Goal: Task Accomplishment & Management: Manage account settings

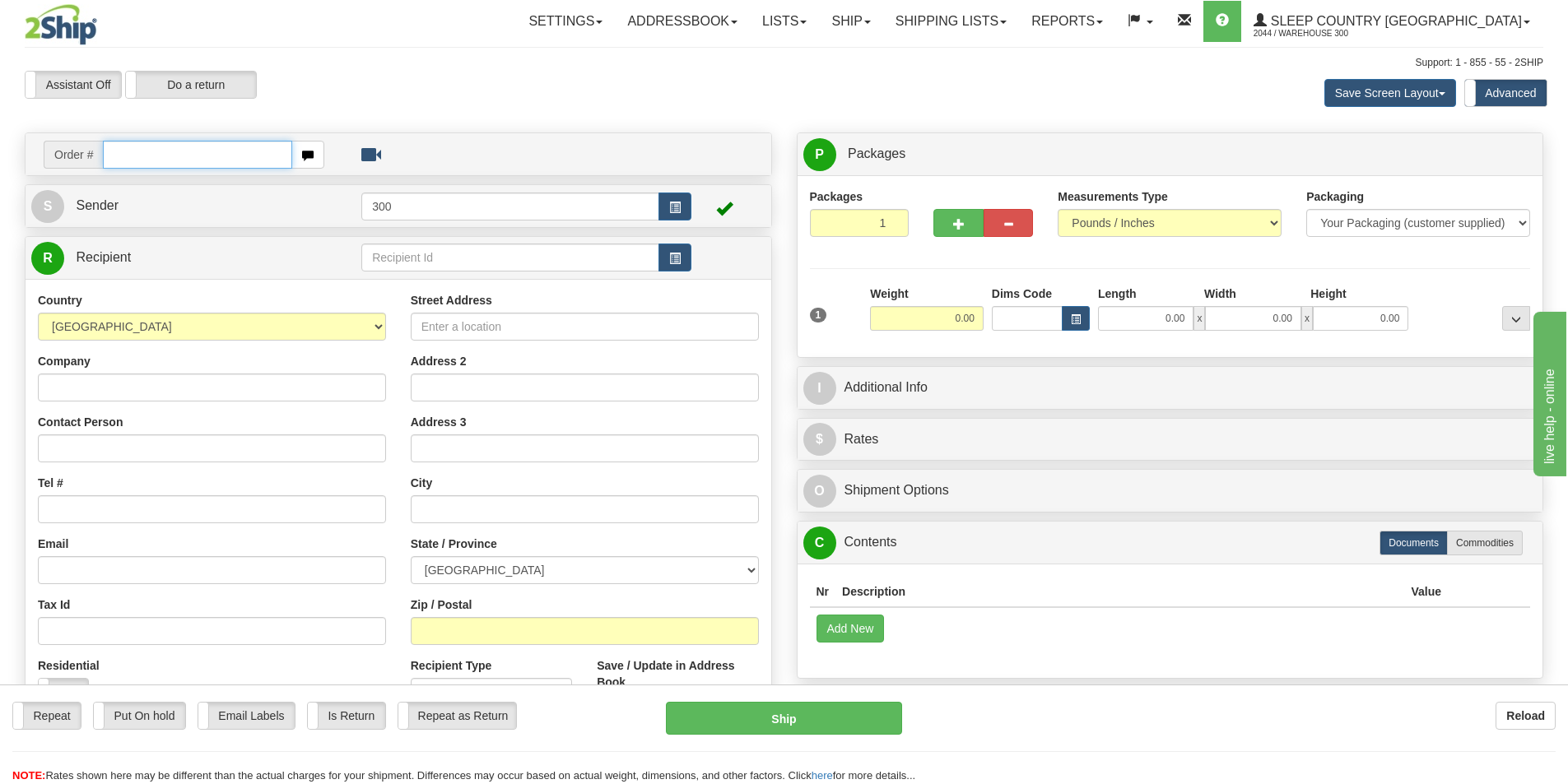
click at [180, 144] on input "text" at bounding box center [197, 154] width 189 height 28
type input "9000I156236"
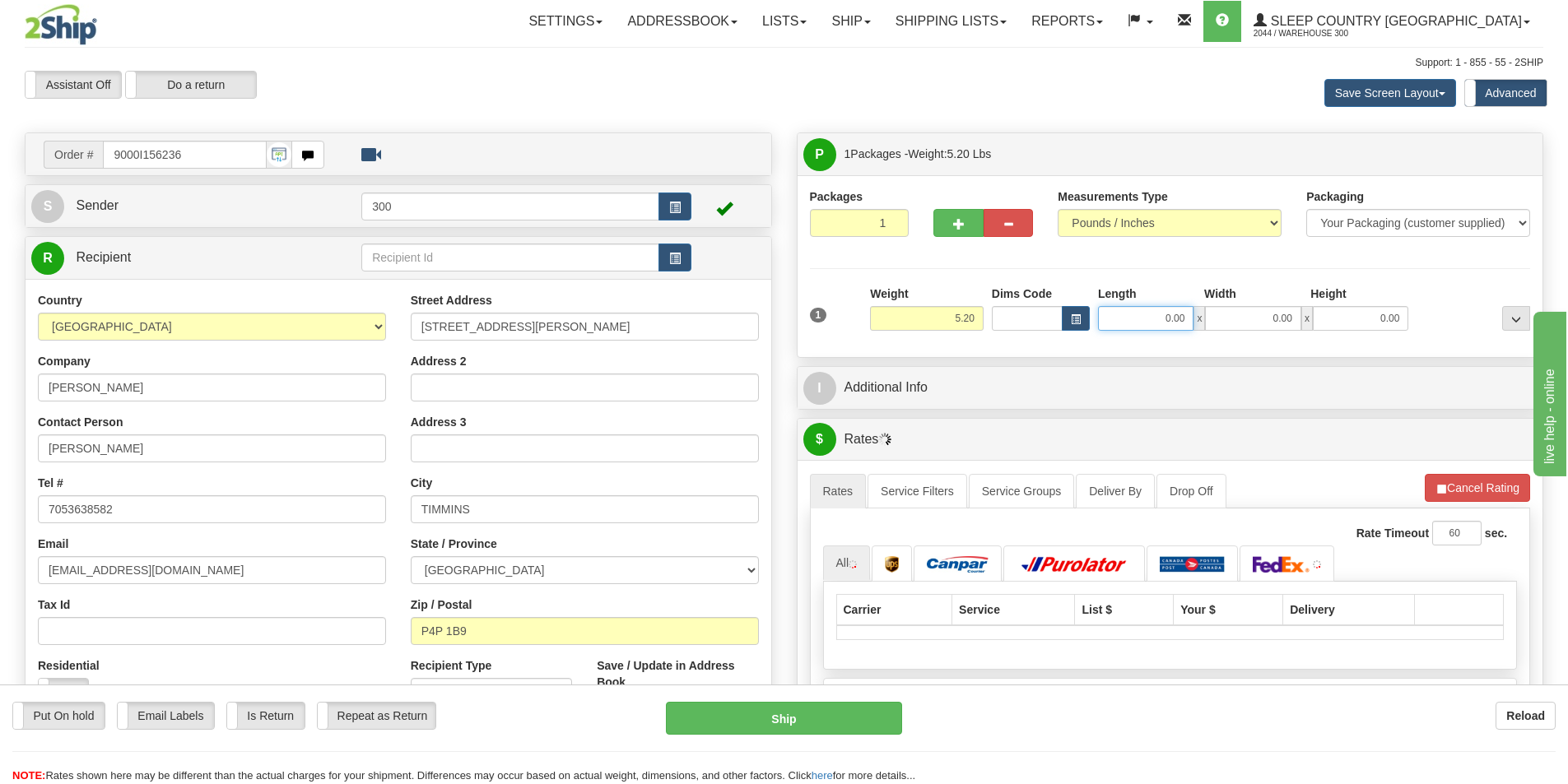
drag, startPoint x: 1153, startPoint y: 317, endPoint x: 1385, endPoint y: 361, distance: 236.1
click at [1369, 349] on div "Packages 1 1 Measurements Type" at bounding box center [1170, 267] width 745 height 182
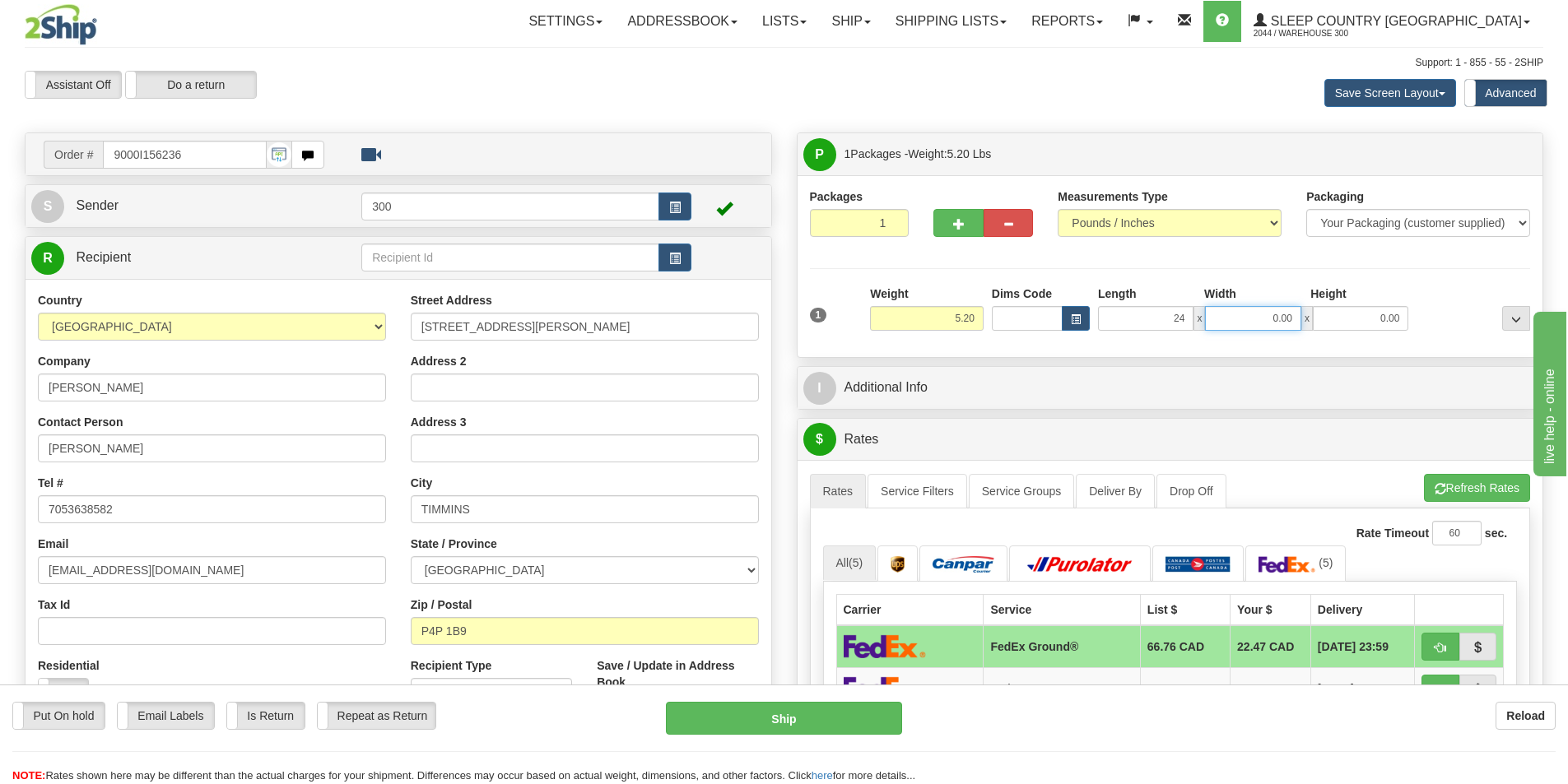
type input "24.00"
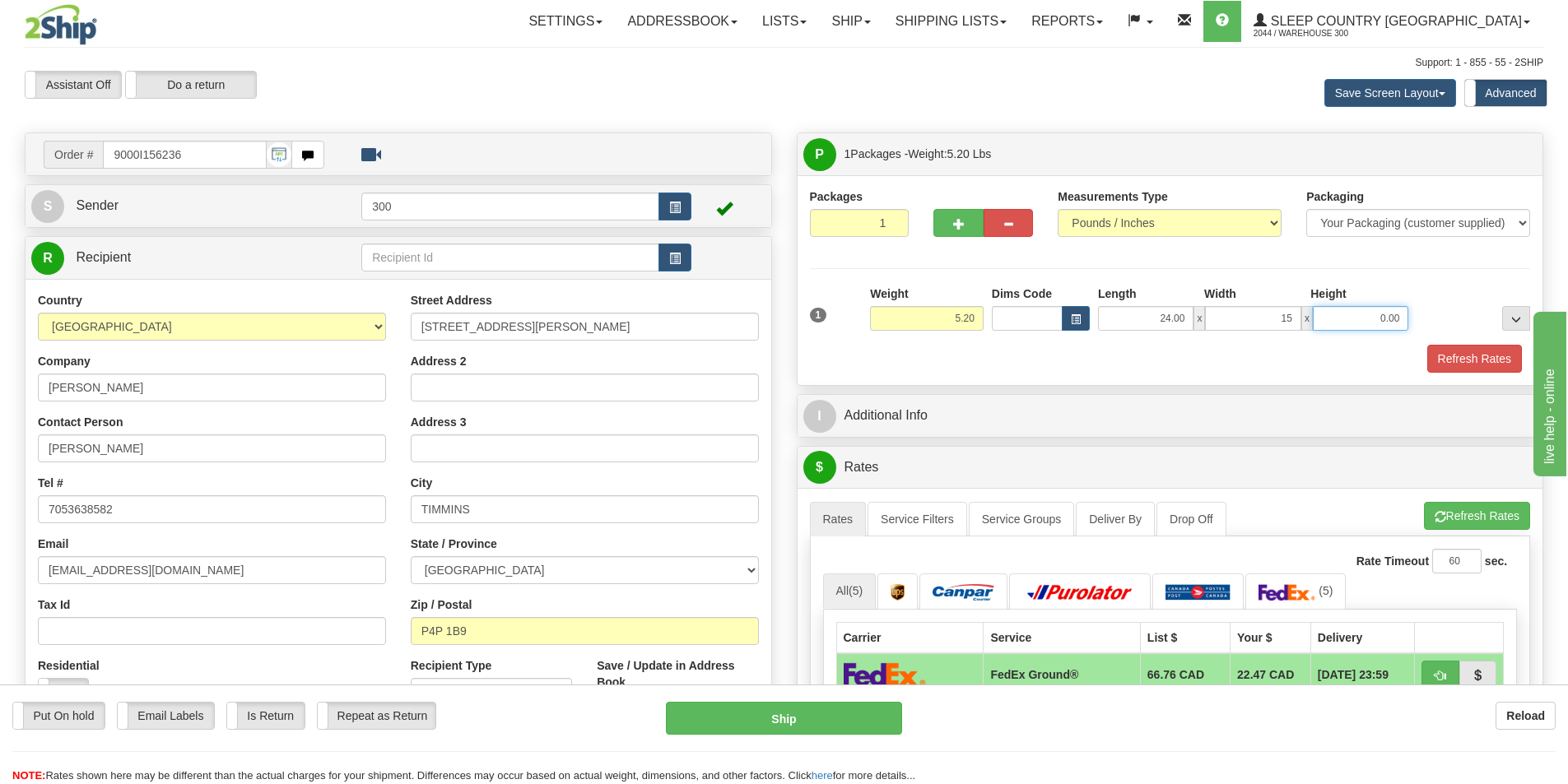
type input "15.00"
type input "7.00"
click at [1466, 360] on button "Refresh Rates" at bounding box center [1473, 359] width 95 height 28
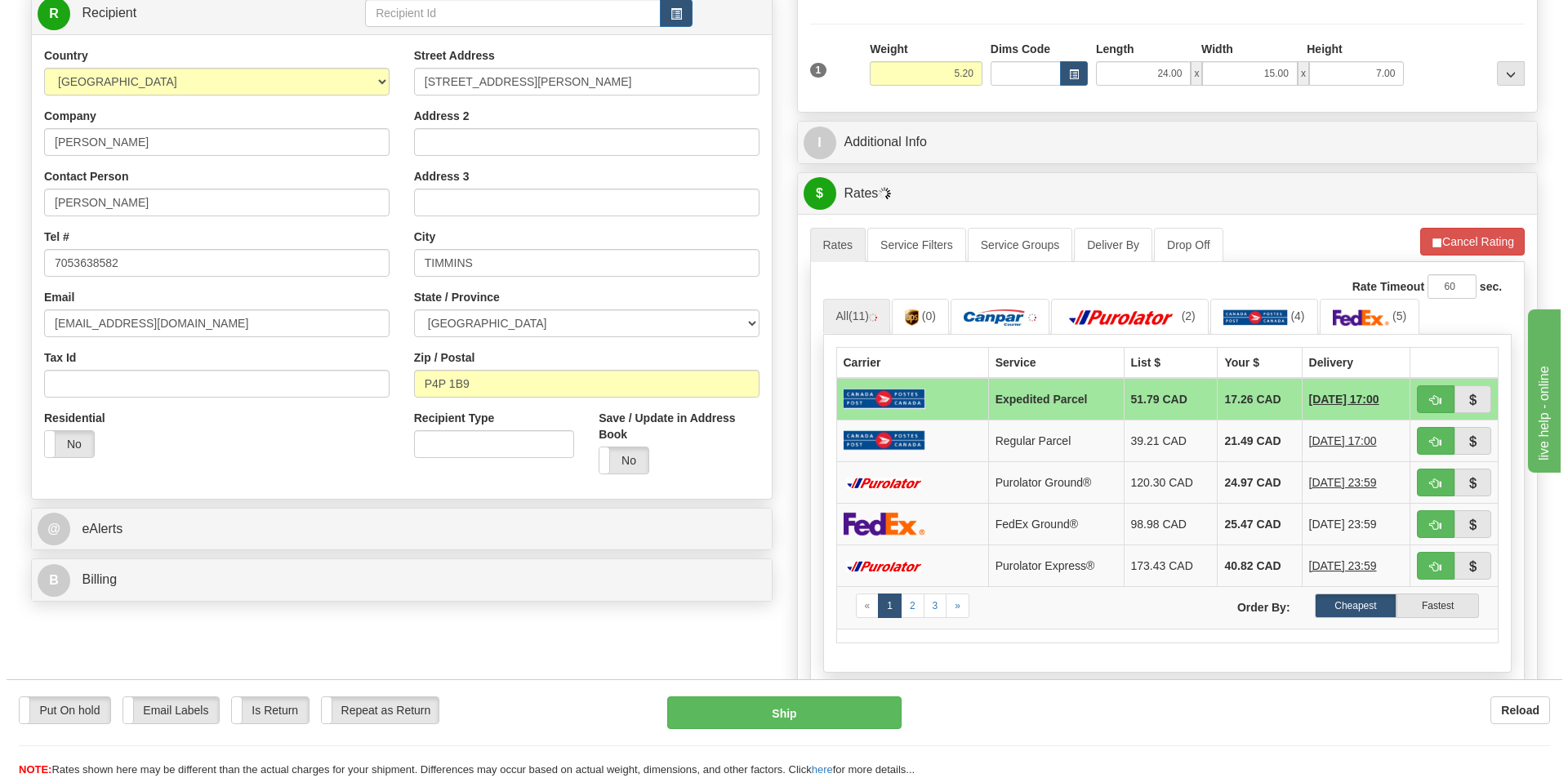
scroll to position [245, 0]
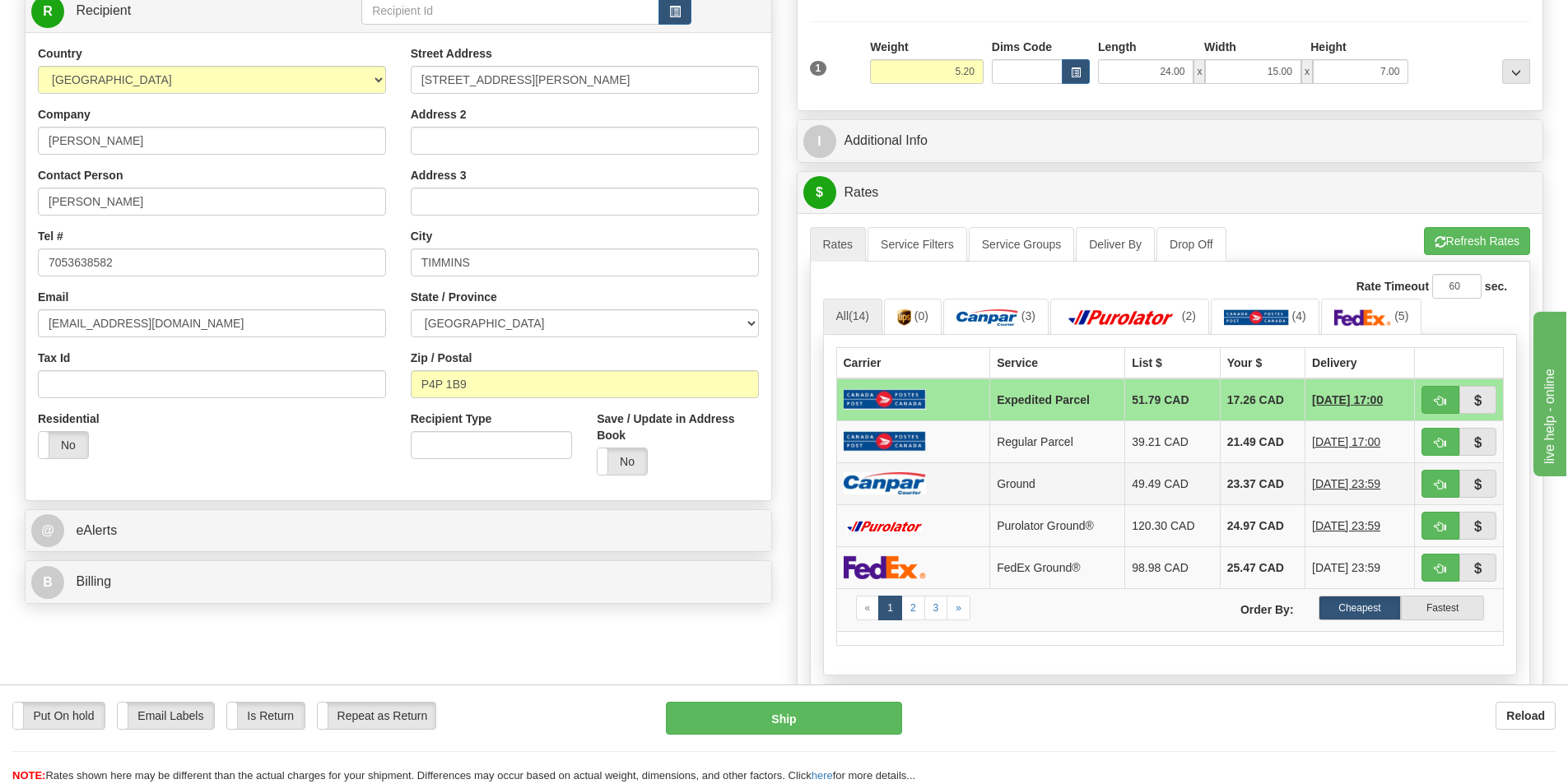
click at [959, 479] on td at bounding box center [913, 483] width 154 height 42
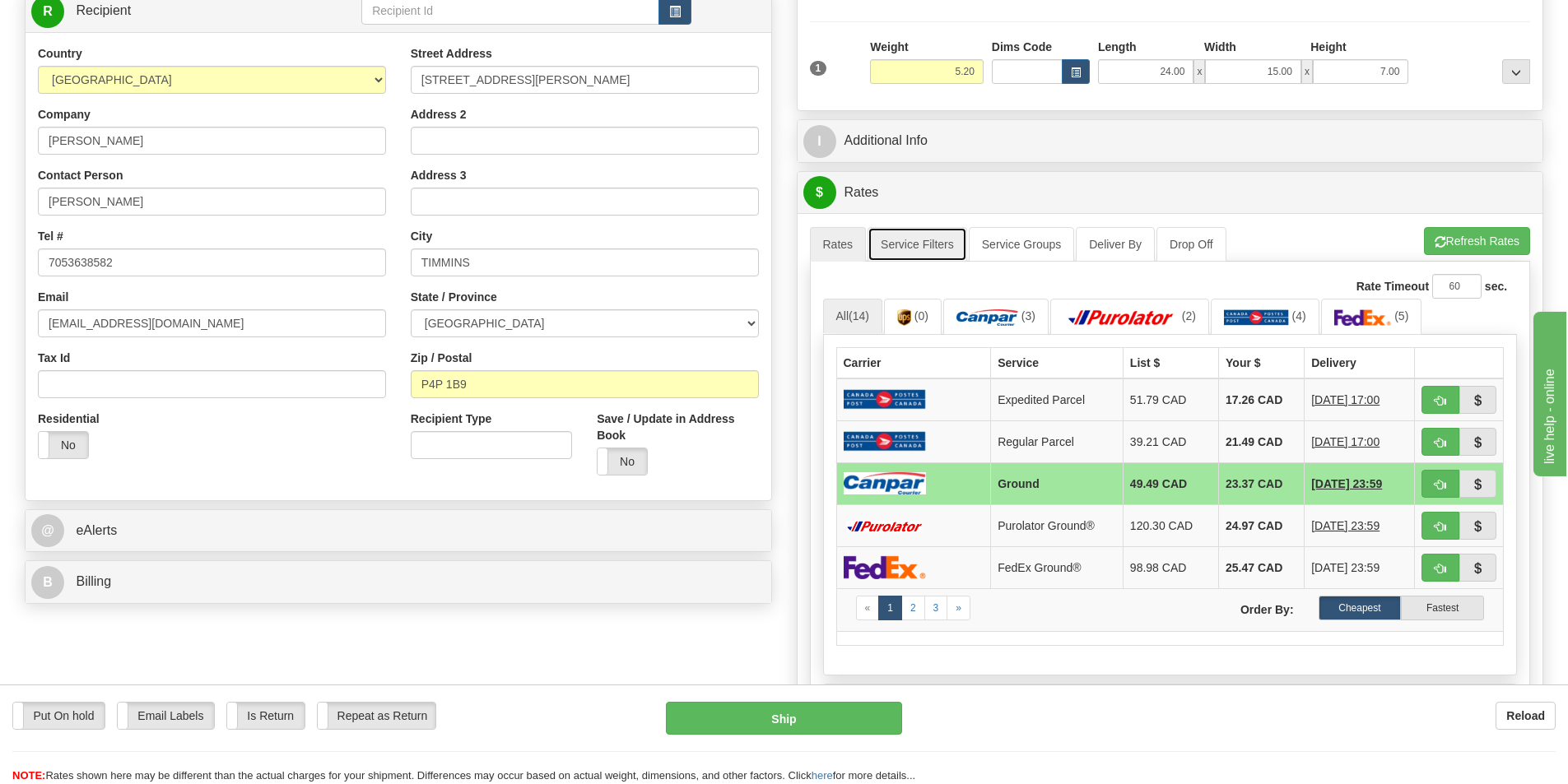
click at [920, 242] on link "Service Filters" at bounding box center [917, 244] width 99 height 34
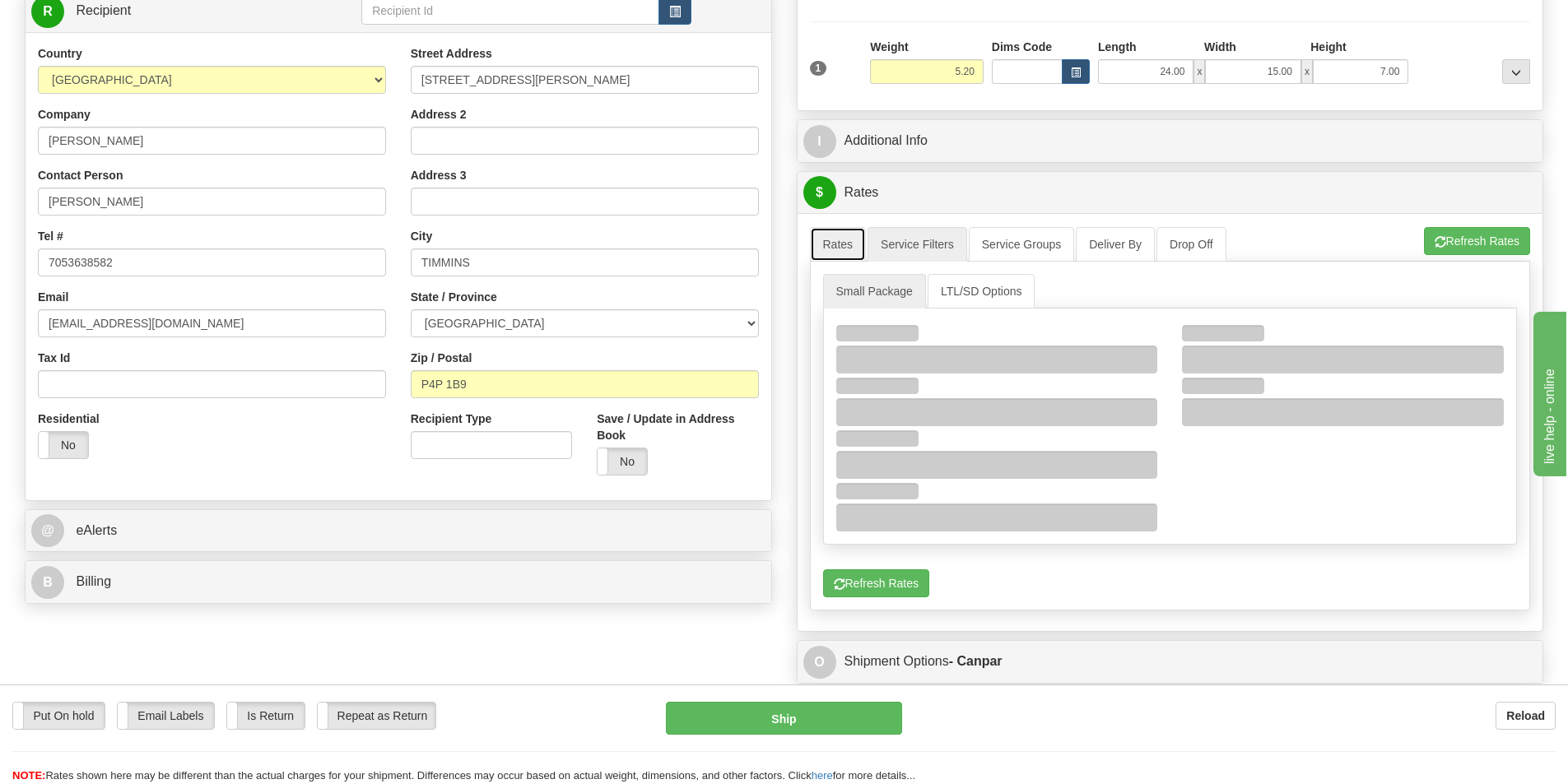
click at [844, 242] on link "Rates" at bounding box center [838, 244] width 57 height 34
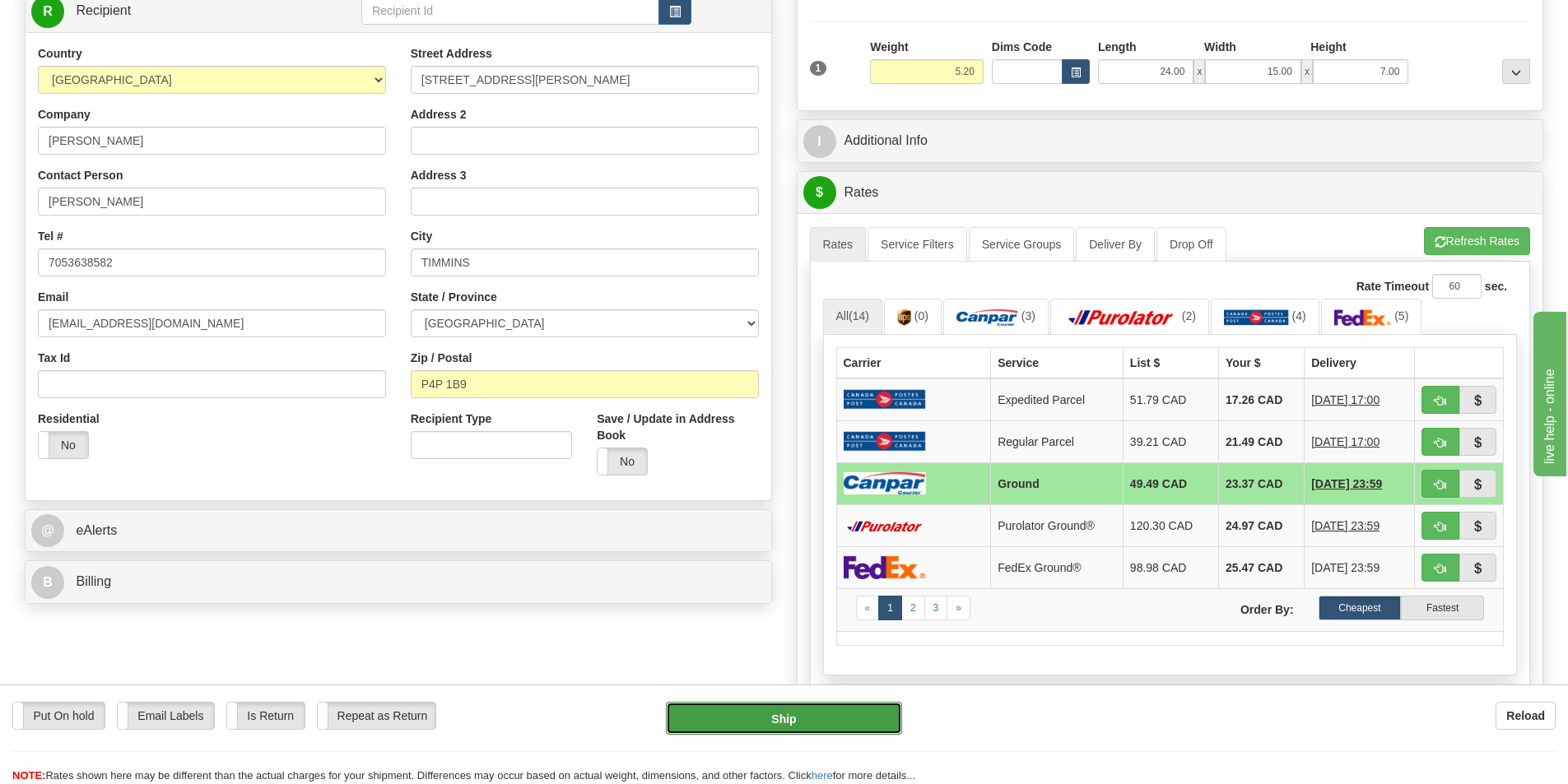
click at [829, 712] on button "Ship" at bounding box center [784, 718] width 236 height 33
type input "1"
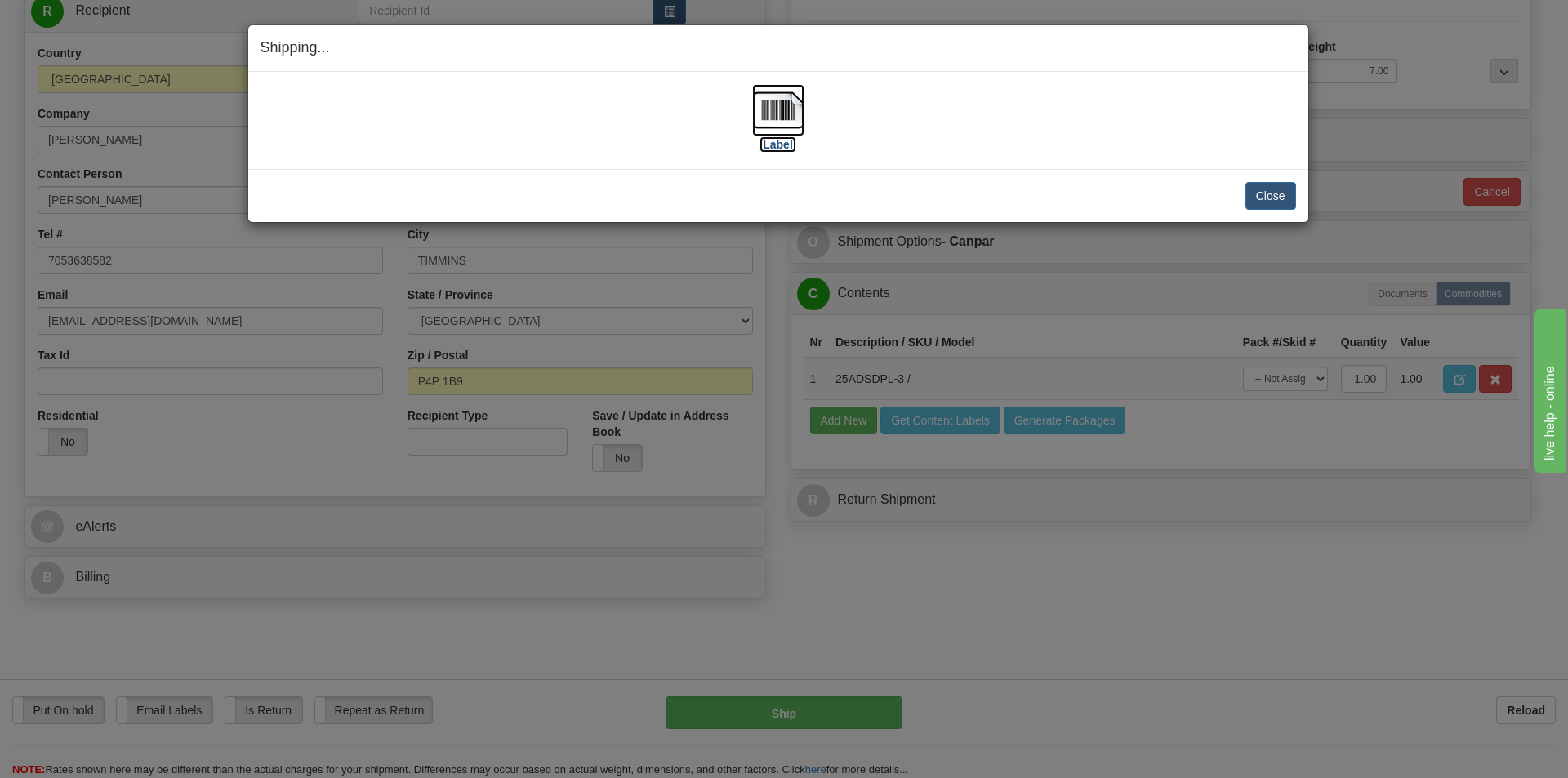
click at [788, 146] on label "[Label]" at bounding box center [778, 145] width 38 height 16
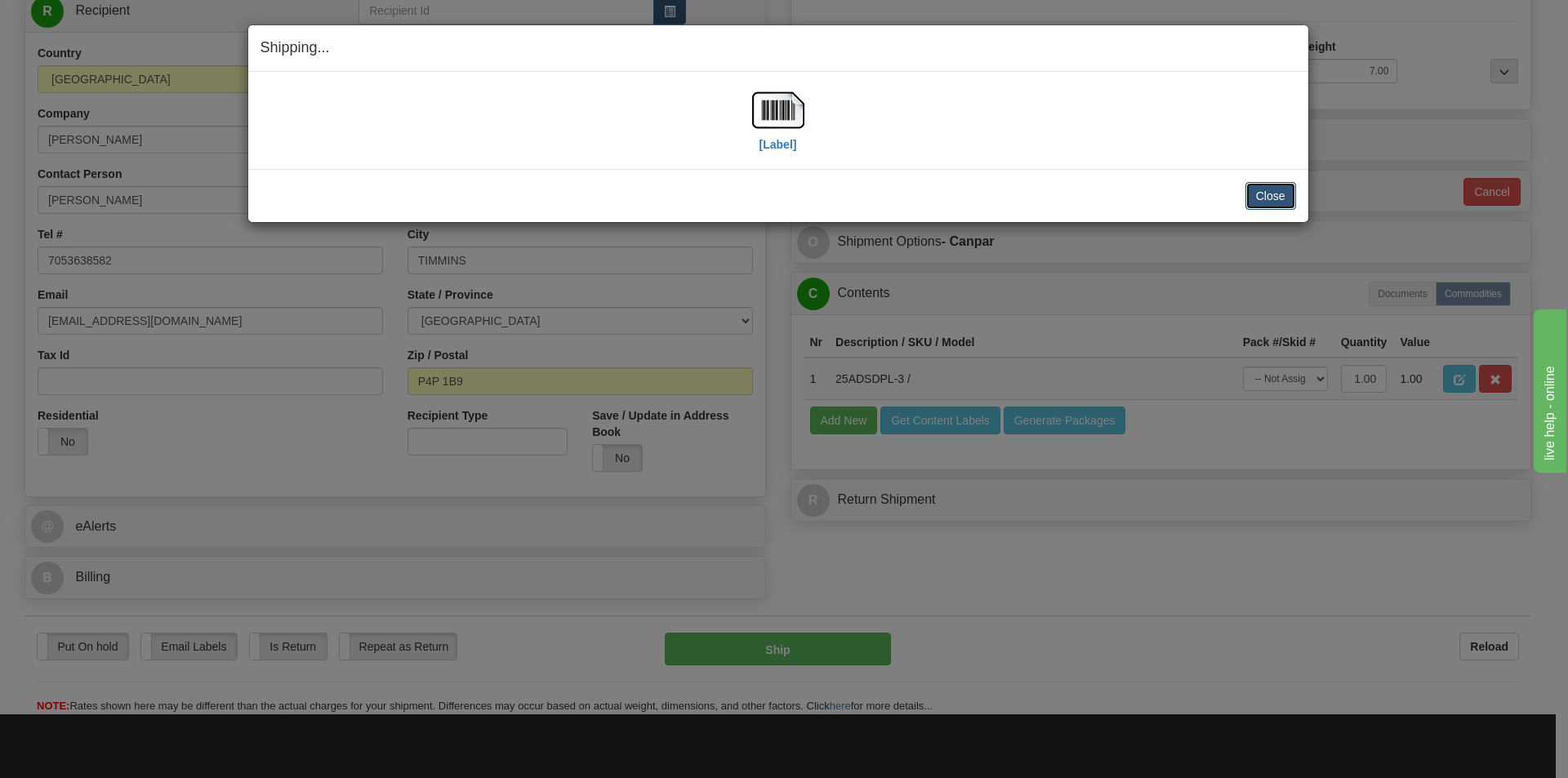
click at [1283, 200] on button "Close" at bounding box center [1271, 196] width 51 height 28
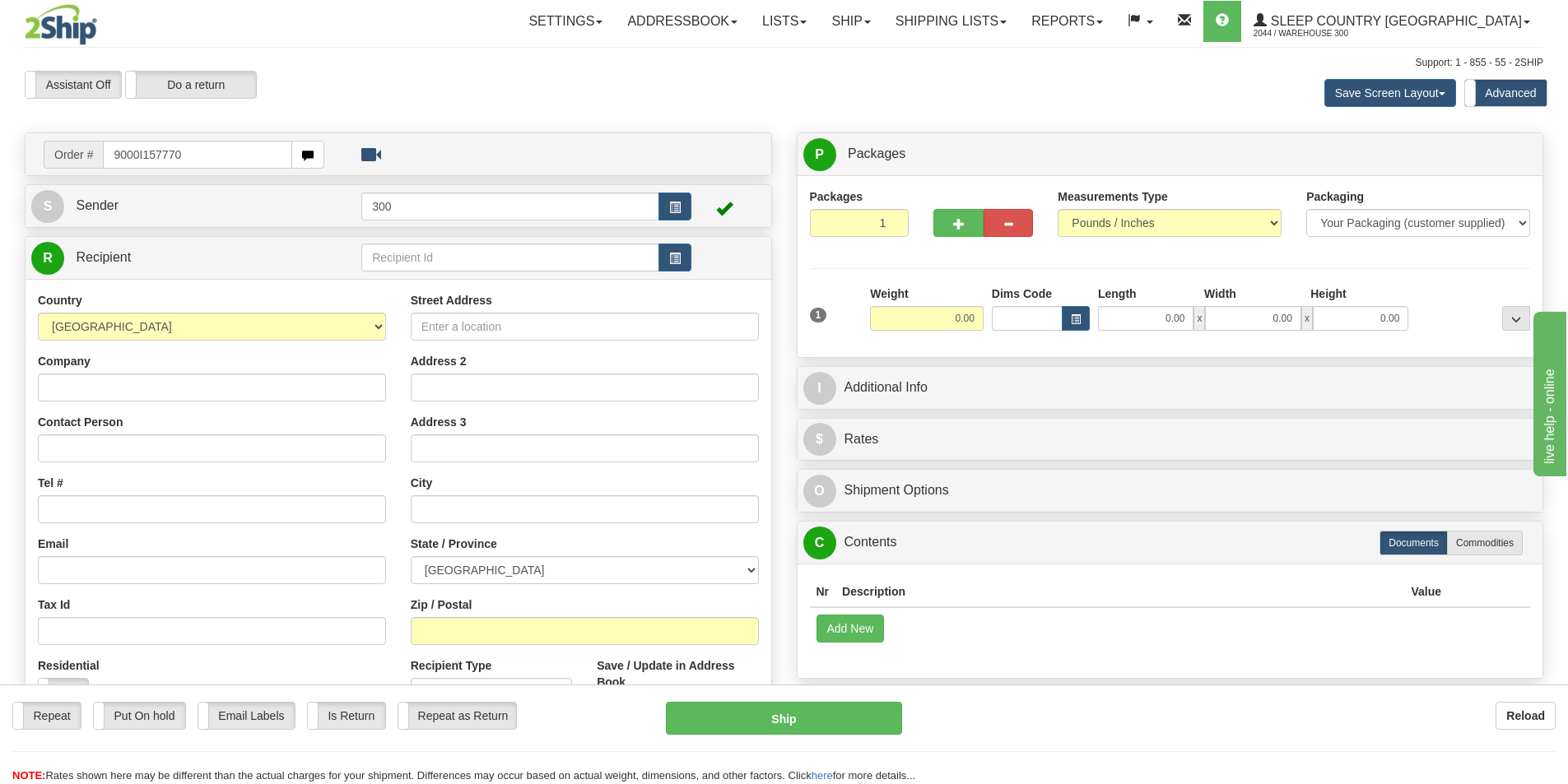
type input "9000I157770"
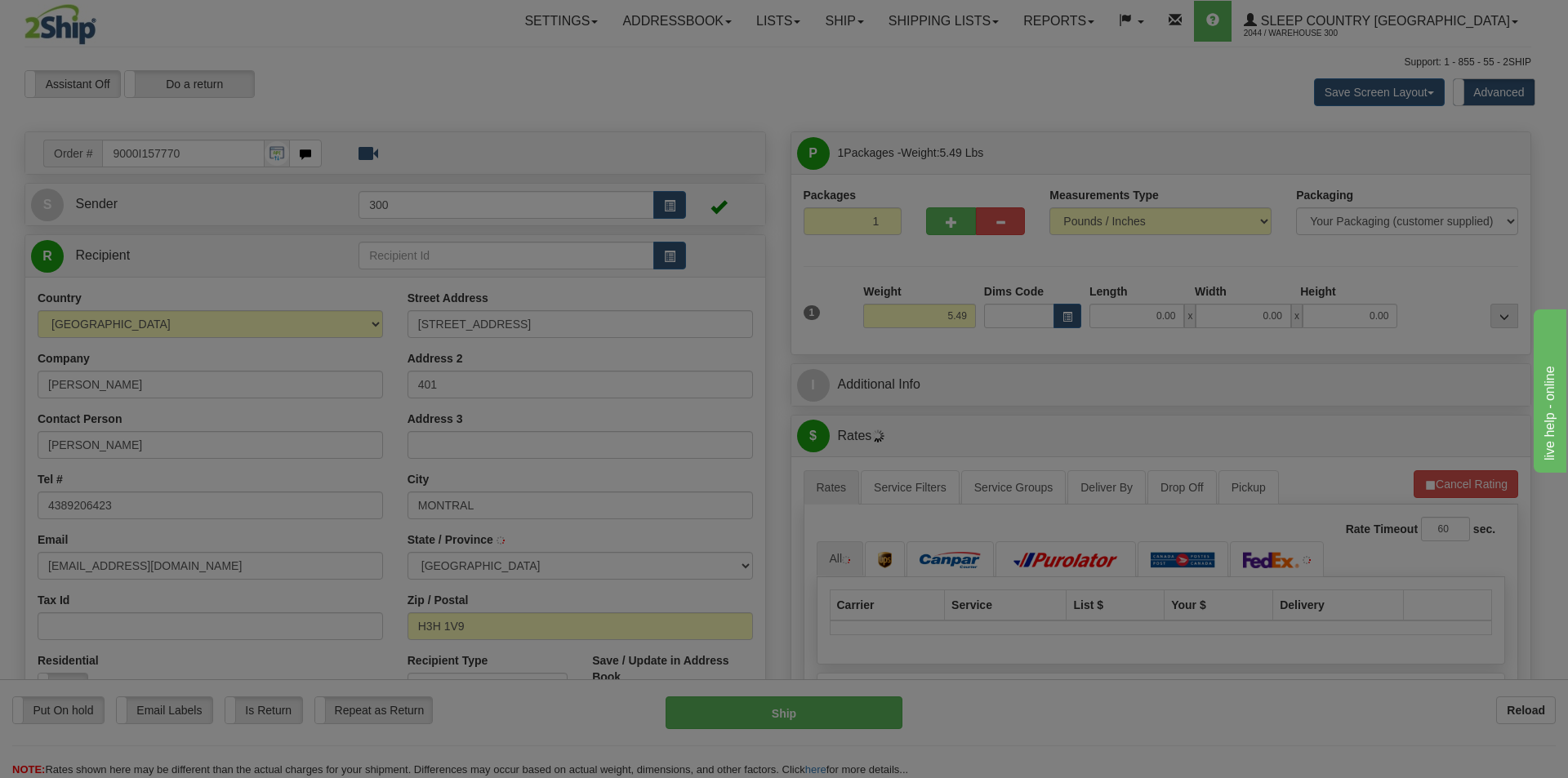
type input "MONTREAL"
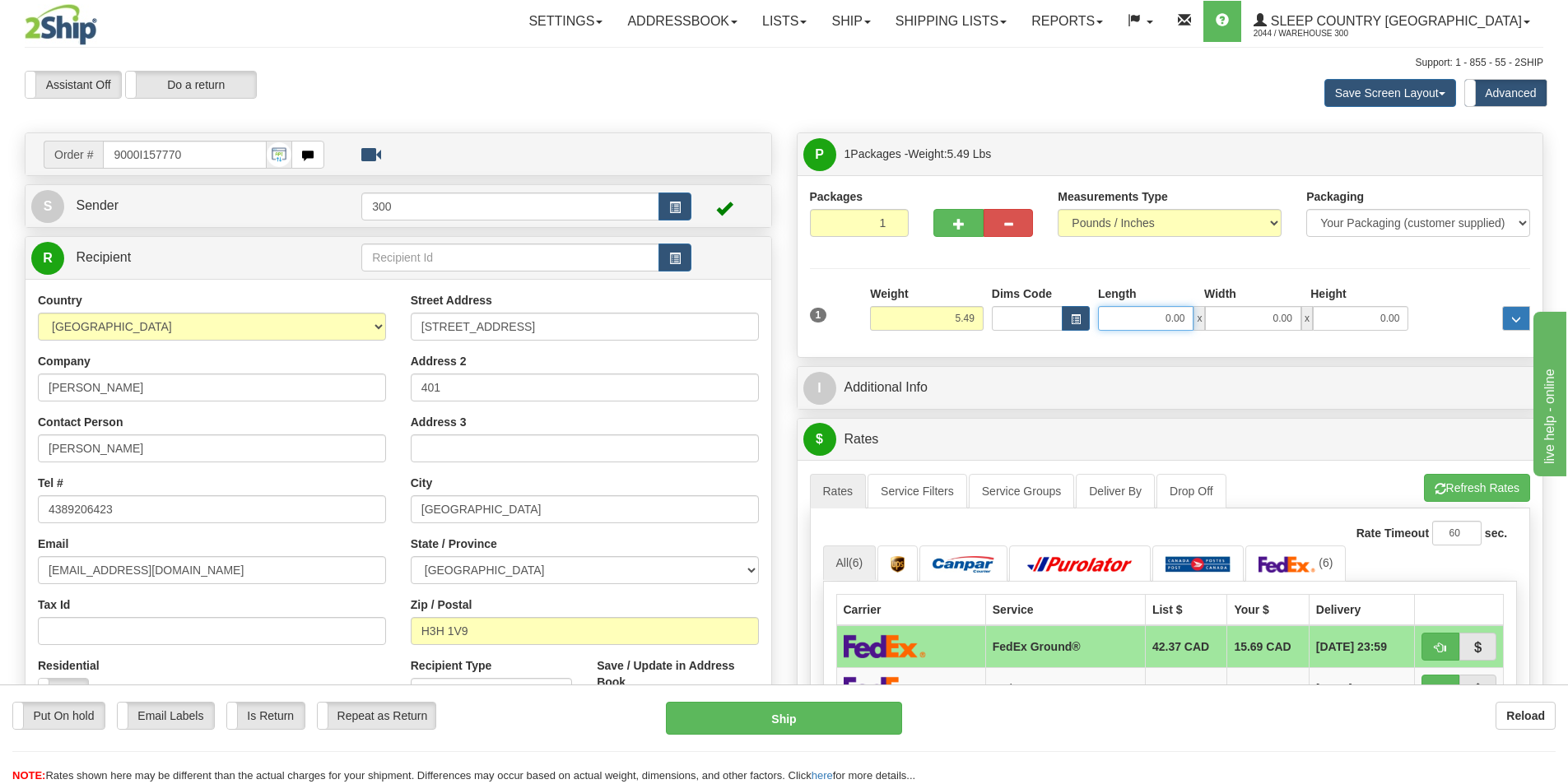
drag, startPoint x: 1261, startPoint y: 327, endPoint x: 1502, endPoint y: 327, distance: 241.0
click at [1502, 327] on div "1 Weight 5.49 Dims Code 0.00" at bounding box center [1170, 315] width 729 height 59
type input "8.00"
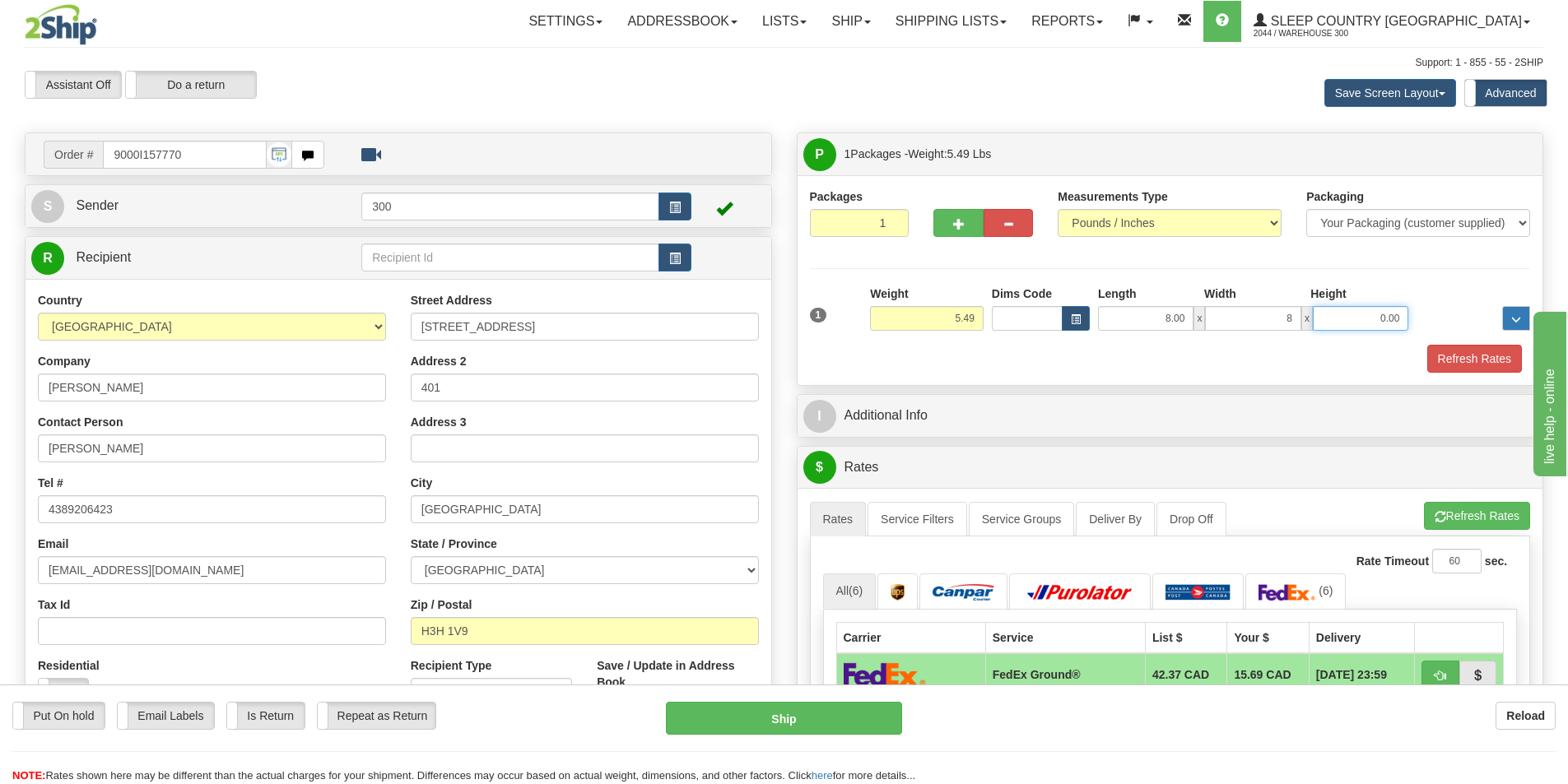
type input "8.00"
type input "16.00"
click at [1447, 349] on button "Refresh Rates" at bounding box center [1473, 359] width 95 height 28
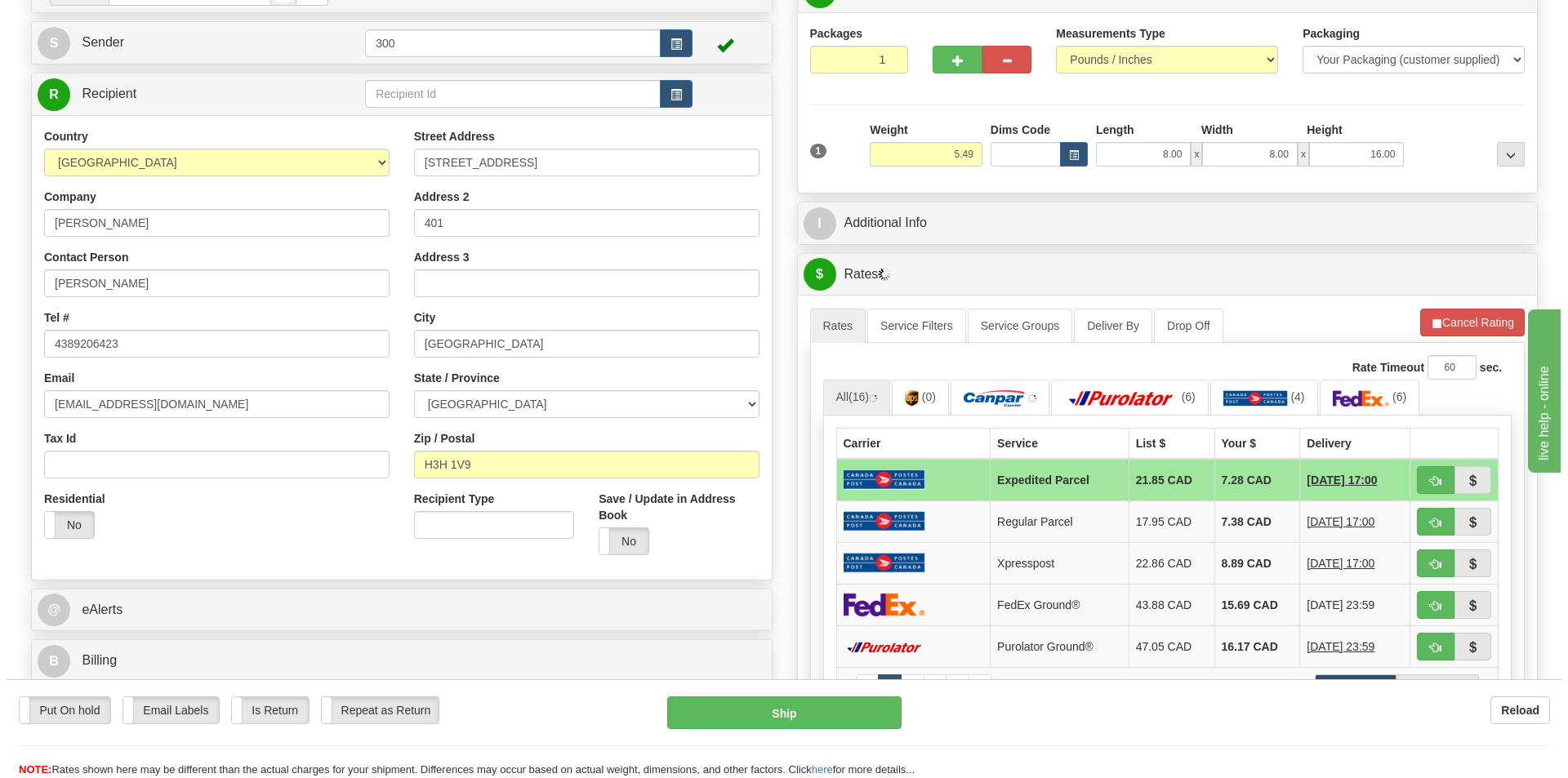
scroll to position [164, 0]
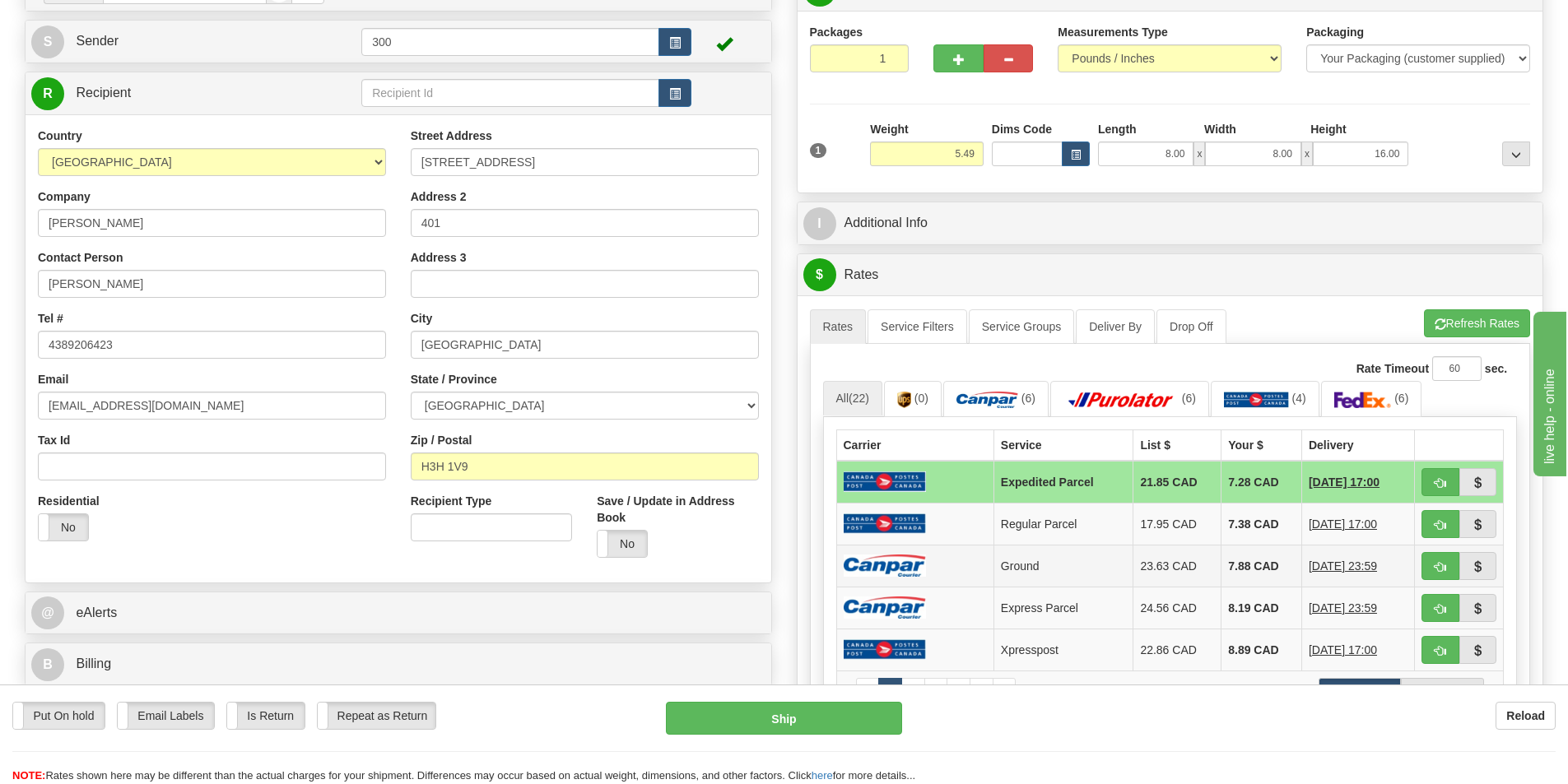
click at [940, 561] on td at bounding box center [915, 566] width 157 height 42
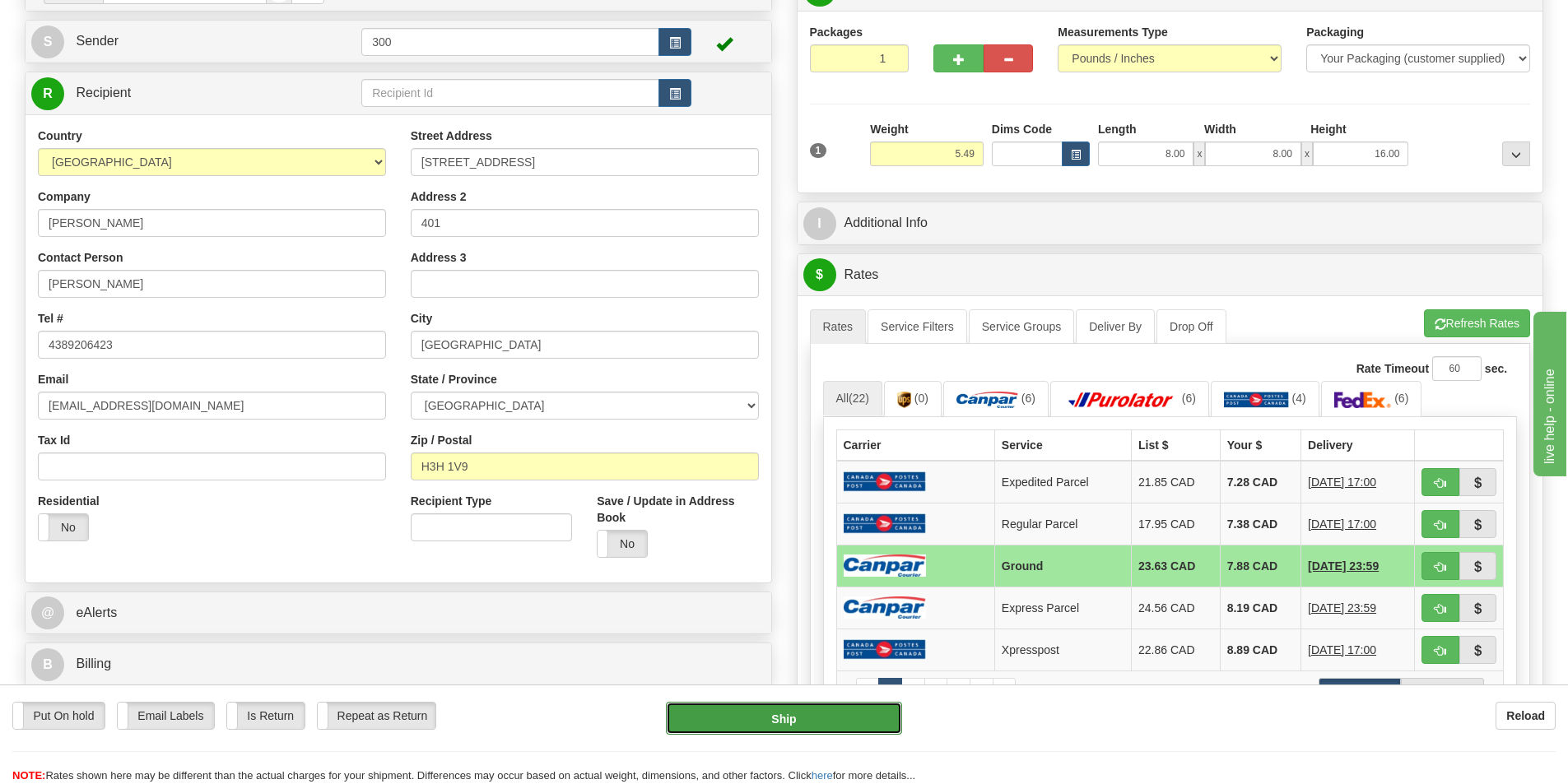
click at [777, 725] on button "Ship" at bounding box center [784, 718] width 236 height 33
type input "1"
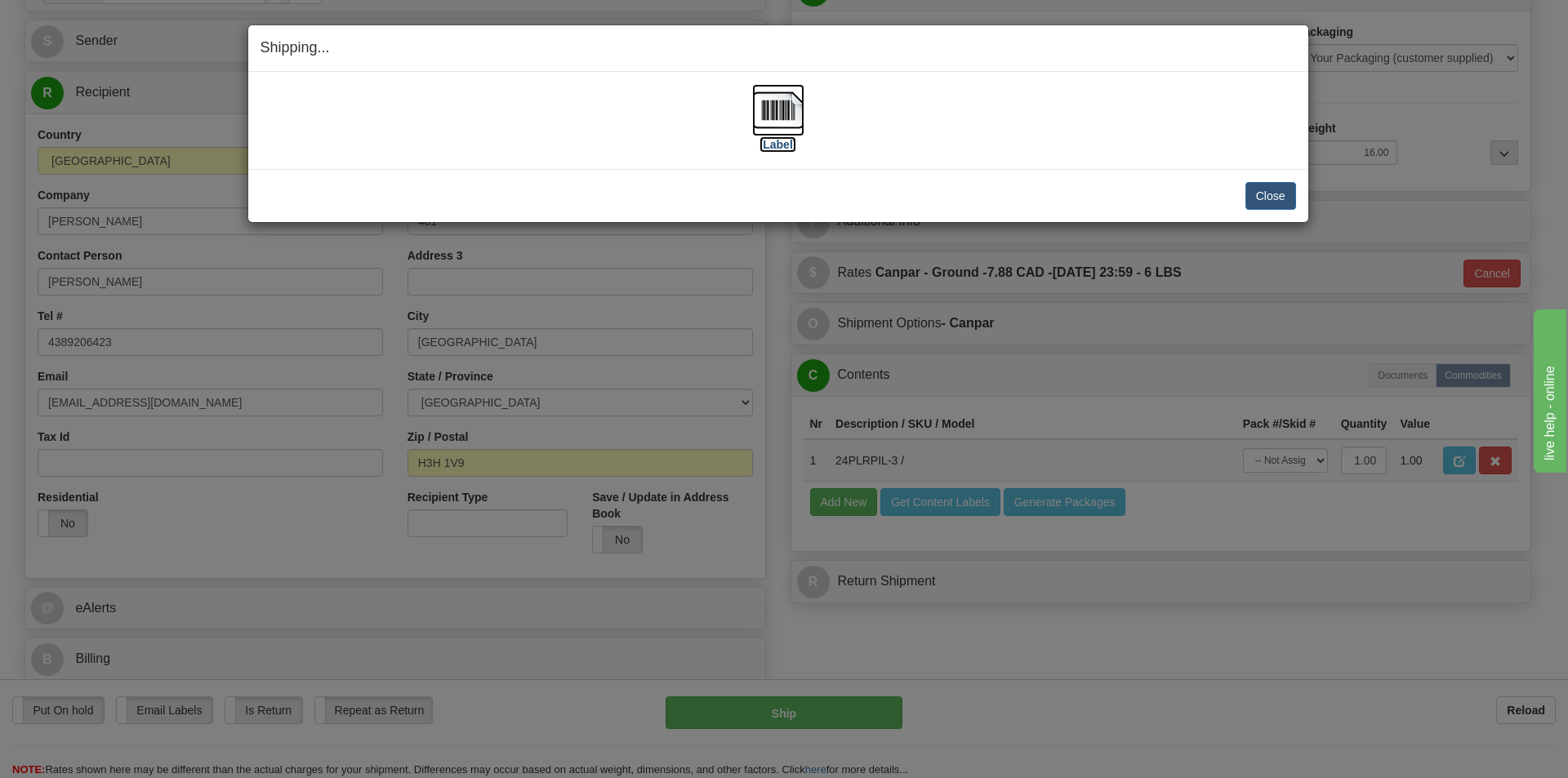
click at [782, 145] on label "[Label]" at bounding box center [778, 145] width 38 height 16
click at [1261, 192] on button "Close" at bounding box center [1271, 196] width 51 height 28
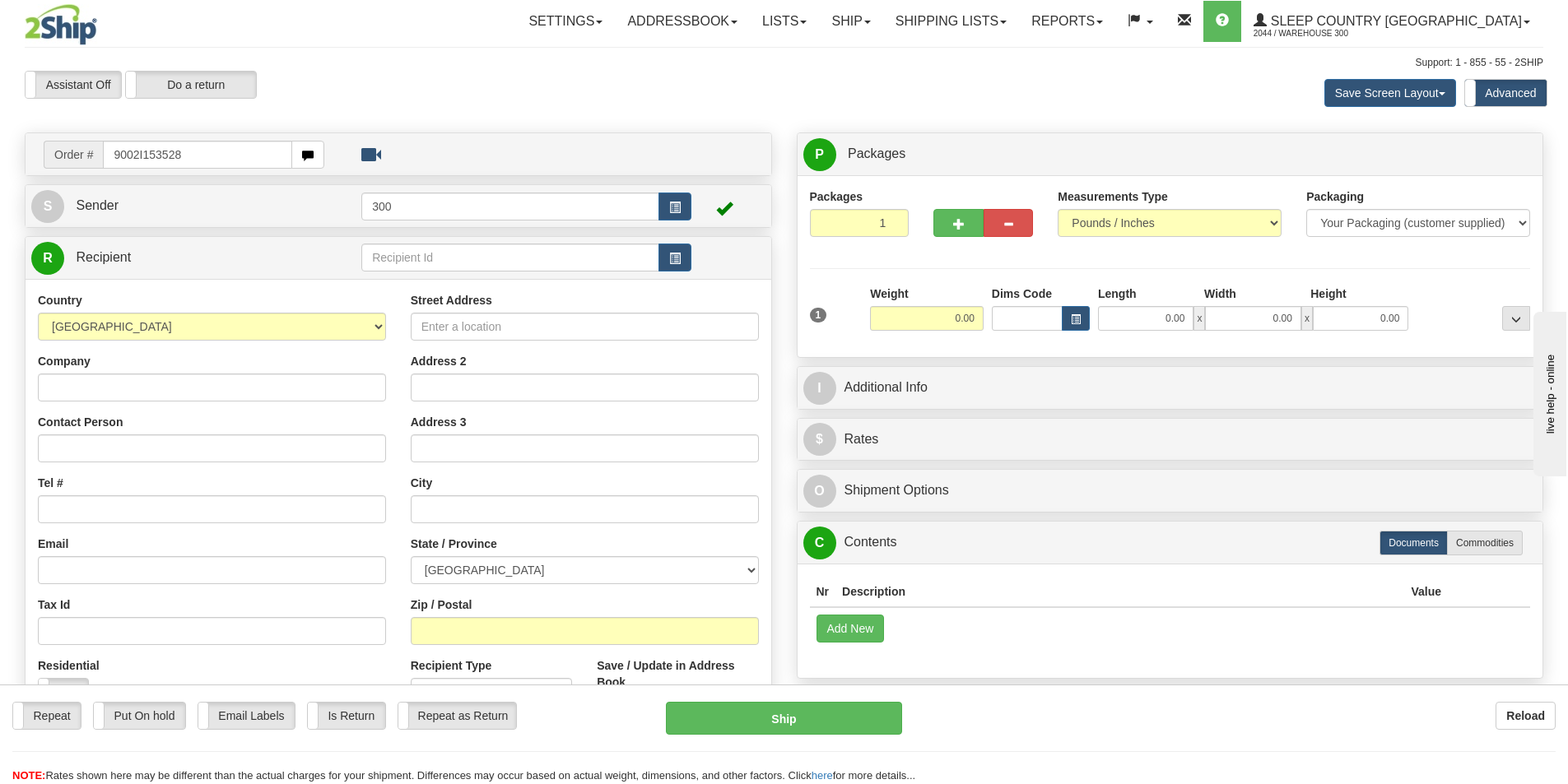
type input "9002I153528"
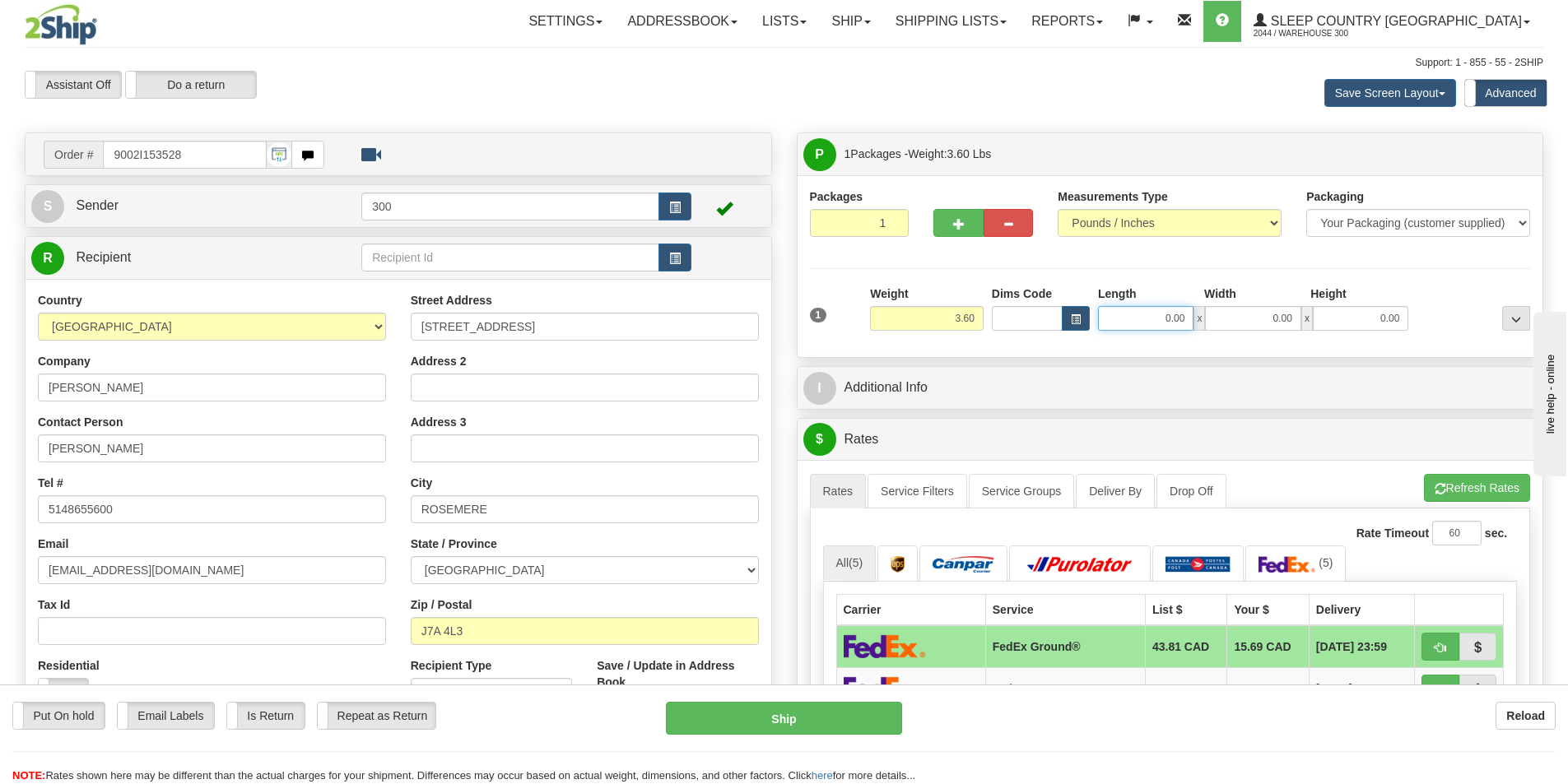
click at [1193, 316] on input "0.00" at bounding box center [1145, 318] width 96 height 24
type input "7.00"
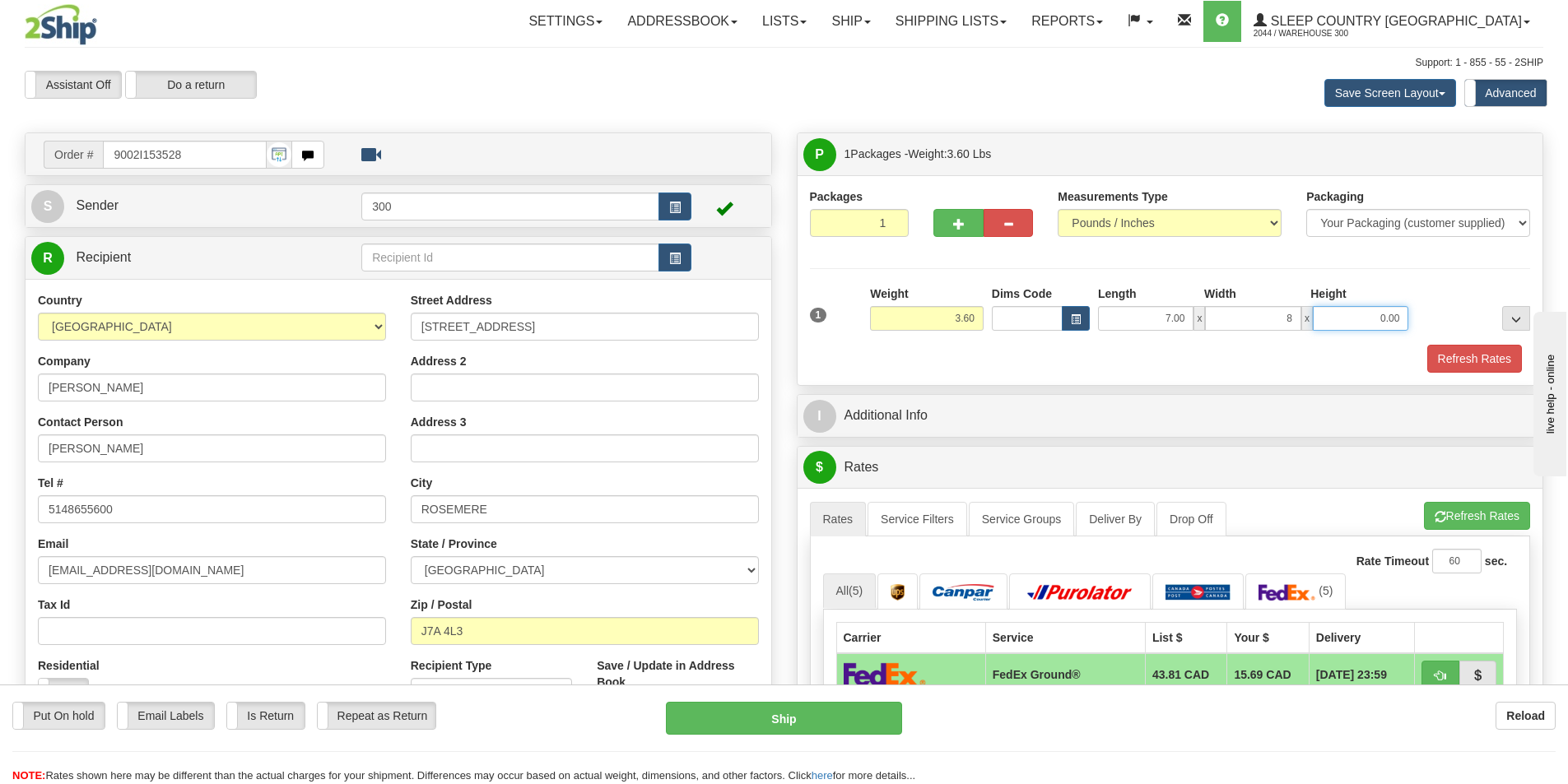
type input "8.00"
type input "18.00"
click at [1461, 347] on button "Refresh Rates" at bounding box center [1473, 359] width 95 height 28
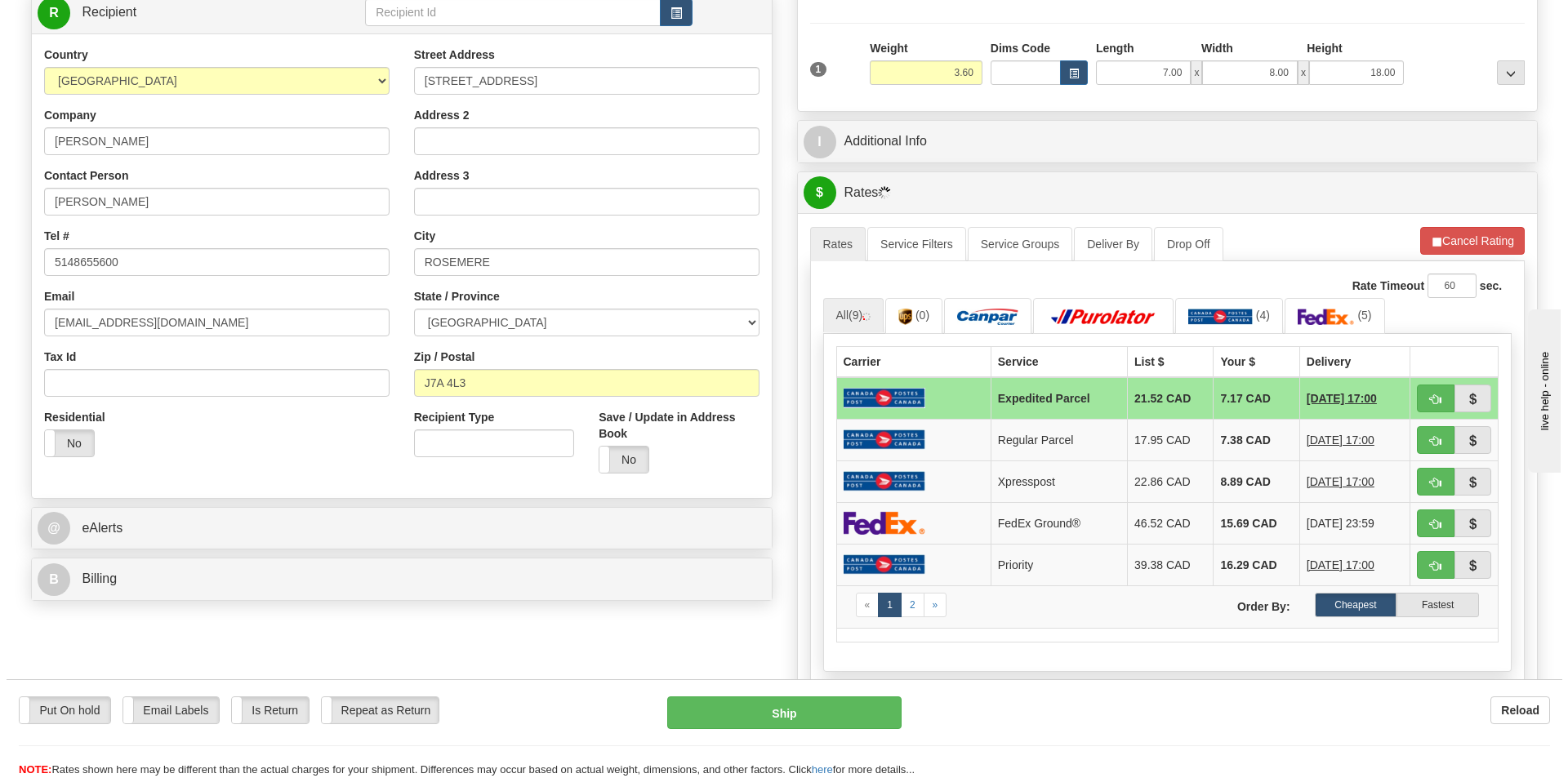
scroll to position [164, 0]
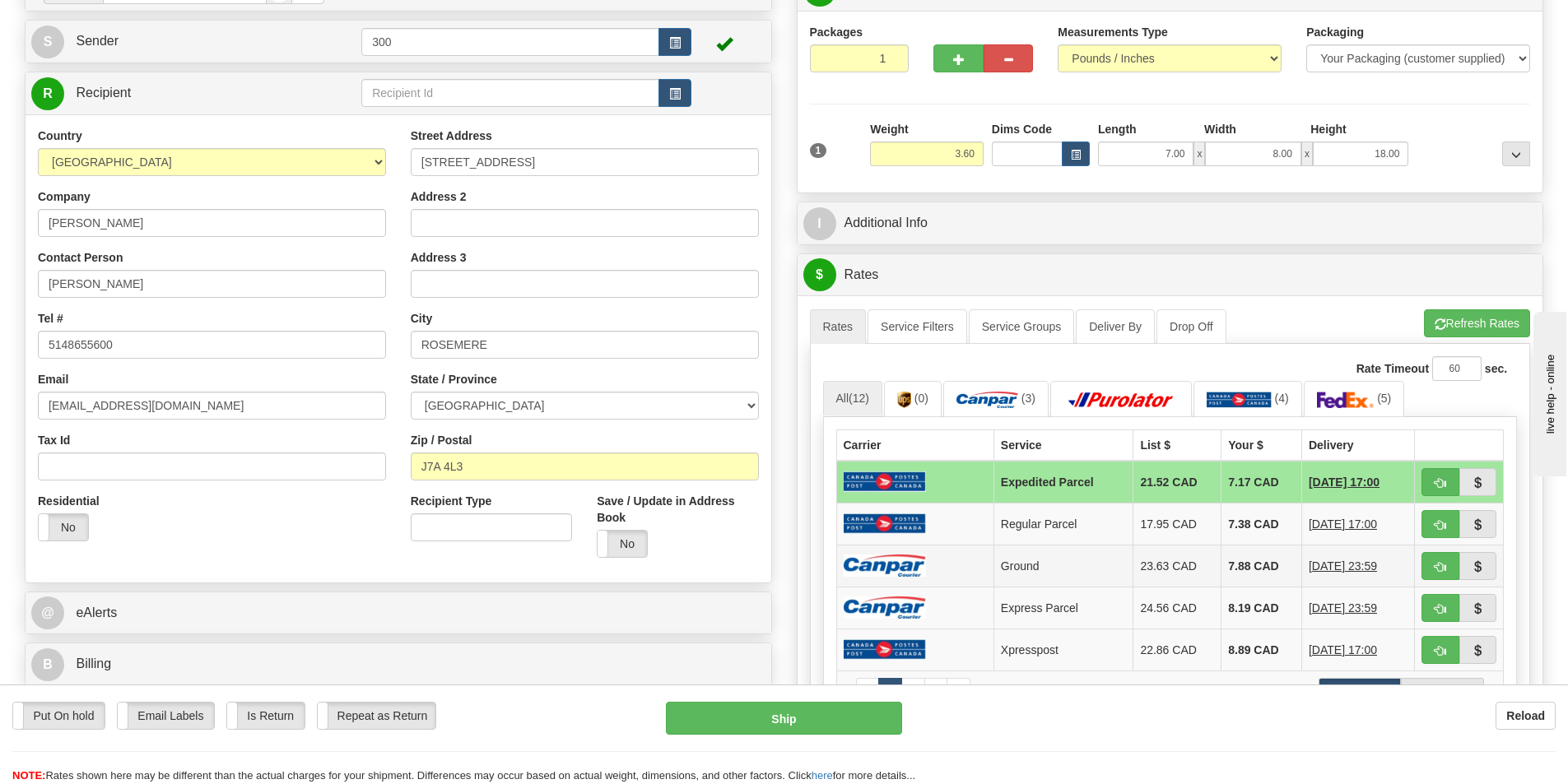
click at [925, 561] on img at bounding box center [884, 565] width 82 height 23
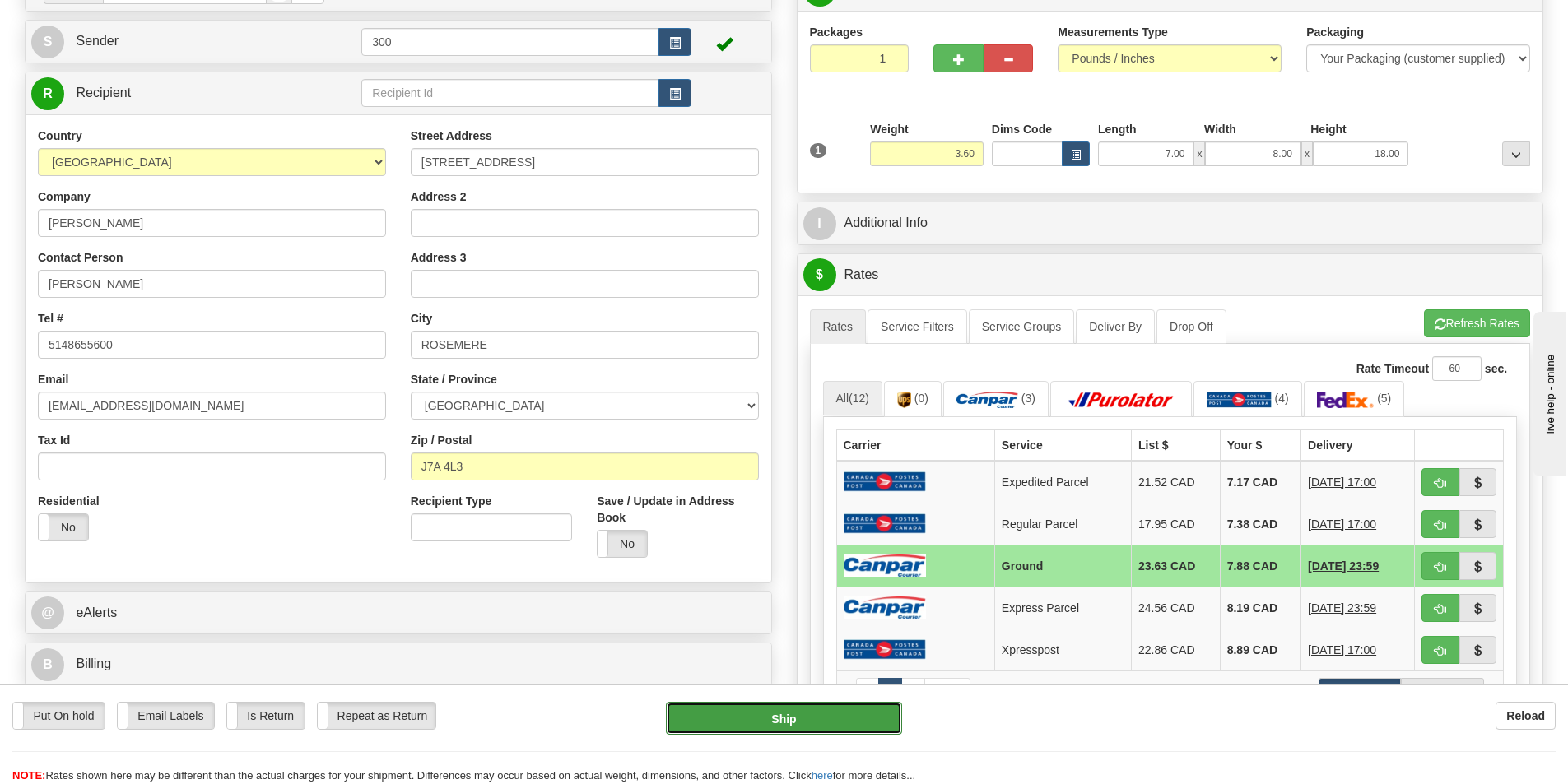
click at [829, 720] on button "Ship" at bounding box center [784, 718] width 236 height 33
type input "1"
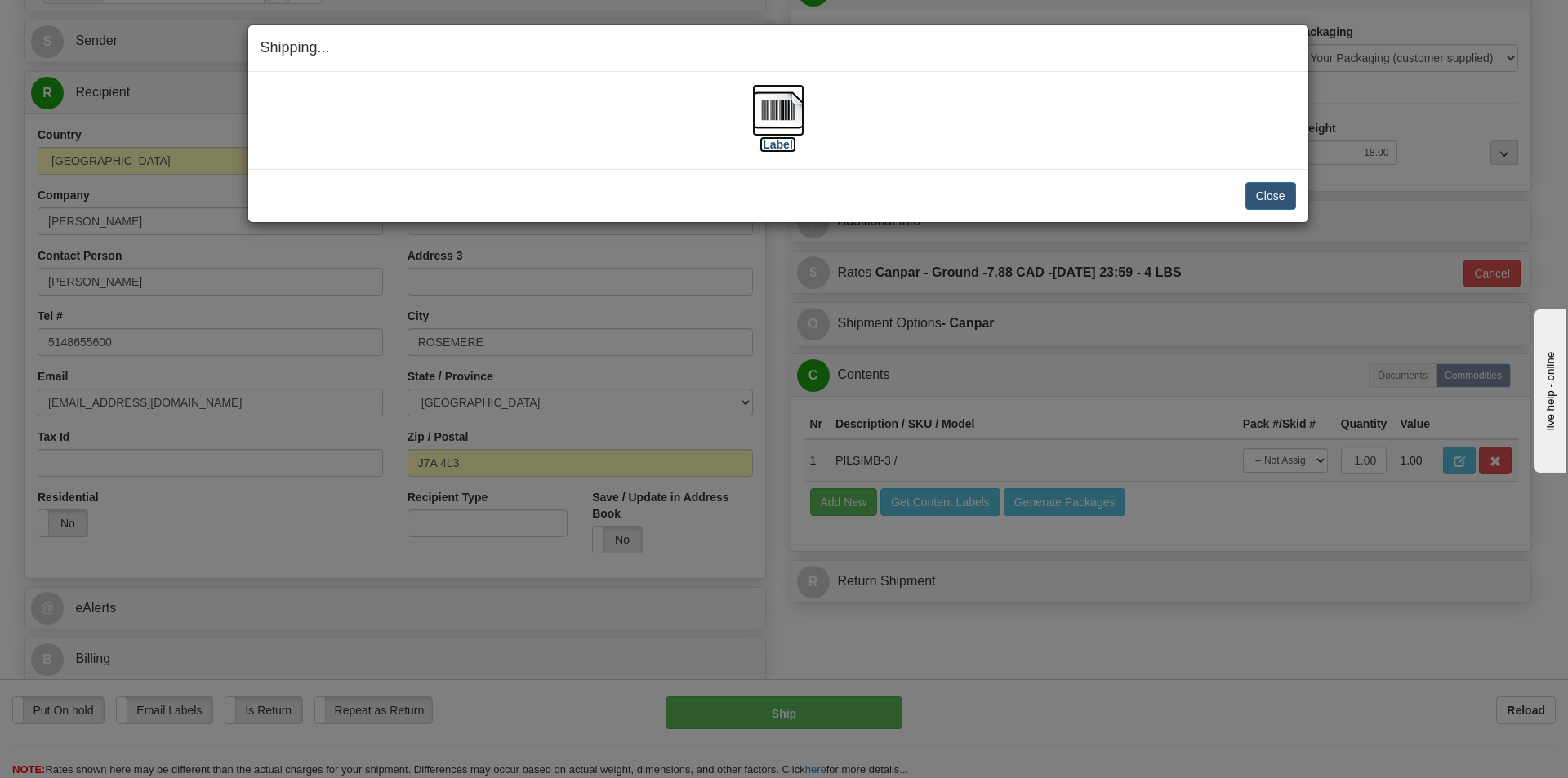
click at [788, 140] on label "[Label]" at bounding box center [778, 145] width 38 height 16
click at [1270, 189] on button "Close" at bounding box center [1271, 196] width 51 height 28
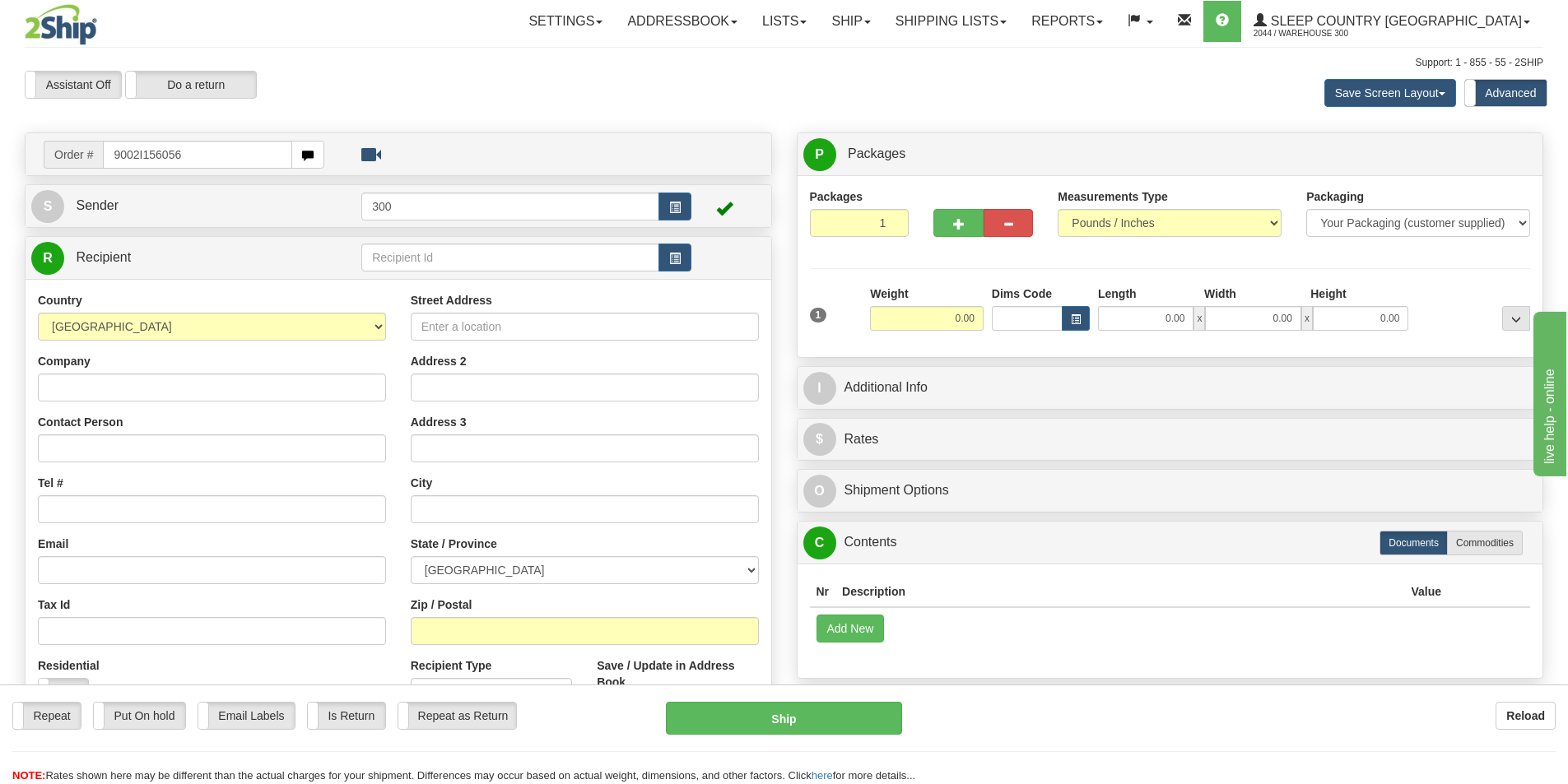
type input "9002I156056"
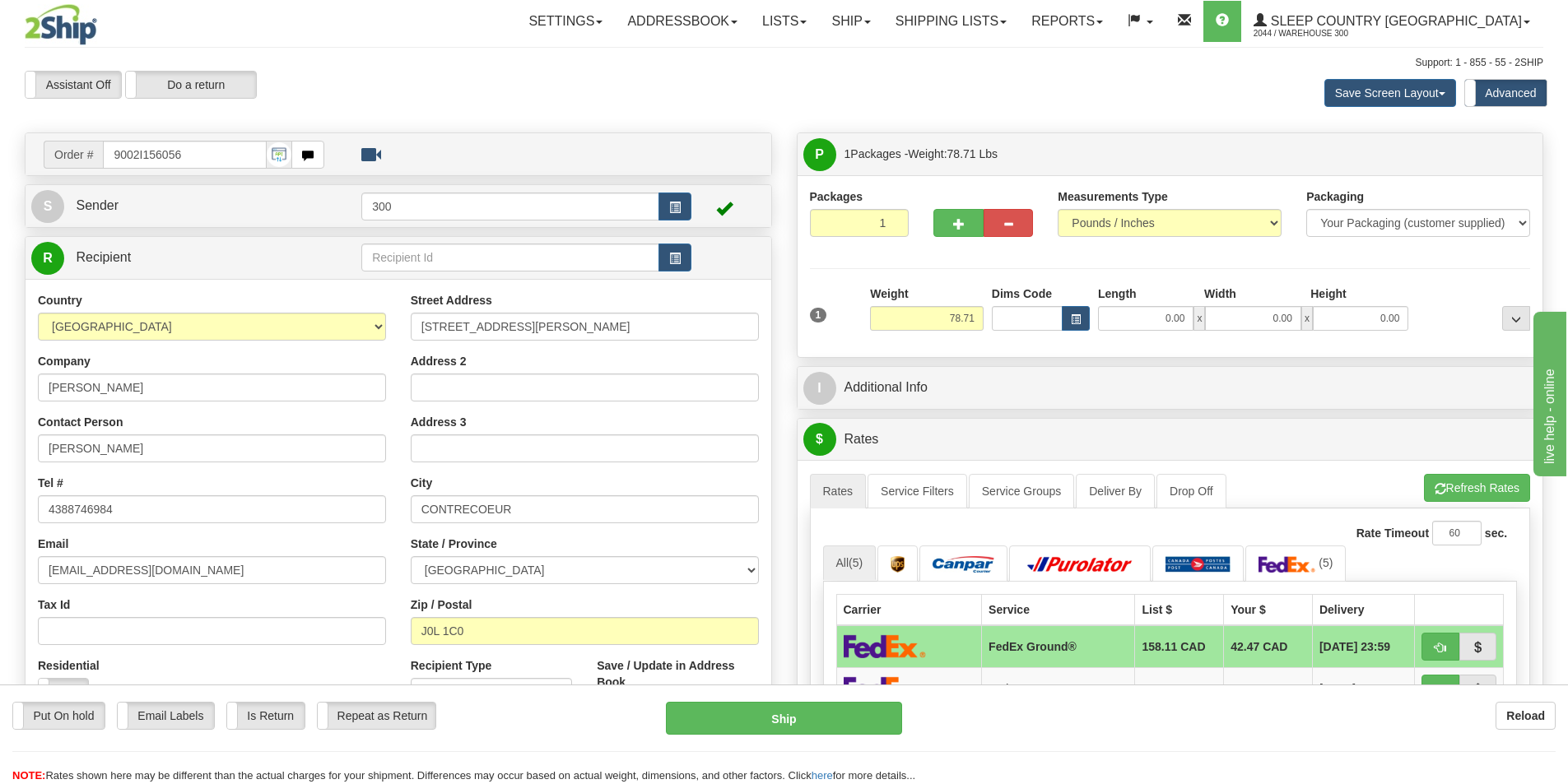
drag, startPoint x: 1138, startPoint y: 305, endPoint x: 1149, endPoint y: 306, distance: 11.0
click at [1141, 306] on div "Length Width Height 0.00 x 0.00 x 0.00" at bounding box center [1253, 308] width 318 height 45
drag, startPoint x: 1150, startPoint y: 306, endPoint x: 1455, endPoint y: 356, distance: 309.1
click at [1351, 345] on div "Packages 1 1 Measurements Type" at bounding box center [1170, 267] width 745 height 182
type input "21.00"
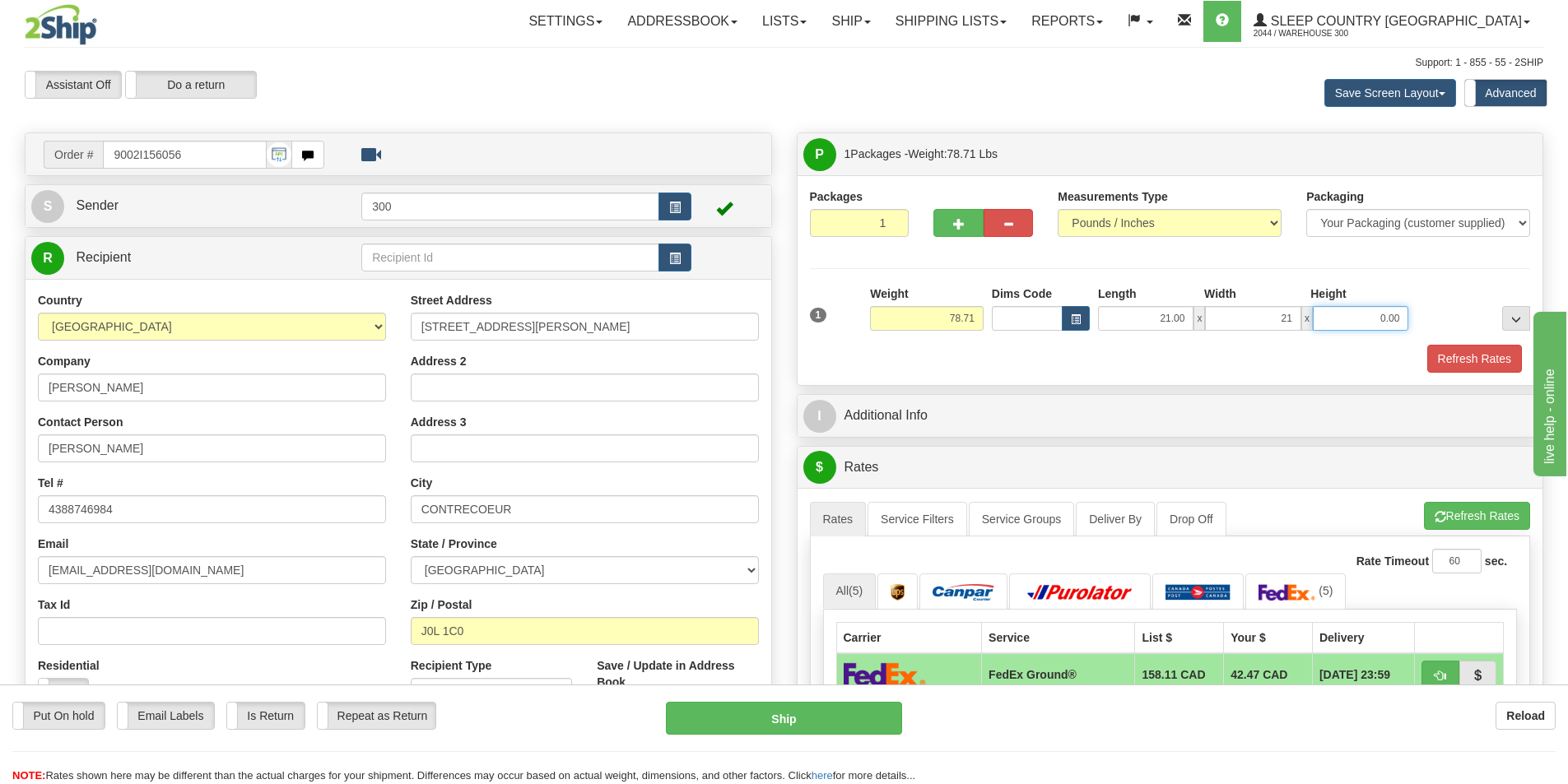
type input "21.00"
type input "42.00"
click at [1472, 363] on button "Refresh Rates" at bounding box center [1473, 359] width 95 height 28
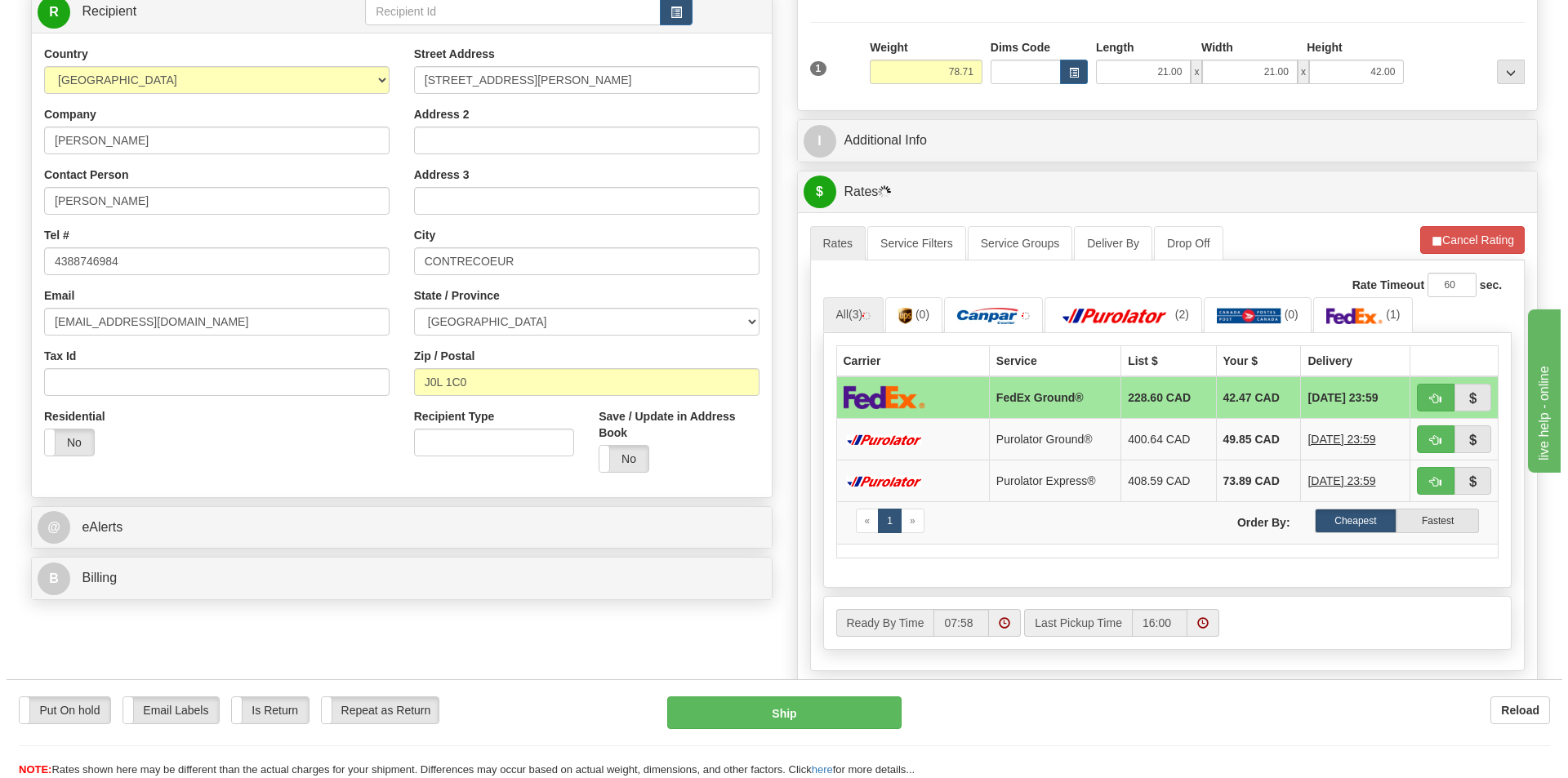
scroll to position [245, 0]
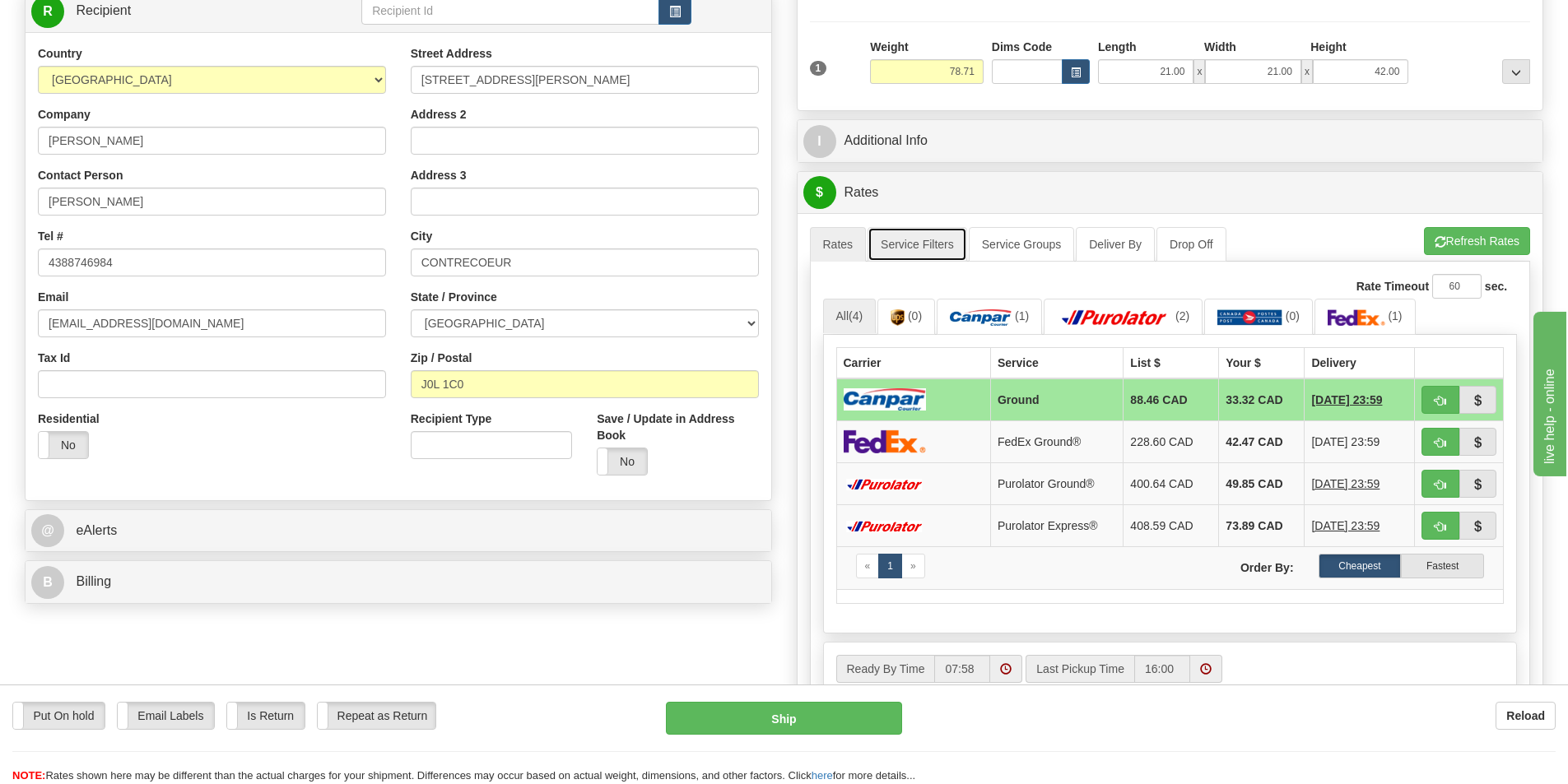
click at [950, 242] on link "Service Filters" at bounding box center [917, 244] width 99 height 34
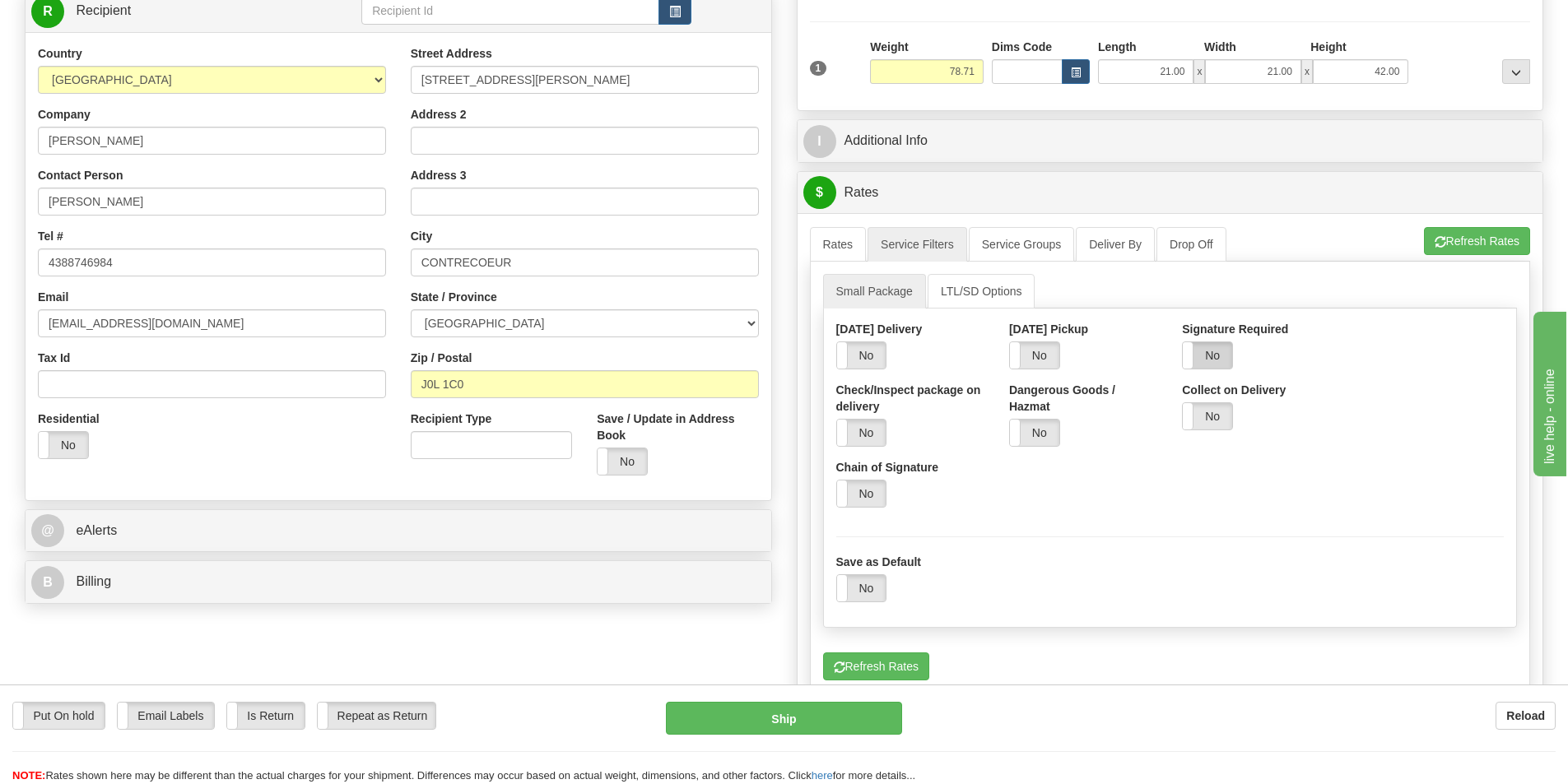
click at [1229, 358] on label "No" at bounding box center [1207, 355] width 50 height 26
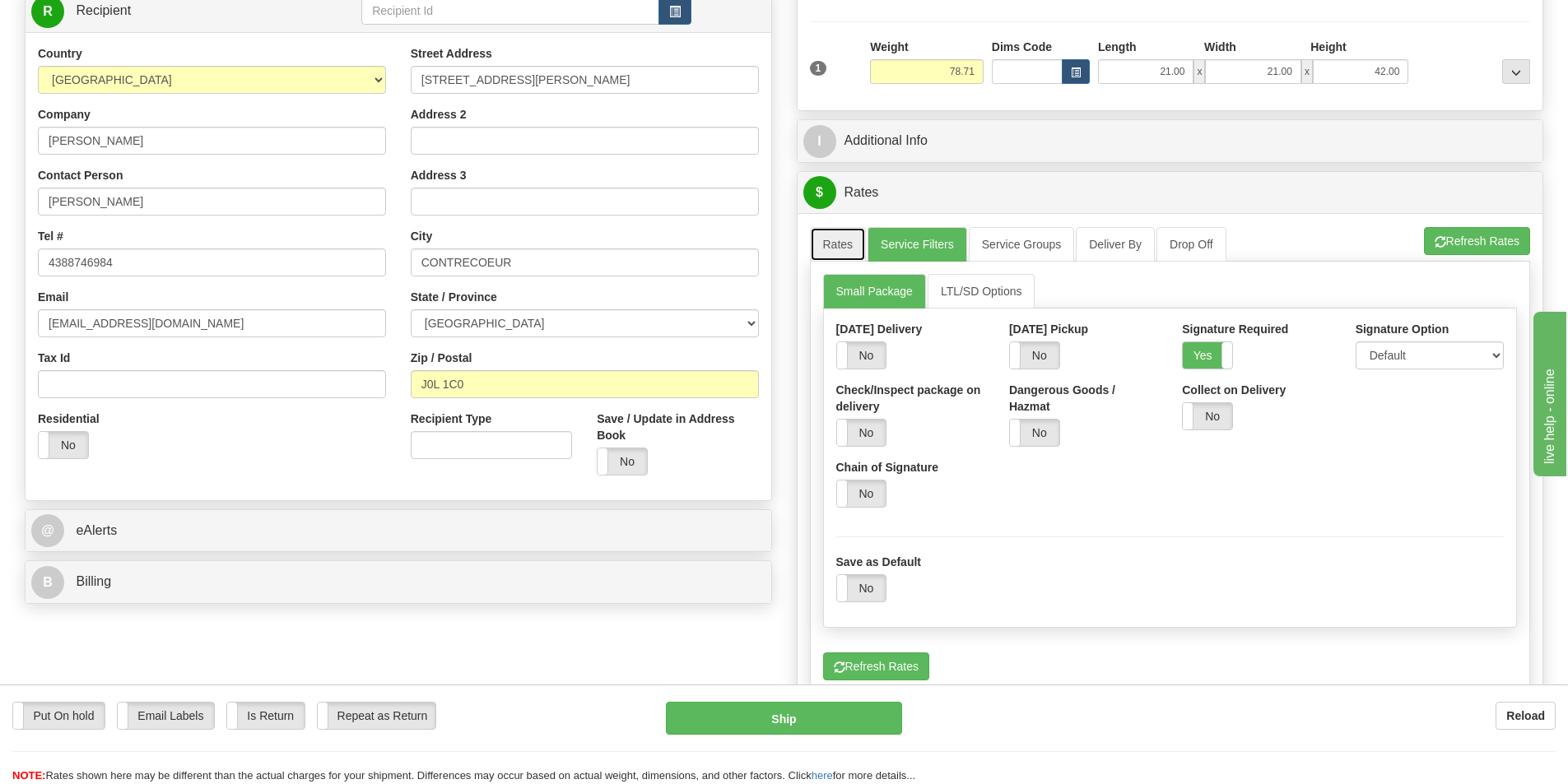
click at [846, 238] on link "Rates" at bounding box center [838, 244] width 57 height 34
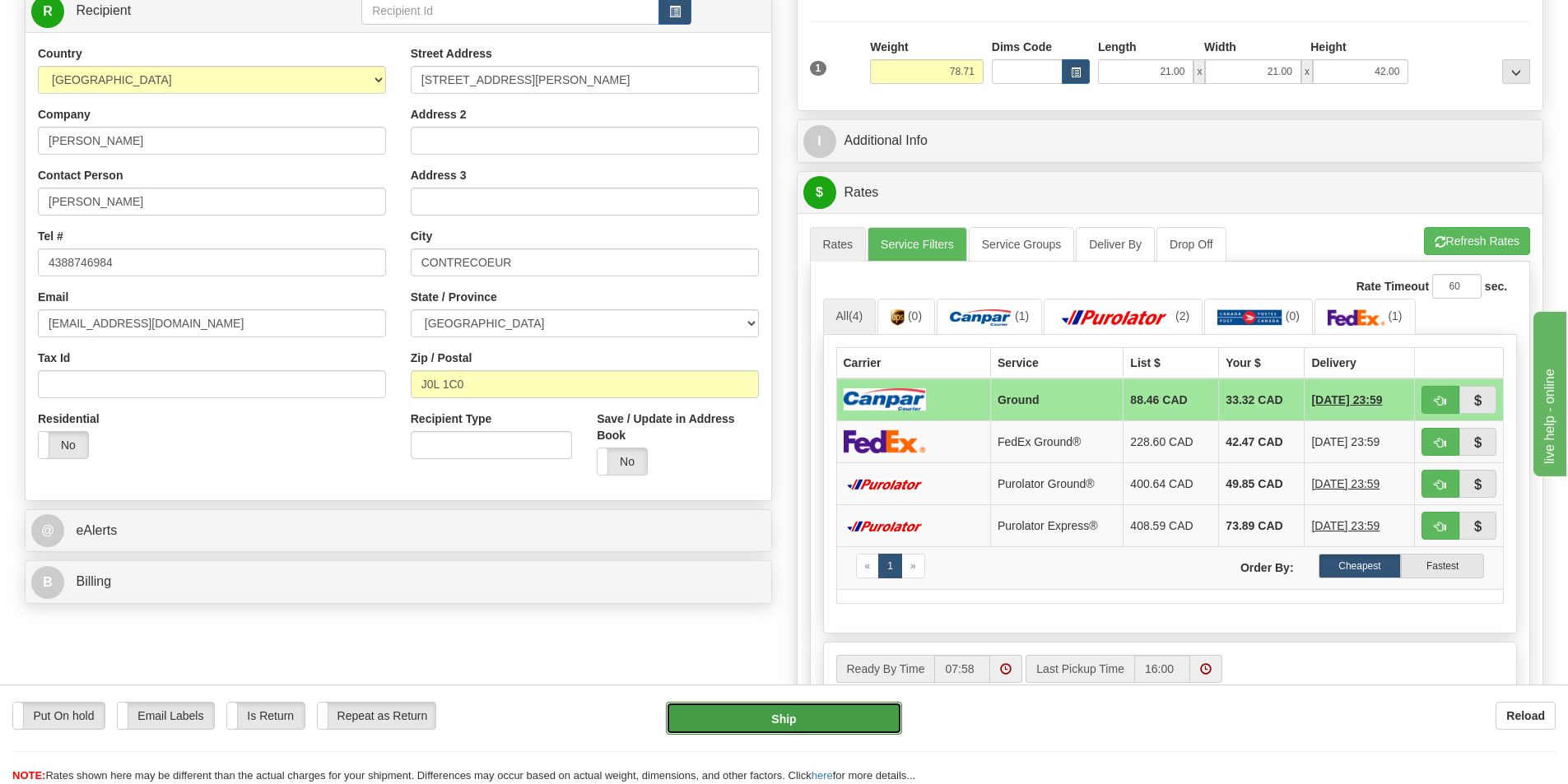
click at [825, 725] on button "Ship" at bounding box center [784, 718] width 236 height 33
type input "1"
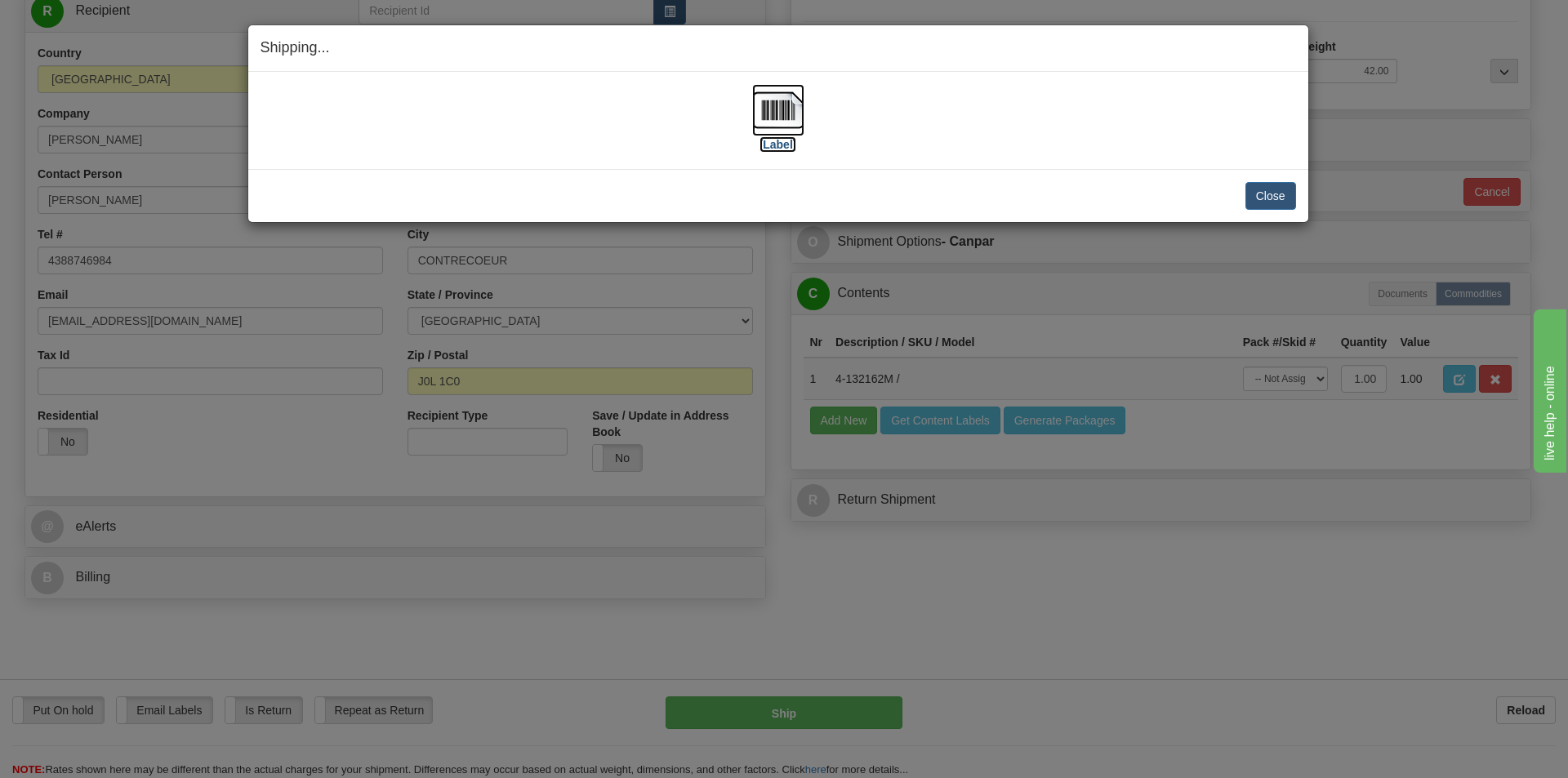
click at [788, 148] on label "[Label]" at bounding box center [778, 145] width 38 height 16
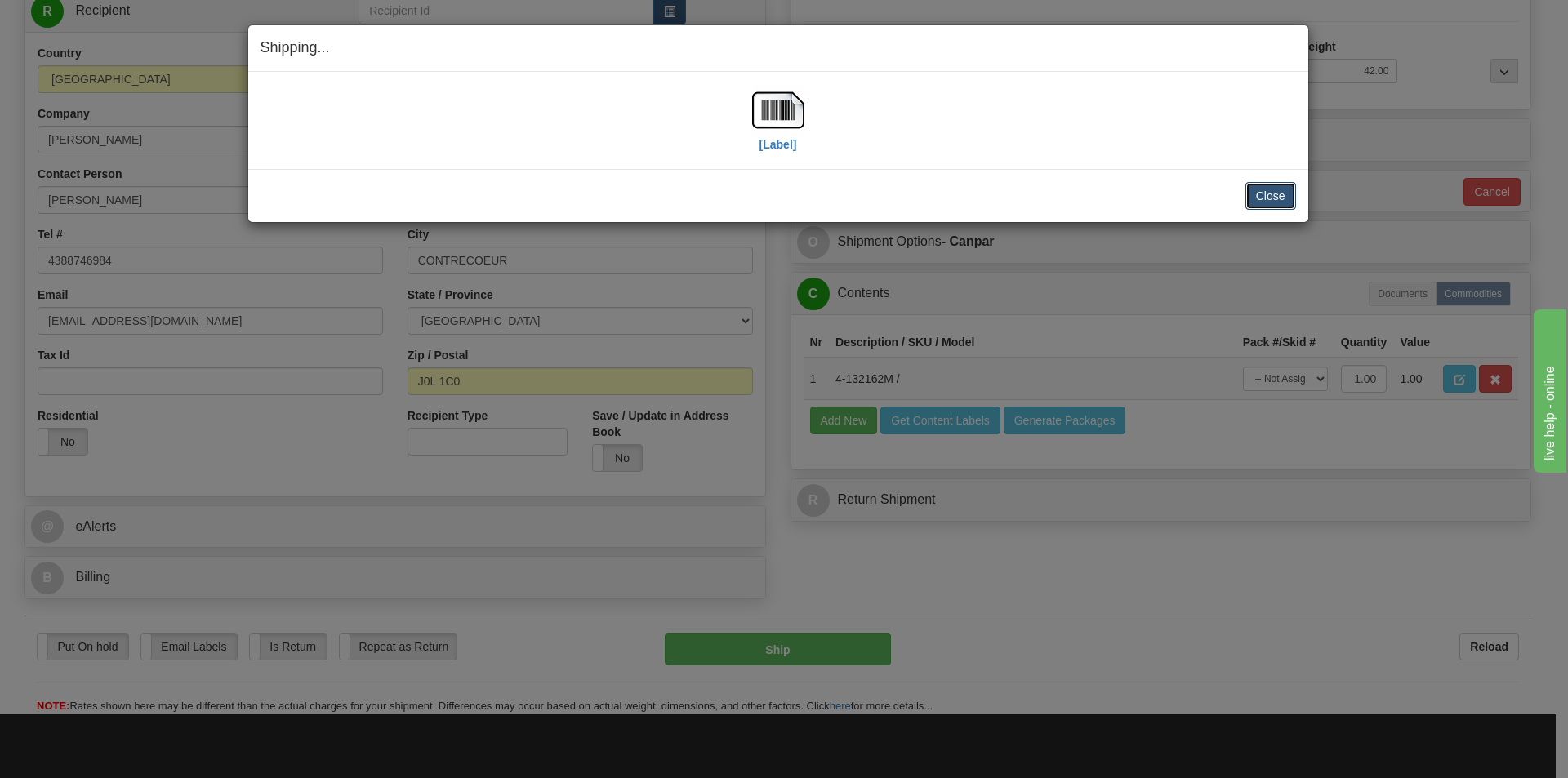
click at [1265, 194] on button "Close" at bounding box center [1271, 196] width 51 height 28
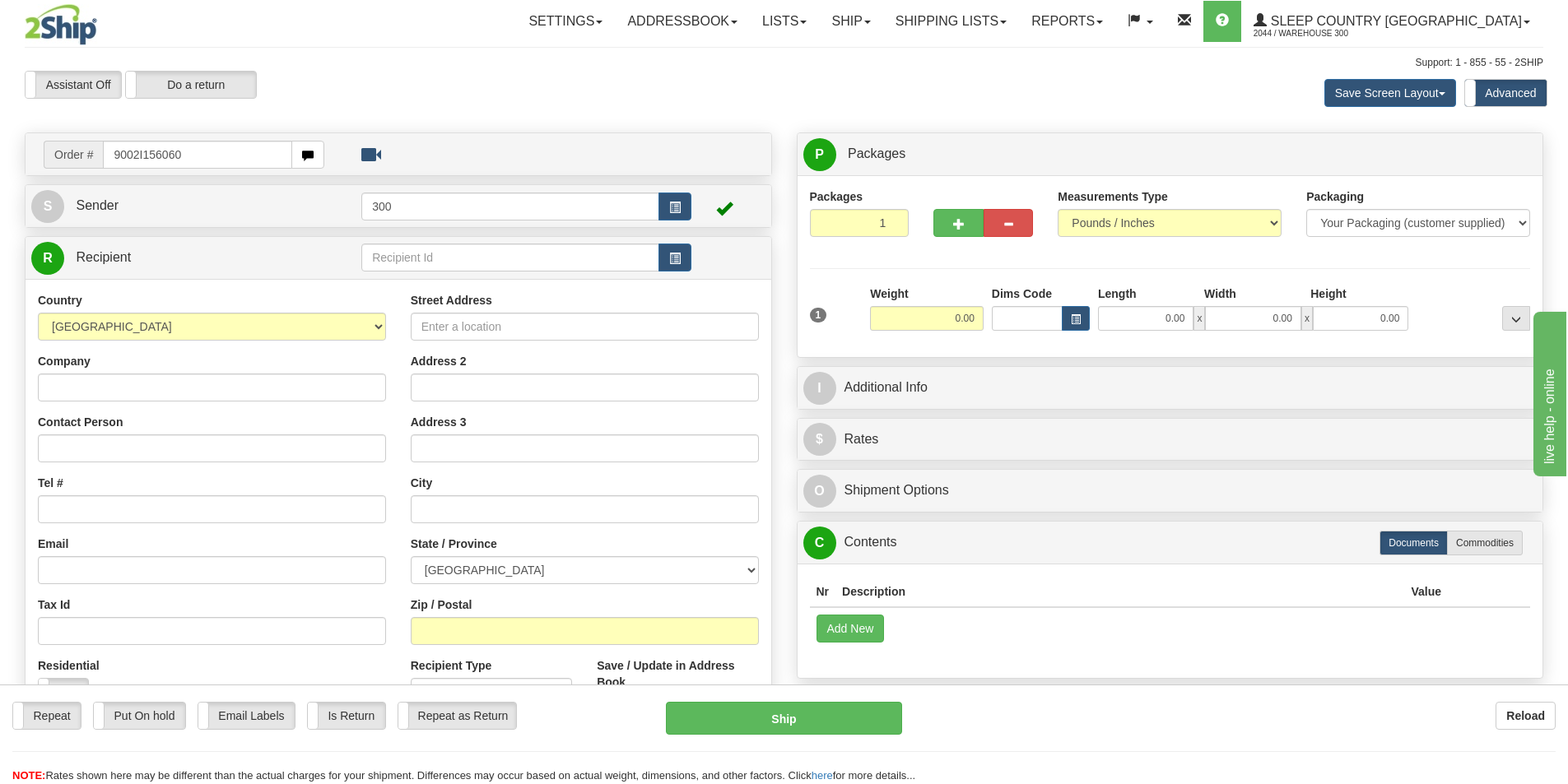
type input "9002I156060"
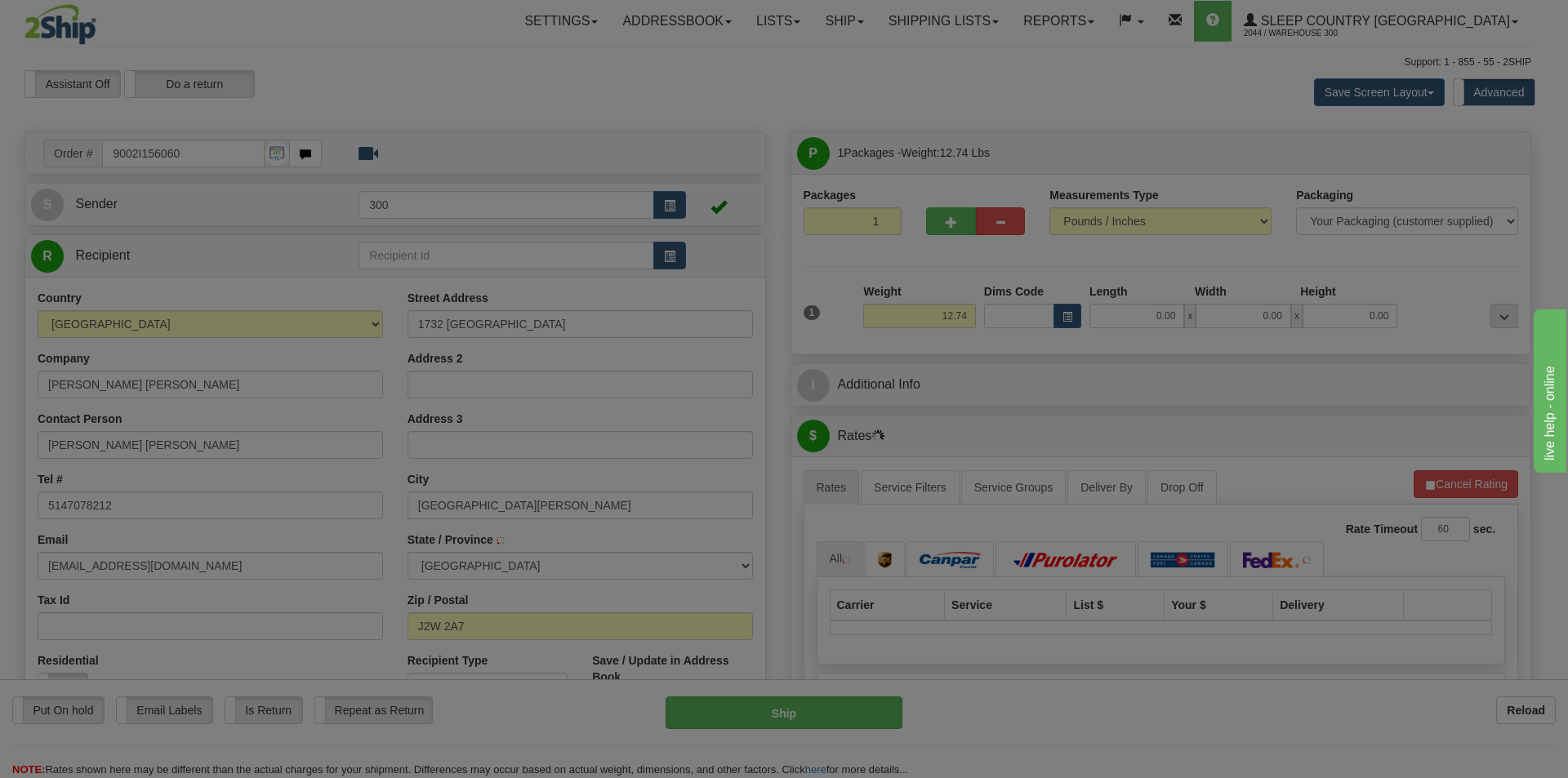
type input "SAINT-JEAN-SUR-RICHELIEU"
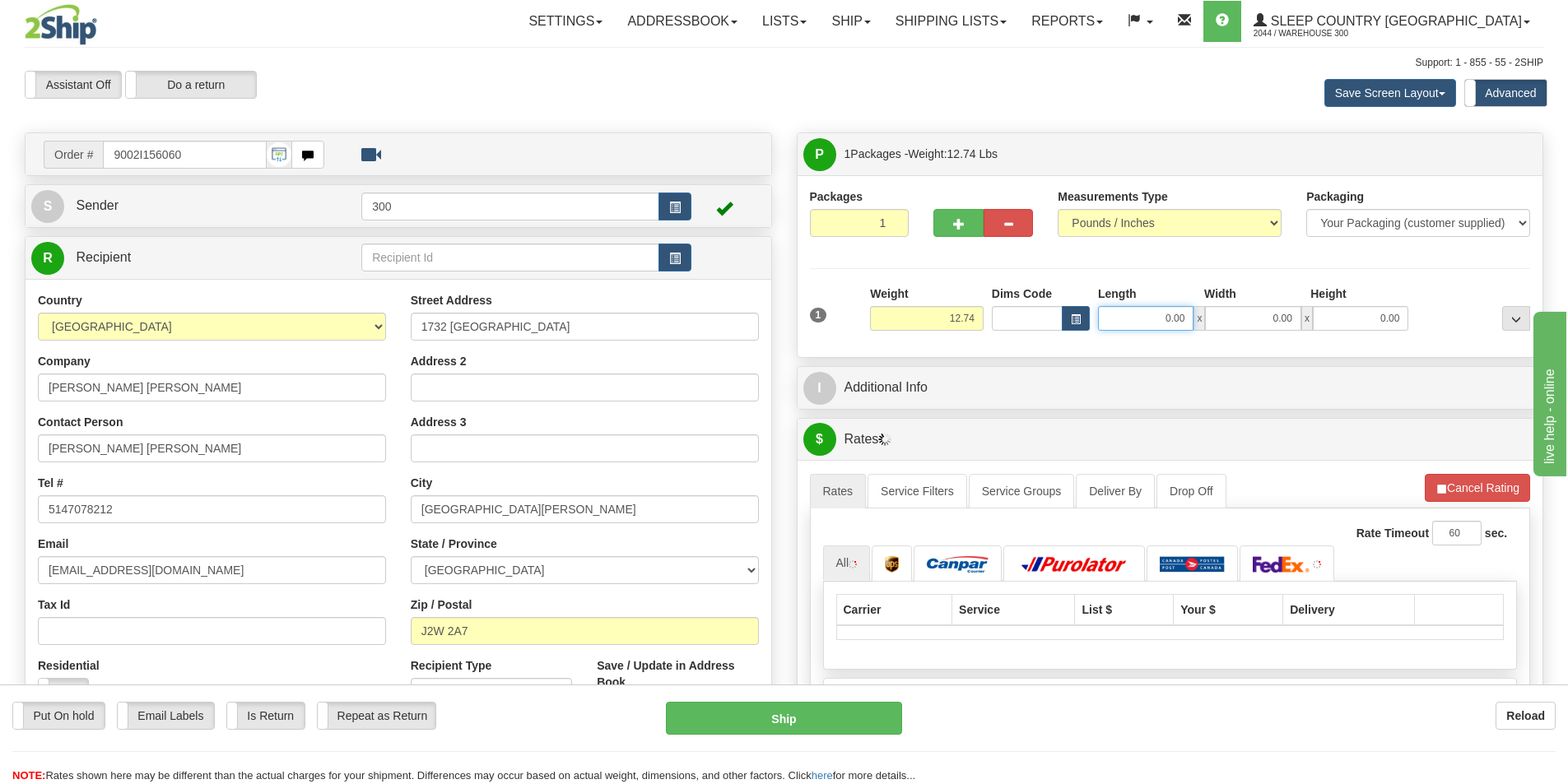
drag, startPoint x: 1152, startPoint y: 321, endPoint x: 1436, endPoint y: 332, distance: 284.2
click at [1436, 332] on div "1 Weight 12.74 Dims Code x x" at bounding box center [1170, 315] width 729 height 59
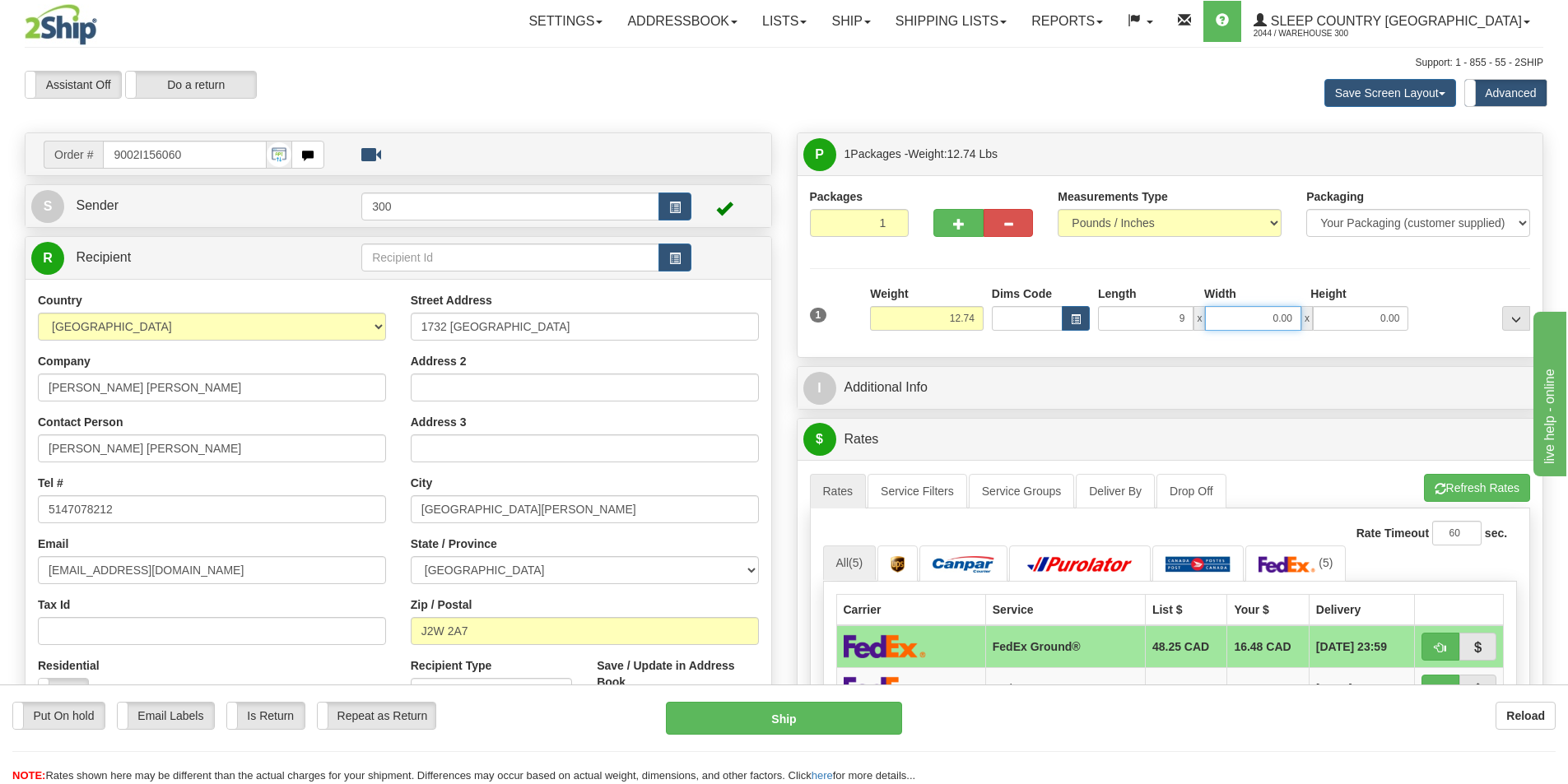
type input "9.00"
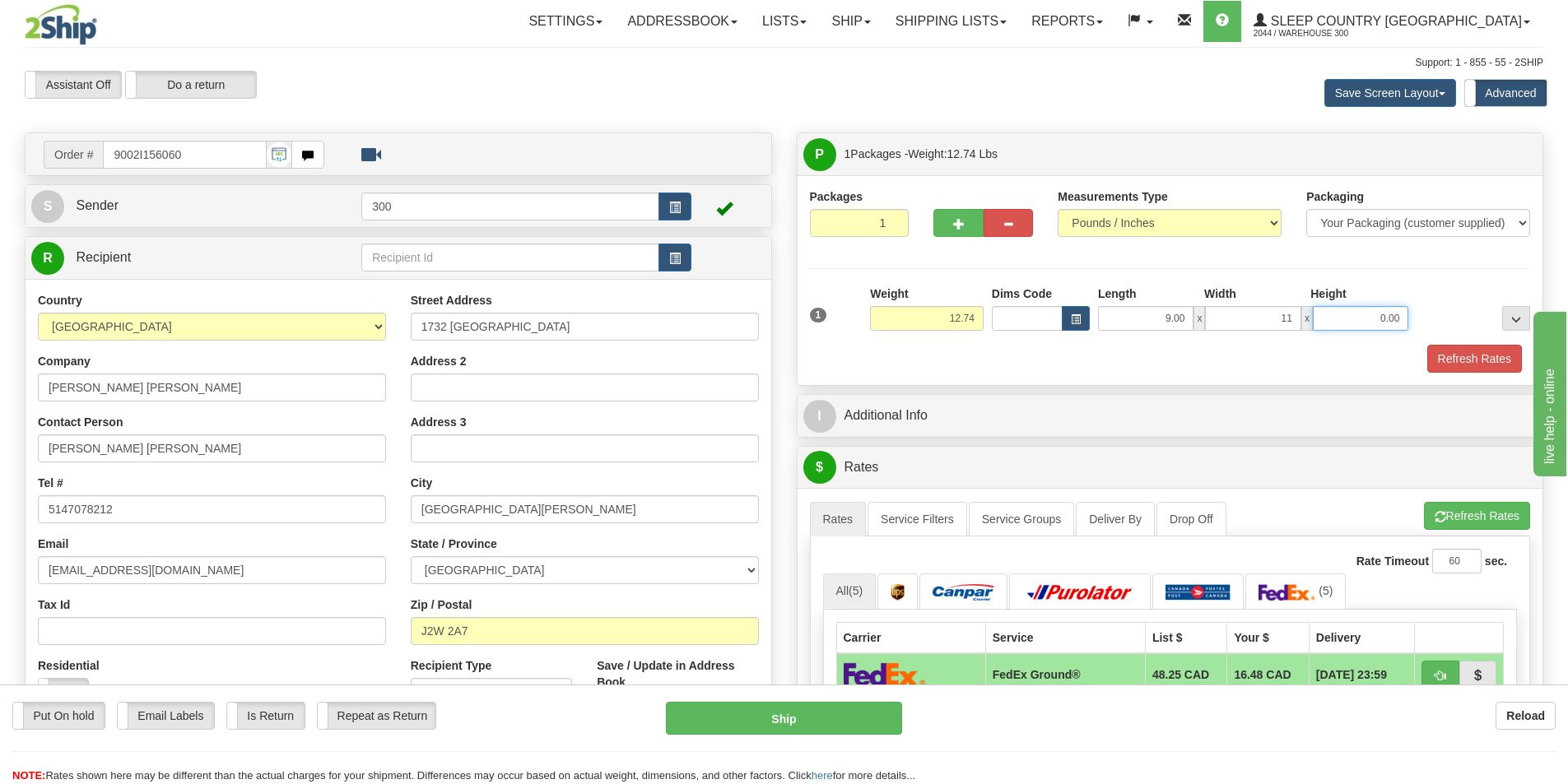
type input "11.00"
type input "16.00"
click at [1455, 364] on button "Refresh Rates" at bounding box center [1473, 359] width 95 height 28
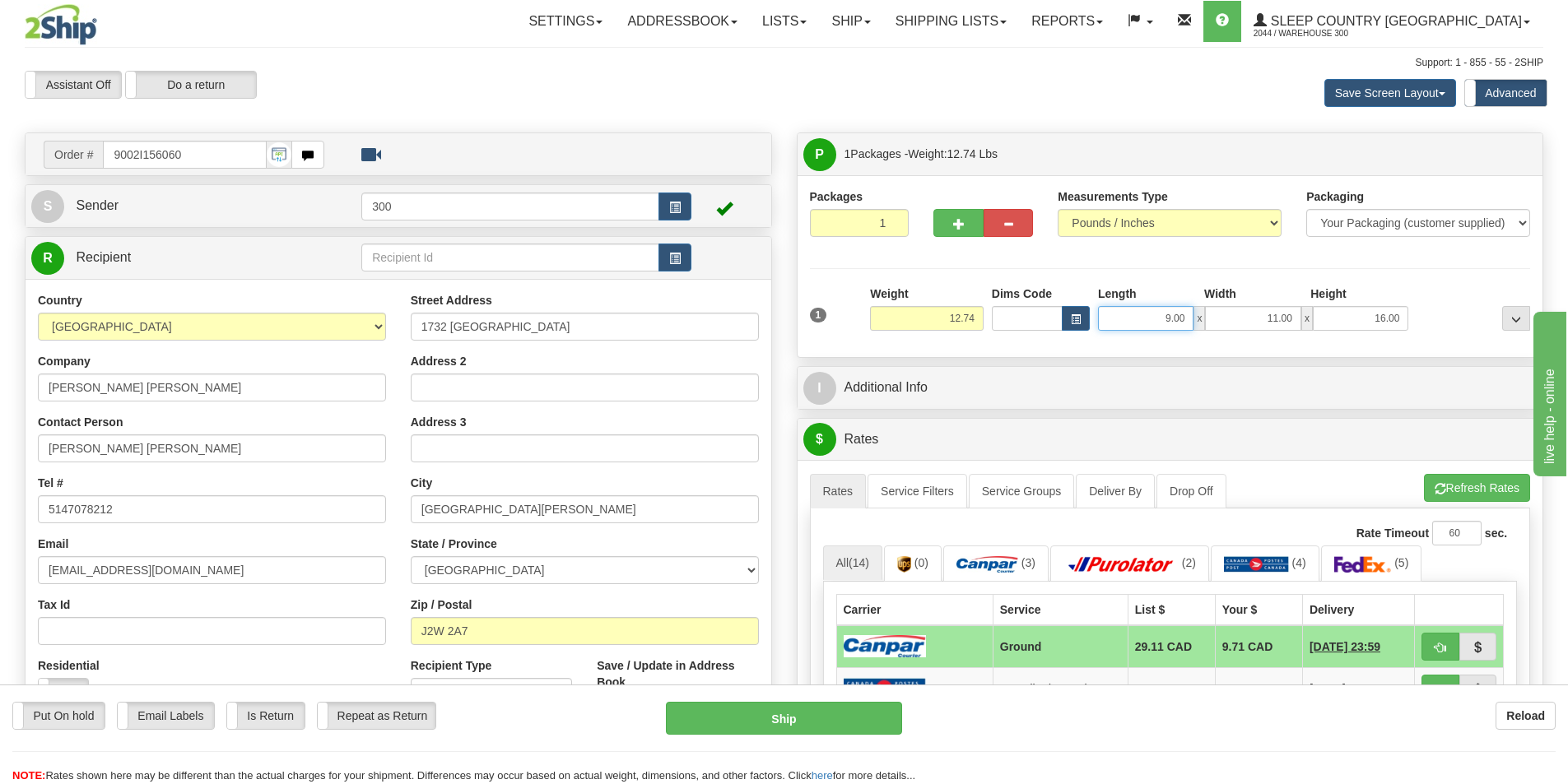
drag, startPoint x: 1149, startPoint y: 317, endPoint x: 1288, endPoint y: 321, distance: 139.1
click at [1288, 321] on div "9.00 x 11.00 x 16.00" at bounding box center [1253, 318] width 310 height 24
type input "18.00"
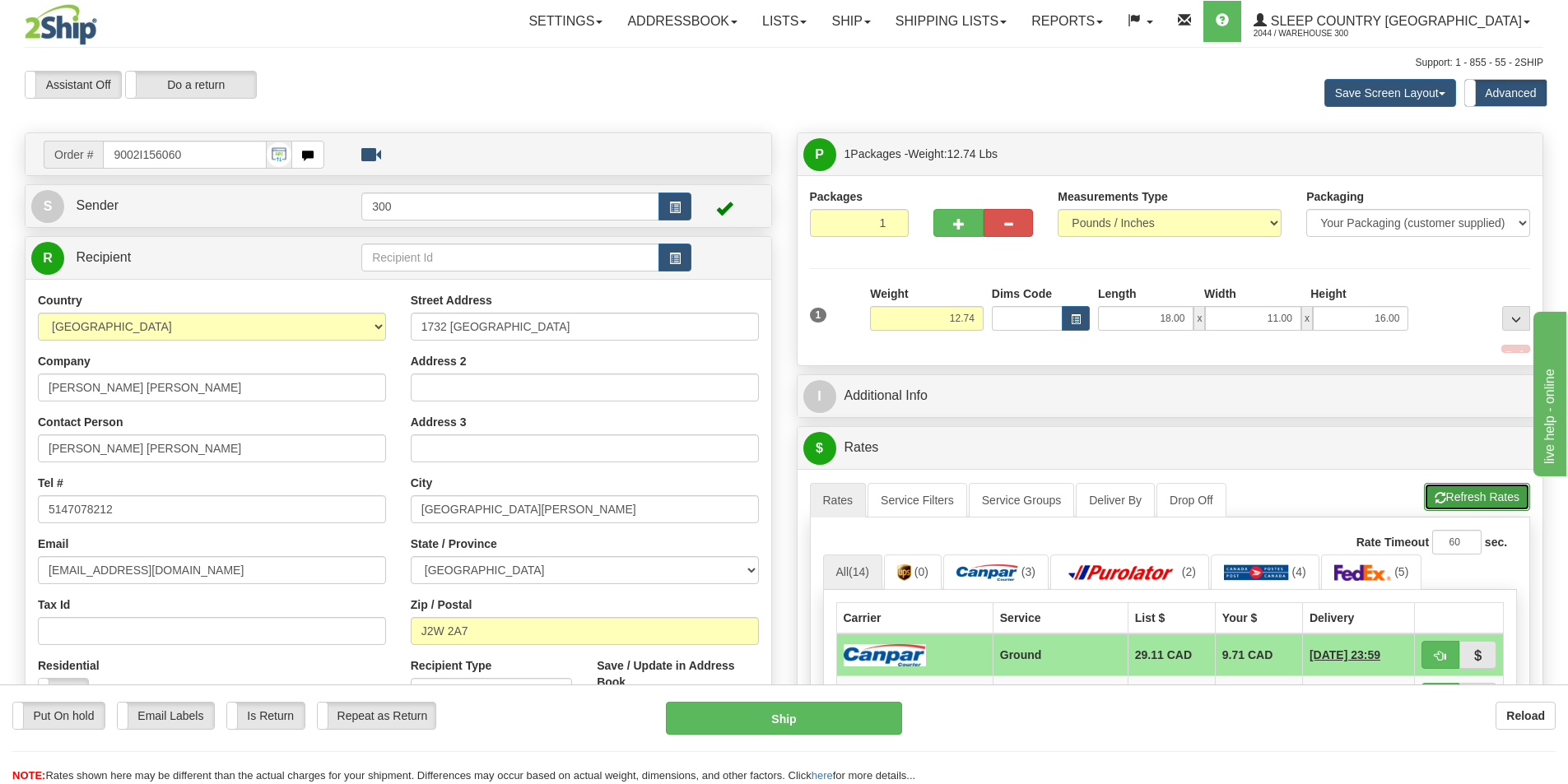
click at [1452, 488] on button "Refresh Rates" at bounding box center [1477, 497] width 106 height 28
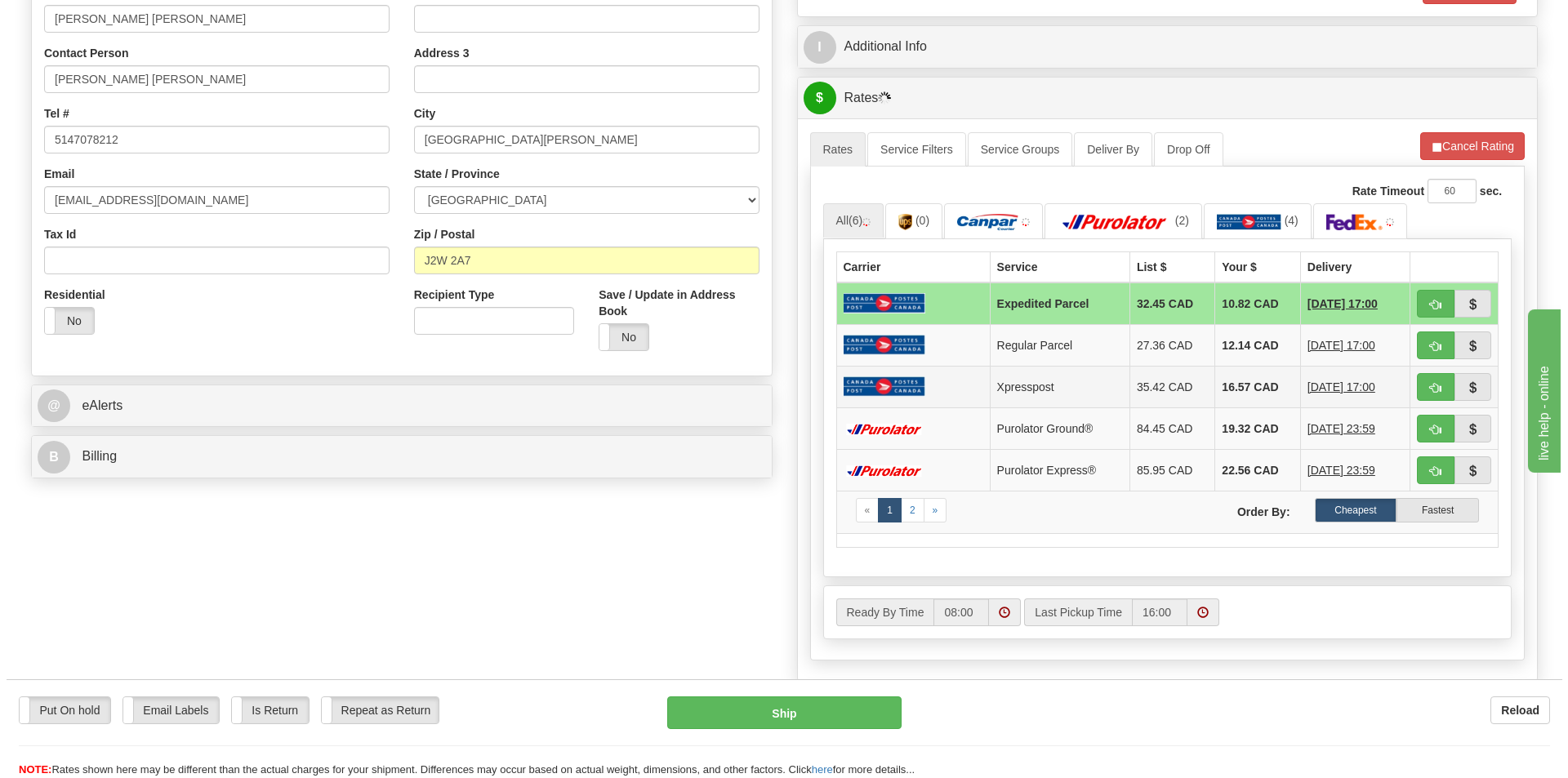
scroll to position [326, 0]
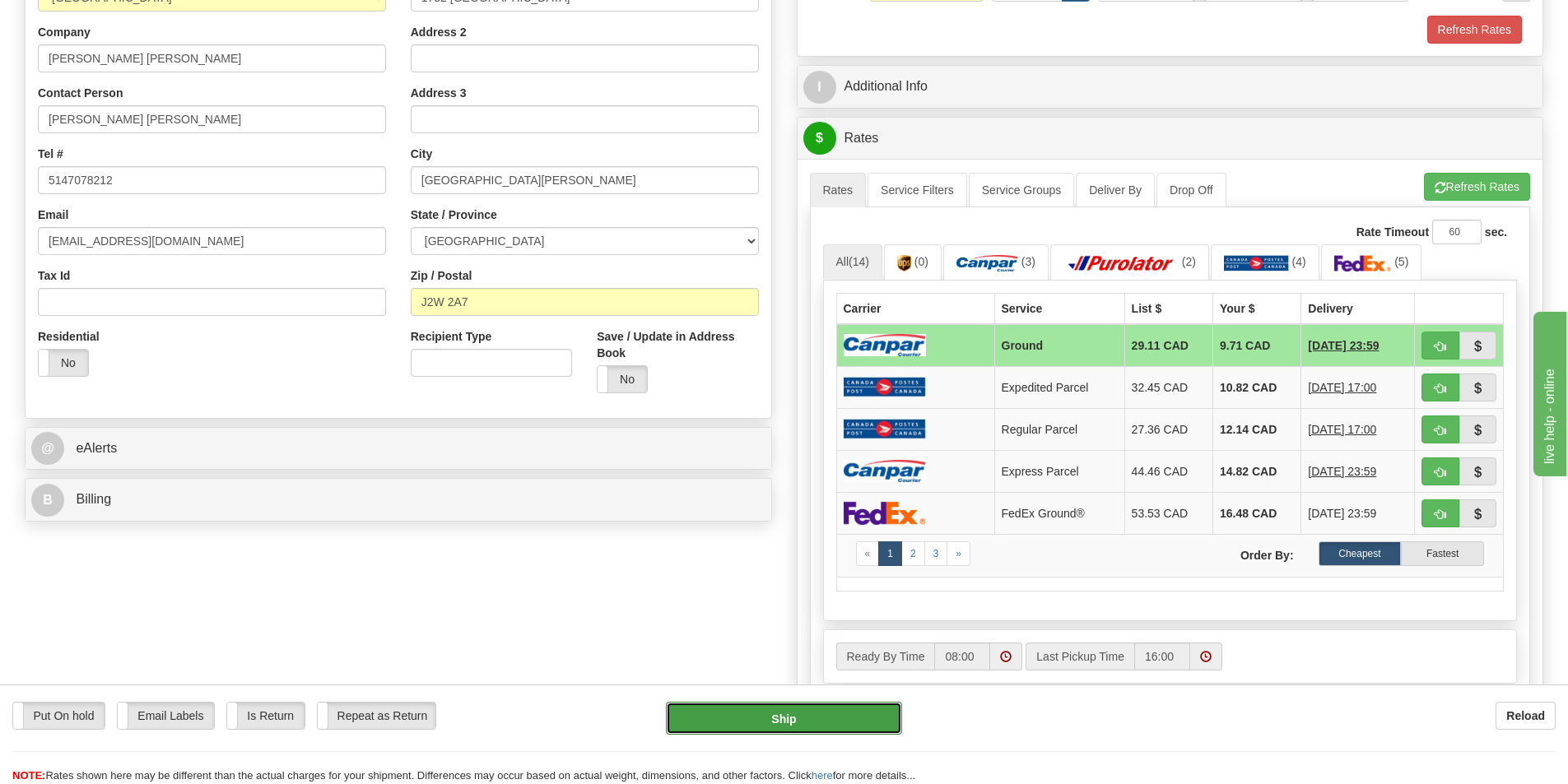
click at [829, 725] on button "Ship" at bounding box center [784, 718] width 236 height 33
type input "1"
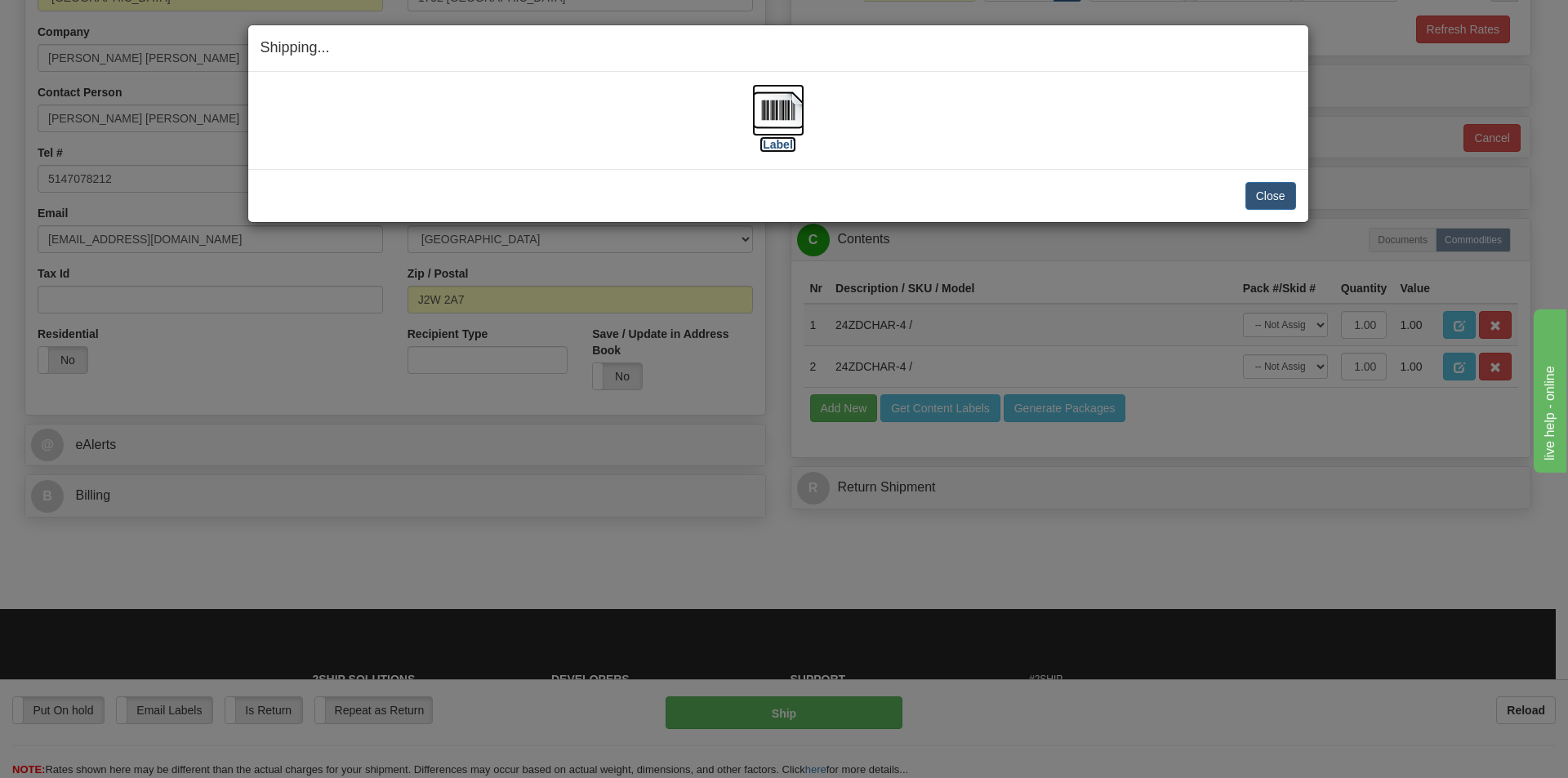
click at [784, 146] on label "[Label]" at bounding box center [778, 145] width 38 height 16
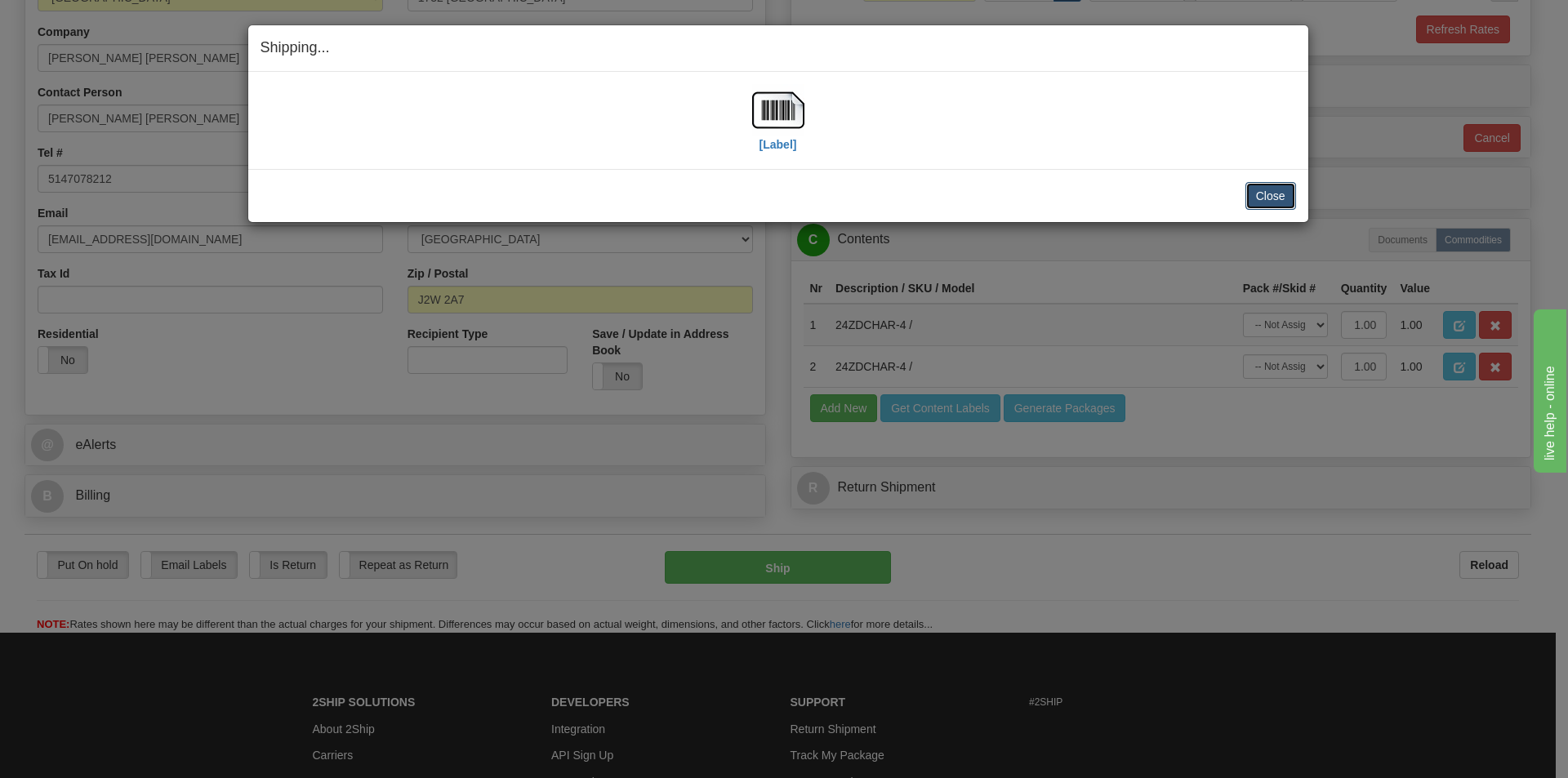
click at [1278, 196] on button "Close" at bounding box center [1271, 196] width 51 height 28
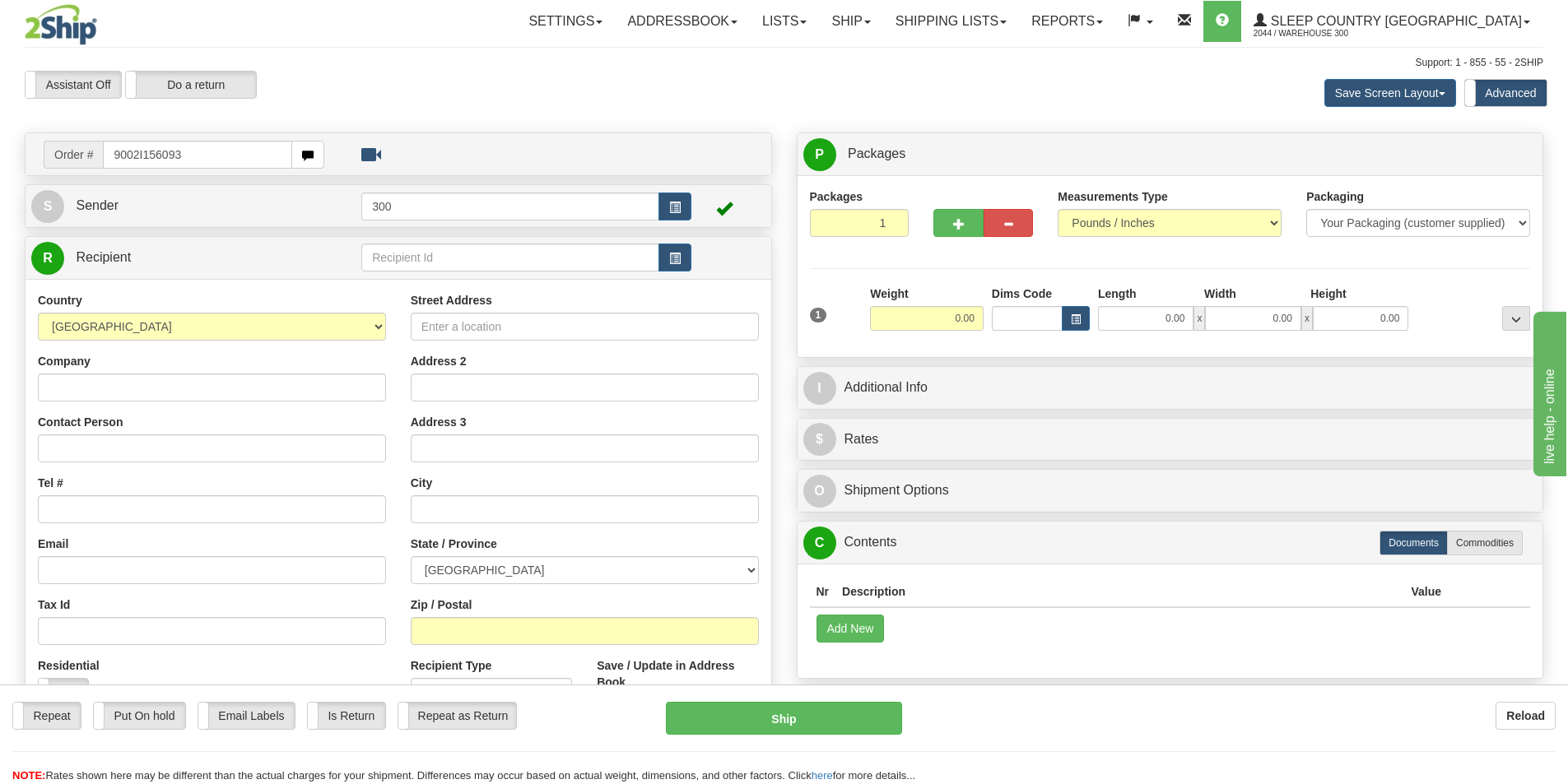
type input "9002I156093"
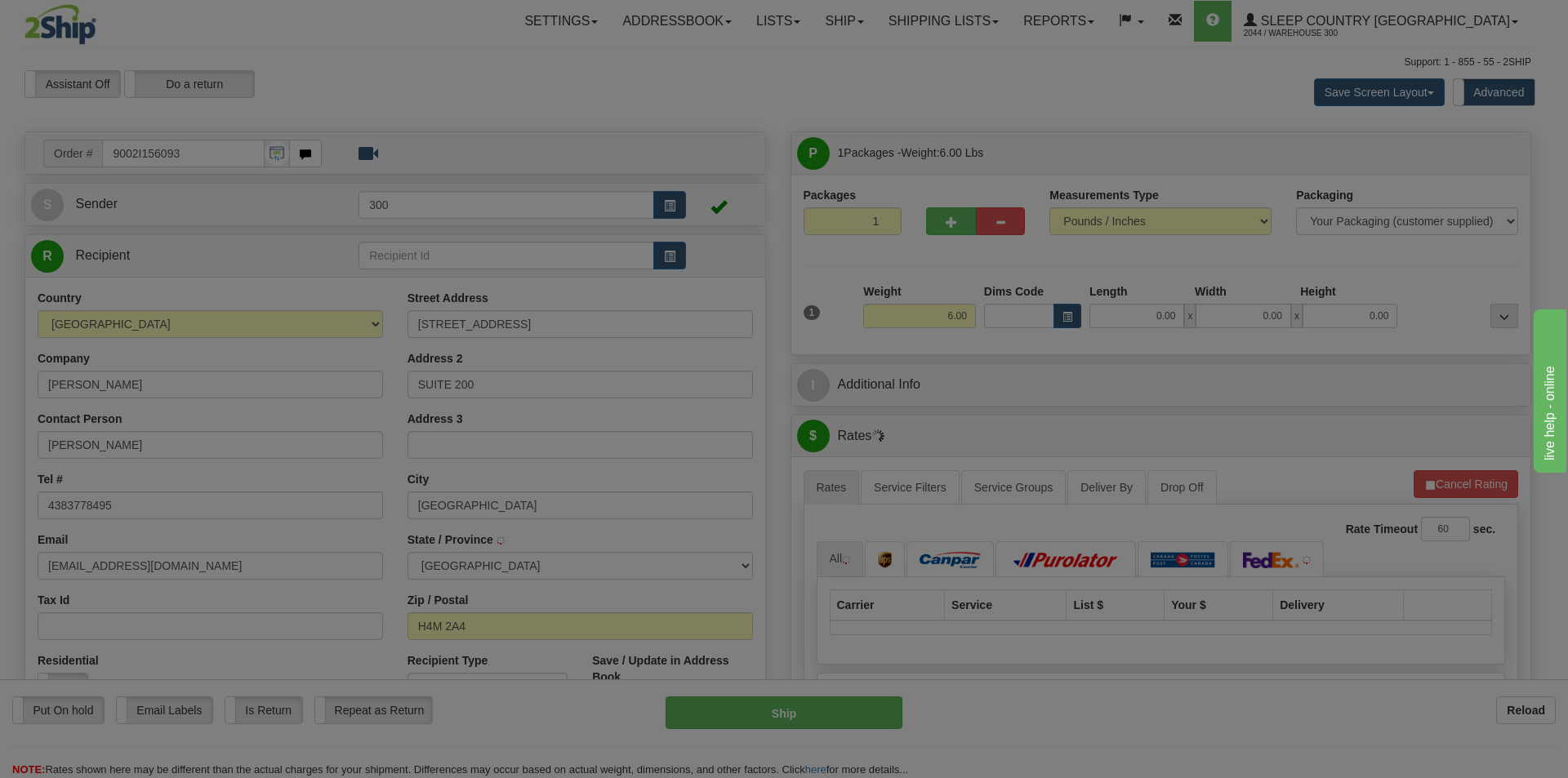
type input "SAINT-LAURENT"
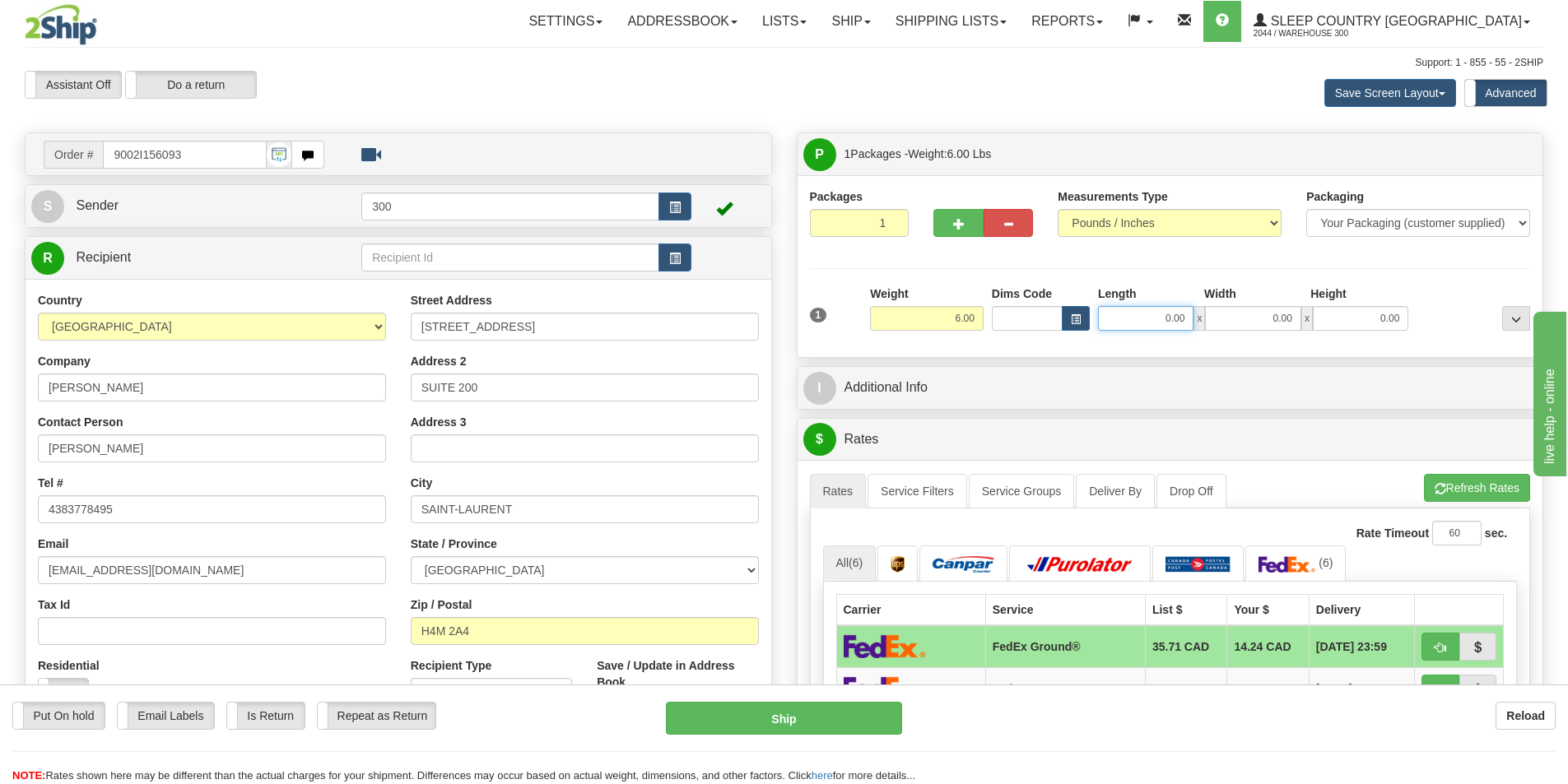
drag, startPoint x: 1127, startPoint y: 313, endPoint x: 1280, endPoint y: 322, distance: 153.3
click at [1280, 322] on div "0.00 x 0.00 x 0.00" at bounding box center [1253, 318] width 310 height 24
type input "6.00"
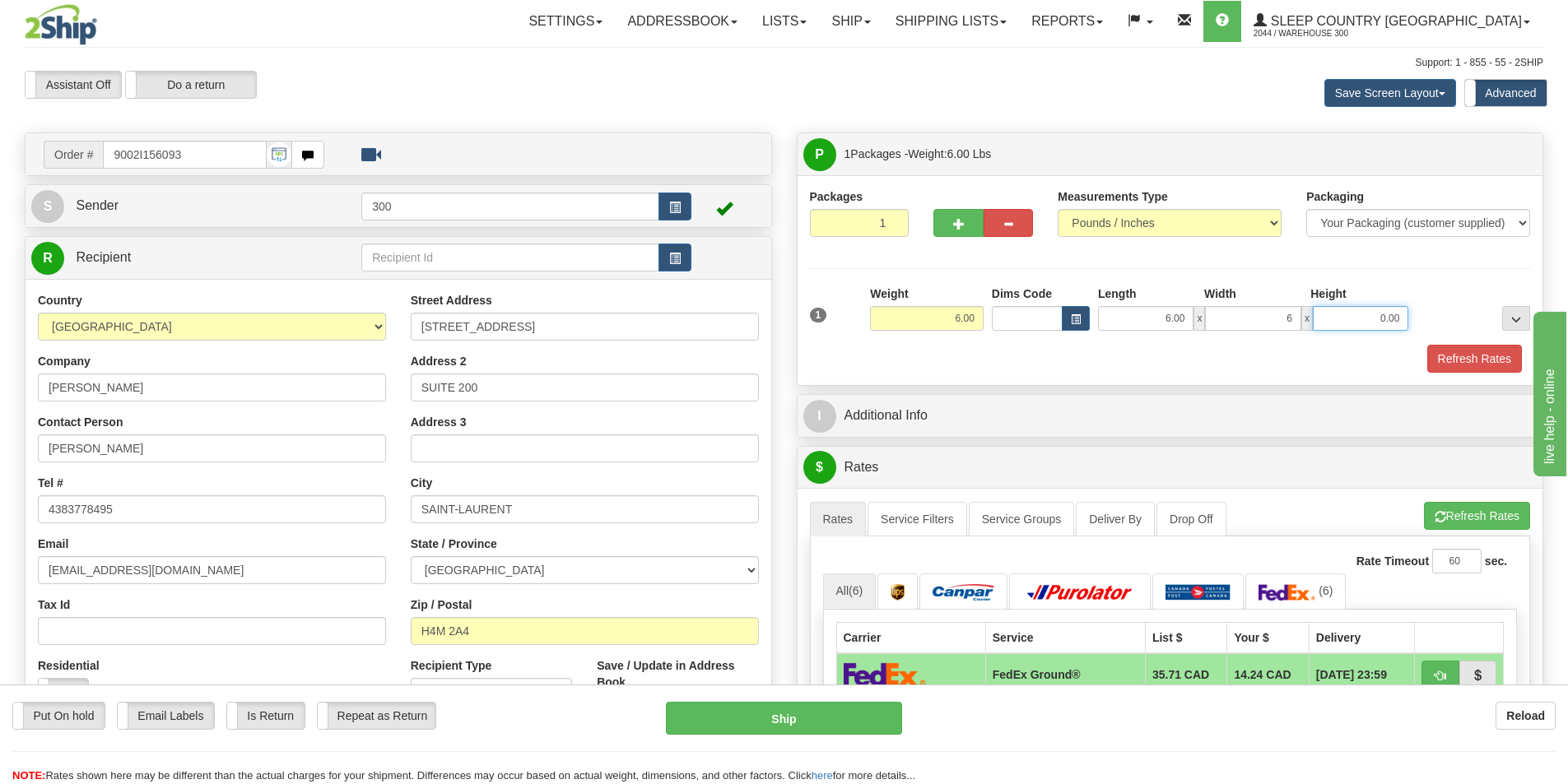
type input "6.00"
type input "16.00"
click at [1468, 365] on button "Refresh Rates" at bounding box center [1473, 359] width 95 height 28
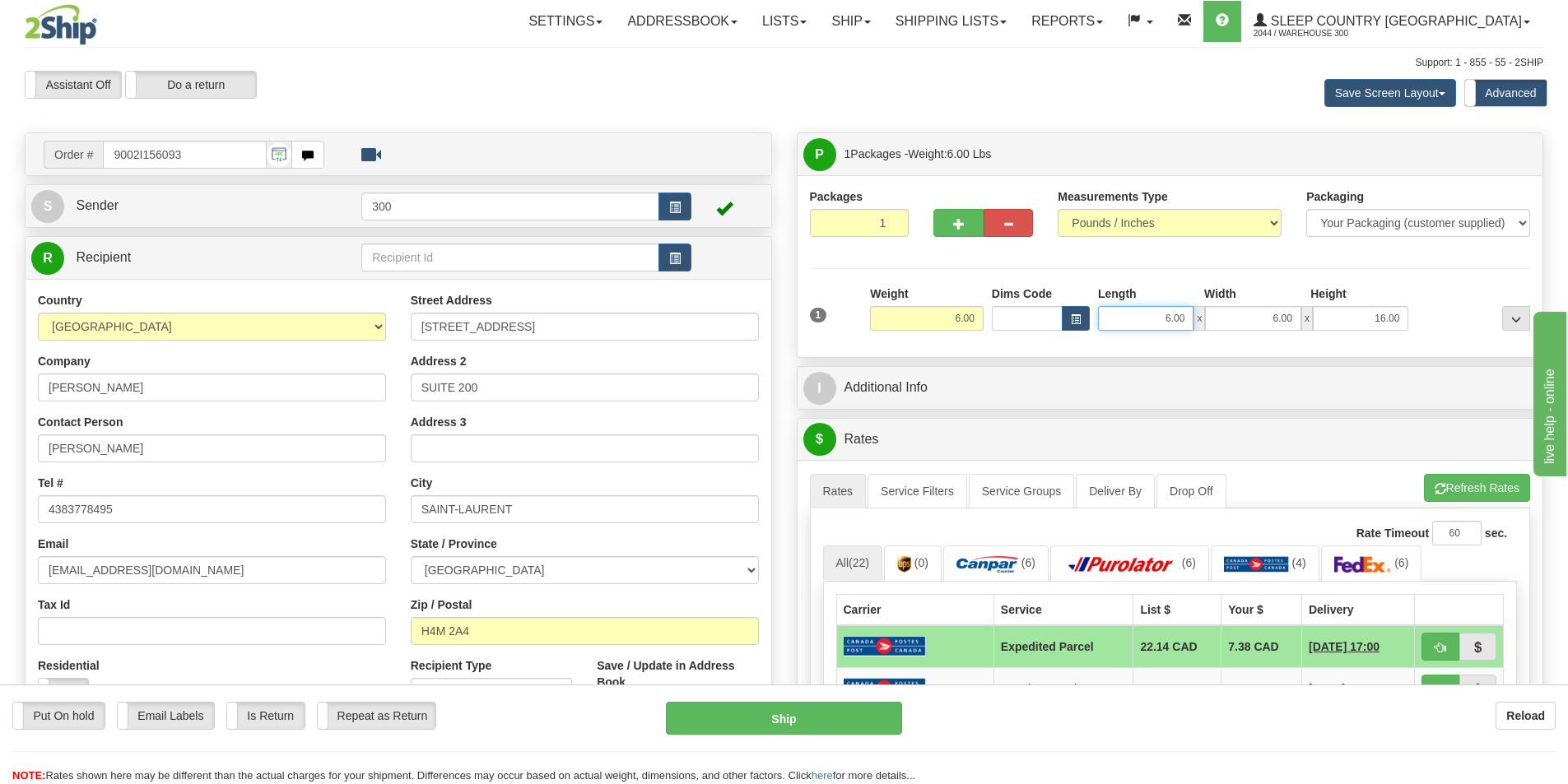
drag, startPoint x: 1137, startPoint y: 317, endPoint x: 1306, endPoint y: 327, distance: 169.3
click at [1306, 327] on div "6.00 x 6.00 x 16.00" at bounding box center [1253, 318] width 310 height 24
type input "12.00"
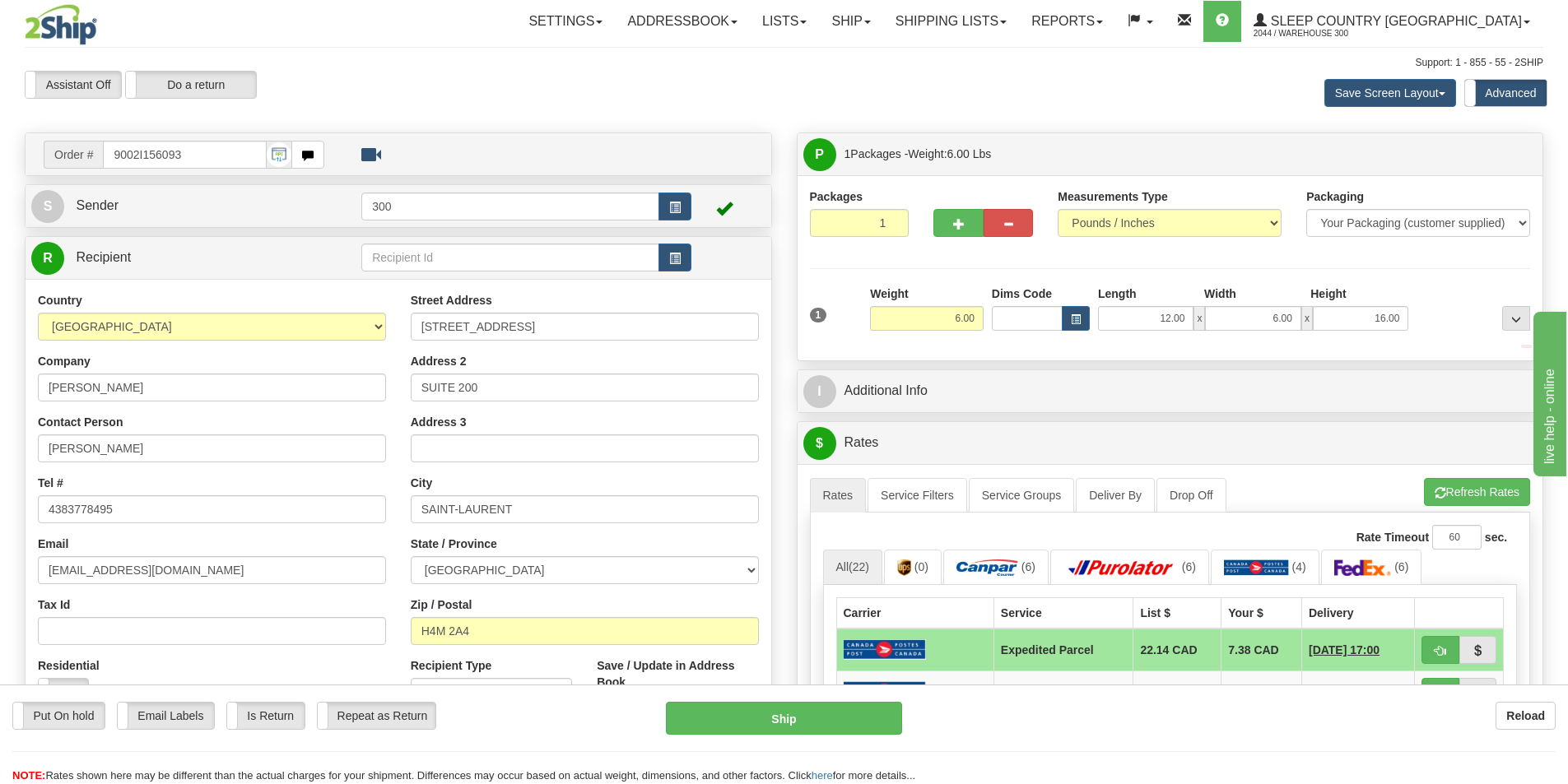
drag, startPoint x: 1340, startPoint y: 365, endPoint x: 1427, endPoint y: 410, distance: 97.9
click at [1341, 365] on div "P Packages 1 Packages - Weight: 6.00 Lbs Shipment Level Shipm. Package Level Pa…" at bounding box center [1170, 762] width 772 height 1260
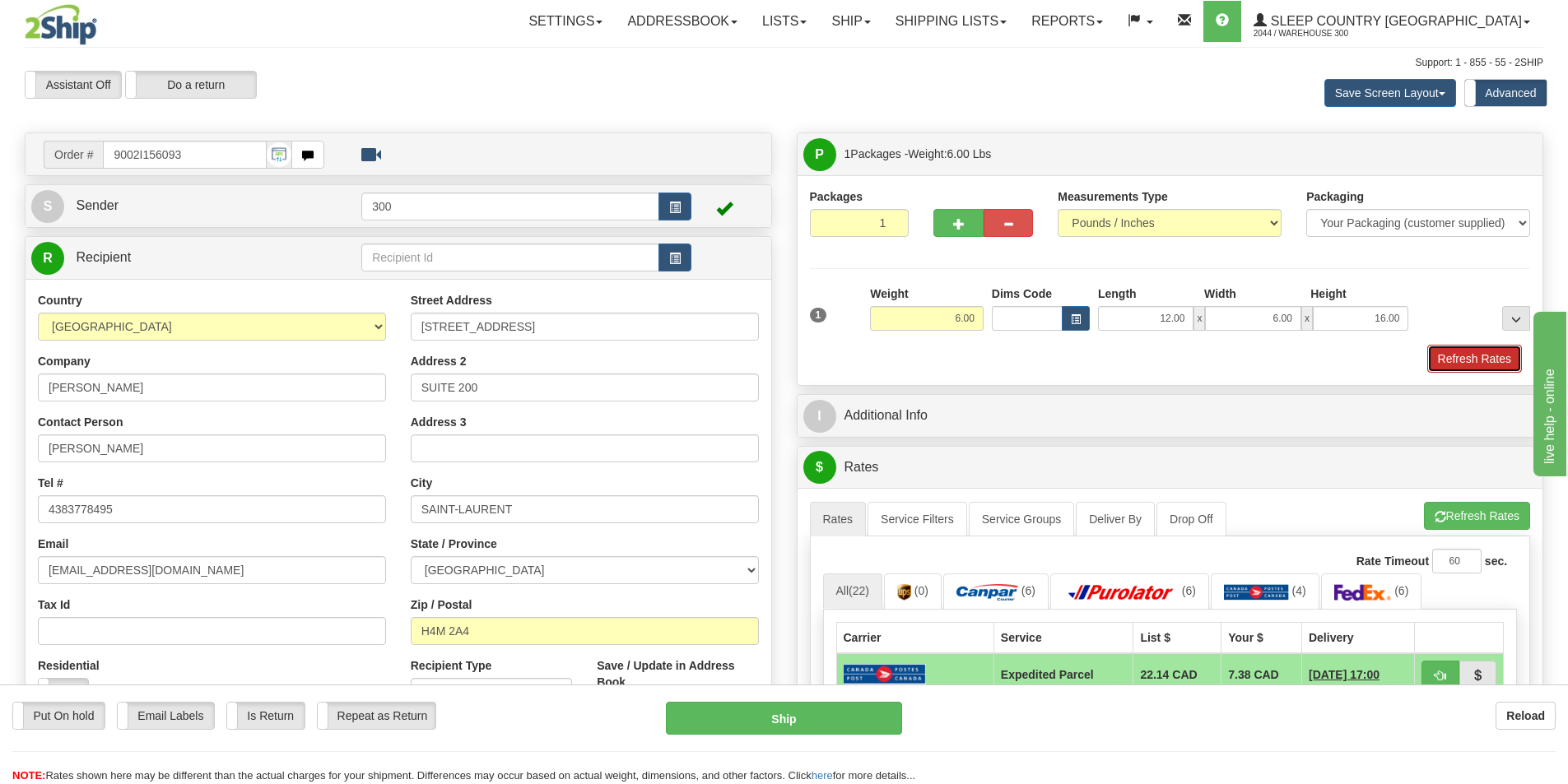
click at [1481, 357] on button "Refresh Rates" at bounding box center [1473, 359] width 95 height 28
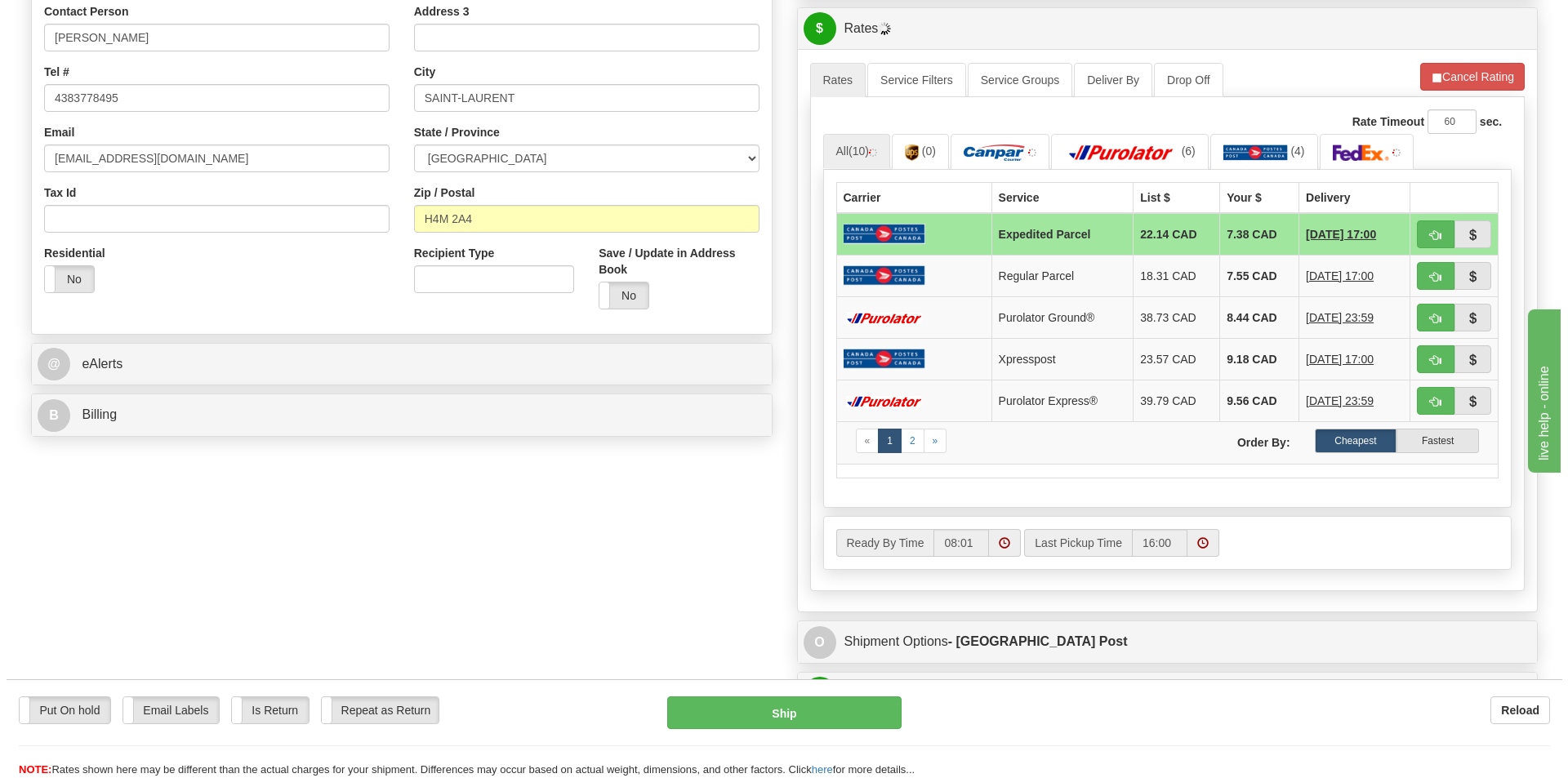
scroll to position [409, 0]
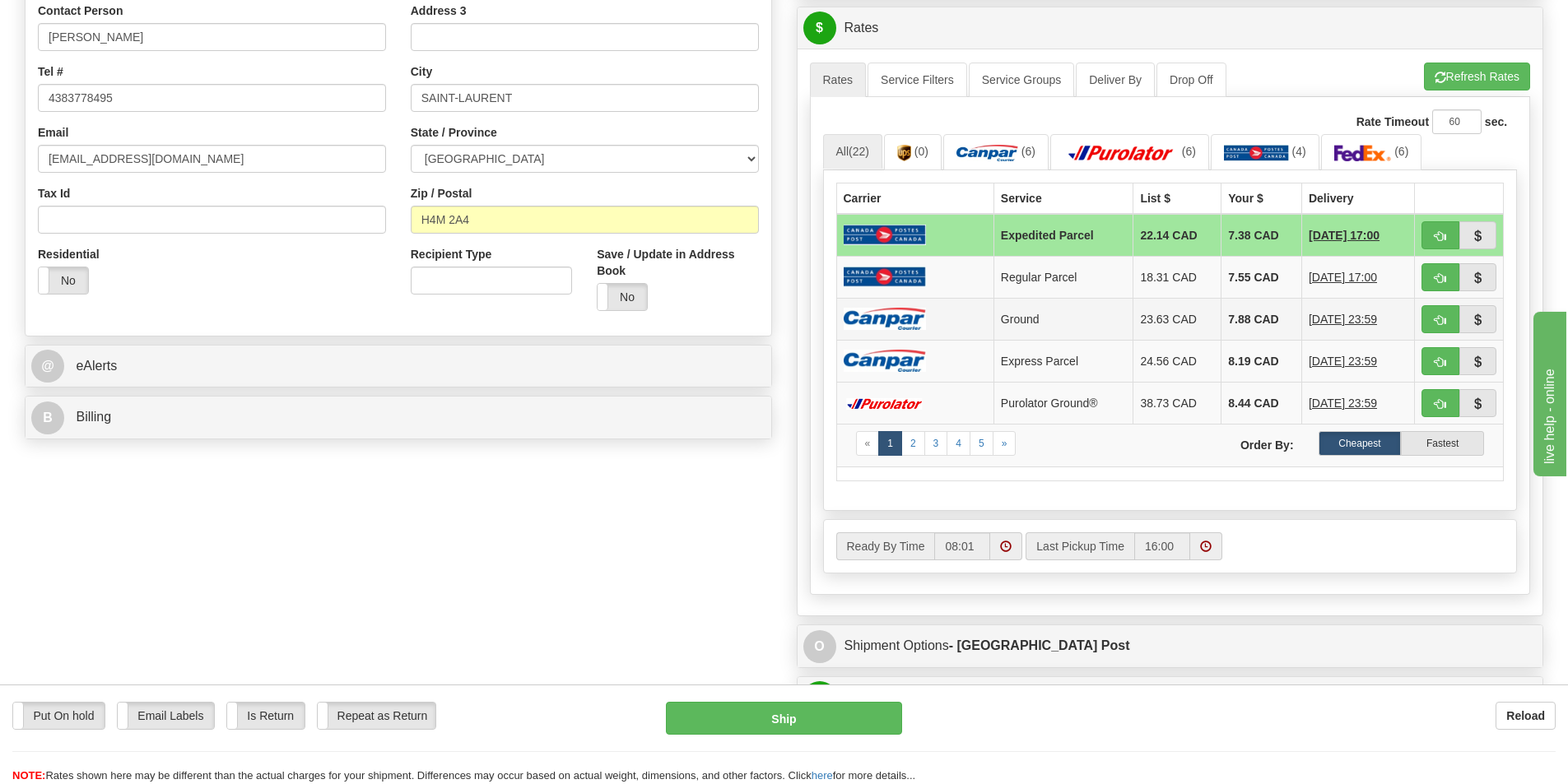
click at [969, 320] on td at bounding box center [915, 319] width 157 height 42
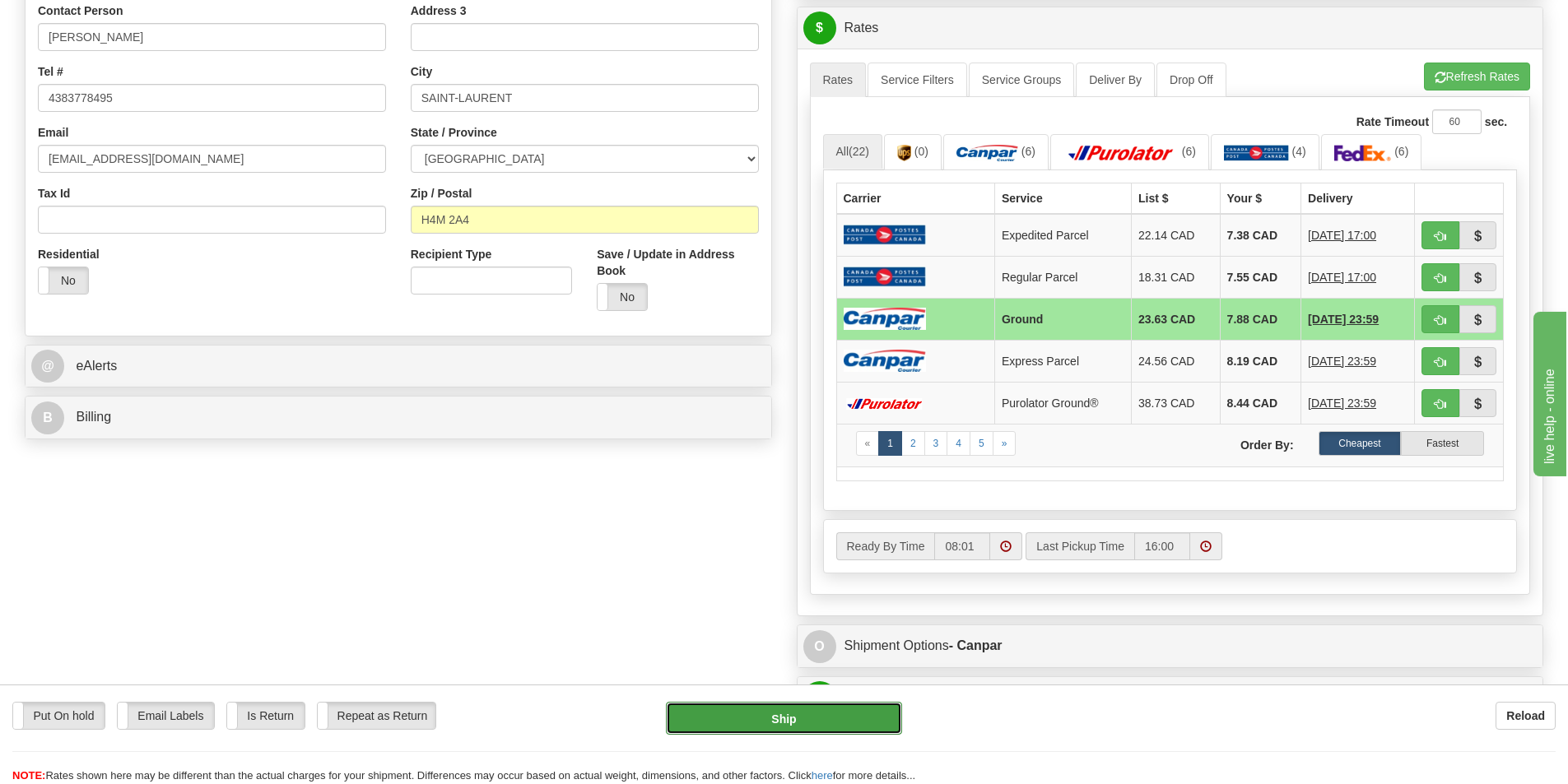
click at [741, 725] on button "Ship" at bounding box center [784, 718] width 236 height 33
type input "1"
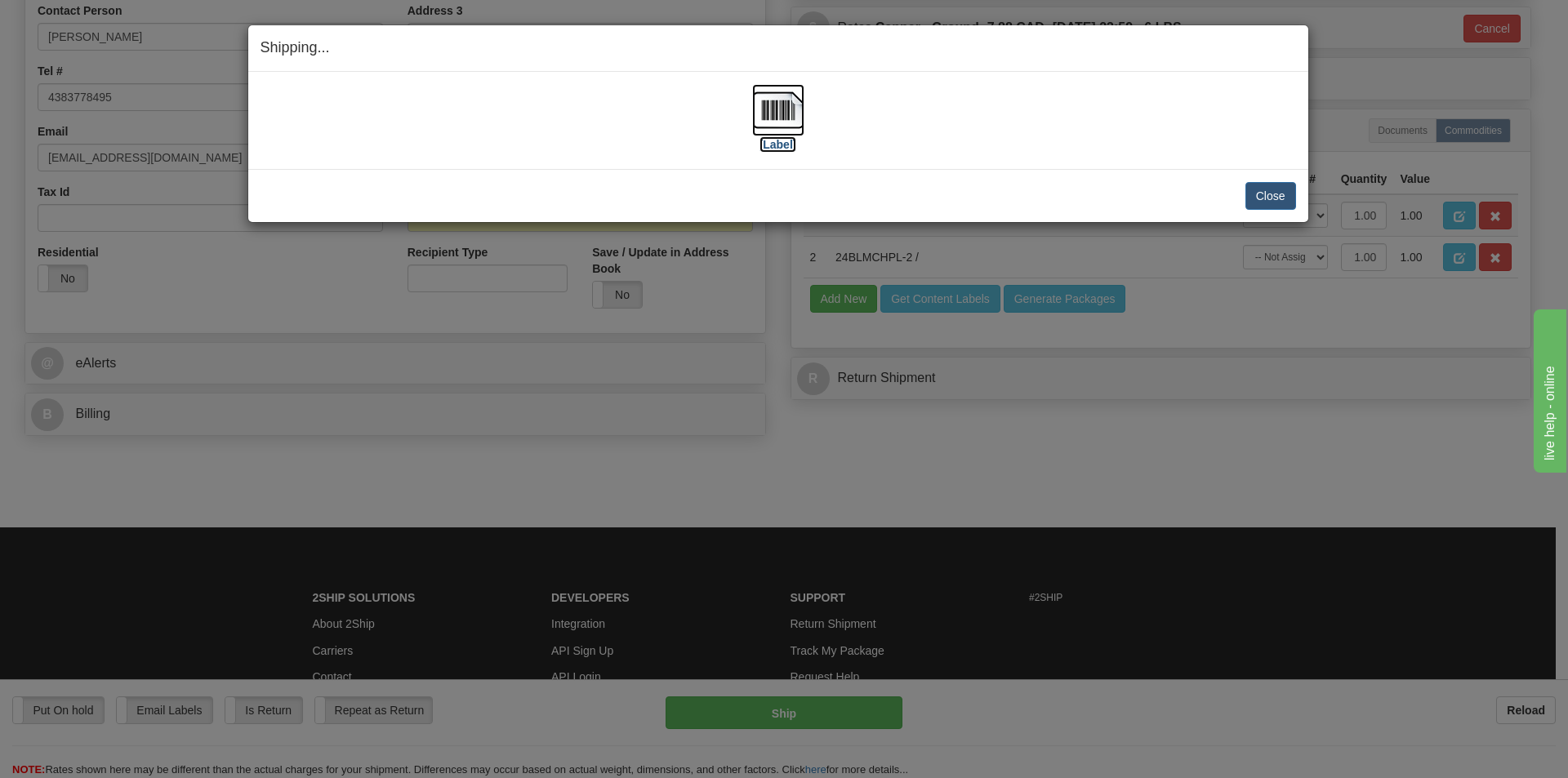
click at [784, 146] on label "[Label]" at bounding box center [778, 145] width 38 height 16
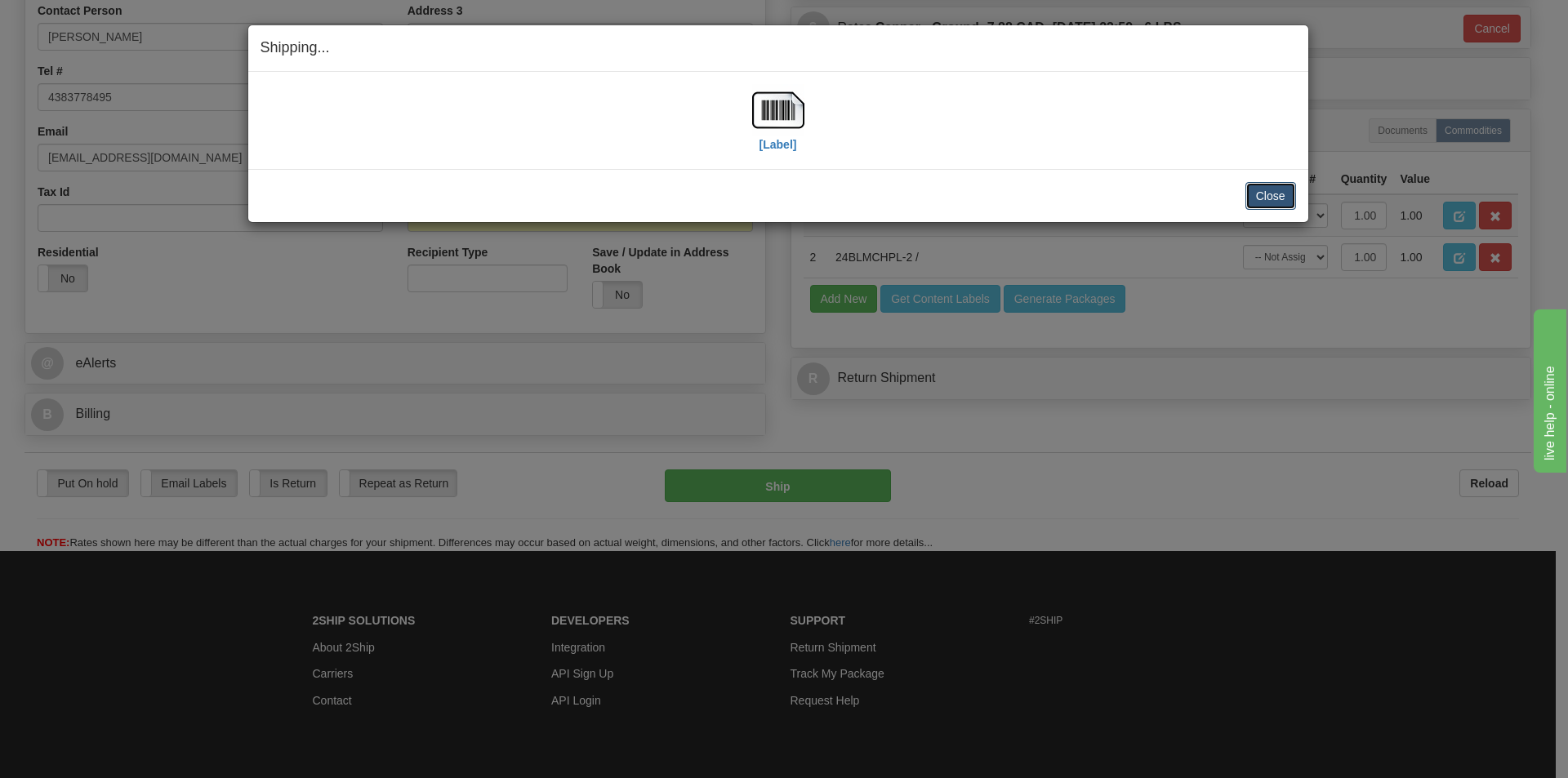
click at [1267, 190] on button "Close" at bounding box center [1271, 196] width 51 height 28
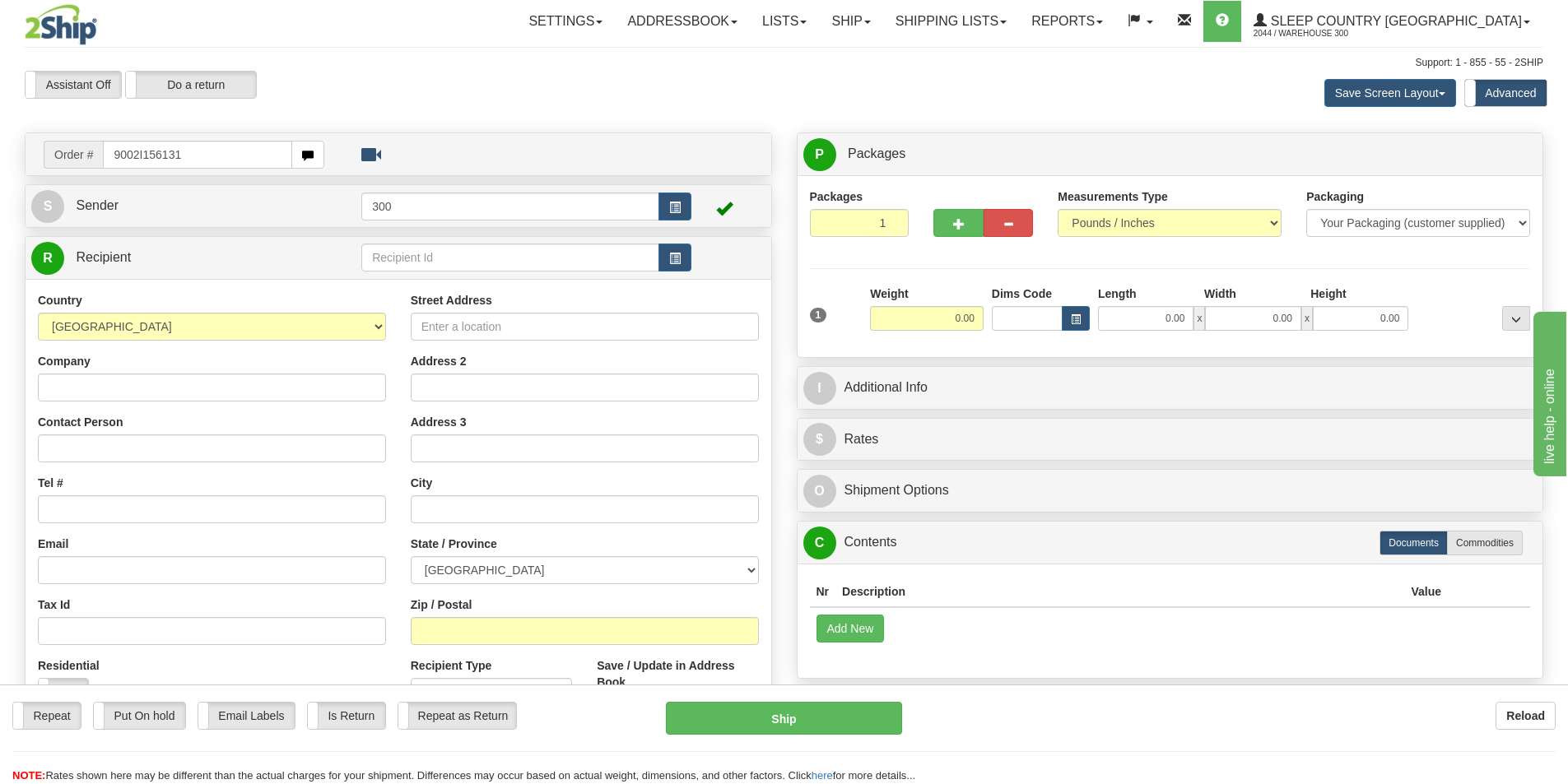
type input "9002I156131"
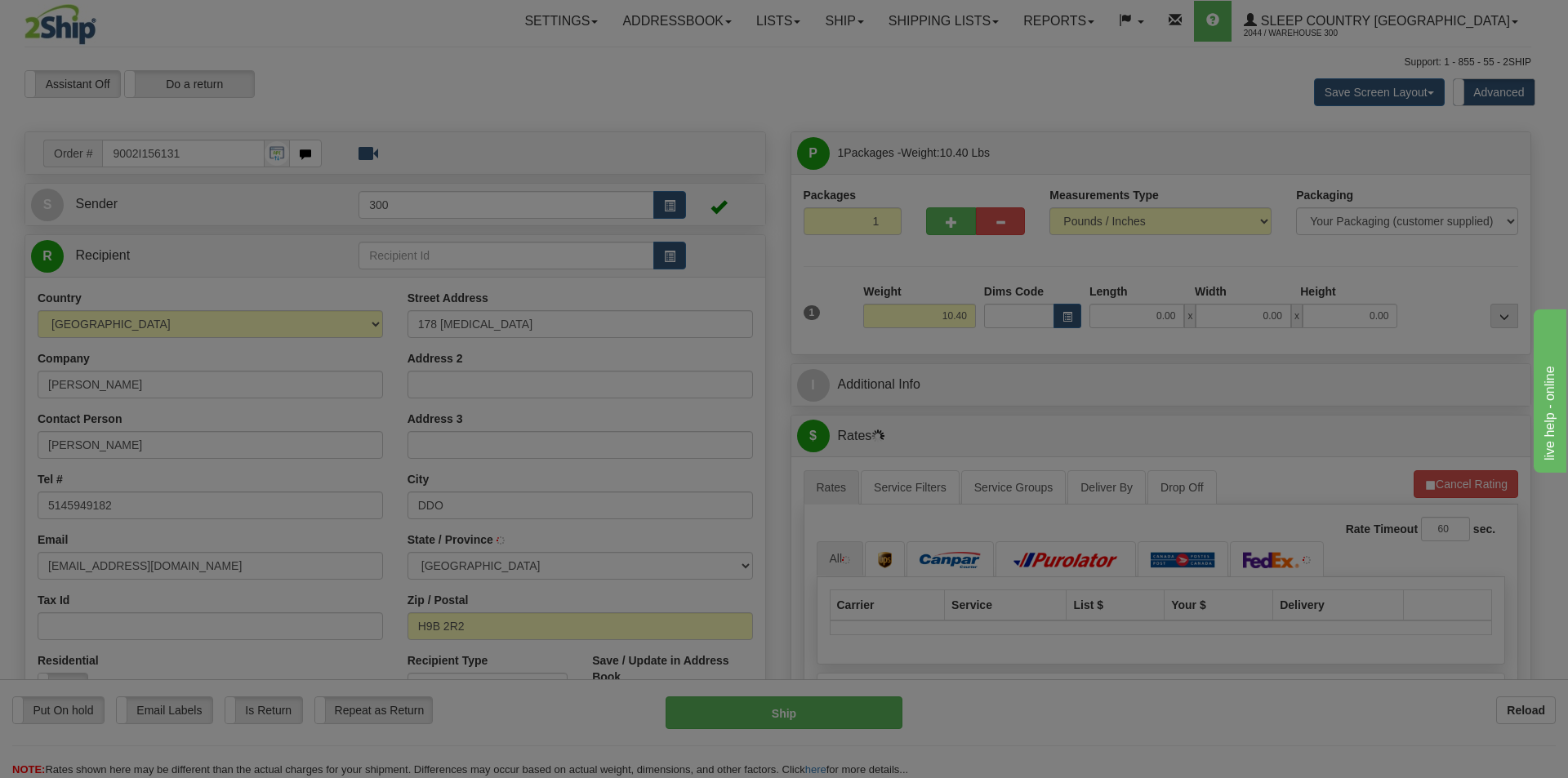
type input "[PERSON_NAME]-DES-ORMEAUX"
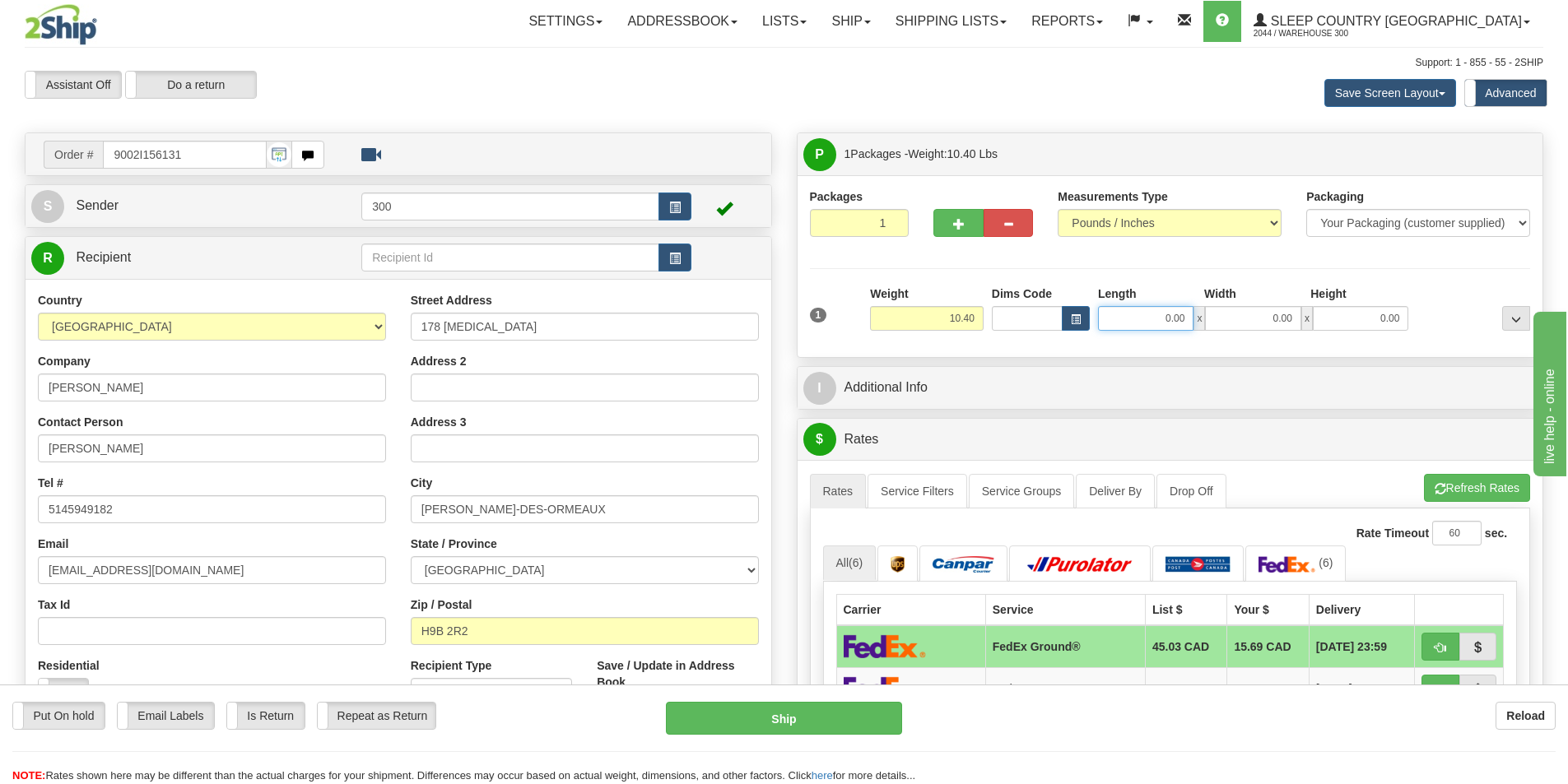
drag, startPoint x: 1148, startPoint y: 321, endPoint x: 1272, endPoint y: 323, distance: 124.0
click at [1271, 323] on div "0.00 x 0.00 x 0.00" at bounding box center [1253, 318] width 310 height 24
type input "15.00"
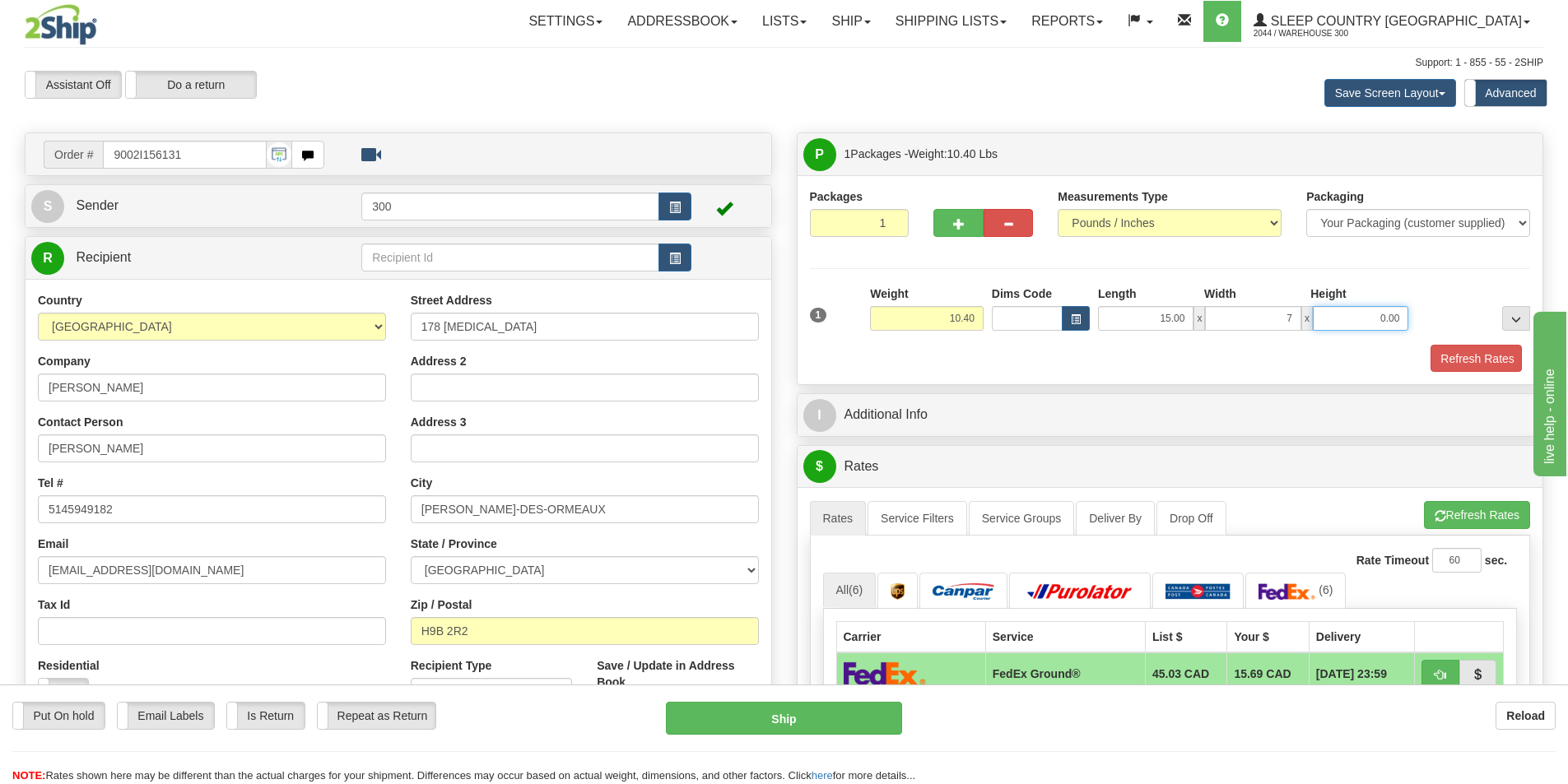
type input "7.00"
type input "14.00"
click at [1469, 356] on button "Refresh Rates" at bounding box center [1473, 359] width 95 height 28
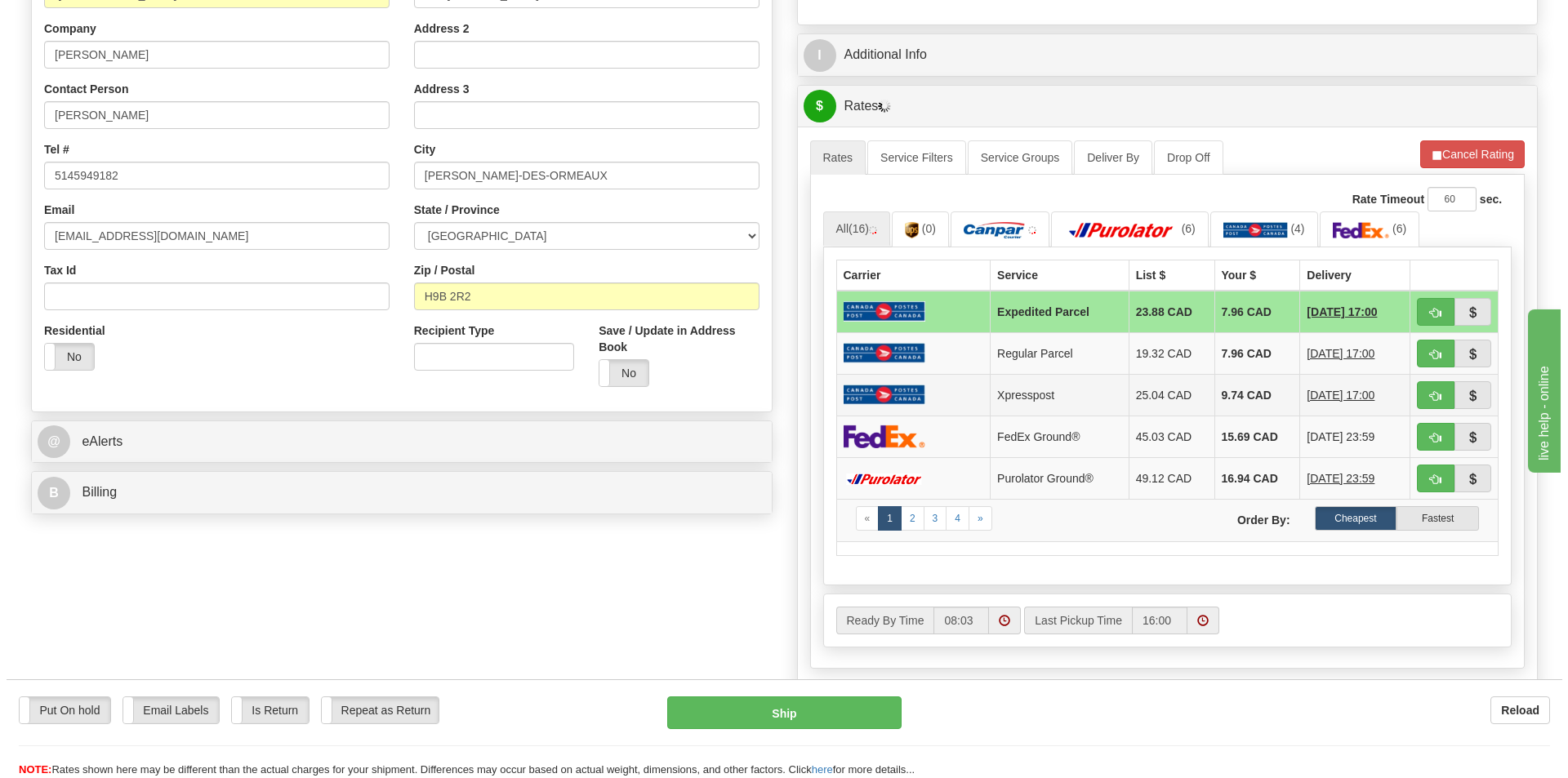
scroll to position [409, 0]
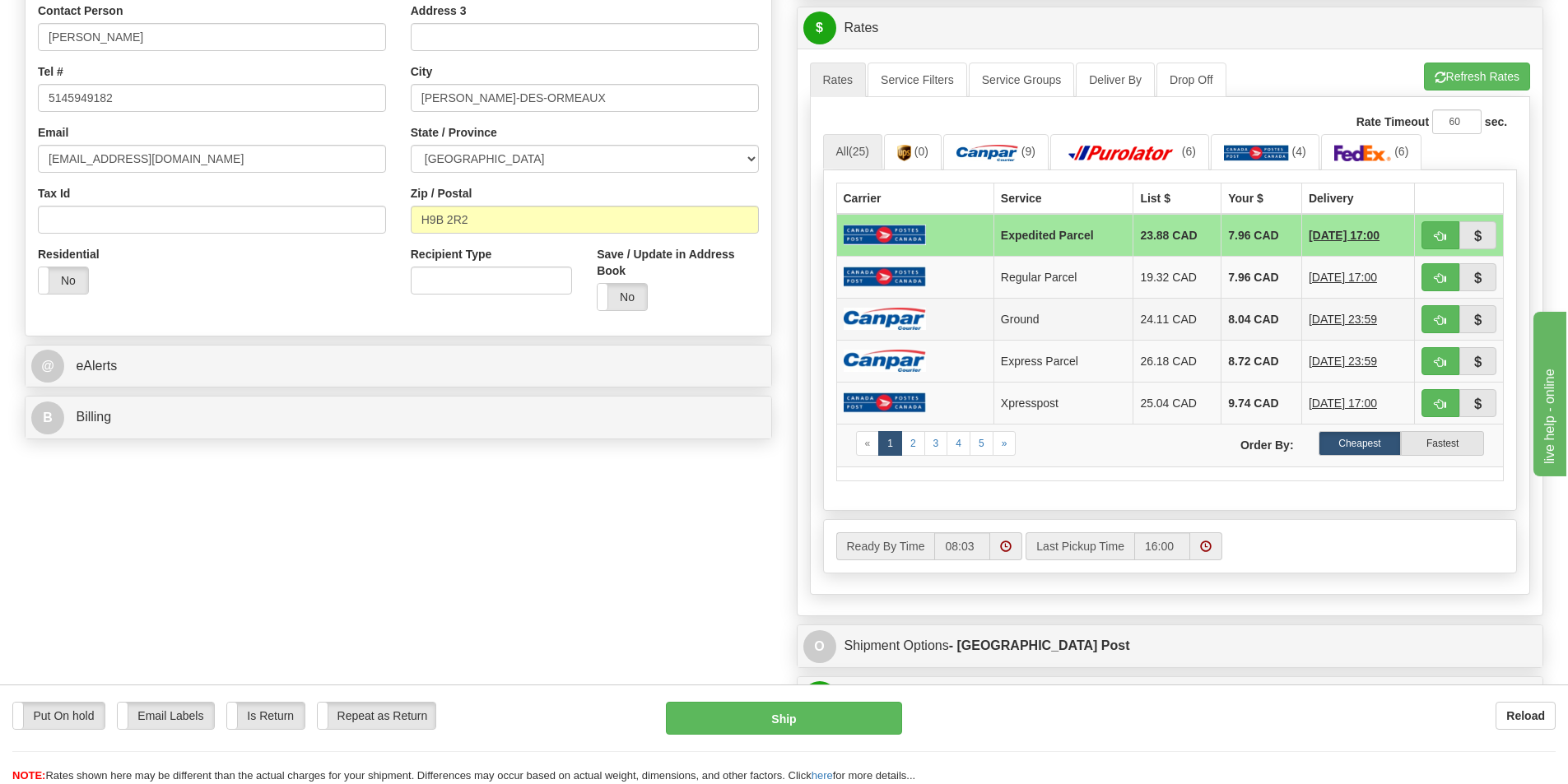
click at [922, 314] on img at bounding box center [884, 319] width 82 height 23
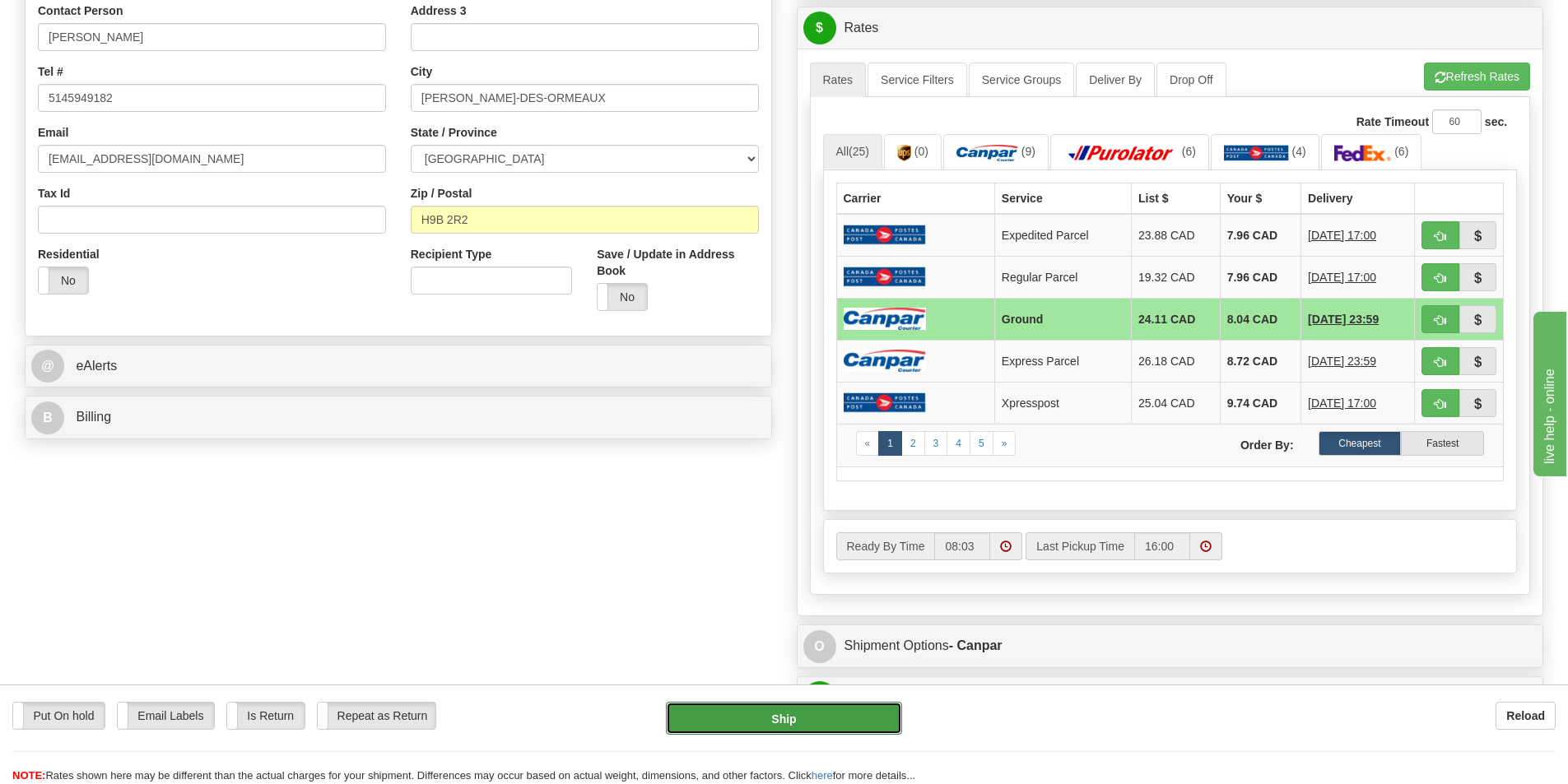
click at [850, 716] on button "Ship" at bounding box center [784, 718] width 236 height 33
type input "1"
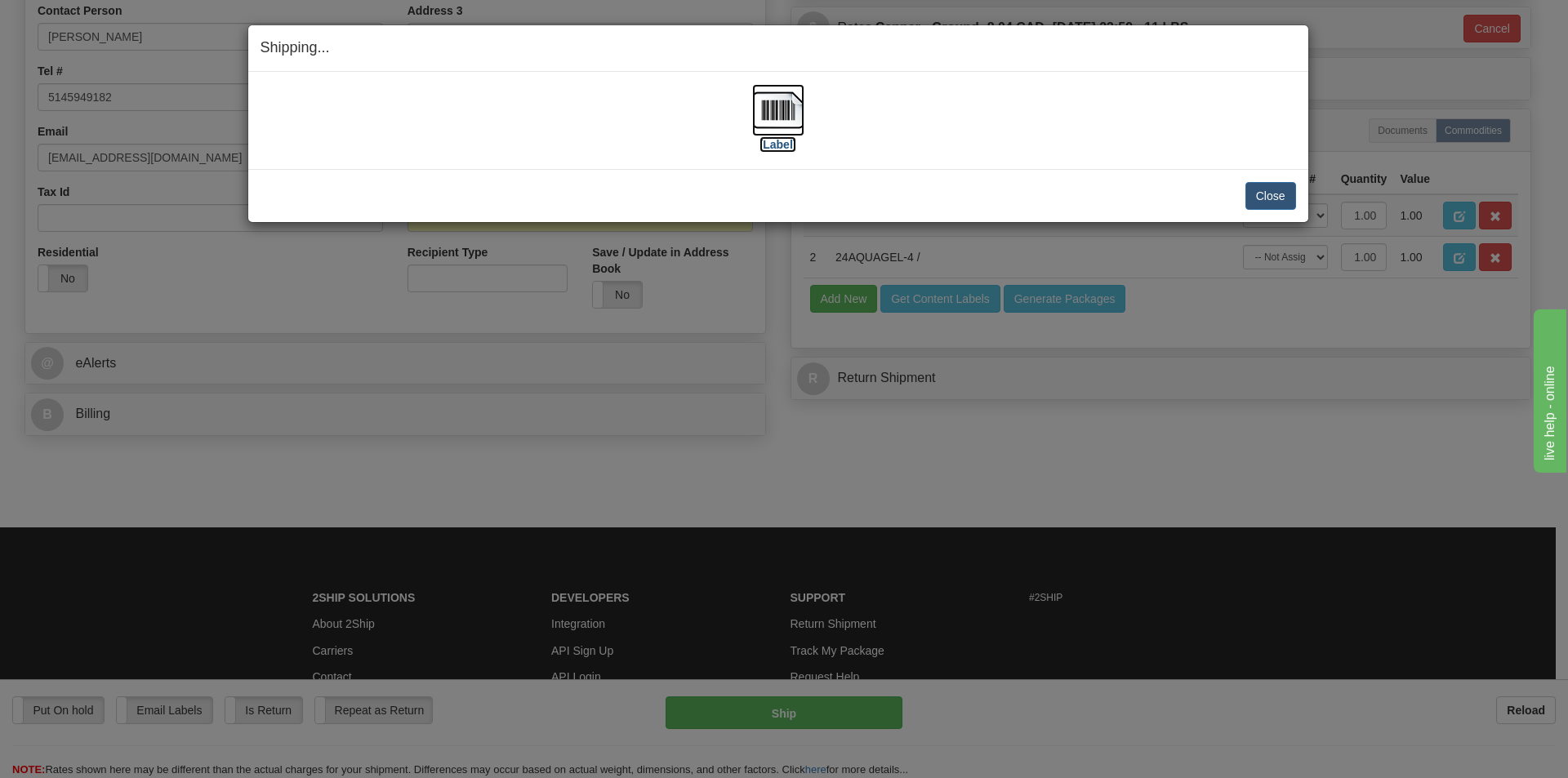
click at [784, 144] on label "[Label]" at bounding box center [778, 145] width 38 height 16
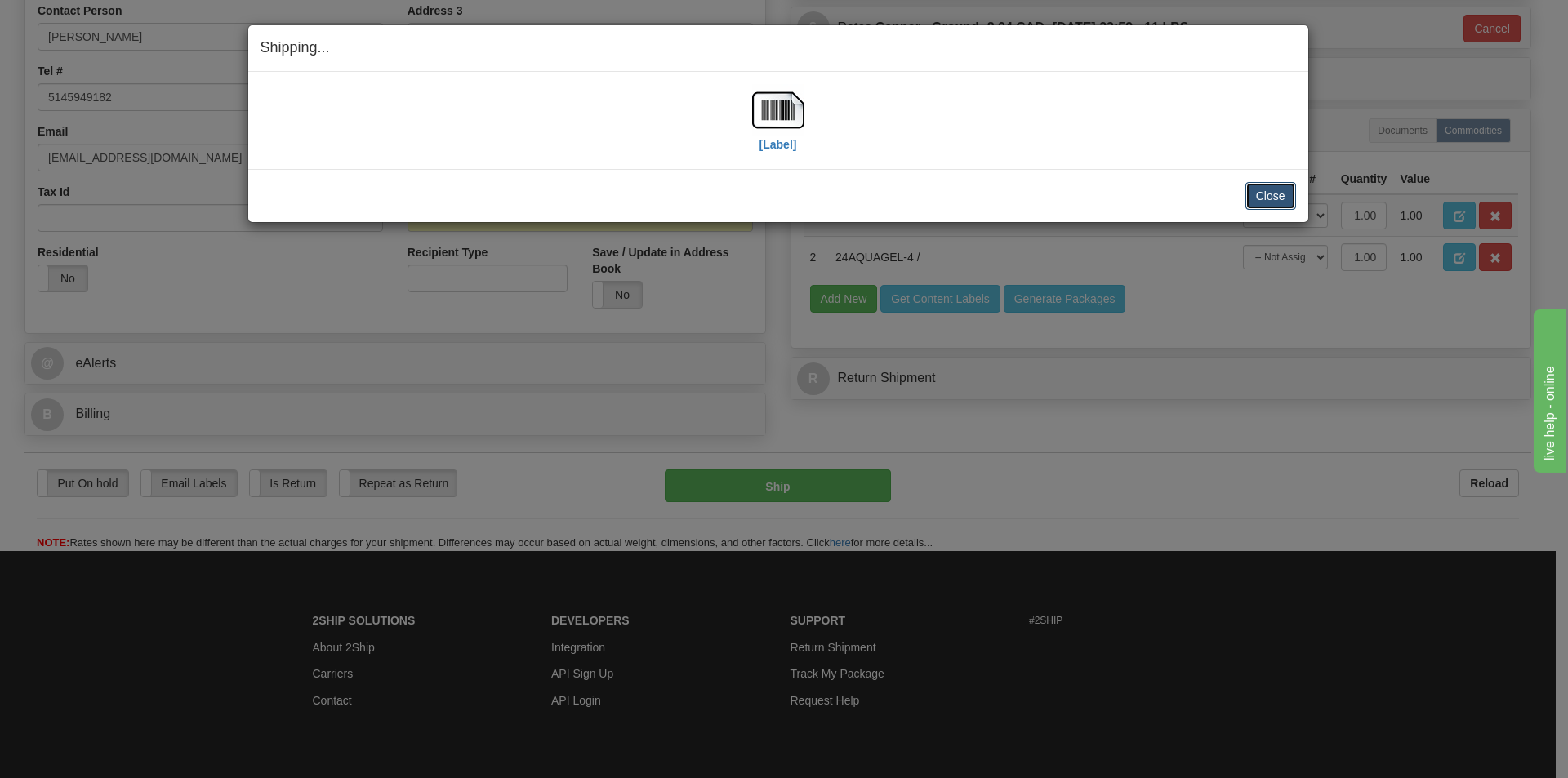
click at [1283, 186] on button "Close" at bounding box center [1271, 196] width 51 height 28
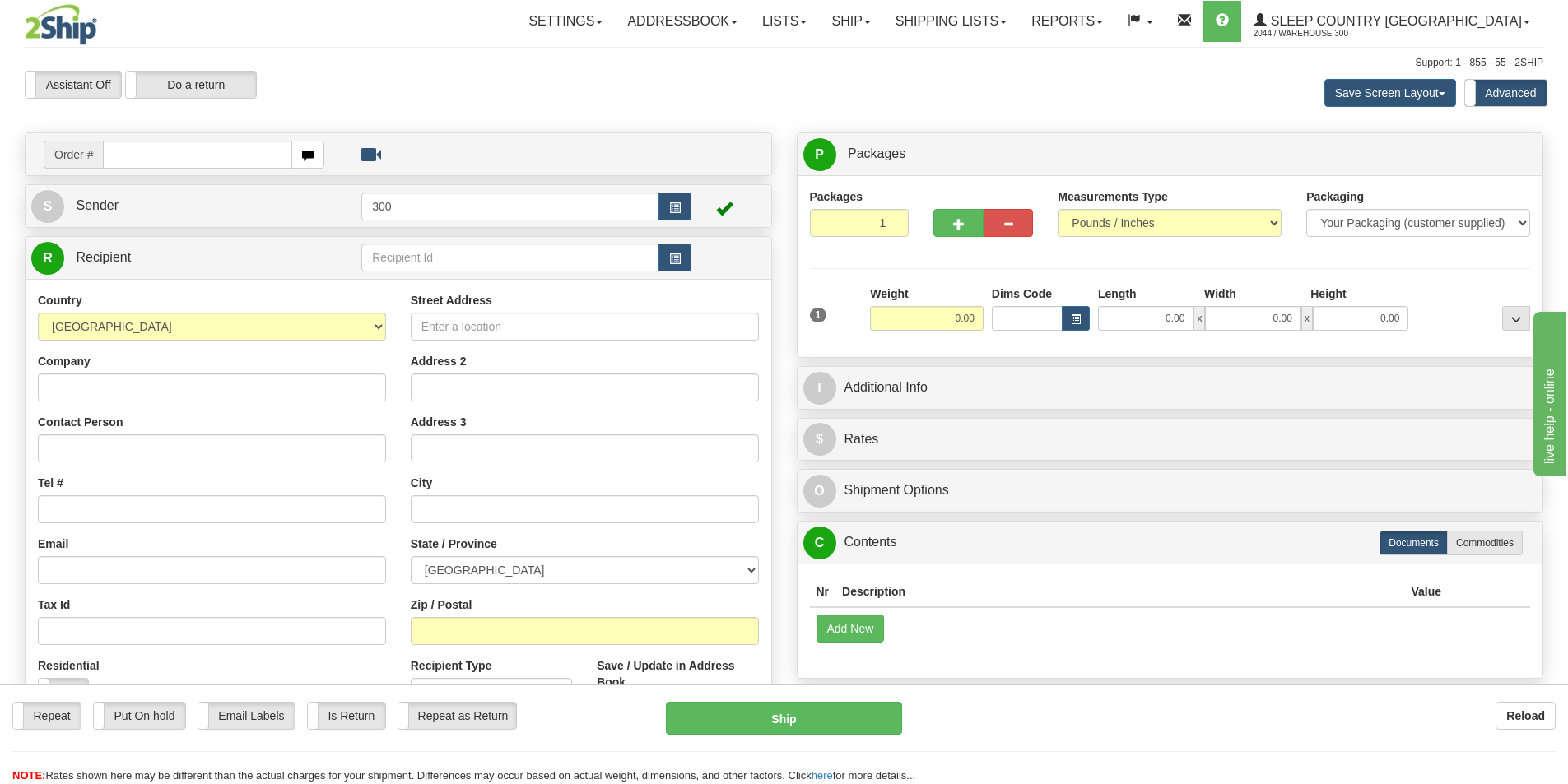
click at [177, 153] on input "text" at bounding box center [197, 154] width 189 height 28
type input "9002I156211"
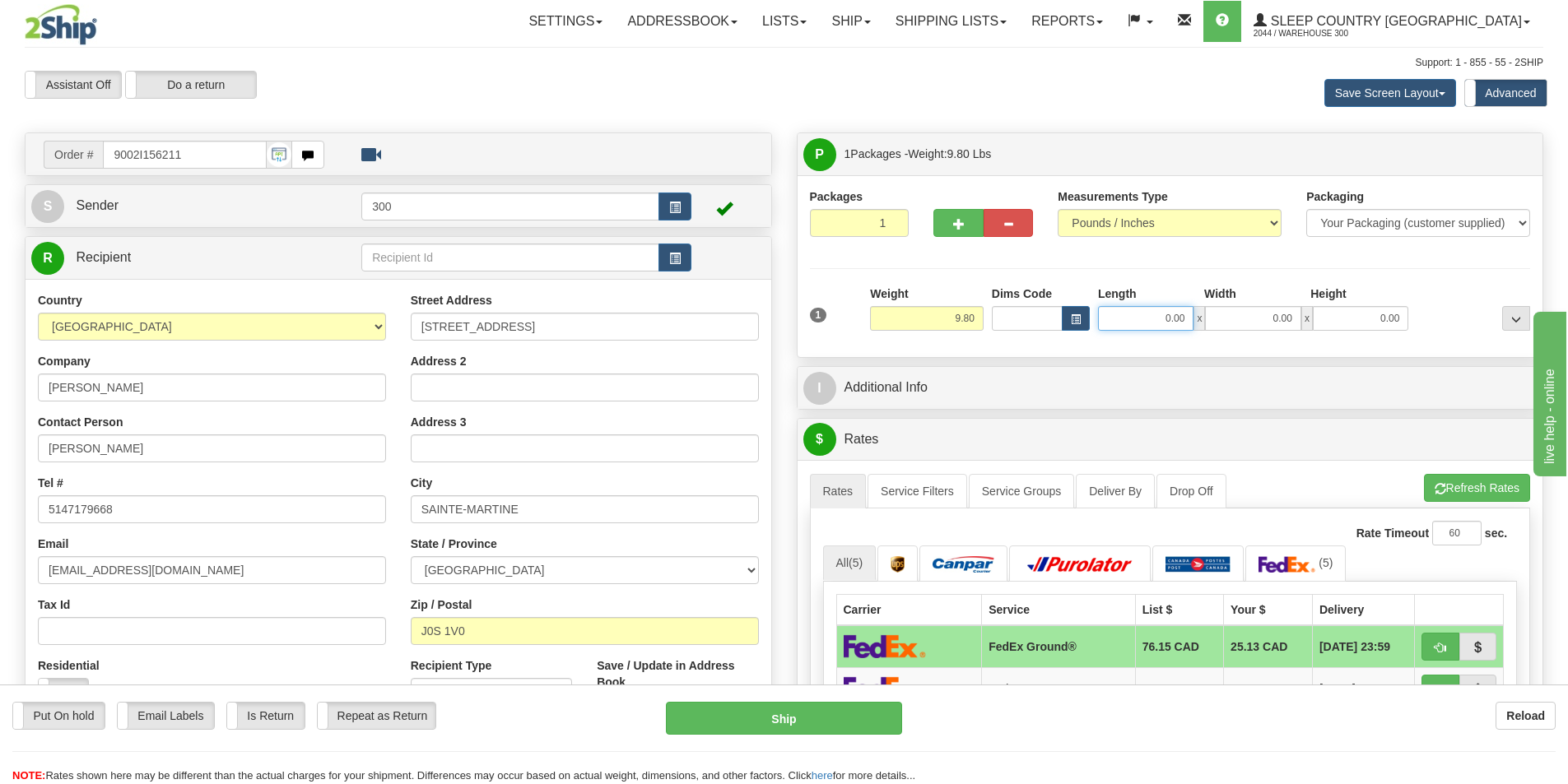
drag, startPoint x: 1146, startPoint y: 322, endPoint x: 1292, endPoint y: 346, distance: 148.0
click at [1292, 346] on div "Packages 1 1 Measurements Type" at bounding box center [1170, 267] width 745 height 182
type input "16.00"
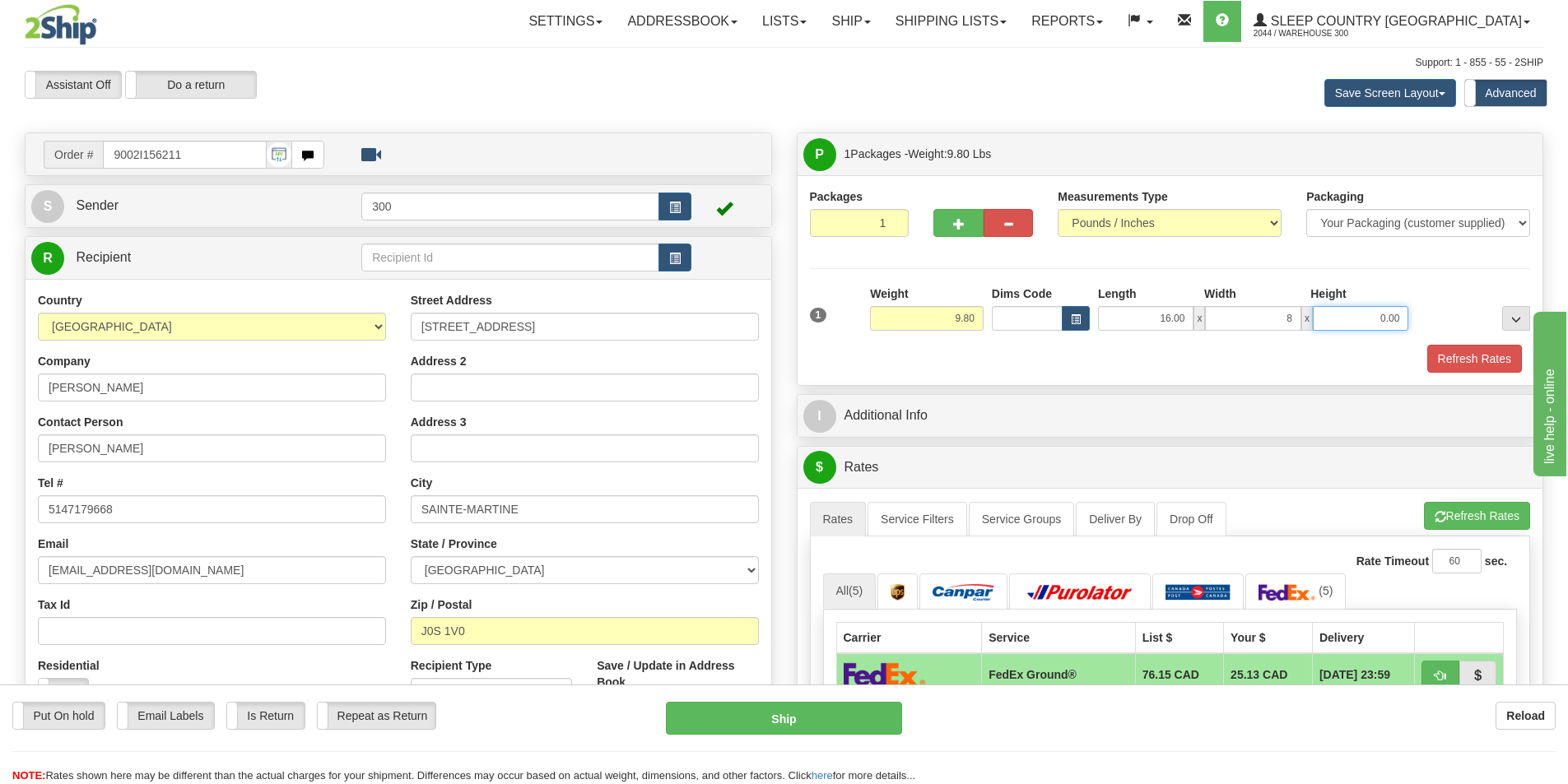
type input "8.00"
type input "20.00"
click at [1506, 351] on button "Refresh Rates" at bounding box center [1473, 359] width 95 height 28
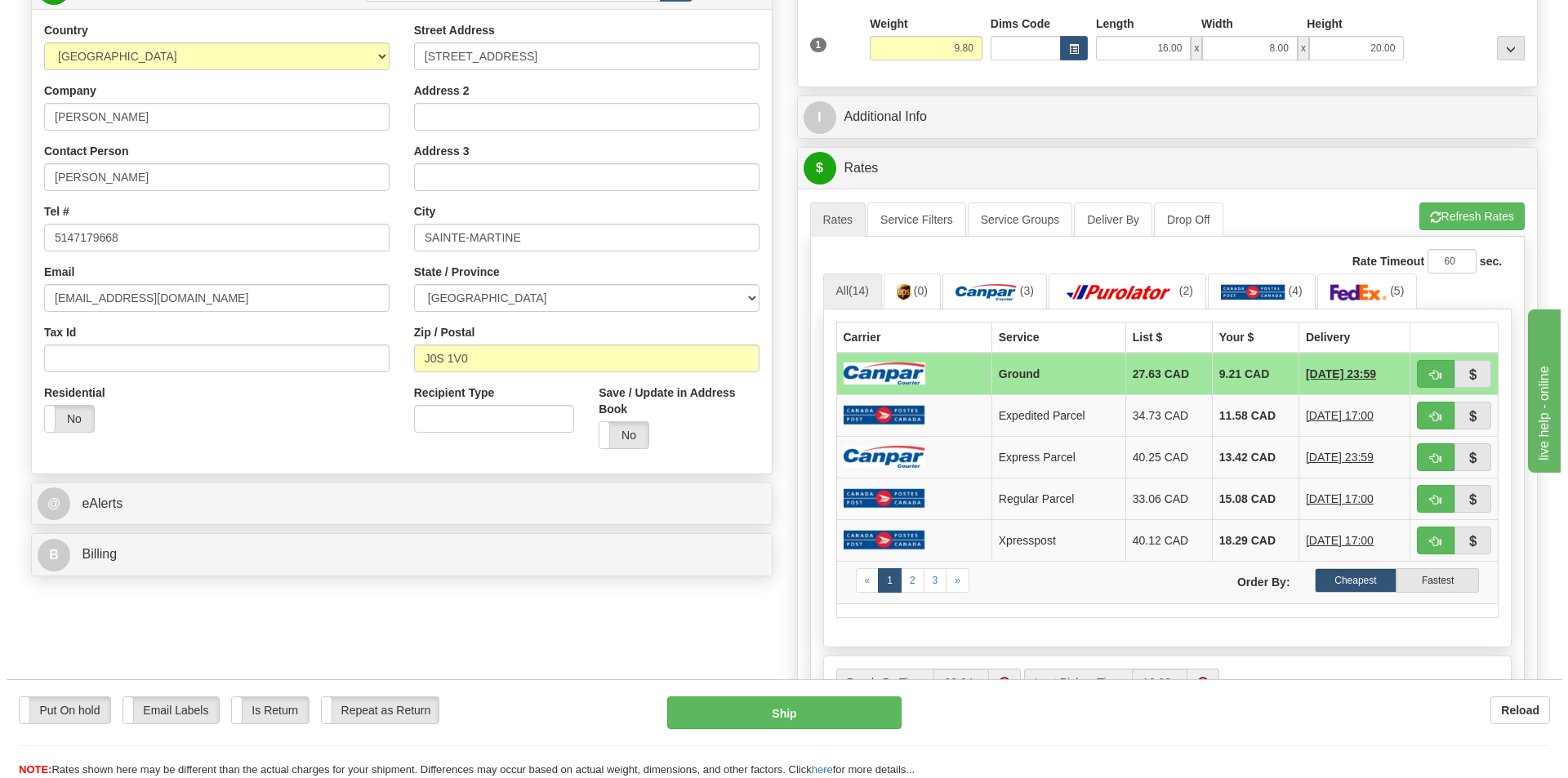
scroll to position [490, 0]
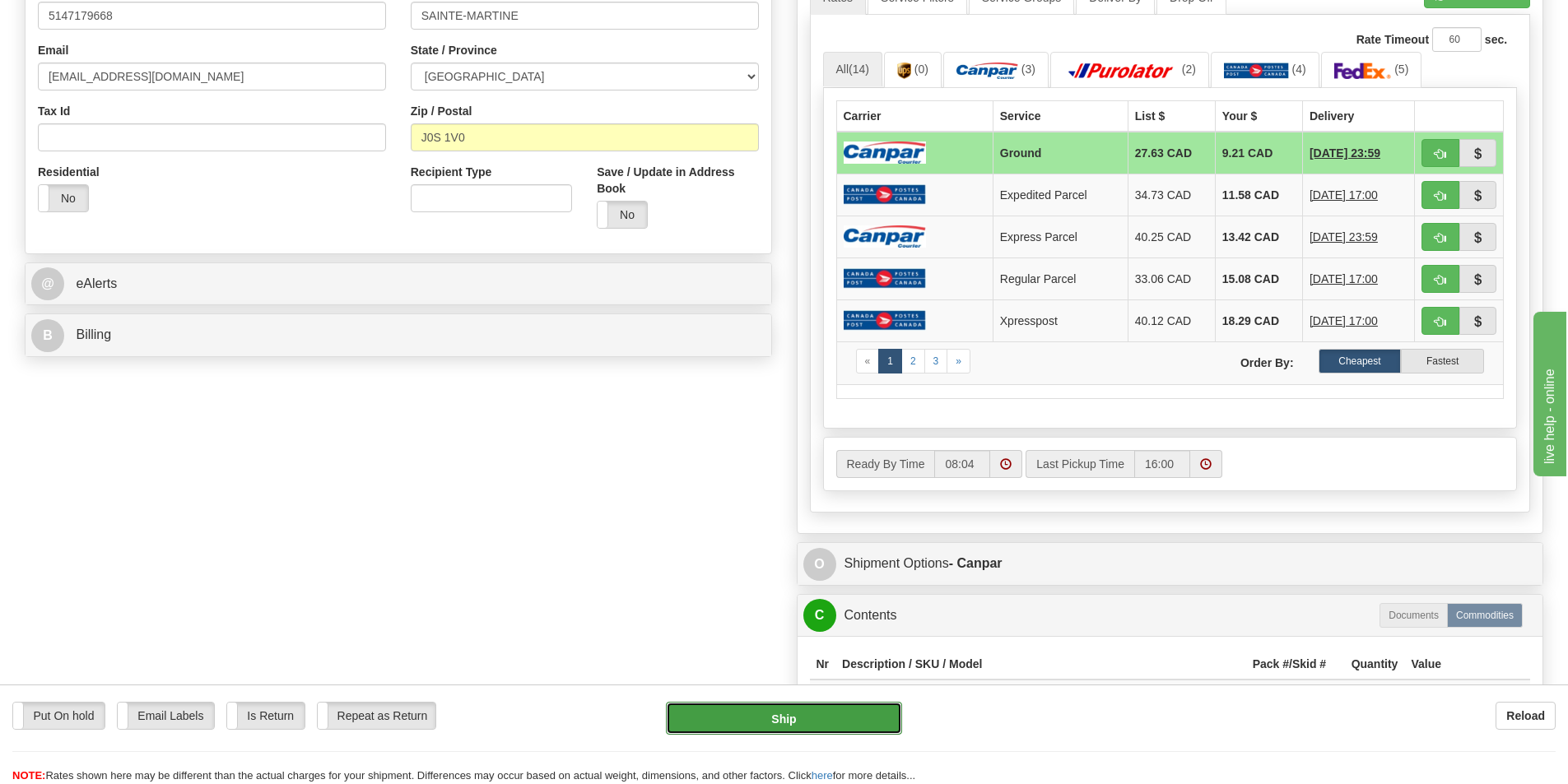
click at [835, 715] on button "Ship" at bounding box center [784, 718] width 236 height 33
type input "1"
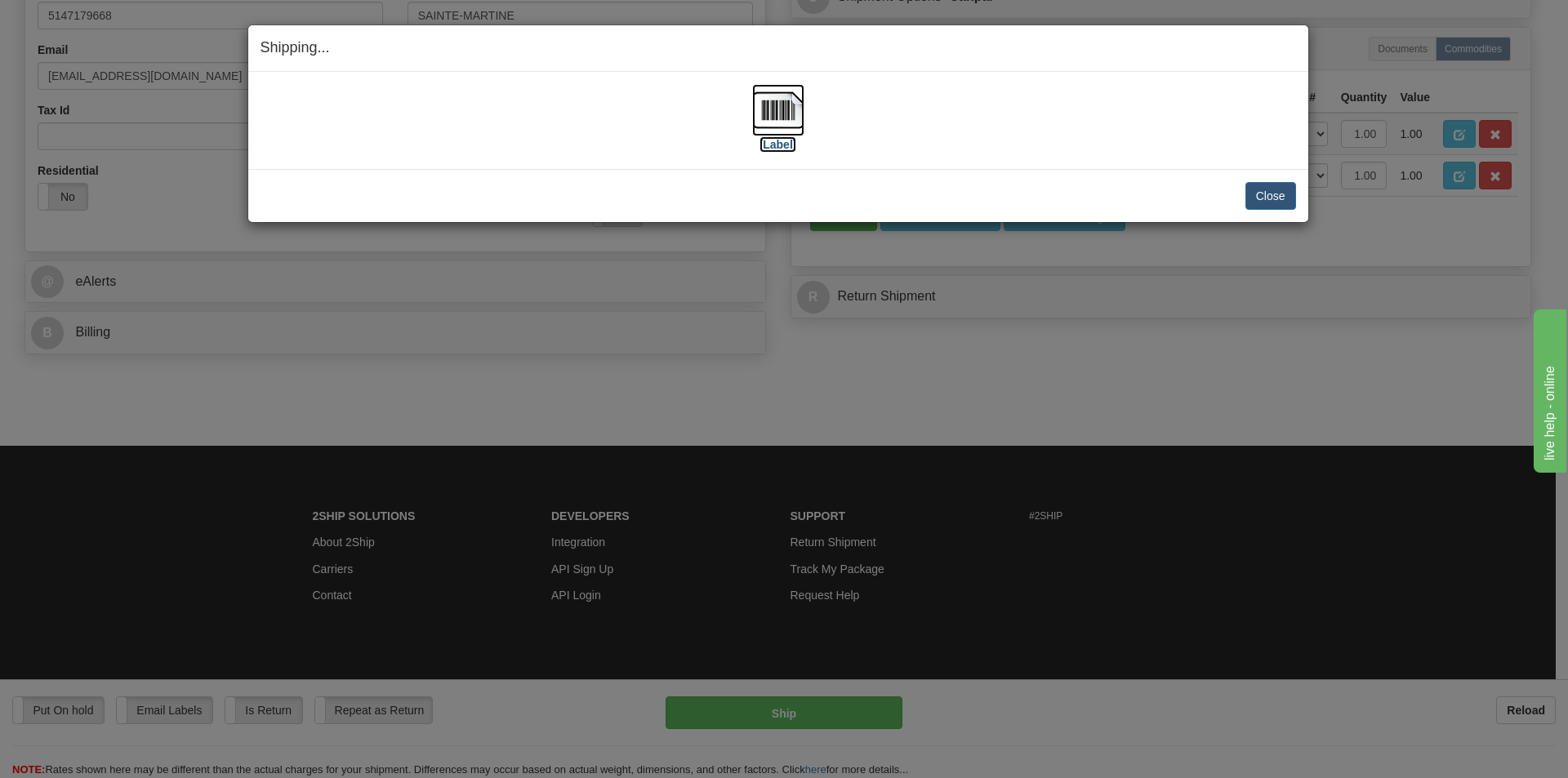
click at [773, 146] on label "[Label]" at bounding box center [778, 145] width 38 height 16
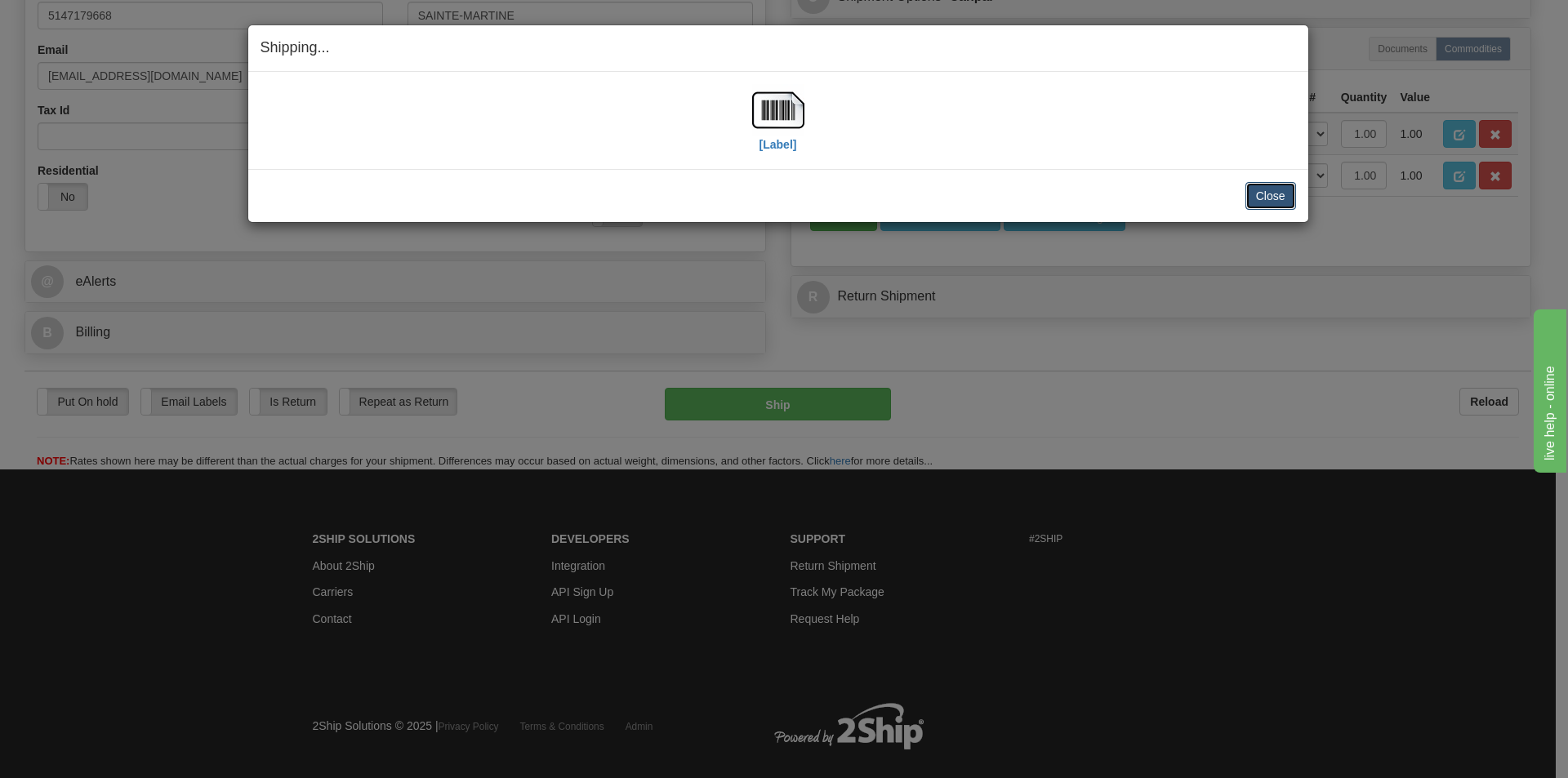
click at [1270, 193] on button "Close" at bounding box center [1271, 196] width 51 height 28
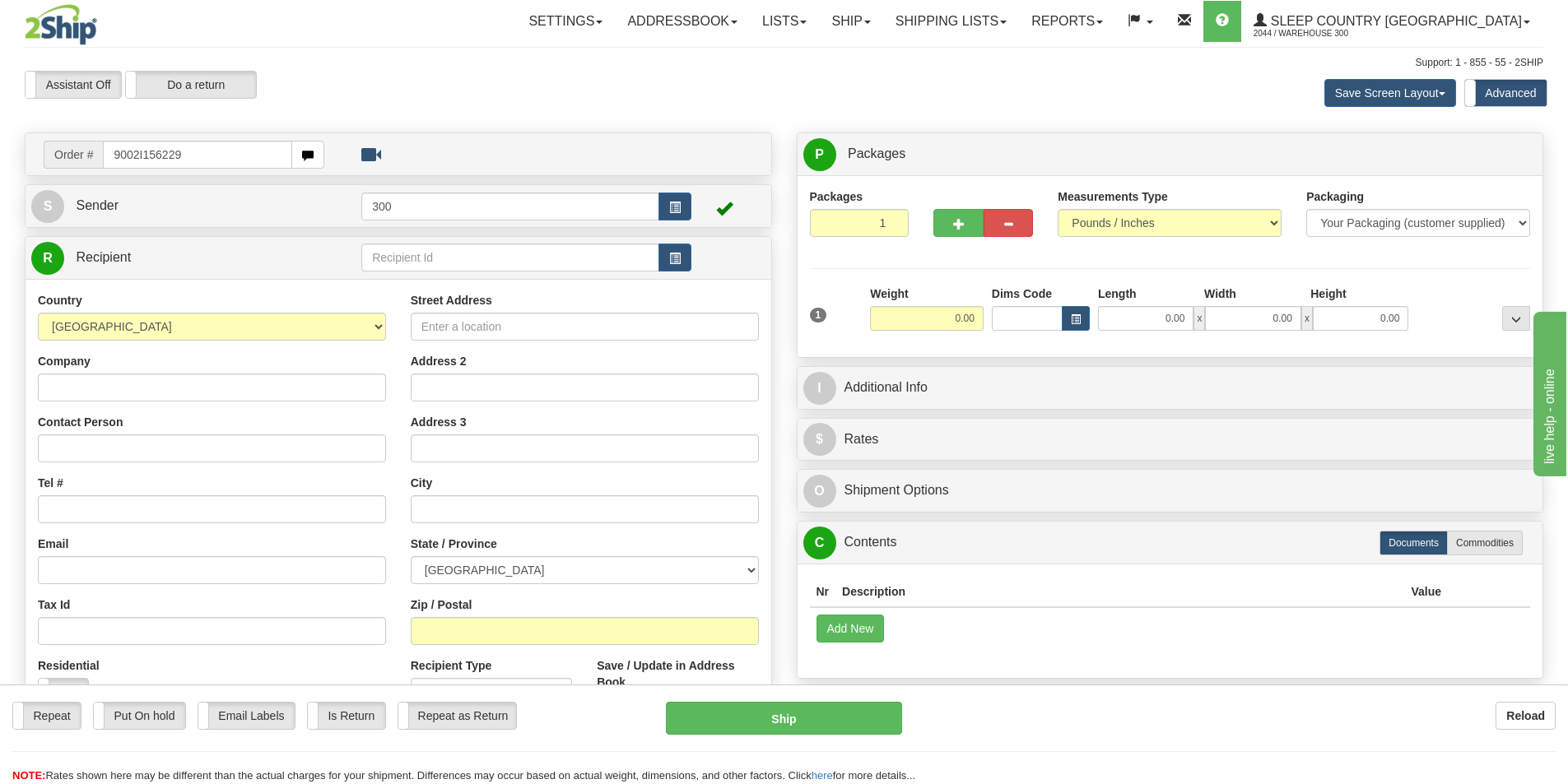
type input "9002I156229"
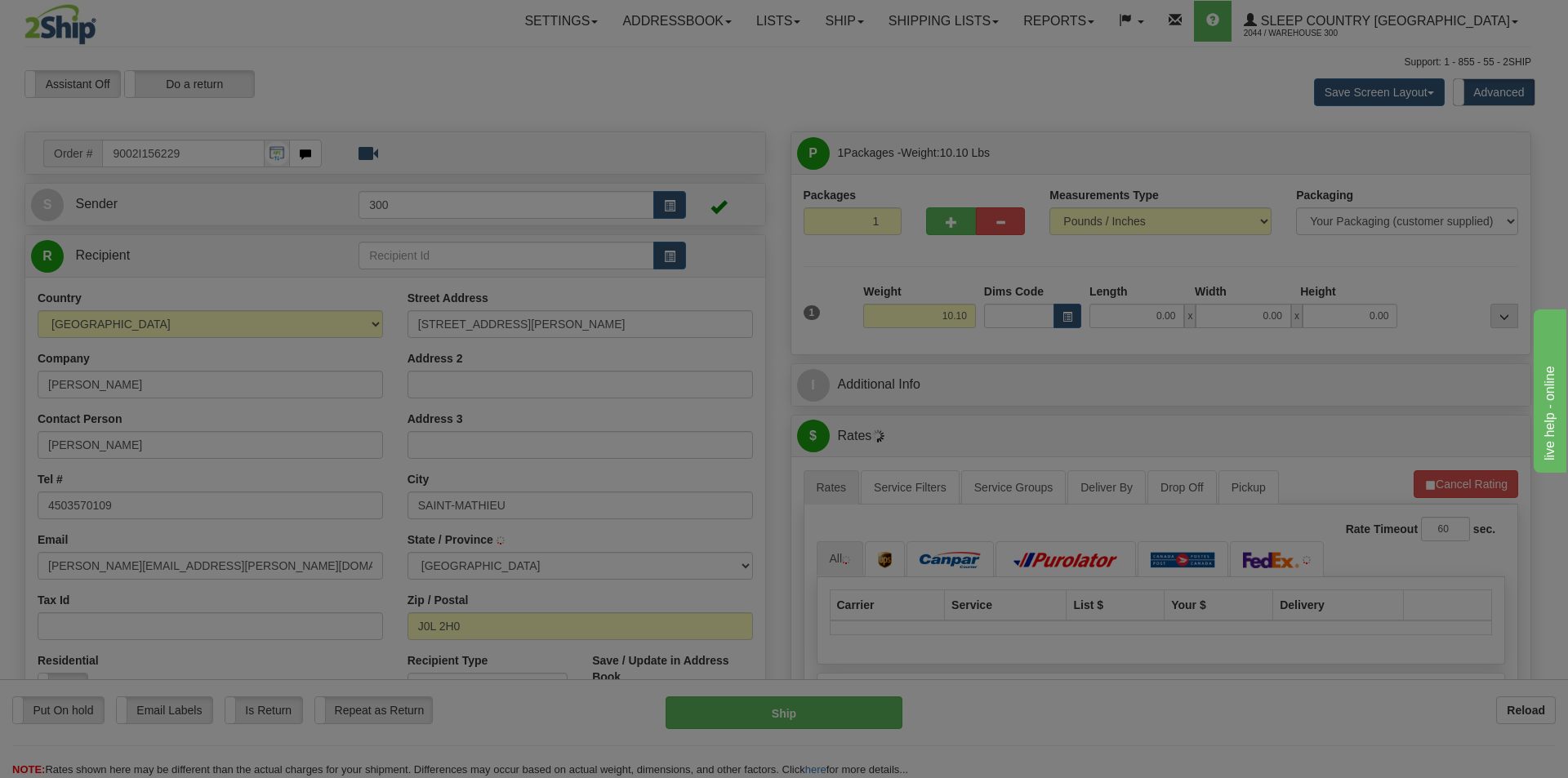
type input "SAINT-MATHIEU-DE-LAPRAIRIE"
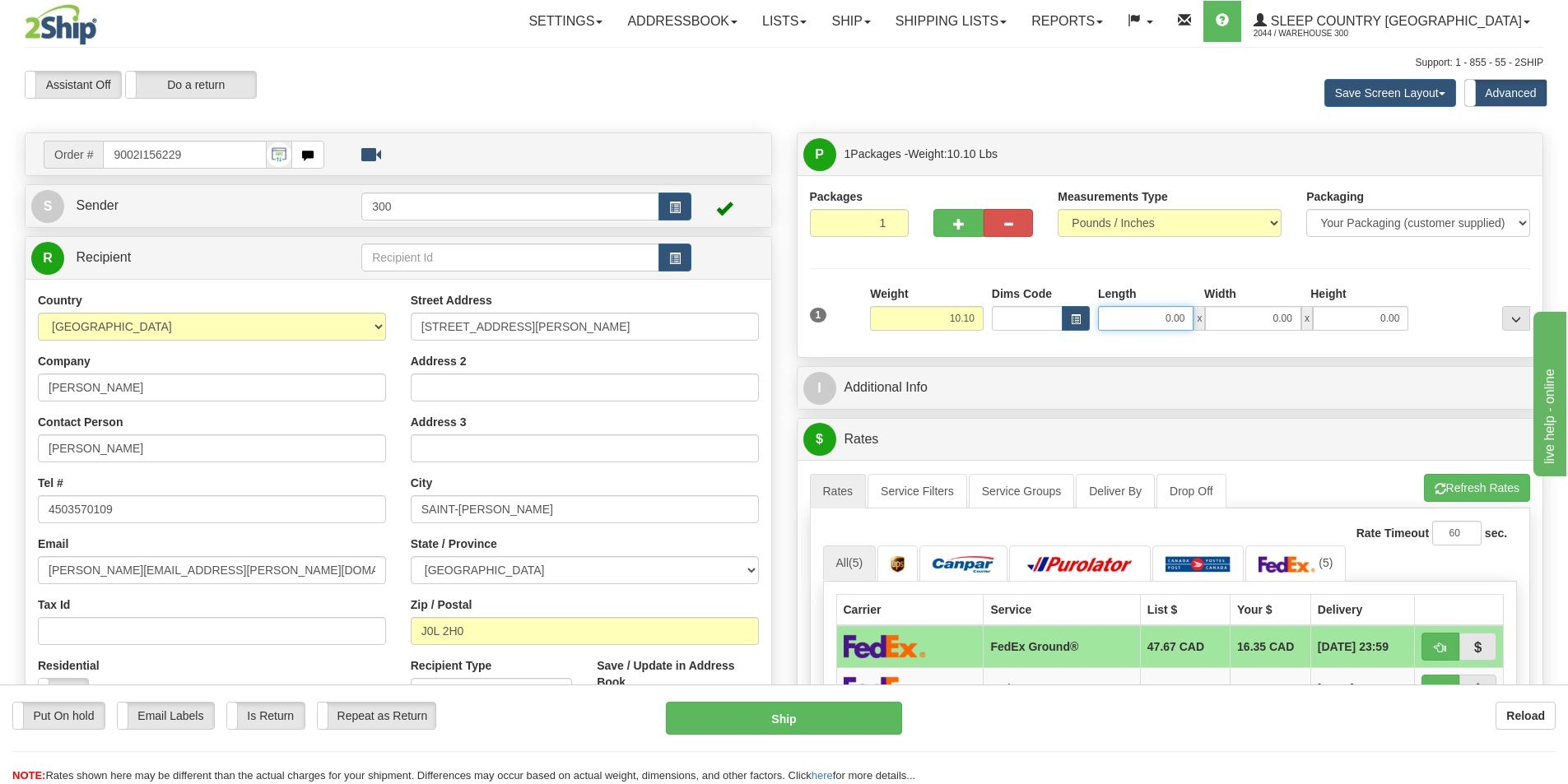
drag, startPoint x: 1148, startPoint y: 326, endPoint x: 1242, endPoint y: 324, distance: 94.0
click at [1241, 324] on div "0.00 x 0.00 x 0.00" at bounding box center [1253, 318] width 310 height 24
type input "15.00"
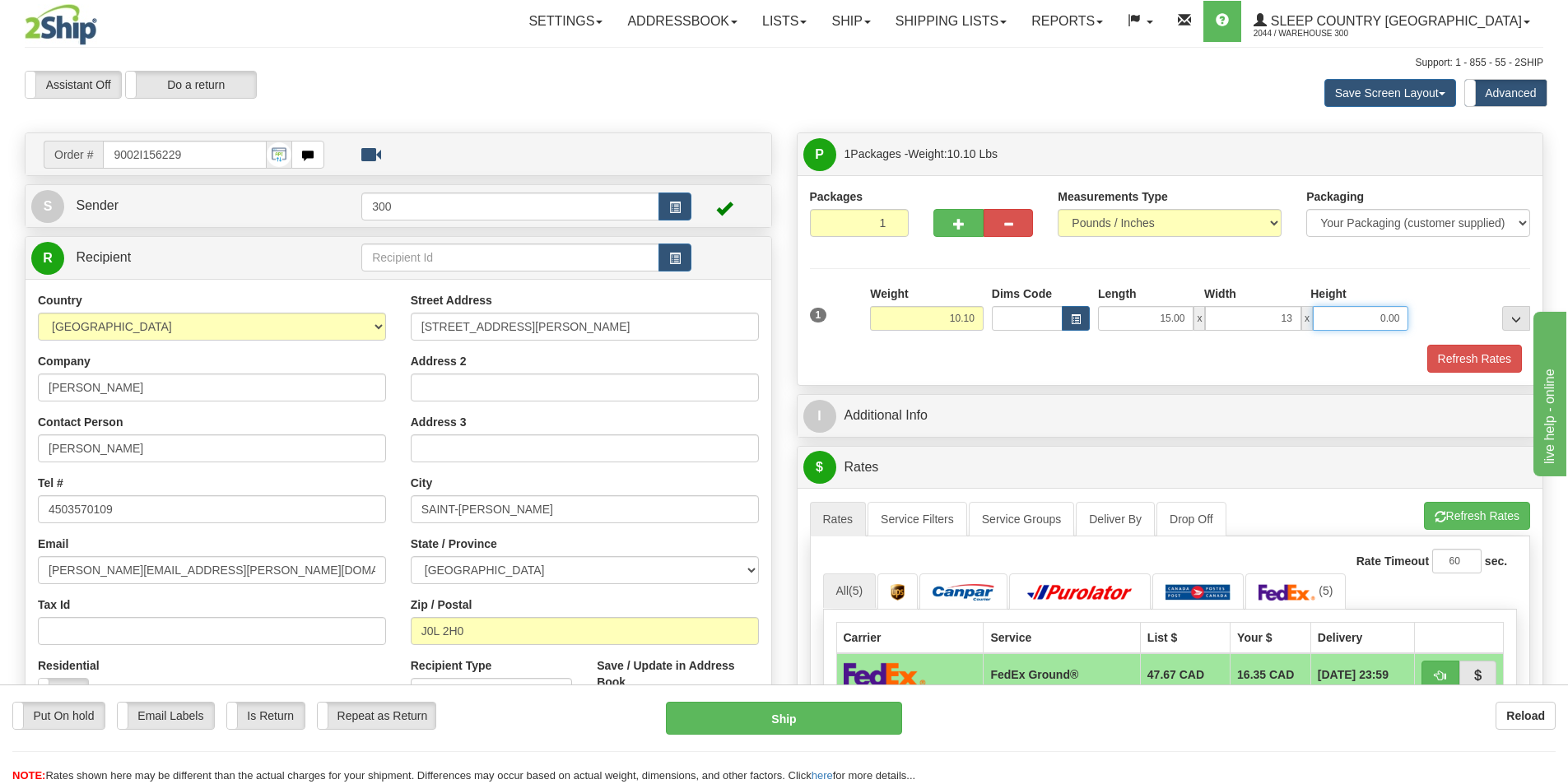
type input "13.00"
type input "14.00"
click at [1448, 356] on button "Refresh Rates" at bounding box center [1473, 359] width 95 height 28
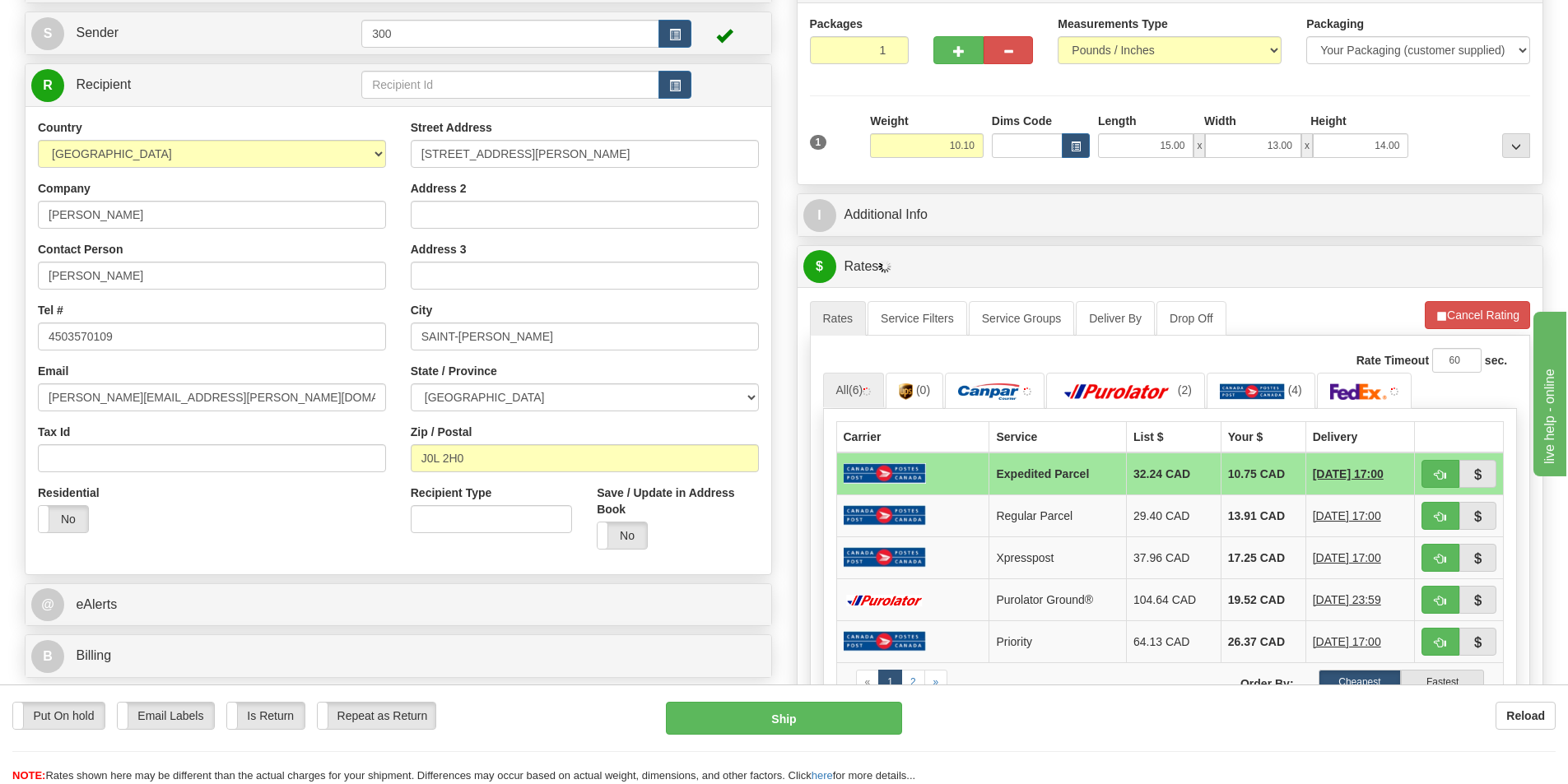
scroll to position [165, 0]
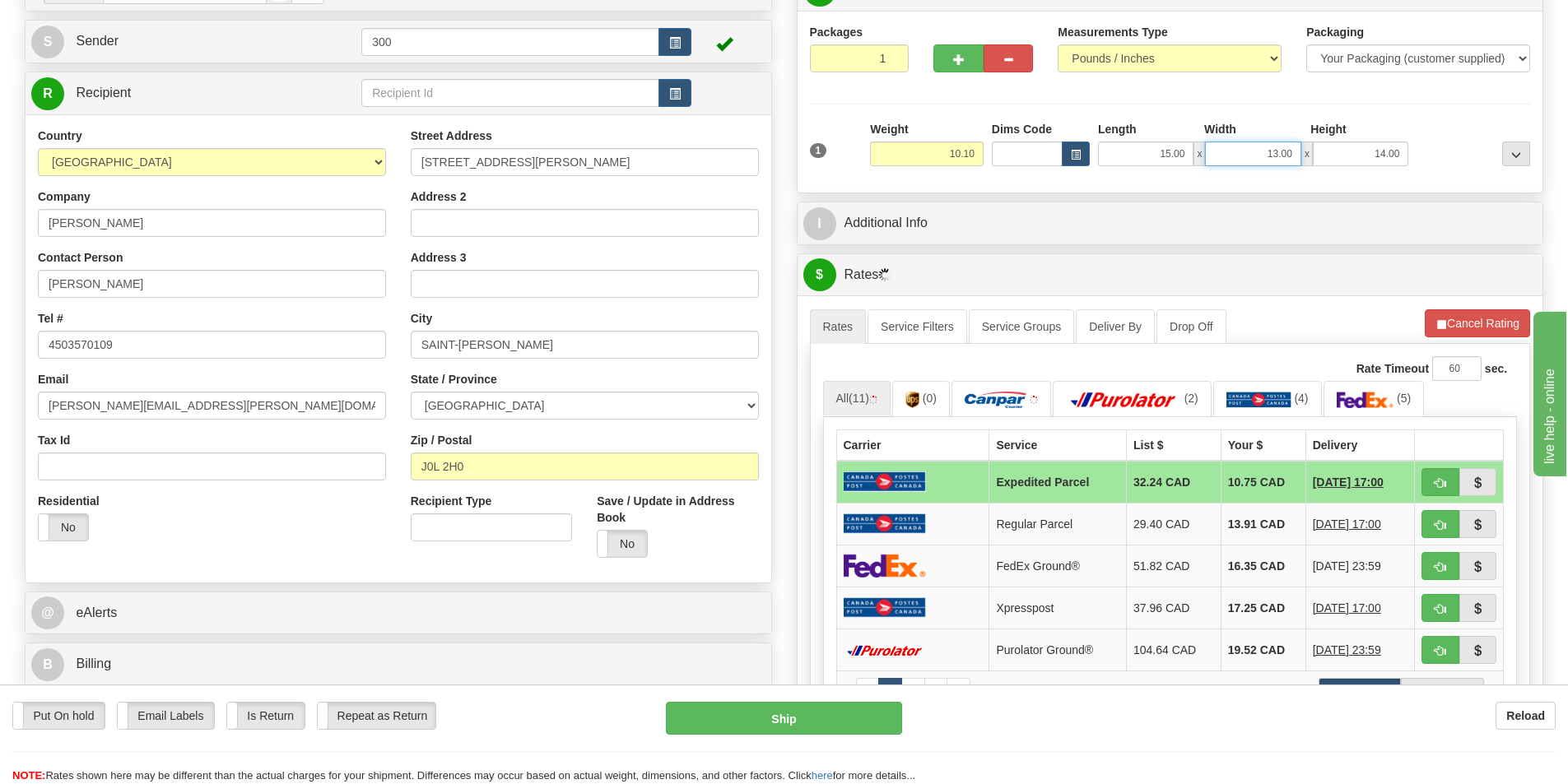
drag, startPoint x: 1246, startPoint y: 147, endPoint x: 1388, endPoint y: 147, distance: 142.0
click at [1388, 147] on div "15.00 x 13.00 x 14.00" at bounding box center [1253, 153] width 310 height 24
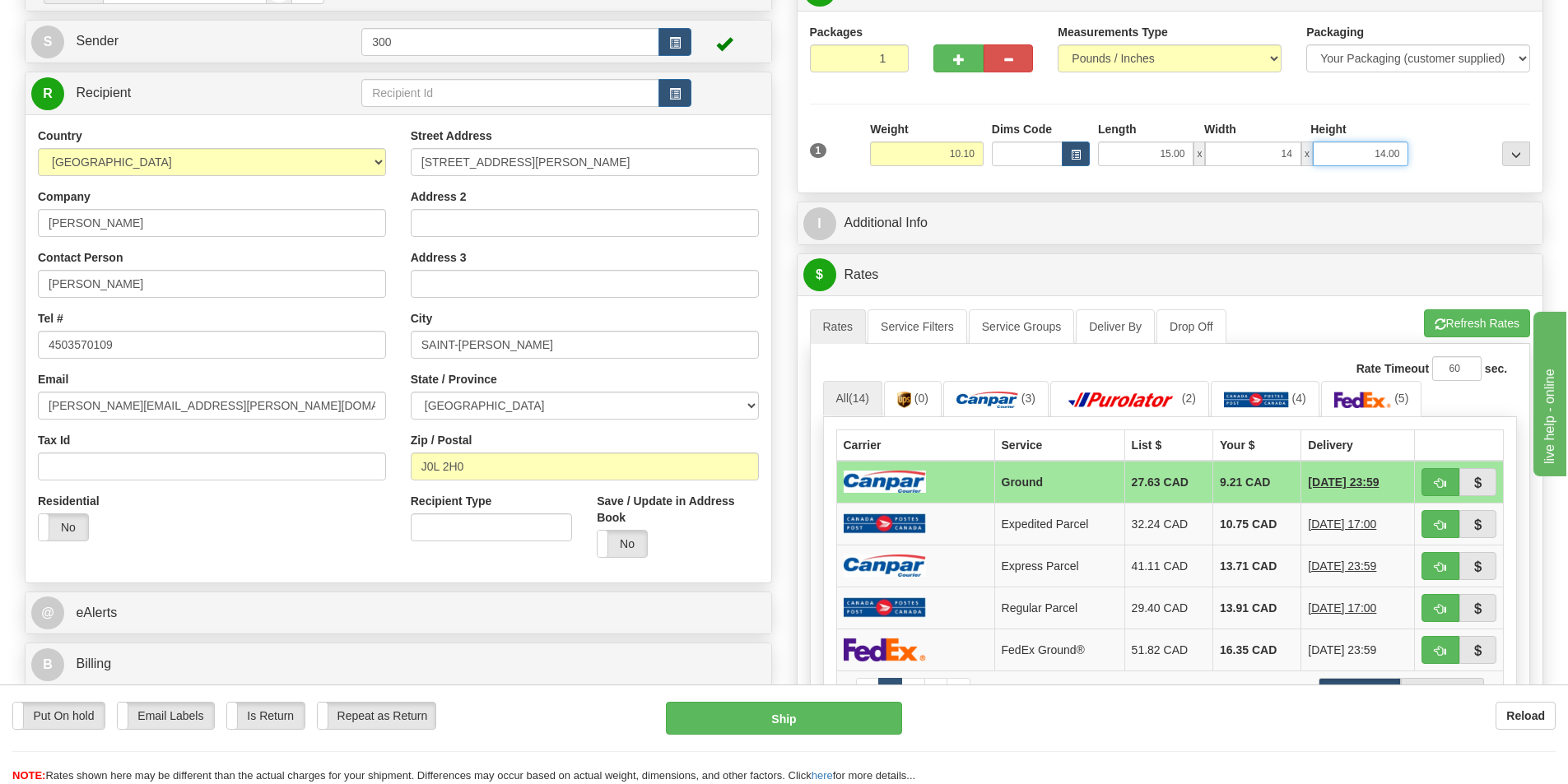
type input "14.00"
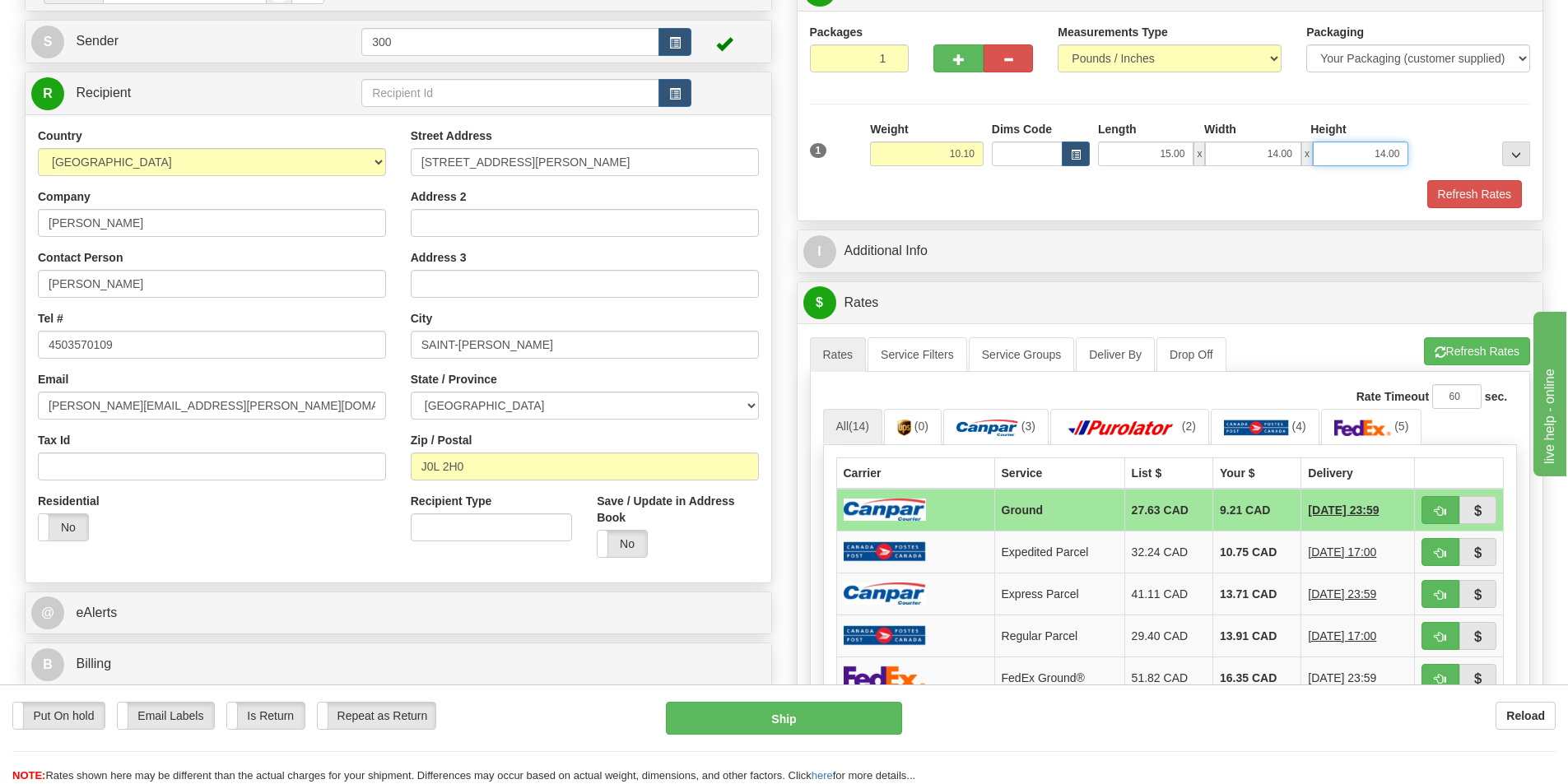
drag, startPoint x: 1375, startPoint y: 156, endPoint x: 1480, endPoint y: 171, distance: 106.1
click at [1480, 171] on div "1 Weight 10.10 Dims Code x x" at bounding box center [1170, 150] width 729 height 59
type input "7.00"
click at [1435, 196] on button "Refresh Rates" at bounding box center [1473, 194] width 95 height 28
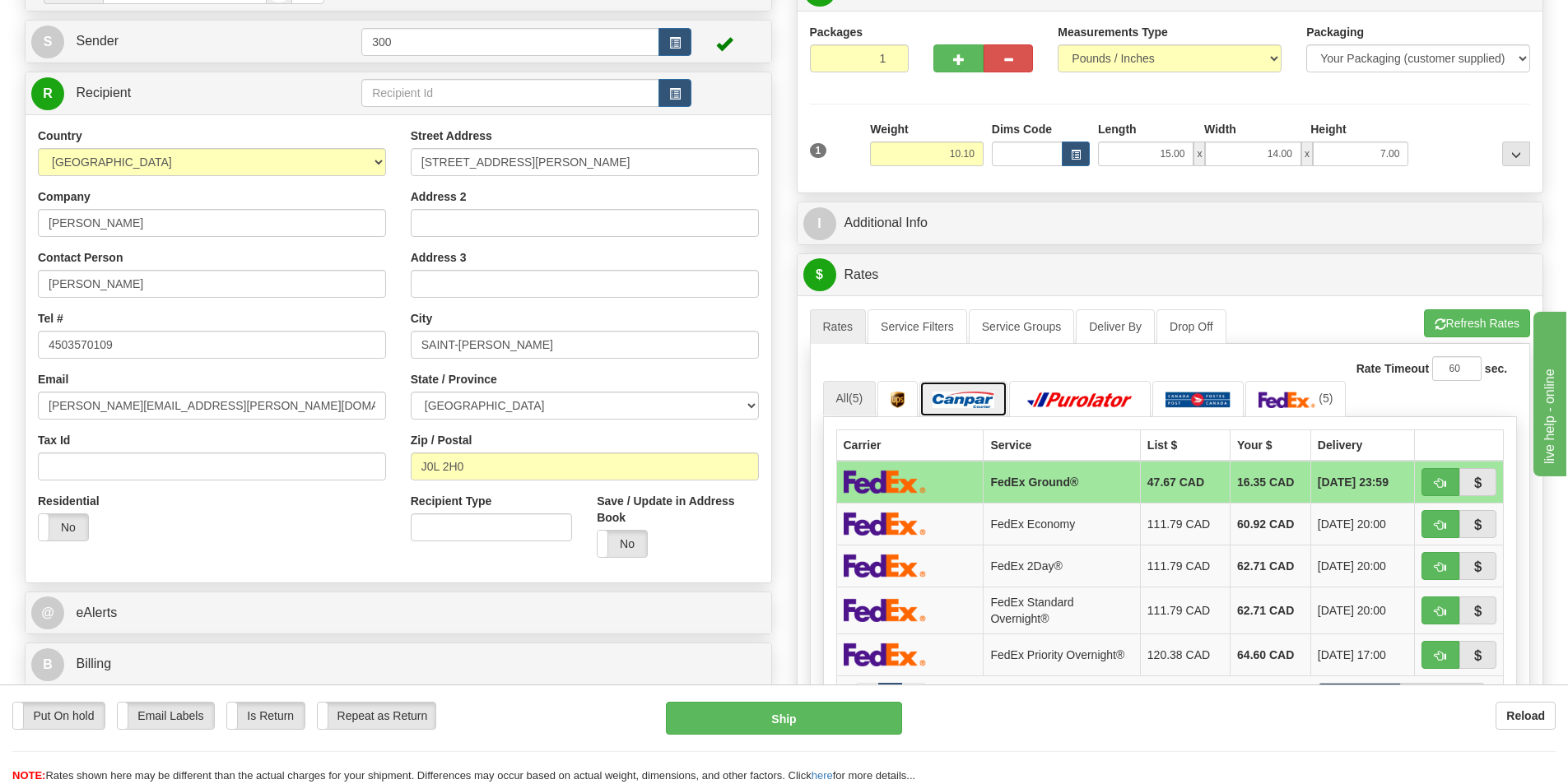
click at [981, 397] on img at bounding box center [963, 400] width 61 height 16
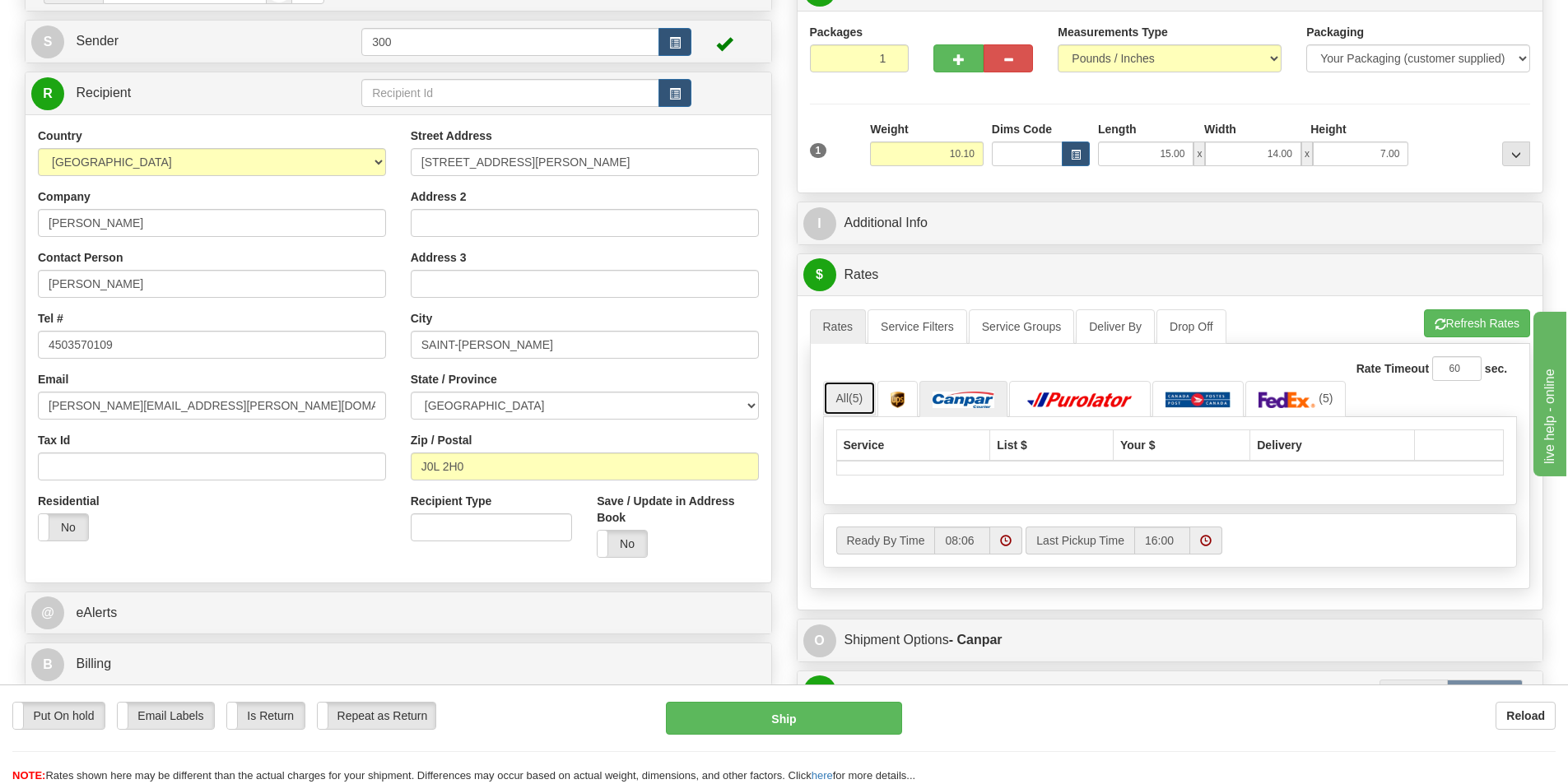
click at [858, 385] on link "All (5)" at bounding box center [849, 398] width 53 height 34
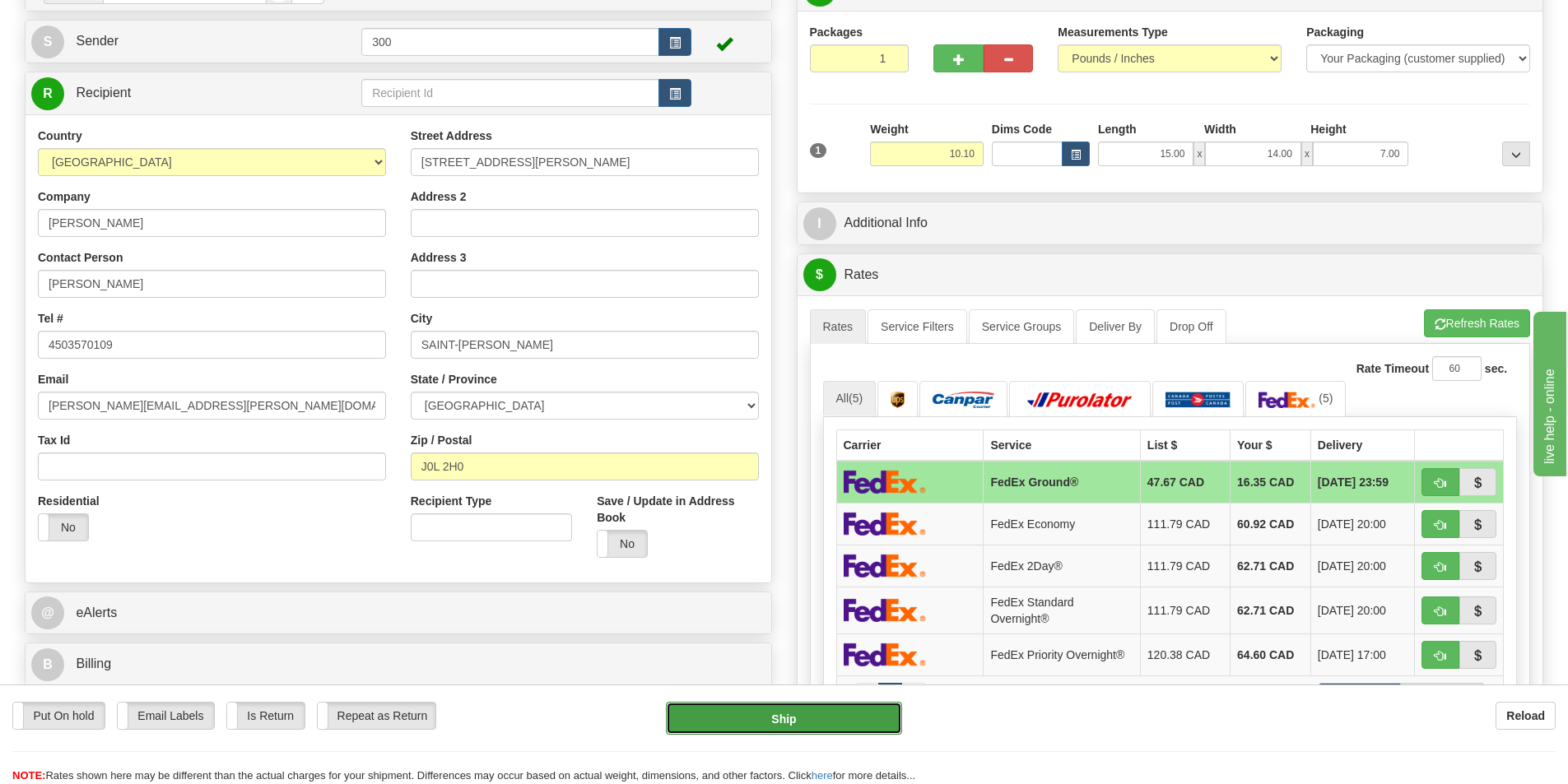
click at [839, 722] on button "Ship" at bounding box center [784, 718] width 236 height 33
type input "92"
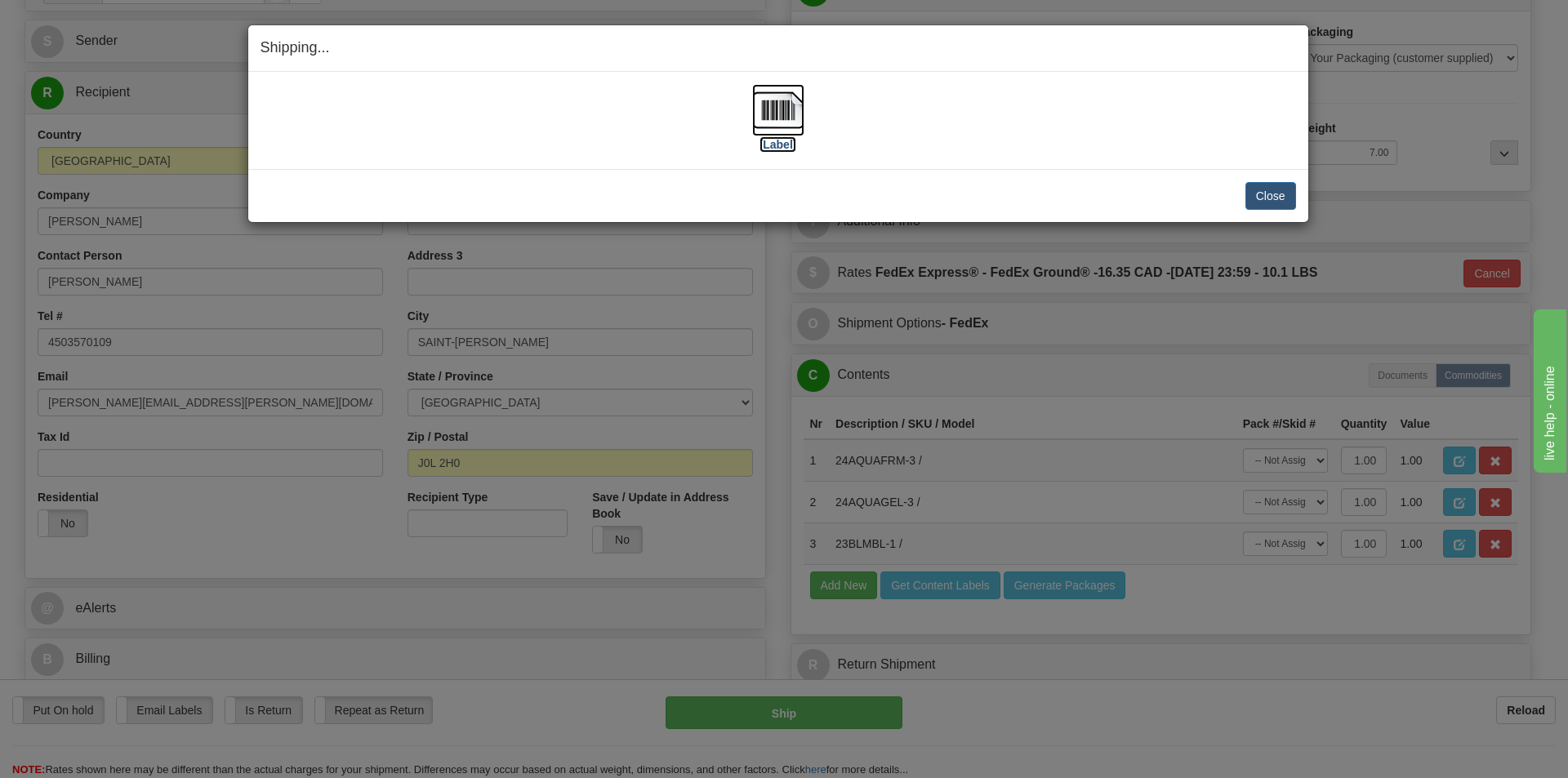
click at [784, 140] on label "[Label]" at bounding box center [778, 145] width 38 height 16
click at [1272, 193] on button "Close" at bounding box center [1271, 196] width 51 height 28
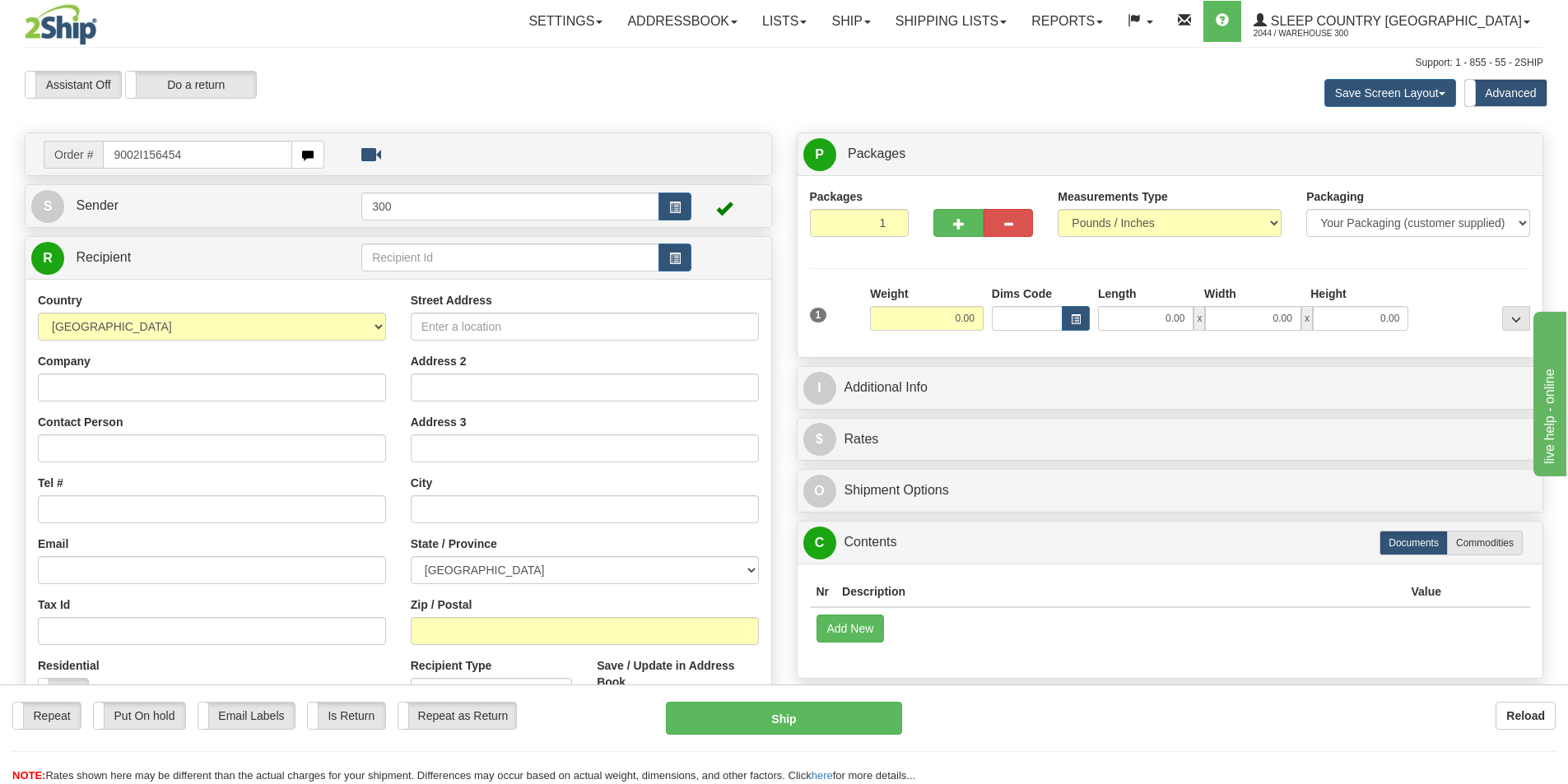
type input "9002I156454"
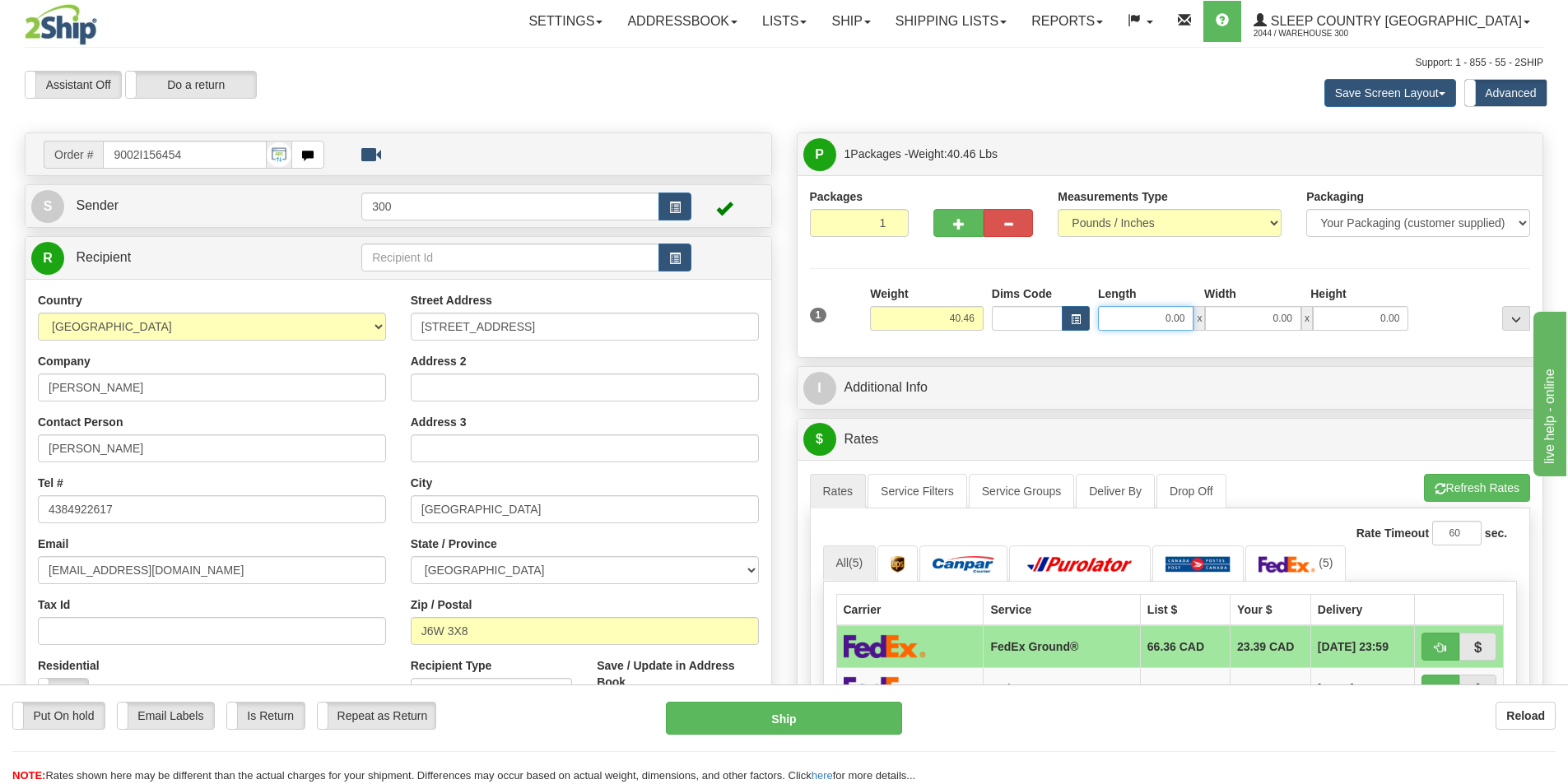
drag, startPoint x: 1150, startPoint y: 322, endPoint x: 1436, endPoint y: 361, distance: 288.6
click at [1436, 361] on div "P Packages 1 Packages - Weight: 40.46 Lbs Shipment Level Shipm. Package Level P…" at bounding box center [1170, 742] width 772 height 1219
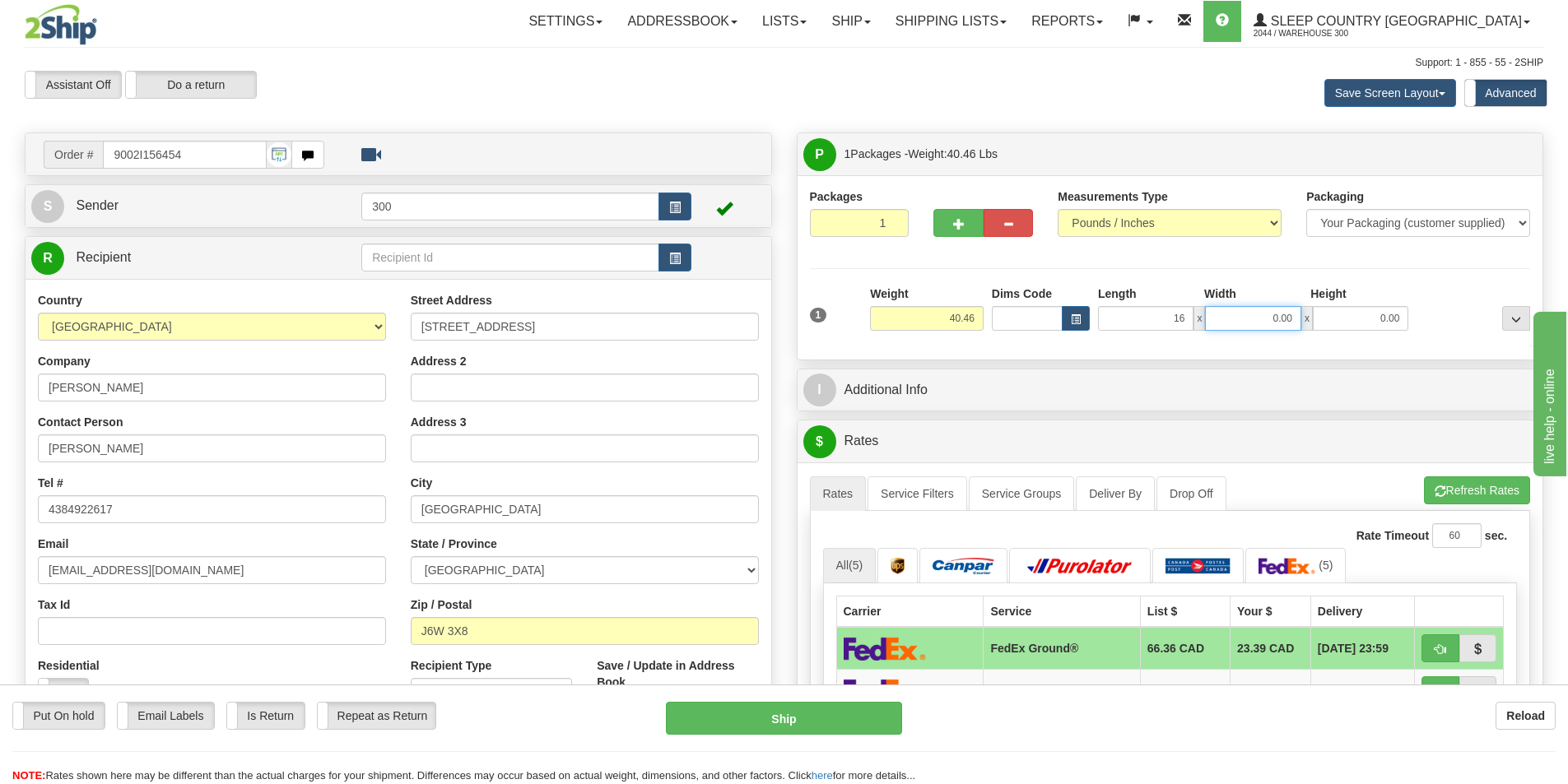
type input "16.00"
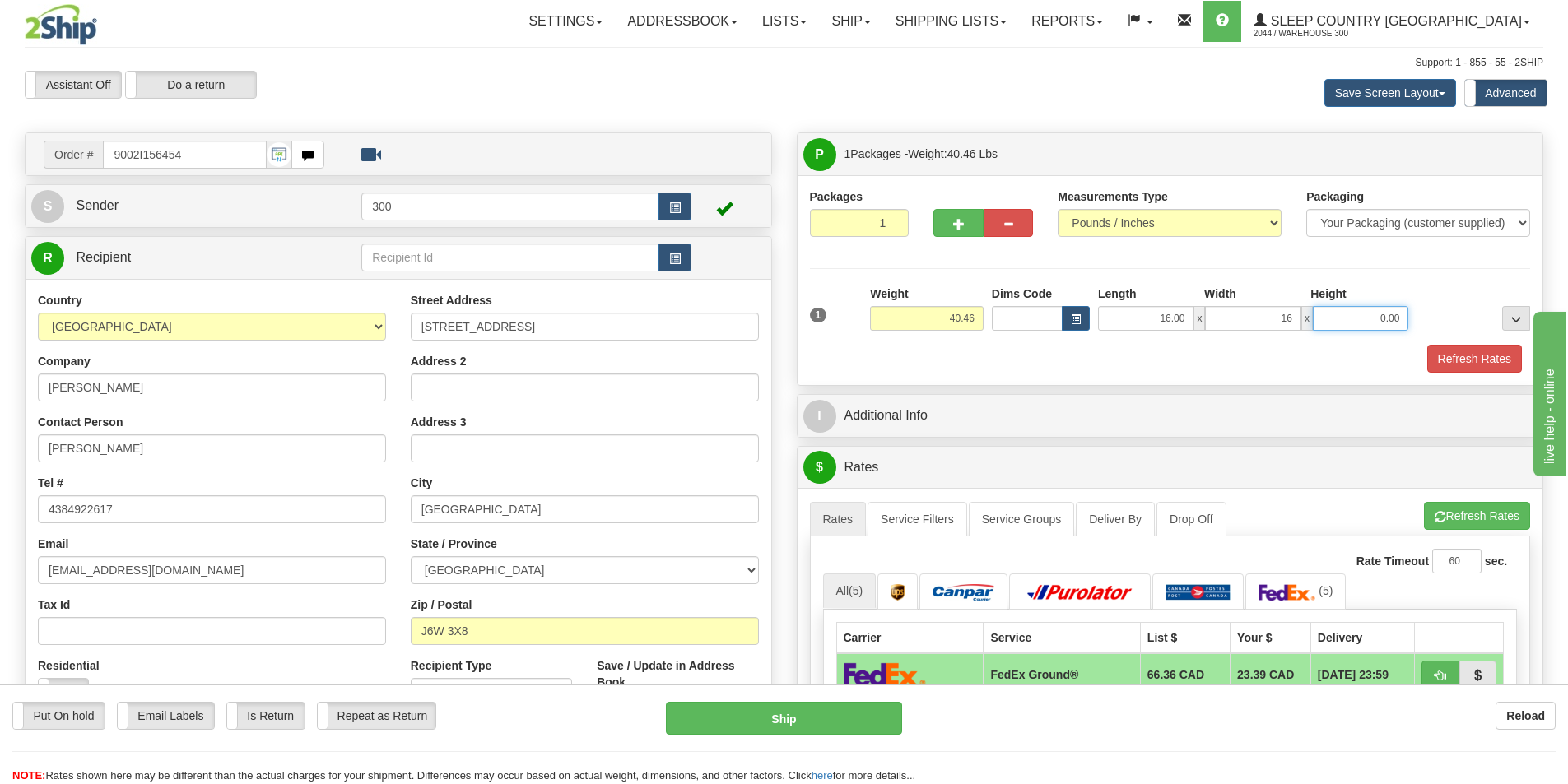
type input "16.00"
type input "40.00"
click at [1455, 366] on button "Refresh Rates" at bounding box center [1473, 359] width 95 height 28
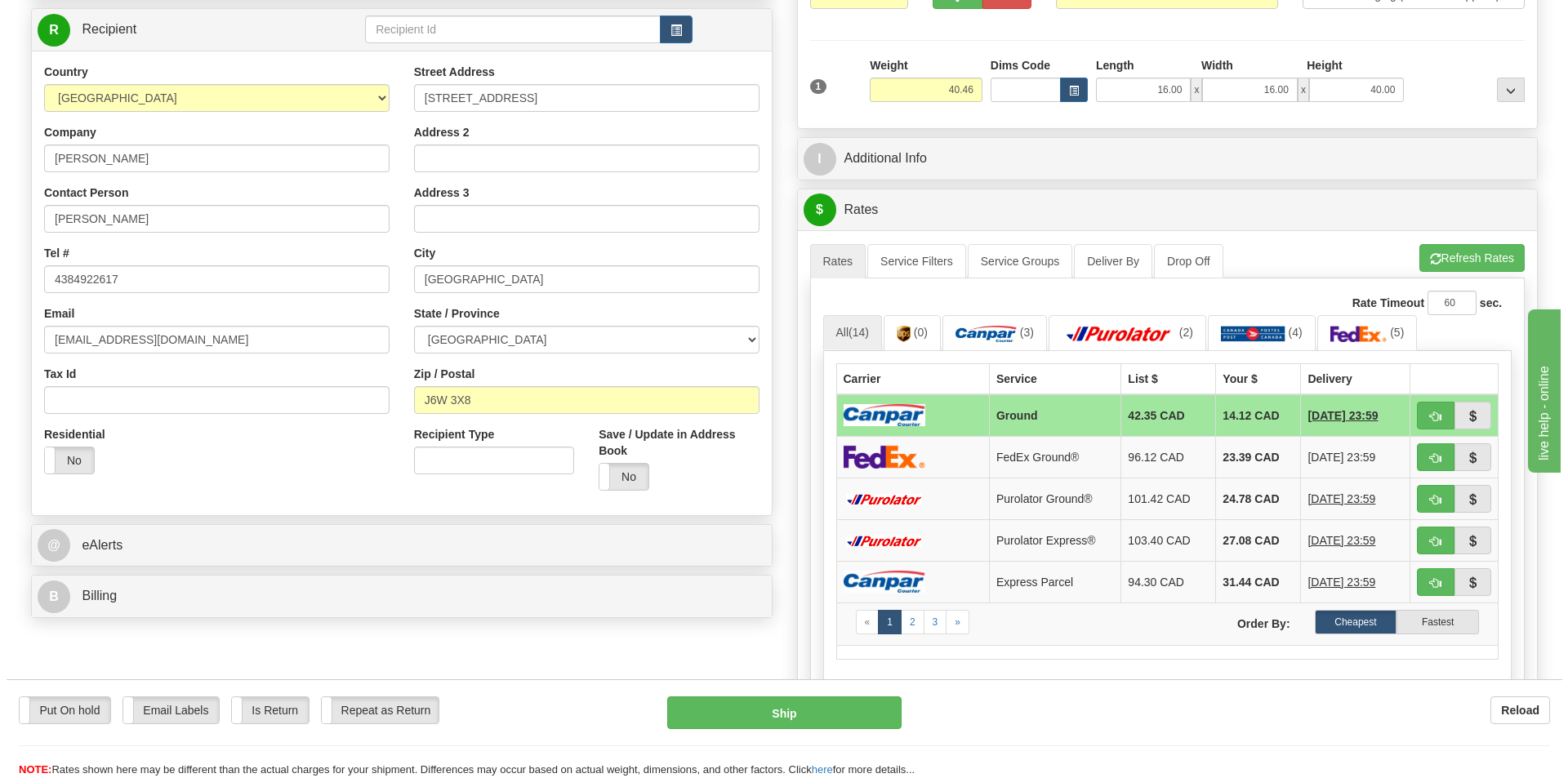
scroll to position [245, 0]
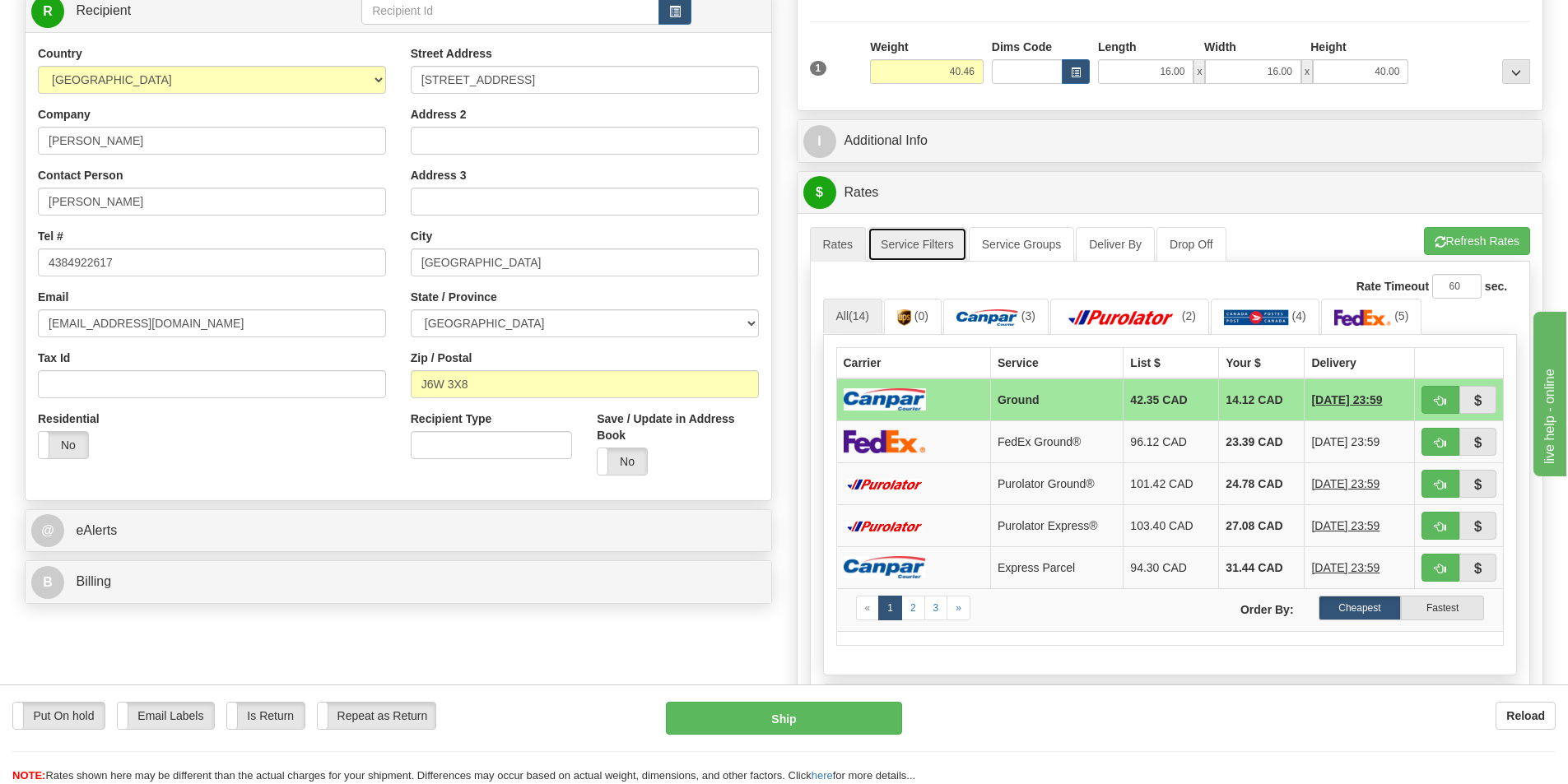
click at [925, 247] on link "Service Filters" at bounding box center [917, 244] width 99 height 34
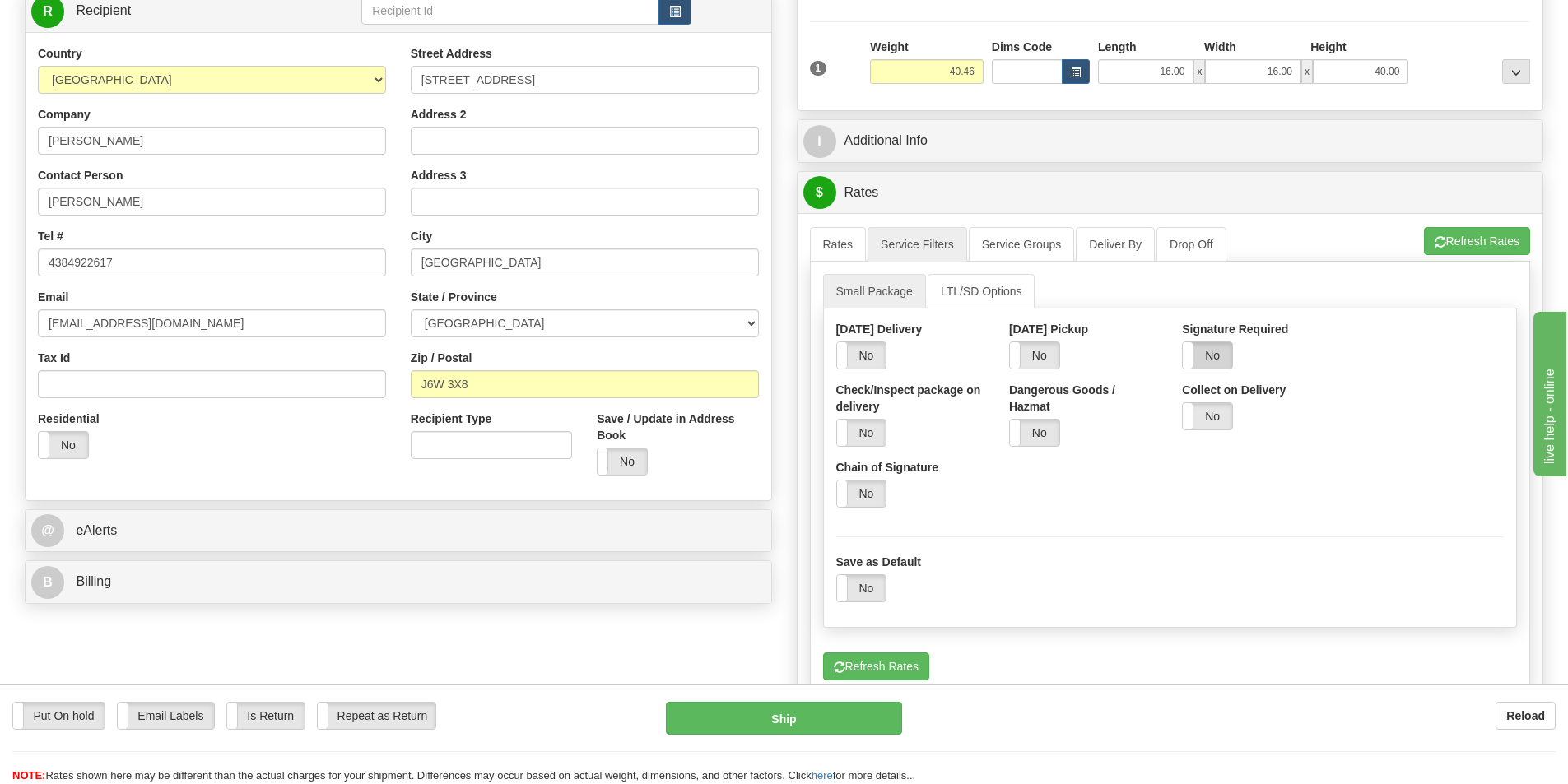
click at [1205, 362] on label "No" at bounding box center [1207, 355] width 50 height 26
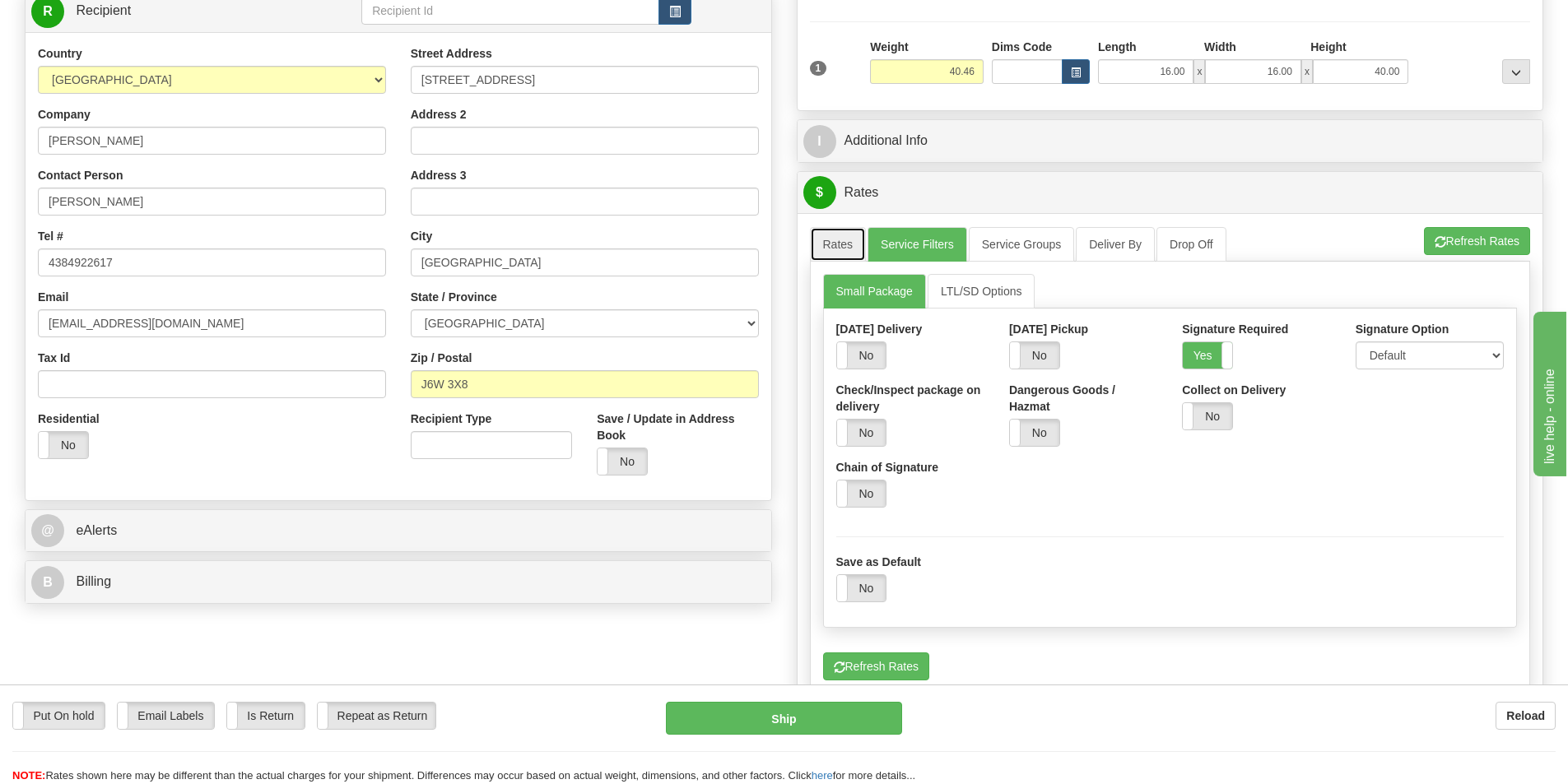
click at [843, 241] on link "Rates" at bounding box center [838, 244] width 57 height 34
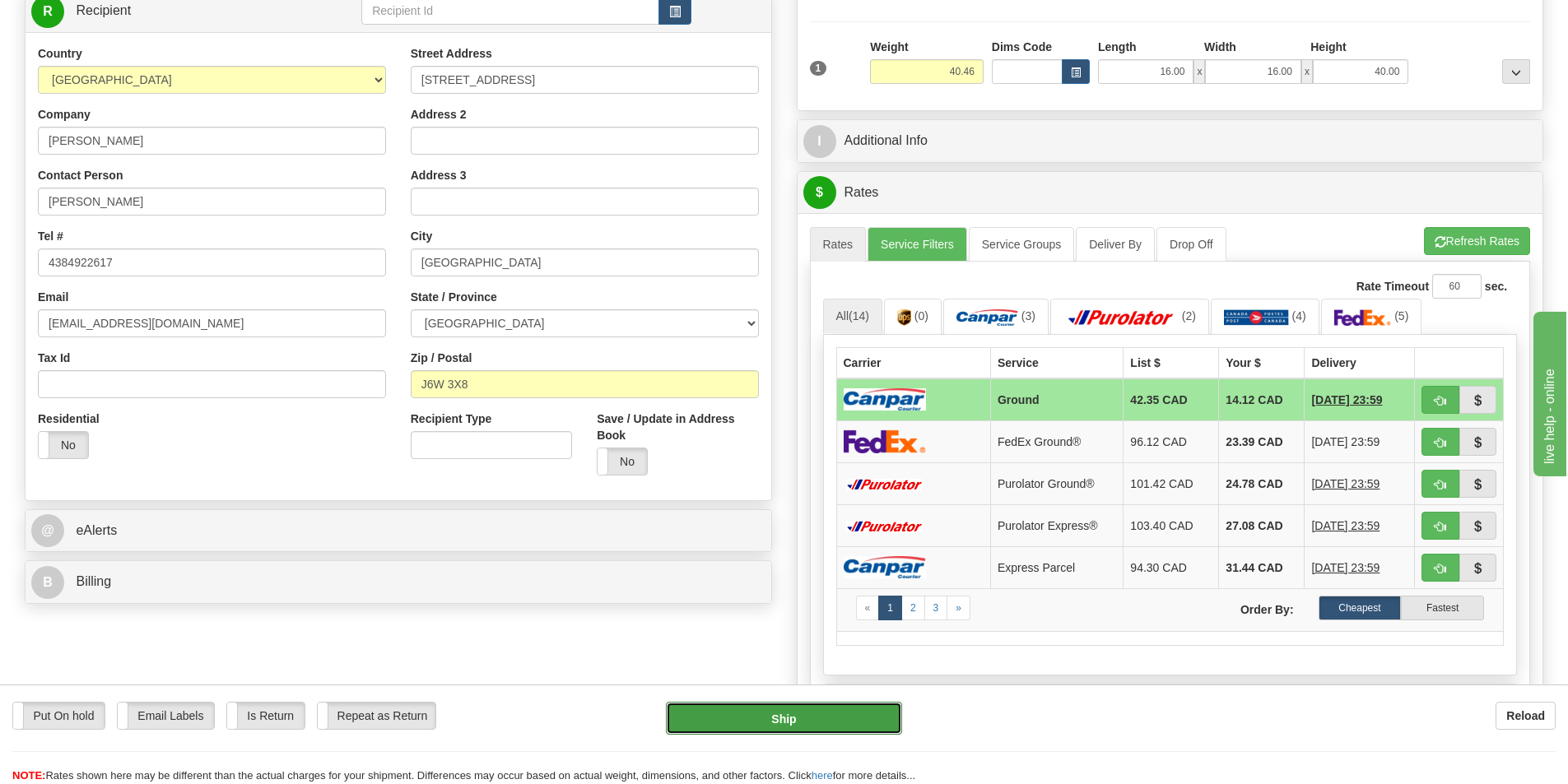
click at [829, 715] on button "Ship" at bounding box center [784, 718] width 236 height 33
type input "1"
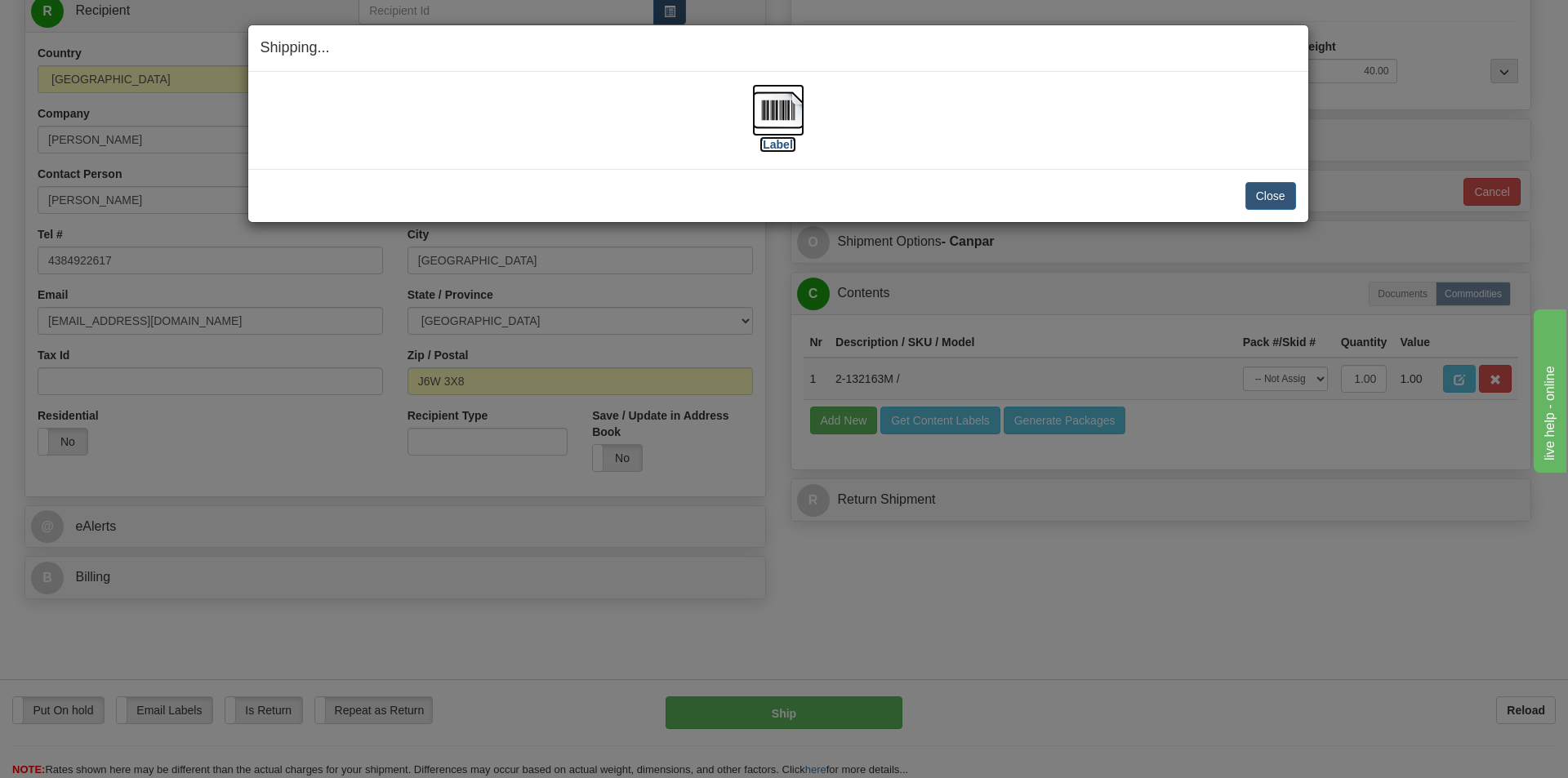
click at [786, 143] on label "[Label]" at bounding box center [778, 145] width 38 height 16
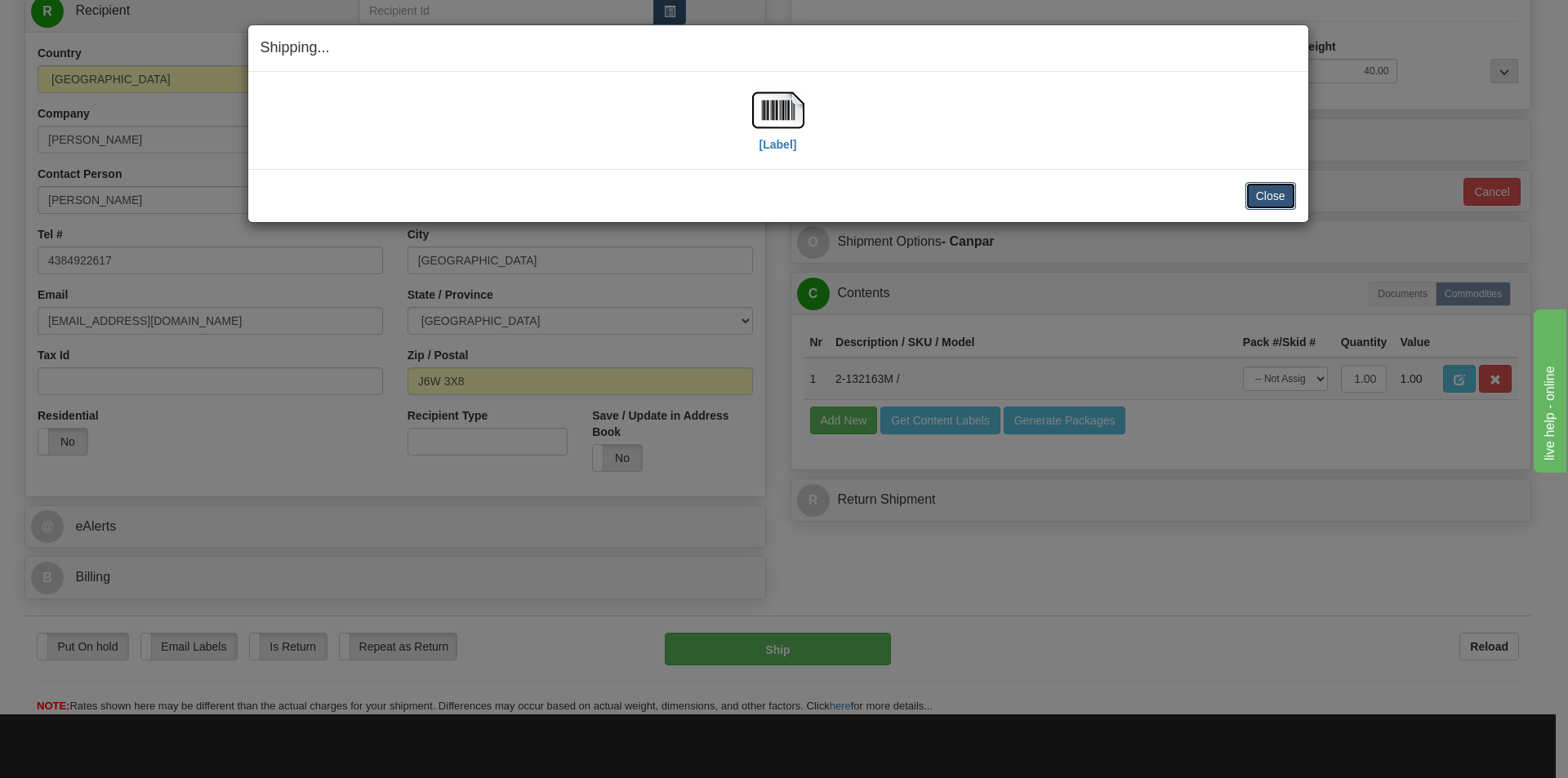
click at [1276, 199] on button "Close" at bounding box center [1271, 196] width 51 height 28
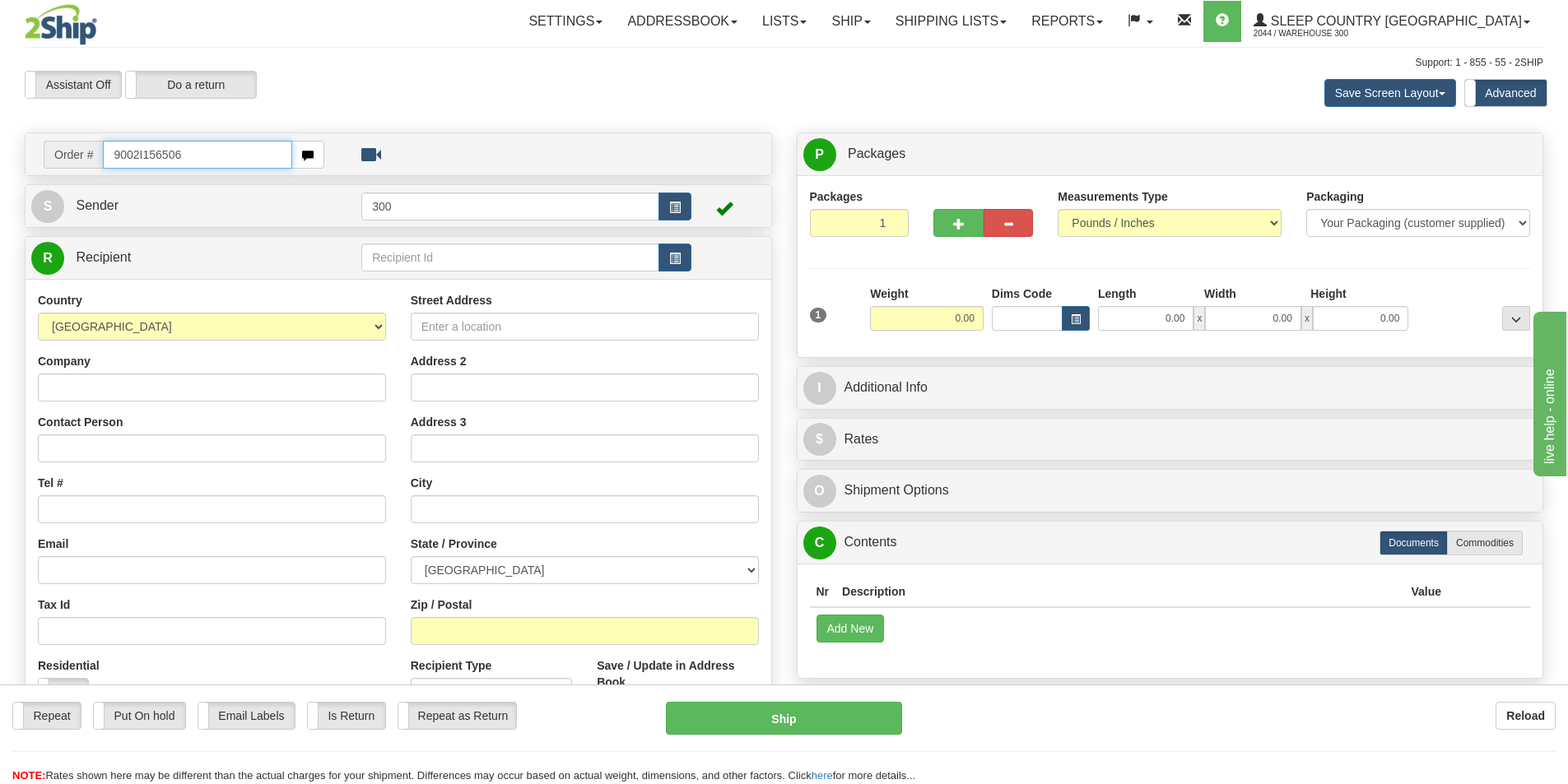
type input "9002I156506"
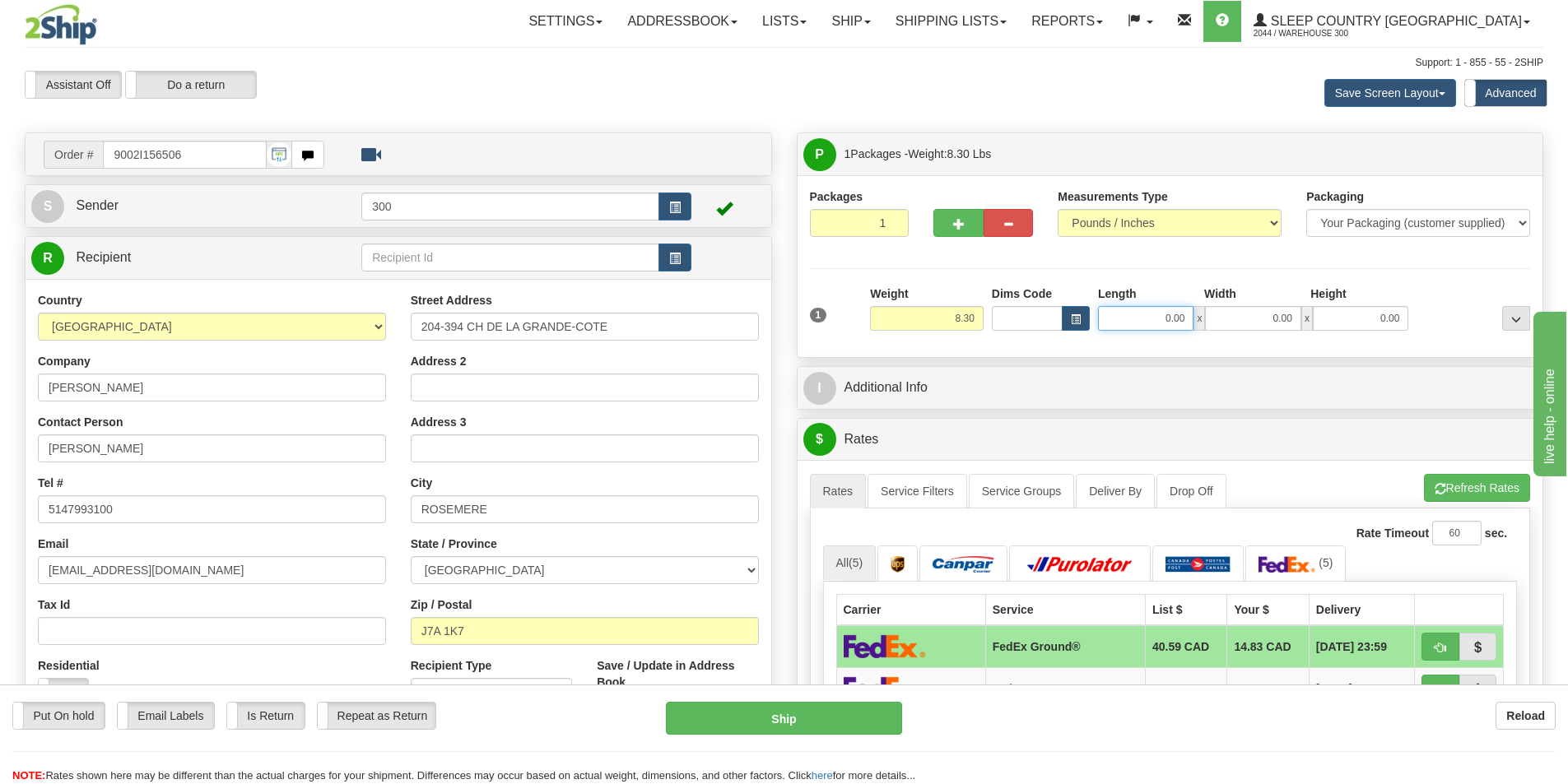
drag, startPoint x: 1122, startPoint y: 323, endPoint x: 1334, endPoint y: 324, distance: 212.0
click at [1333, 324] on div "0.00 x 0.00 x 0.00" at bounding box center [1253, 318] width 310 height 24
type input "10.00"
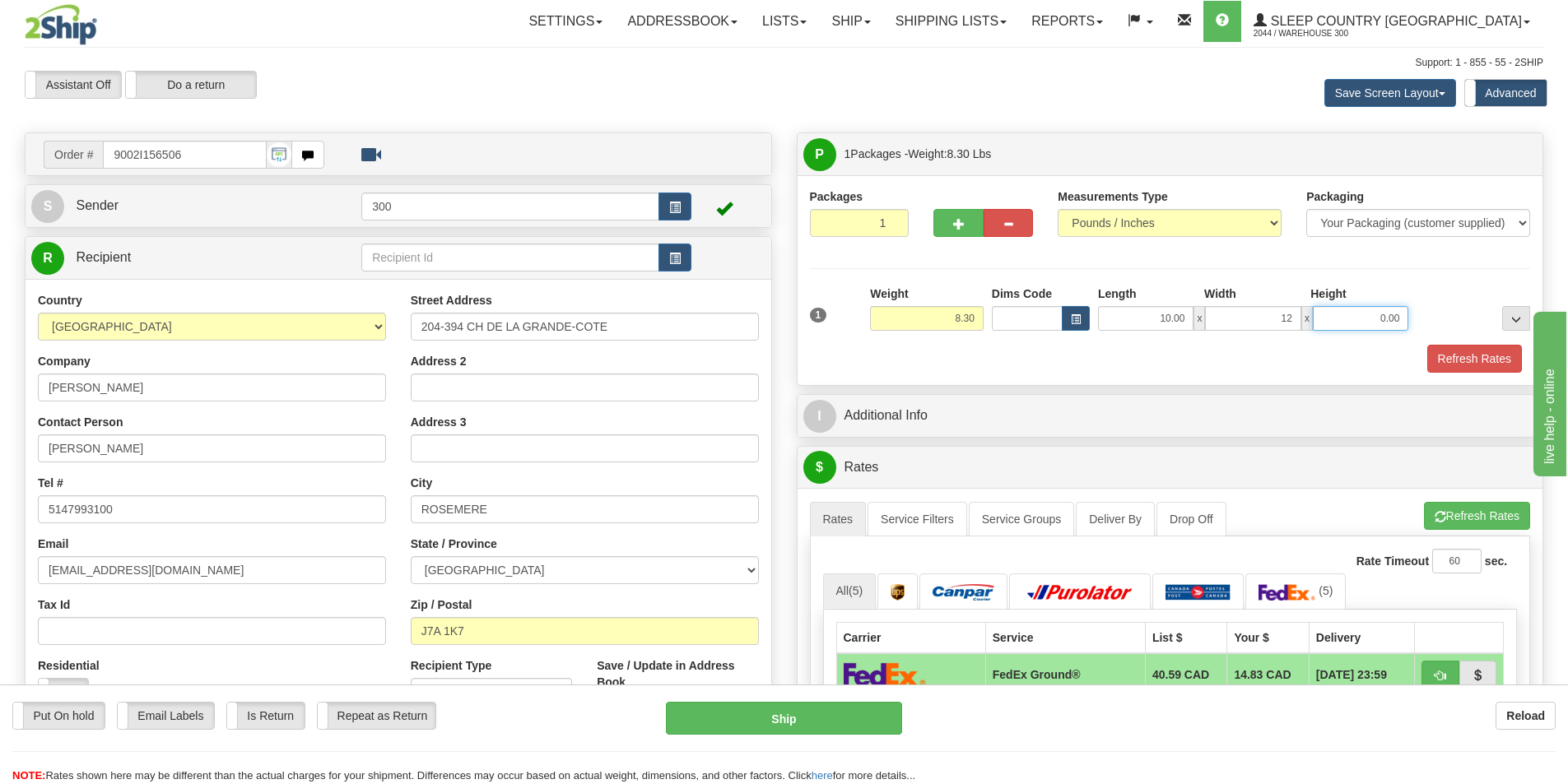
type input "12.00"
type input "10.00"
click at [1463, 365] on button "Refresh Rates" at bounding box center [1473, 359] width 95 height 28
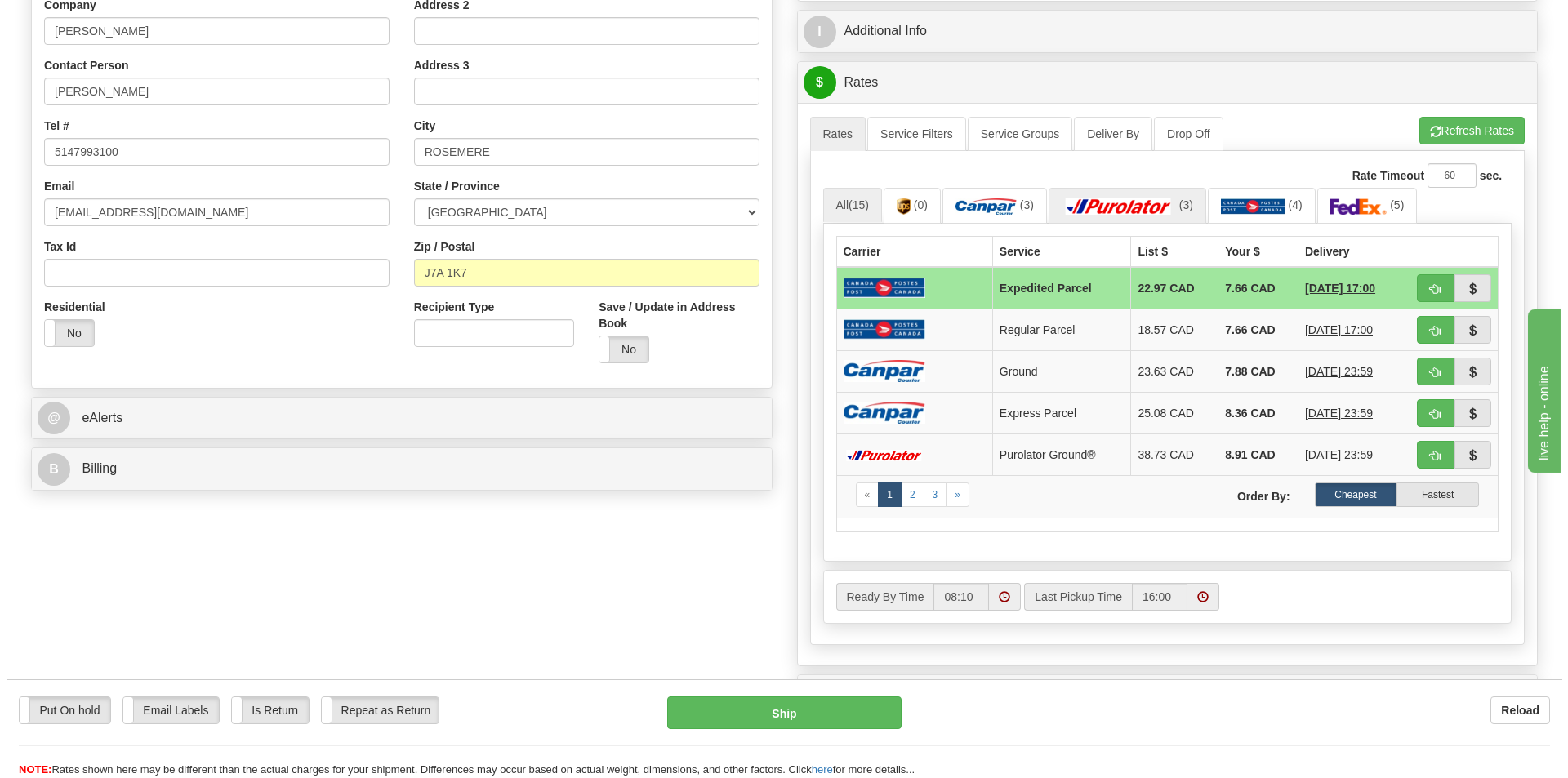
scroll to position [326, 0]
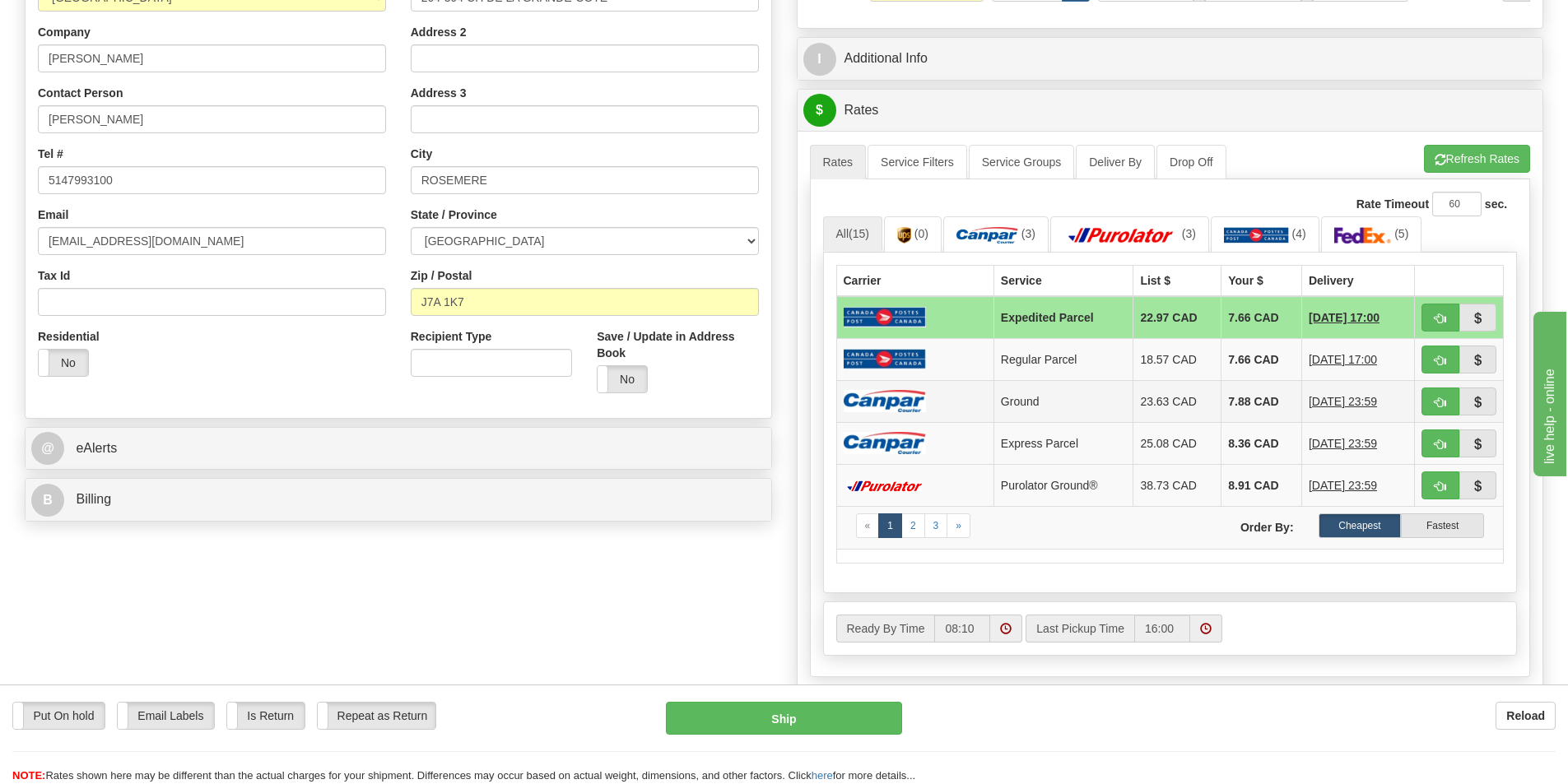
click at [938, 401] on td at bounding box center [915, 401] width 157 height 42
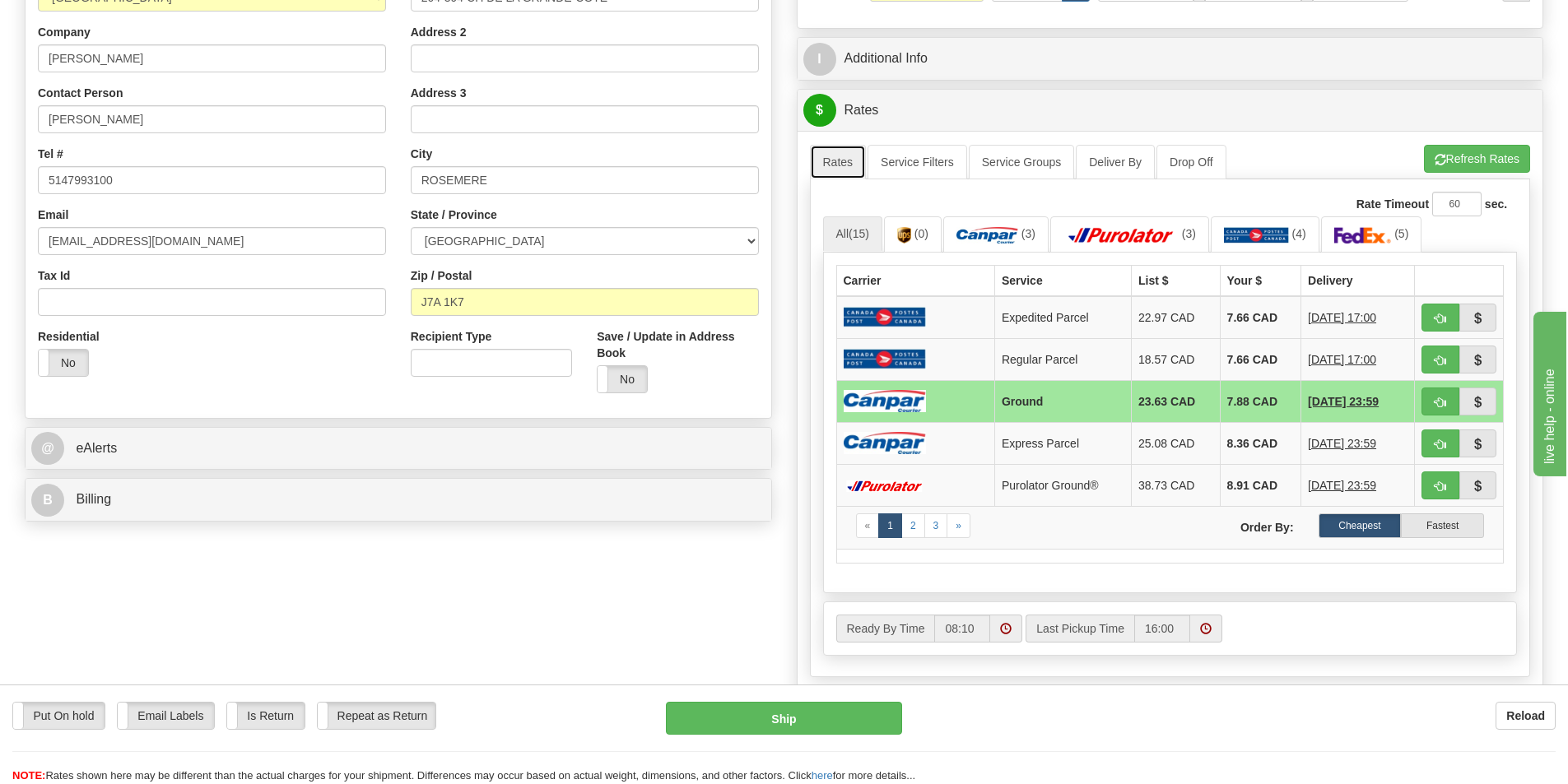
click at [837, 156] on link "Rates" at bounding box center [838, 162] width 57 height 34
click at [912, 158] on link "Service Filters" at bounding box center [917, 162] width 99 height 34
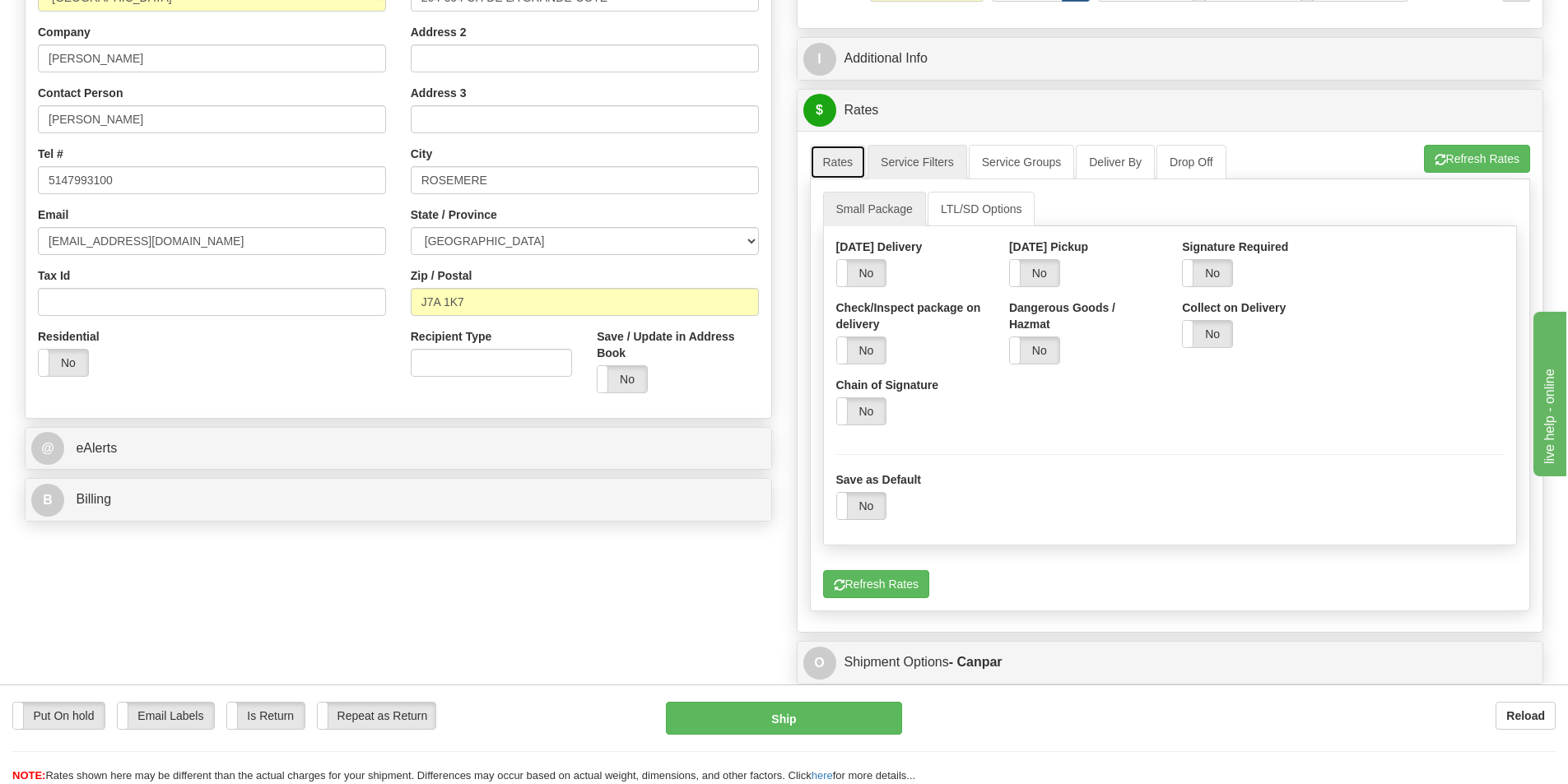
click at [856, 158] on link "Rates" at bounding box center [838, 162] width 57 height 34
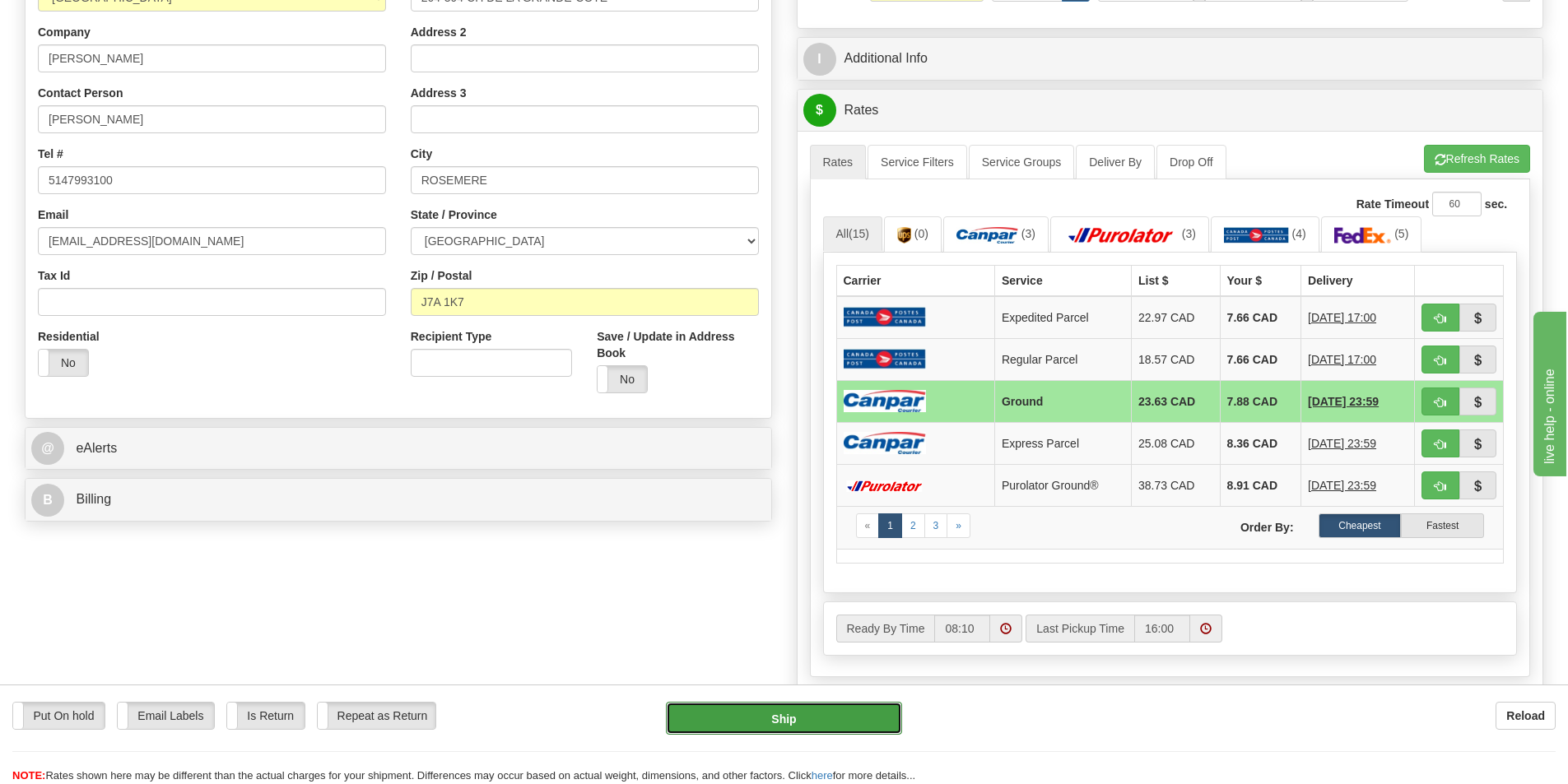
click at [789, 722] on button "Ship" at bounding box center [784, 718] width 236 height 33
type input "1"
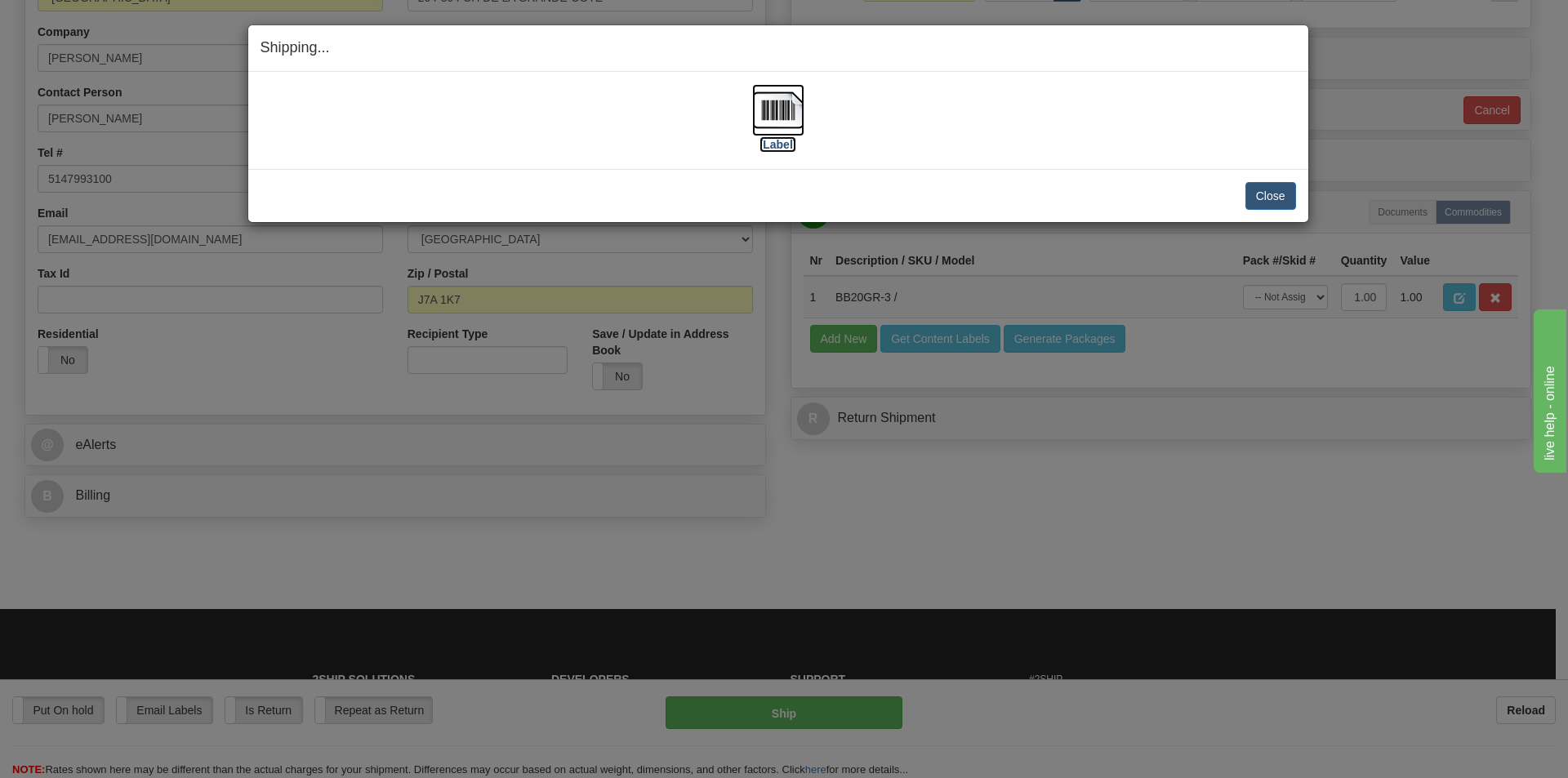
click at [789, 144] on label "[Label]" at bounding box center [778, 145] width 38 height 16
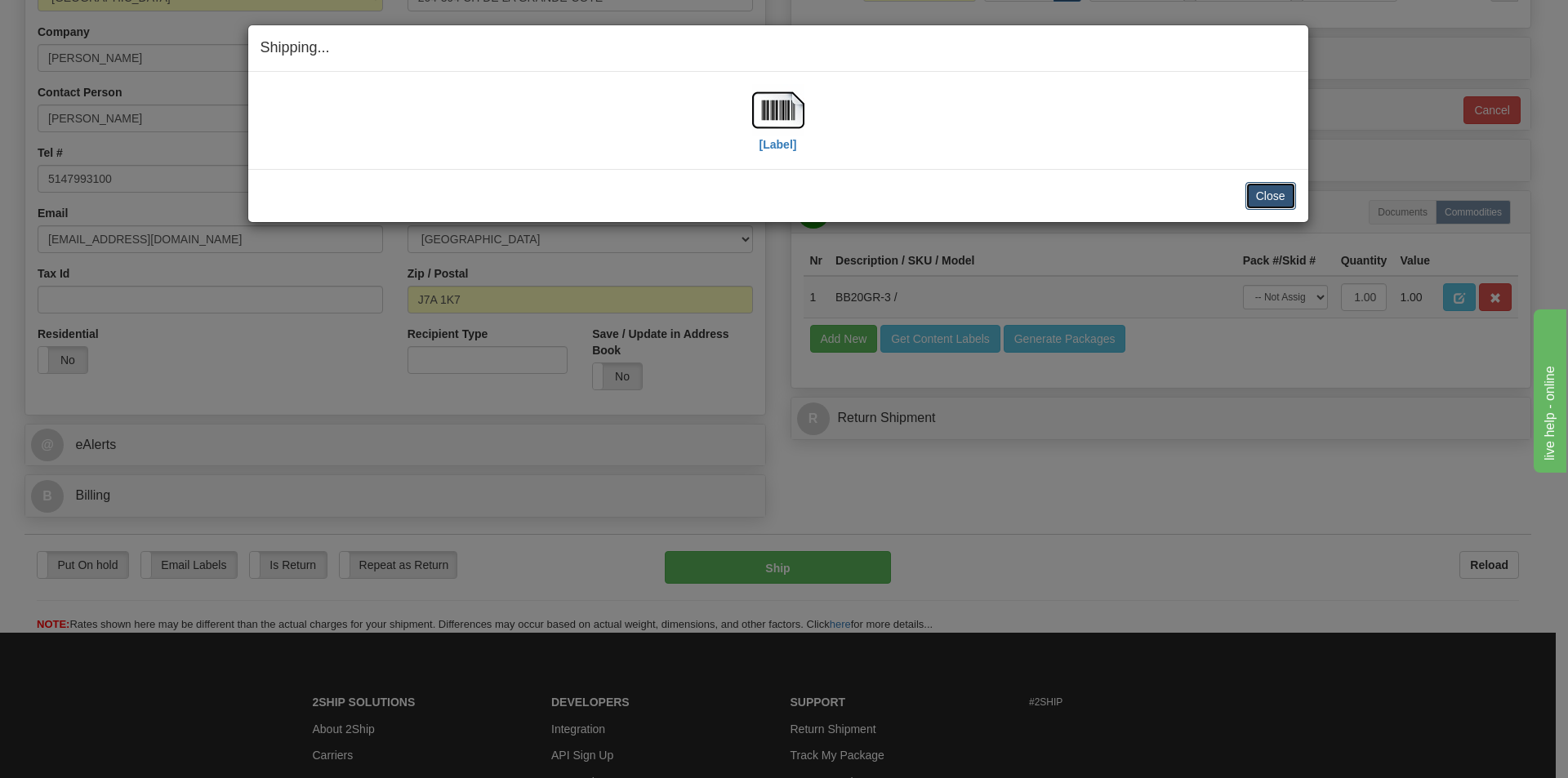
click at [1278, 194] on button "Close" at bounding box center [1271, 196] width 51 height 28
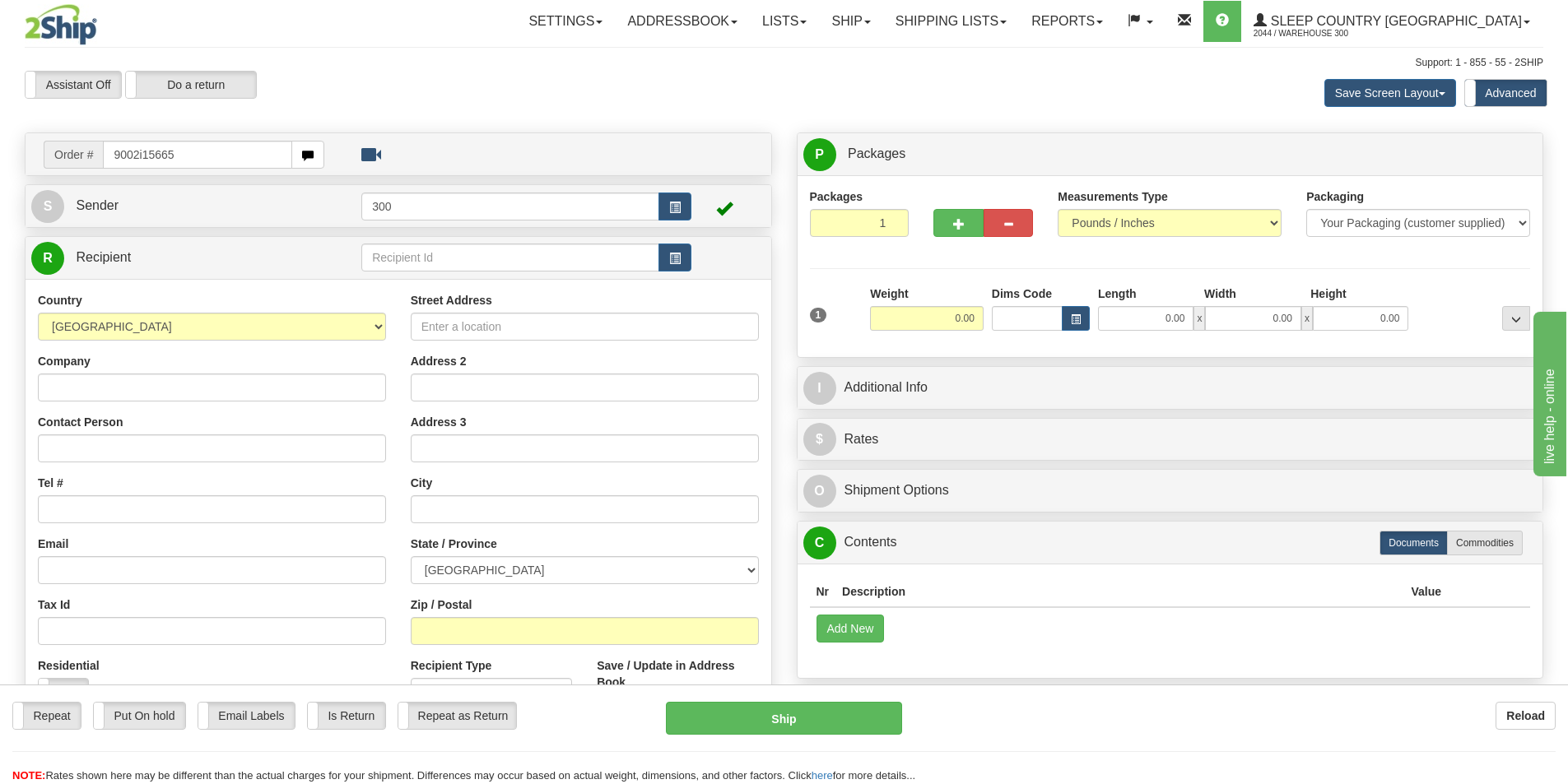
type input "9002i156656"
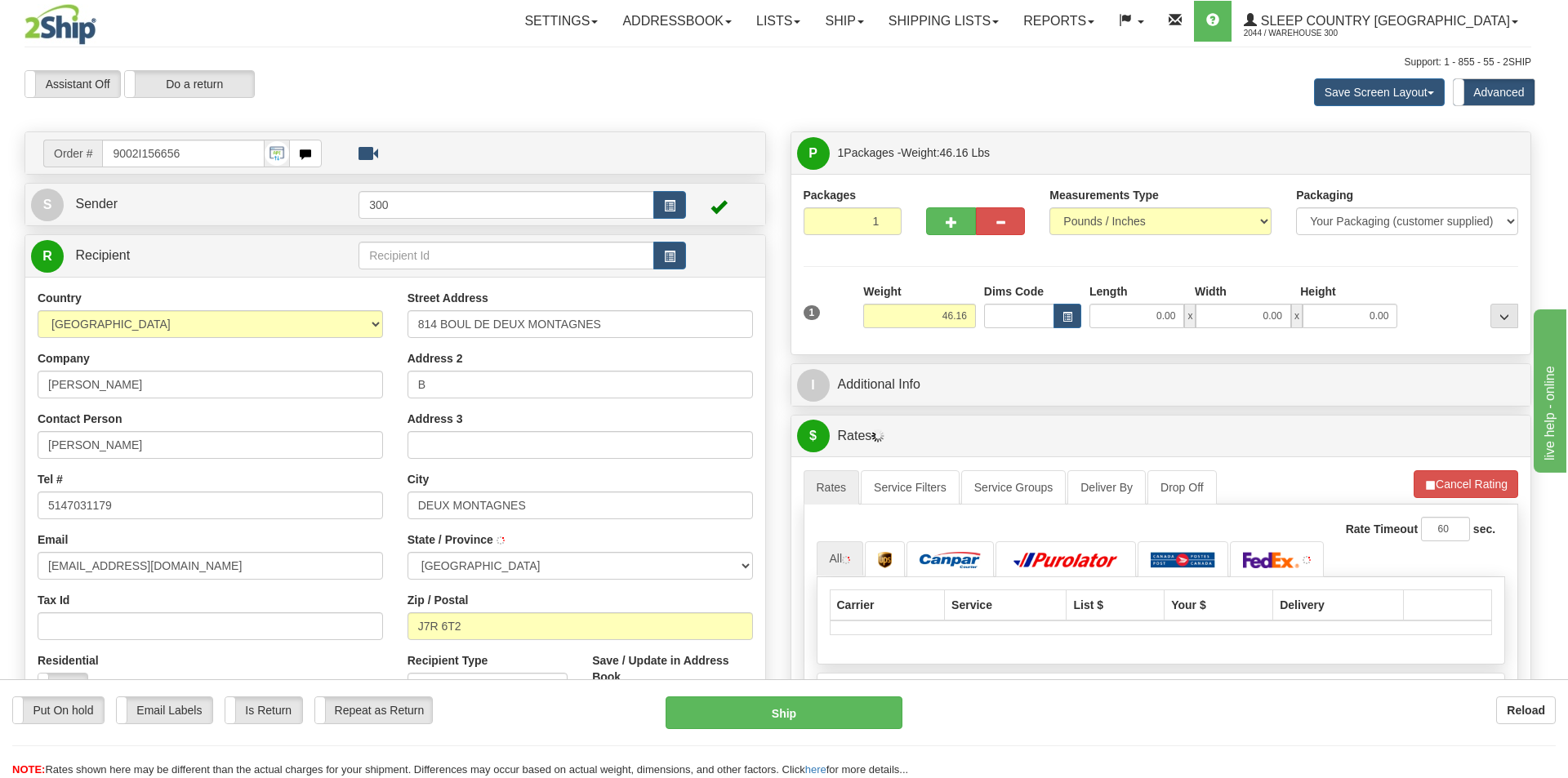
type input "DEUX-MONTAGNES"
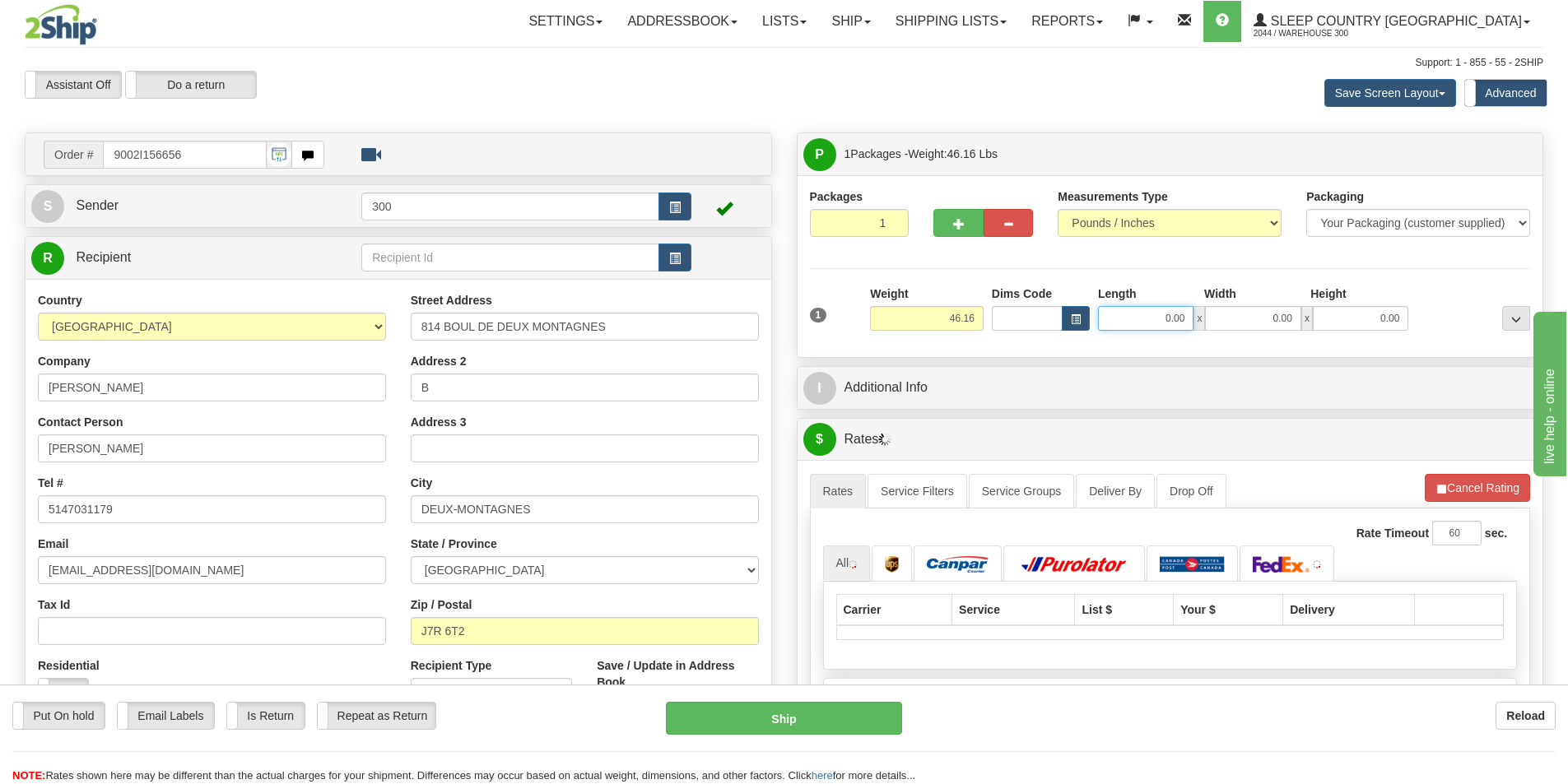
drag, startPoint x: 1153, startPoint y: 324, endPoint x: 1499, endPoint y: 311, distance: 346.2
click at [1499, 311] on div "1 Weight 46.16 Dims Code x x" at bounding box center [1170, 315] width 729 height 59
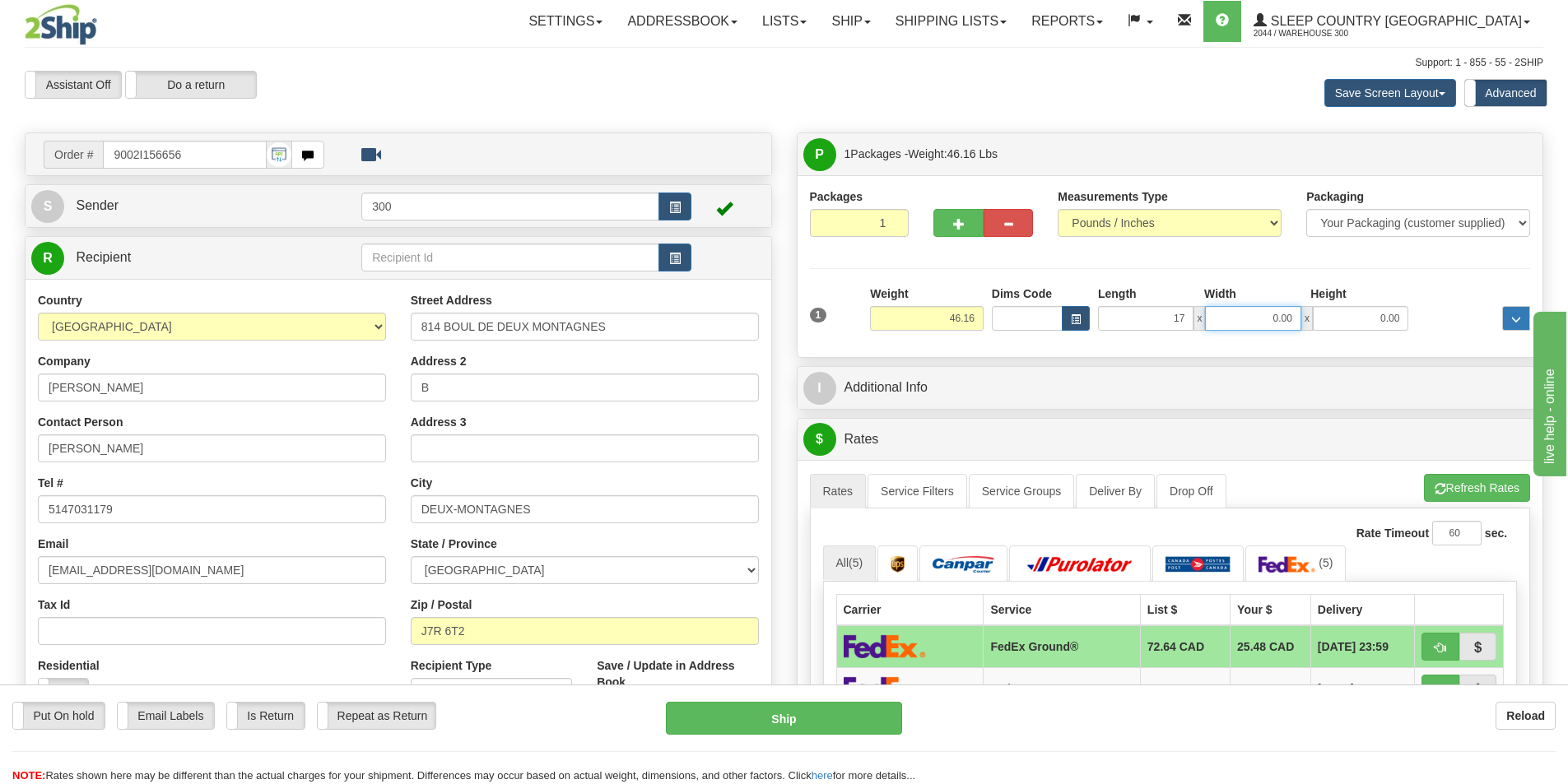
type input "17.00"
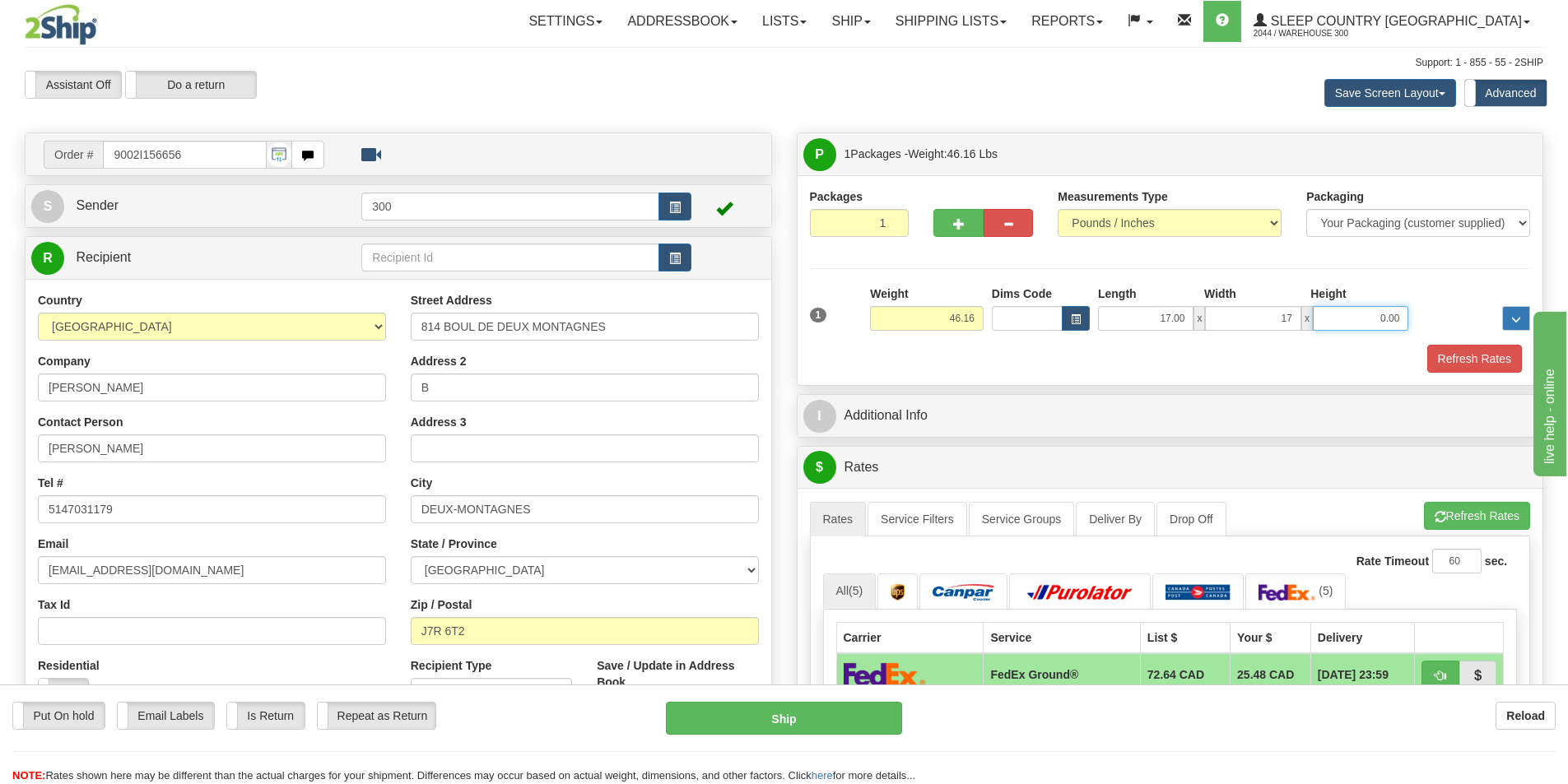
type input "17.00"
type input "42.00"
click at [1502, 366] on button "Refresh Rates" at bounding box center [1473, 359] width 95 height 28
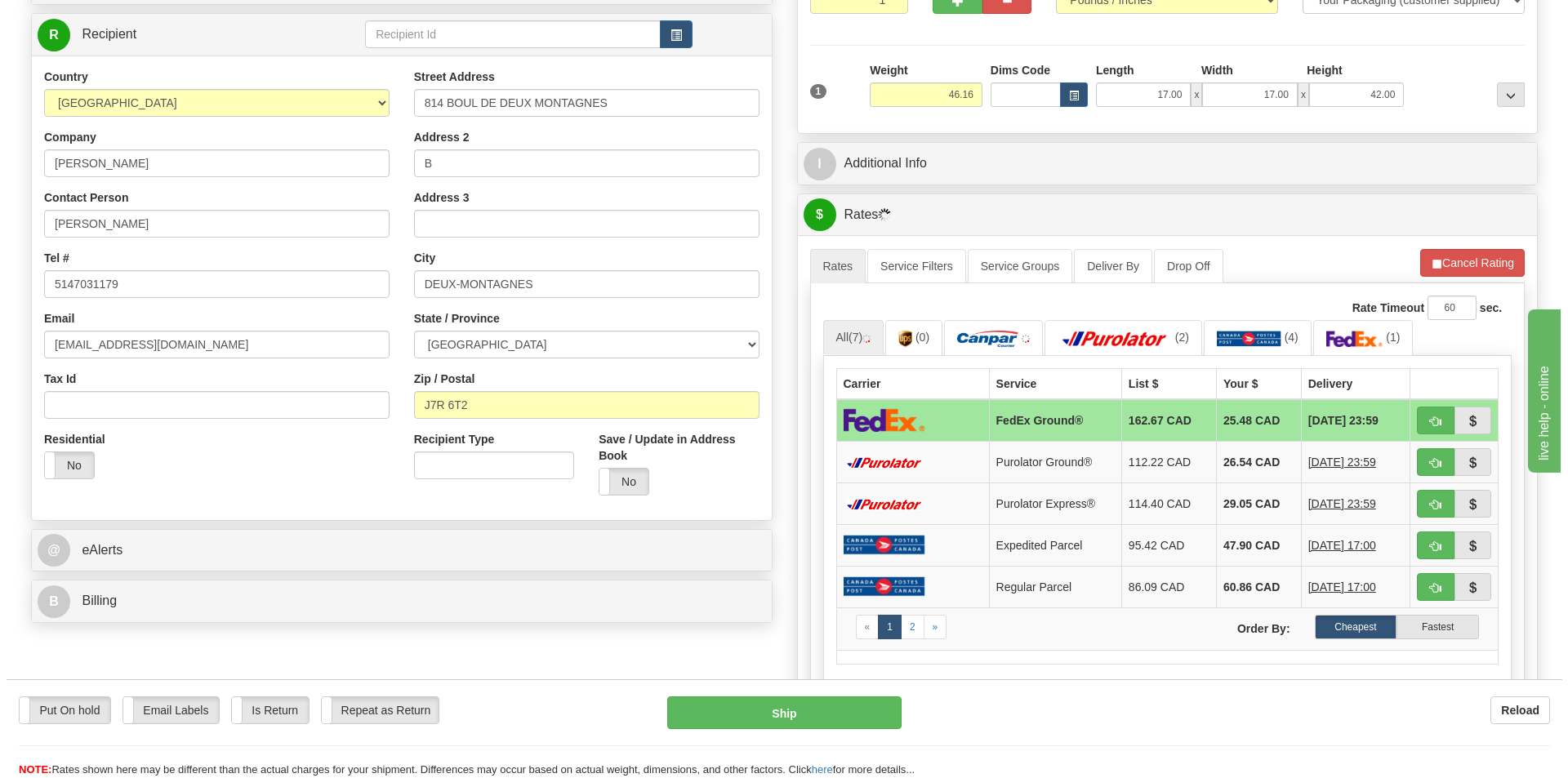
scroll to position [245, 0]
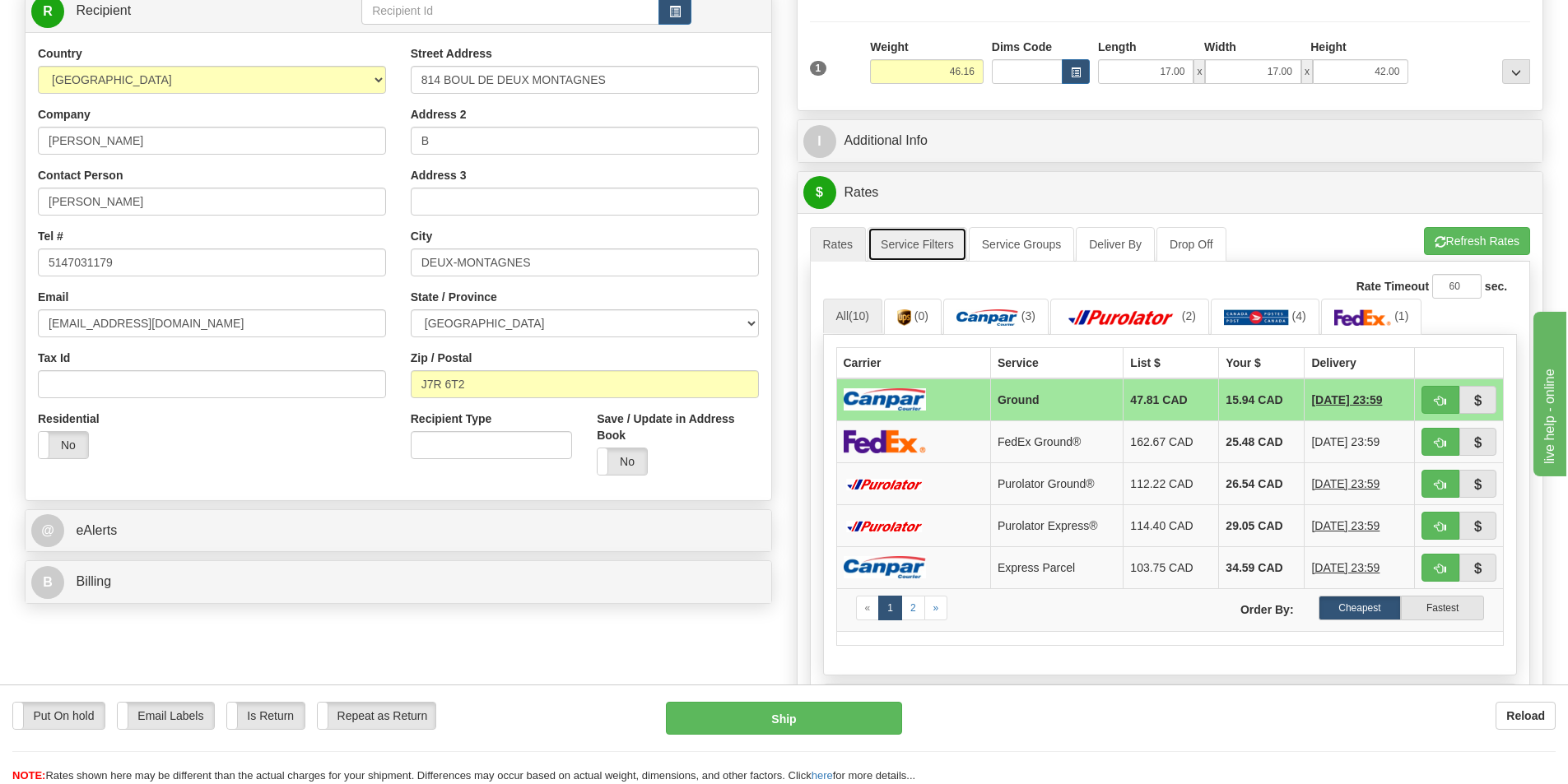
click at [933, 242] on link "Service Filters" at bounding box center [917, 244] width 99 height 34
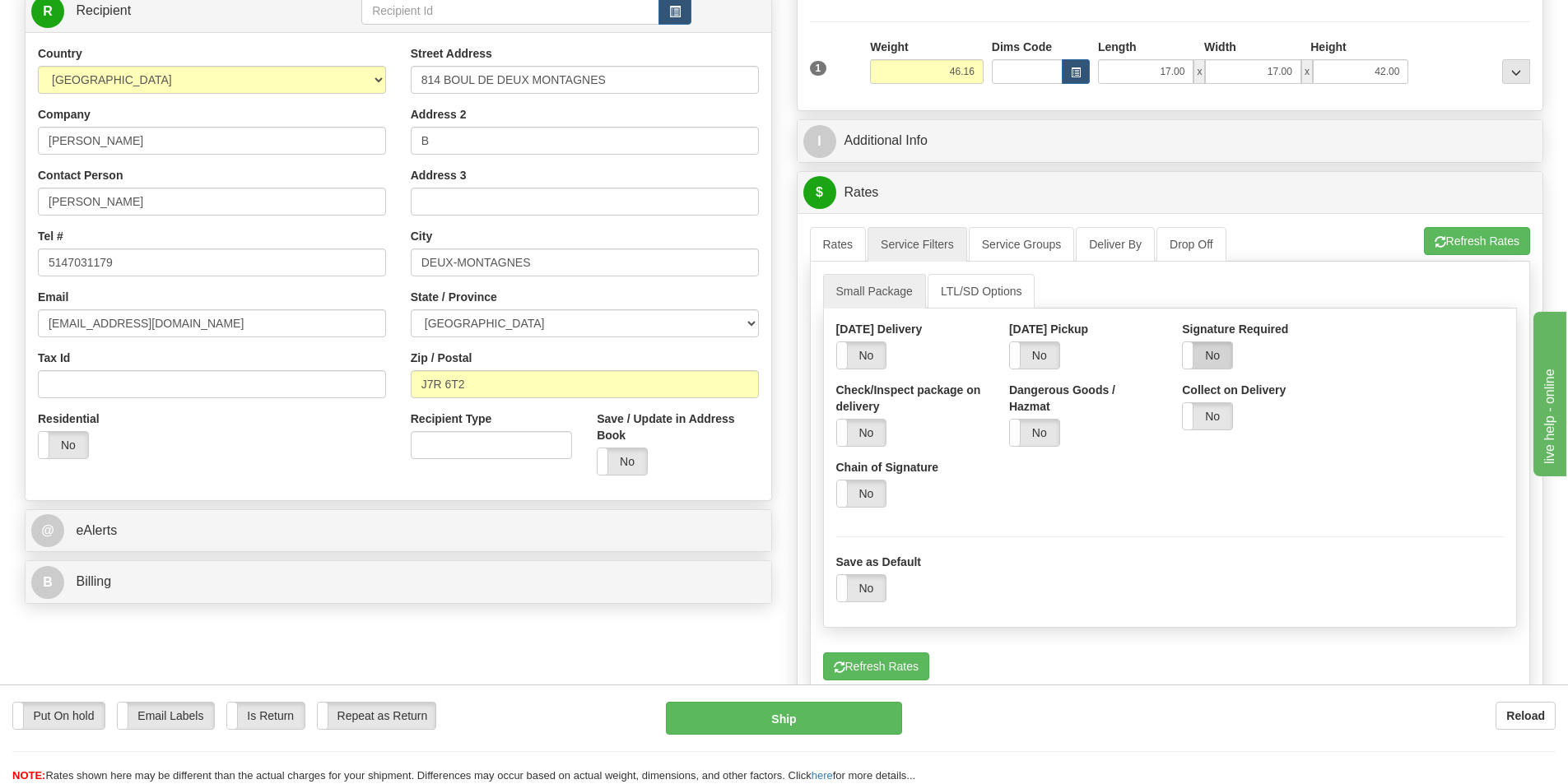
click at [1214, 347] on label "No" at bounding box center [1207, 355] width 50 height 26
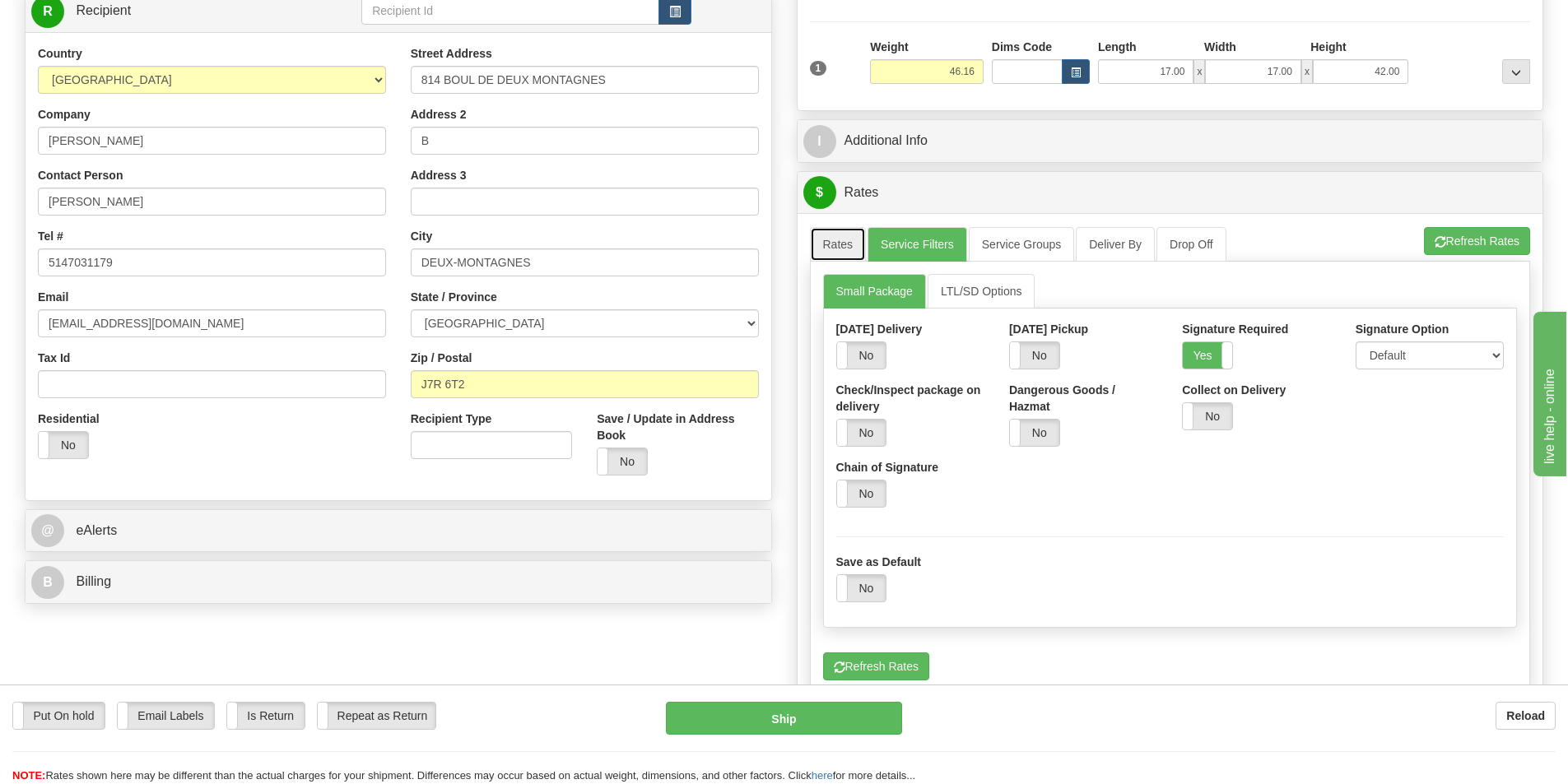
click at [825, 251] on link "Rates" at bounding box center [838, 244] width 57 height 34
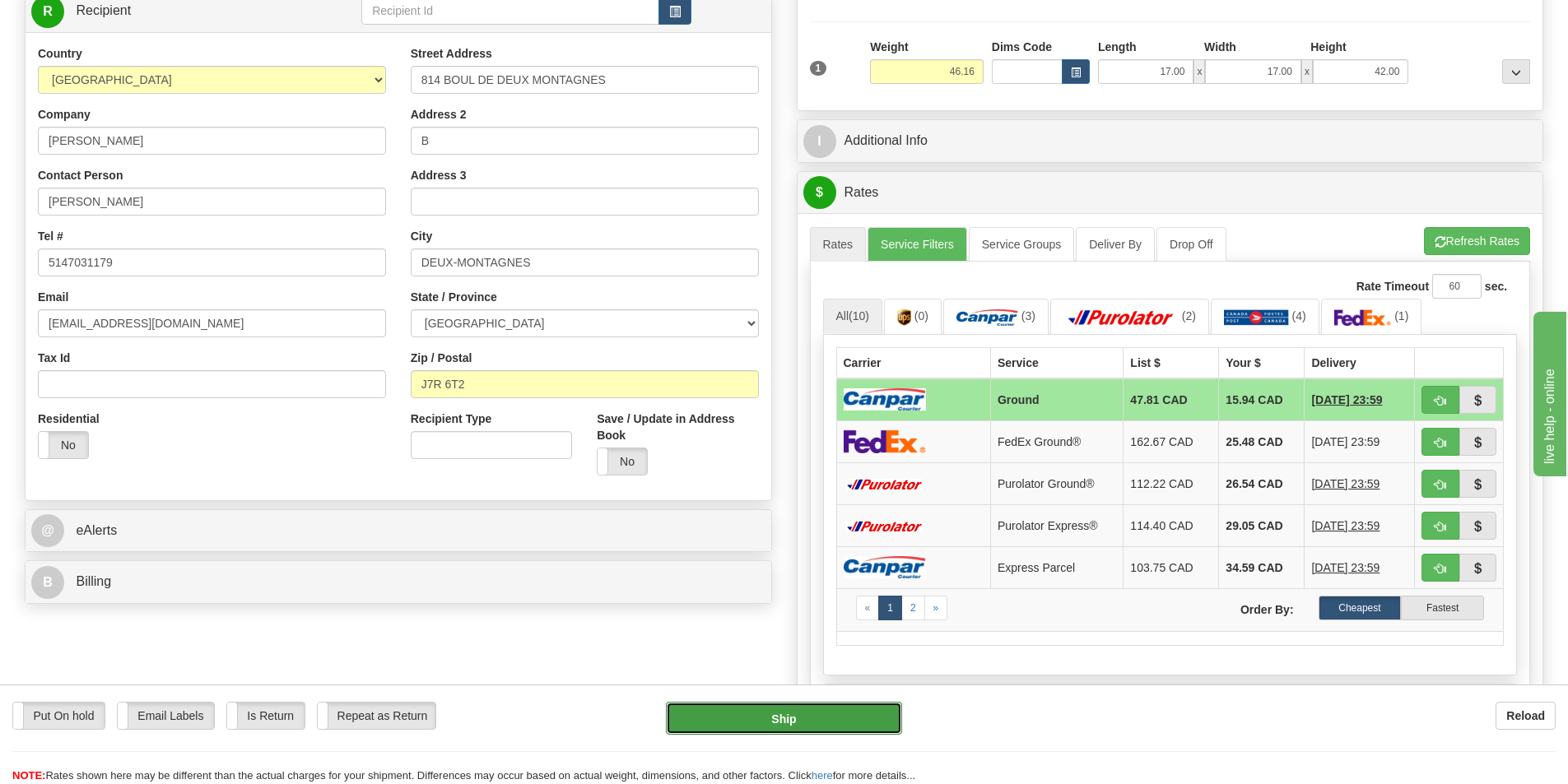
click at [815, 719] on button "Ship" at bounding box center [784, 718] width 236 height 33
type input "1"
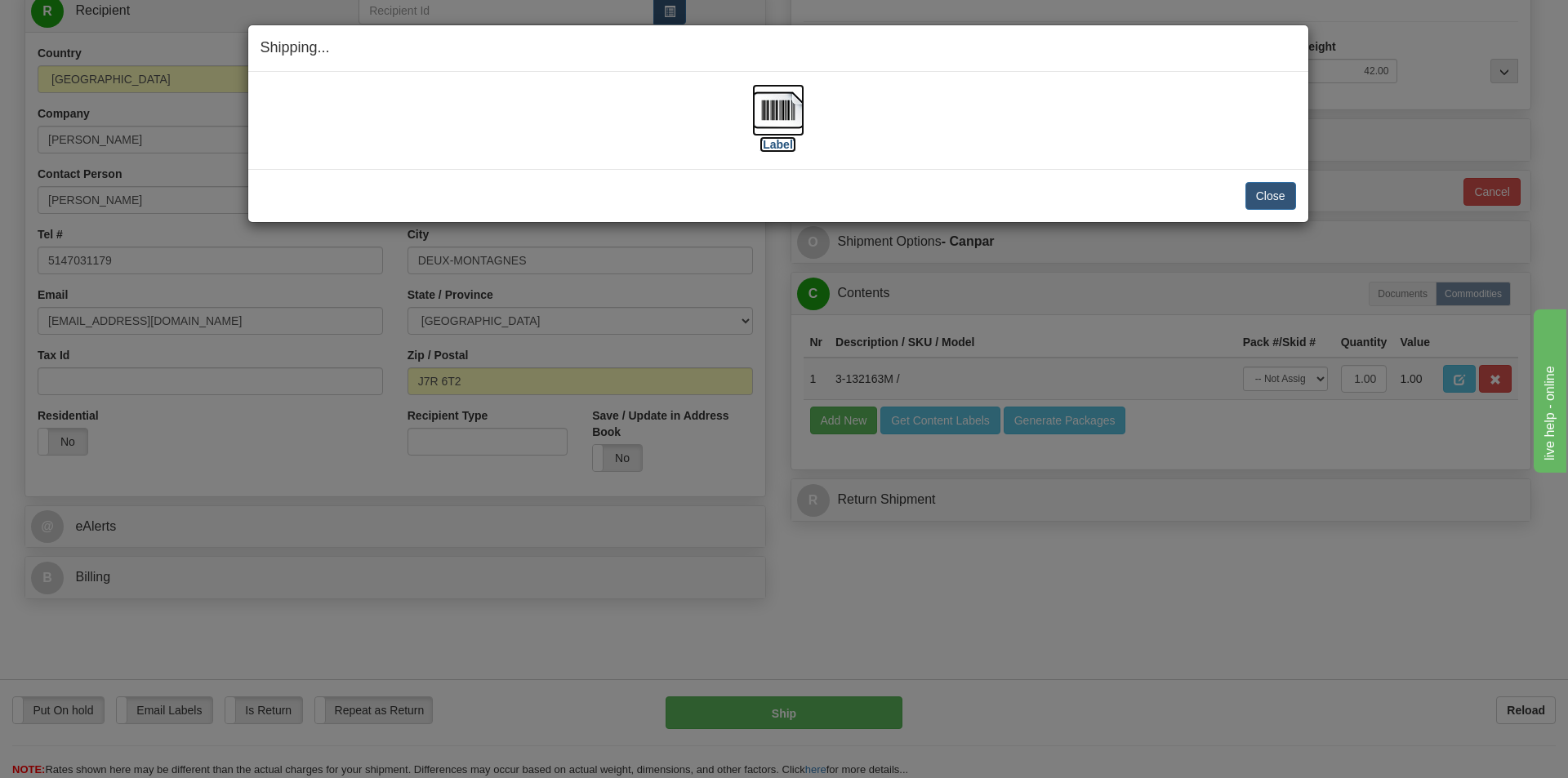
click at [785, 144] on label "[Label]" at bounding box center [778, 145] width 38 height 16
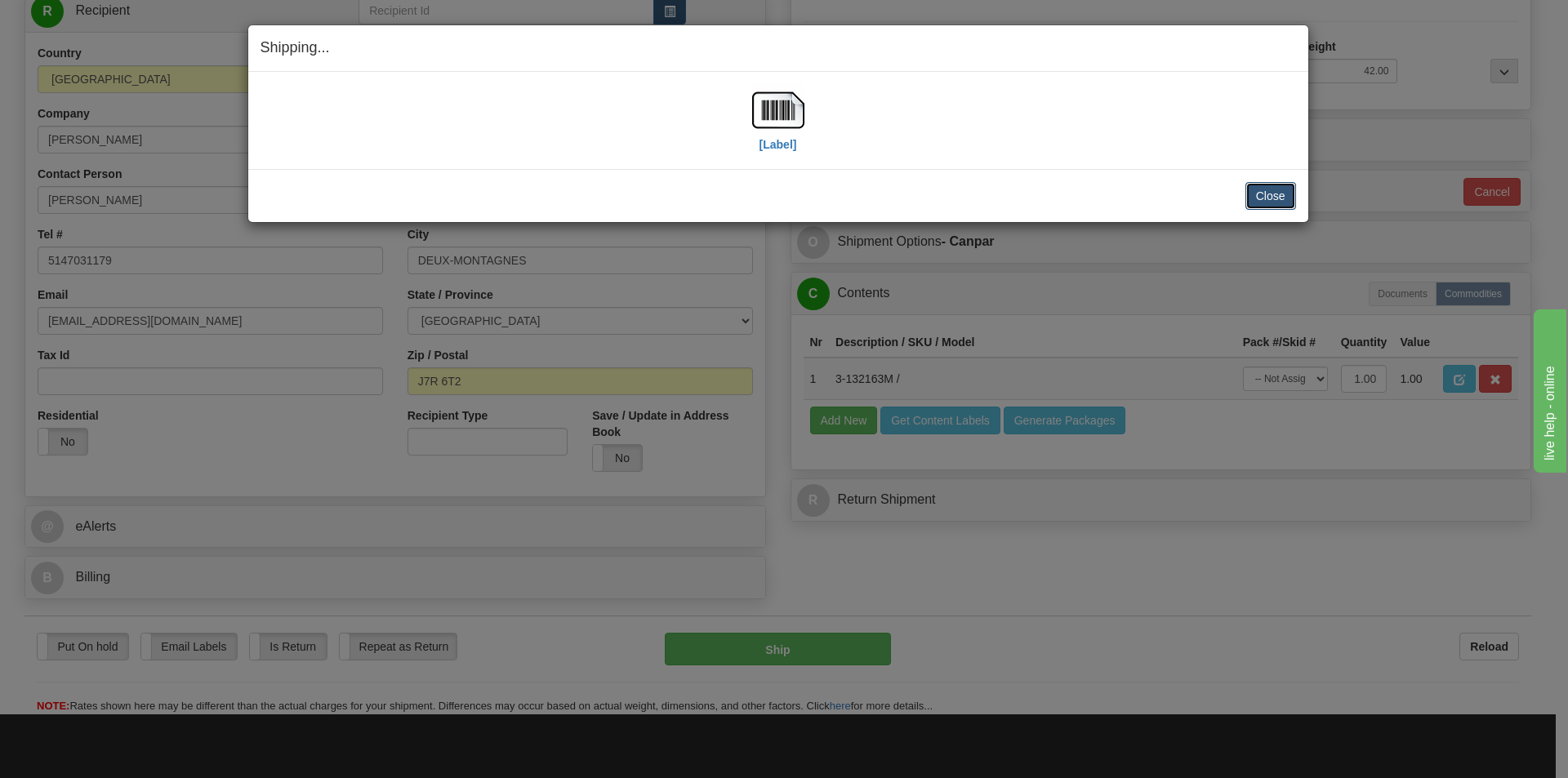
click at [1266, 199] on button "Close" at bounding box center [1271, 196] width 51 height 28
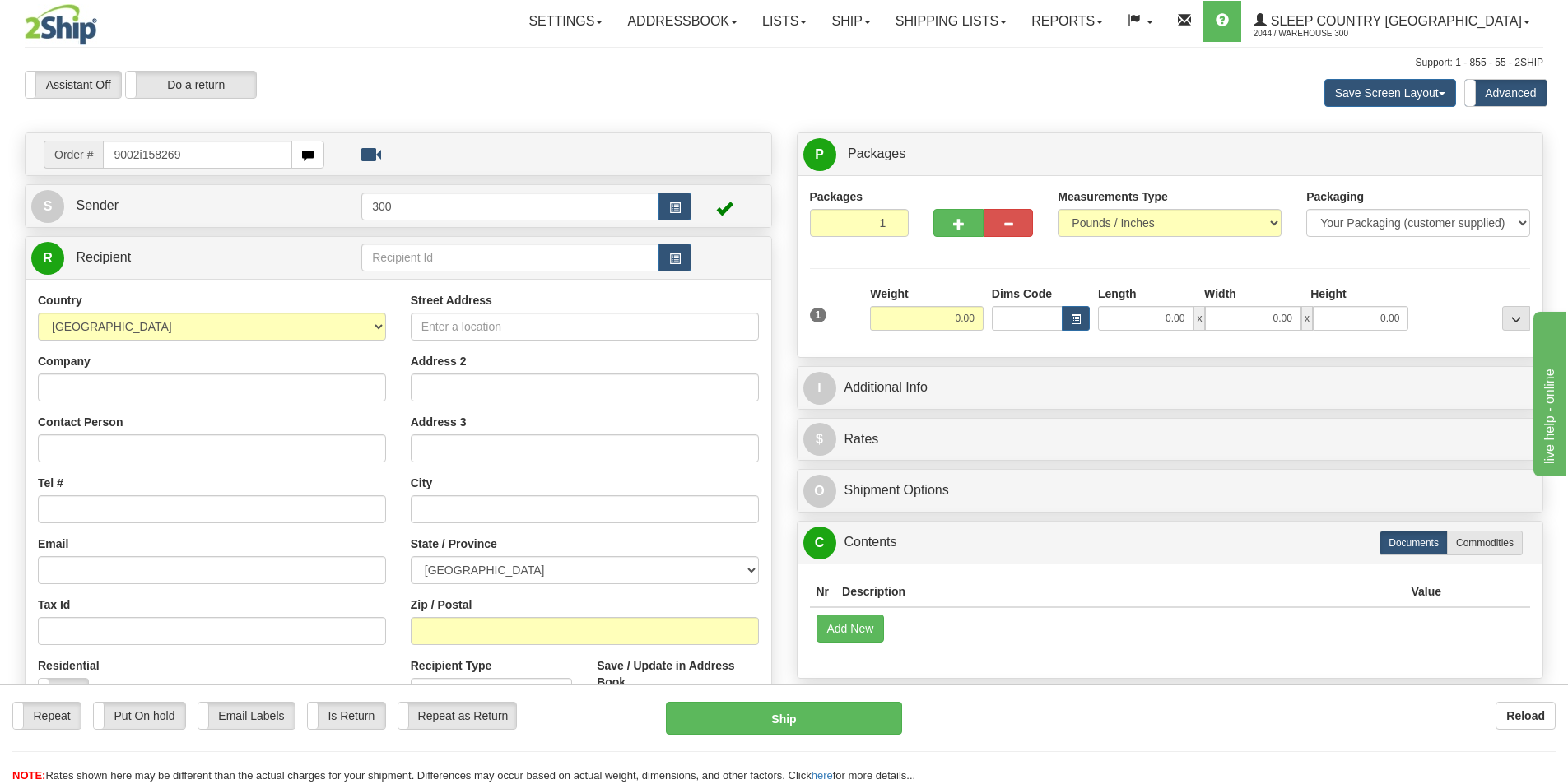
type input "9002i158269"
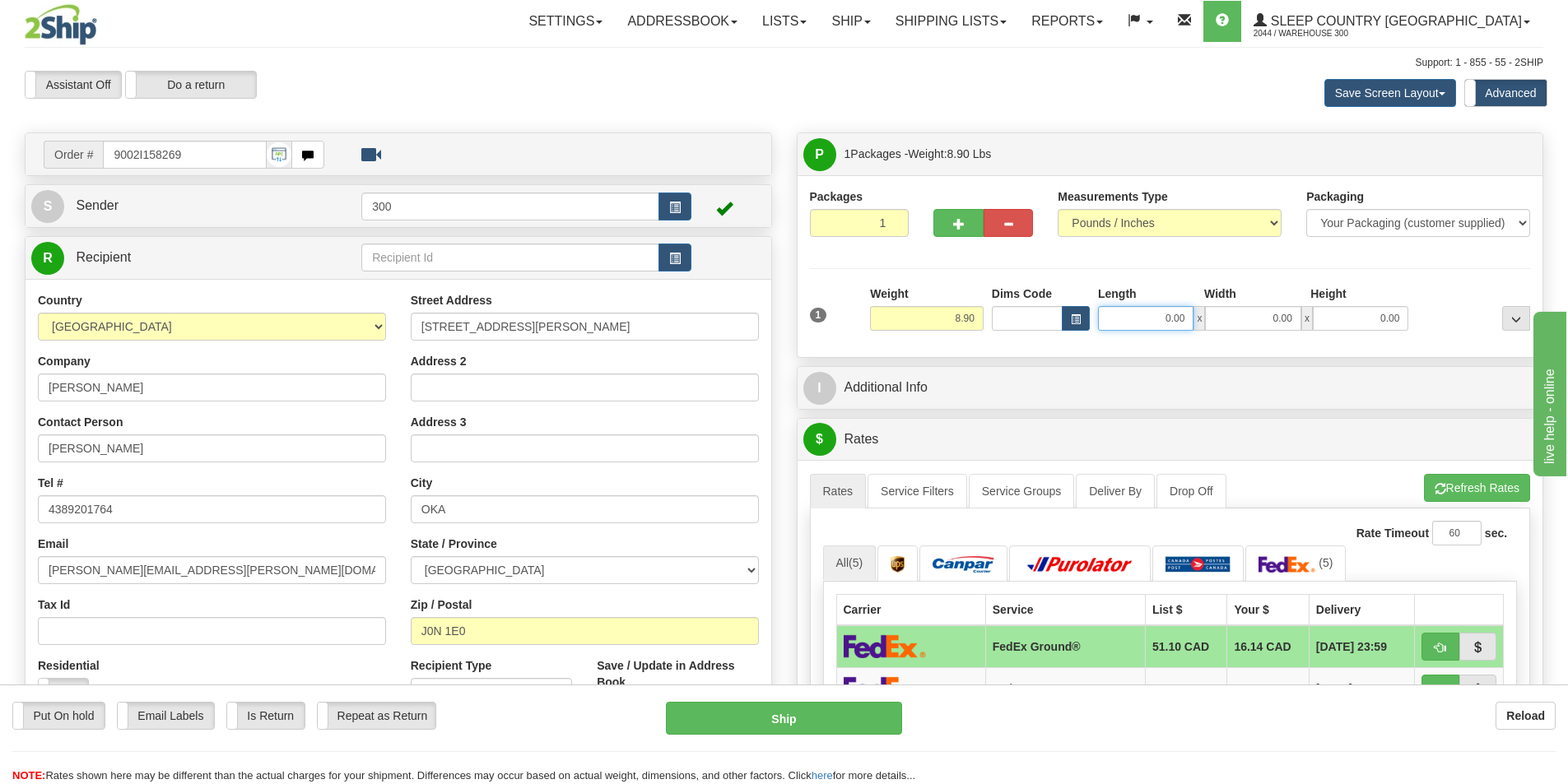
drag, startPoint x: 1145, startPoint y: 317, endPoint x: 1436, endPoint y: 327, distance: 291.2
click at [1342, 318] on div "0.00 x 0.00 x 0.00" at bounding box center [1253, 318] width 310 height 24
type input "13.00"
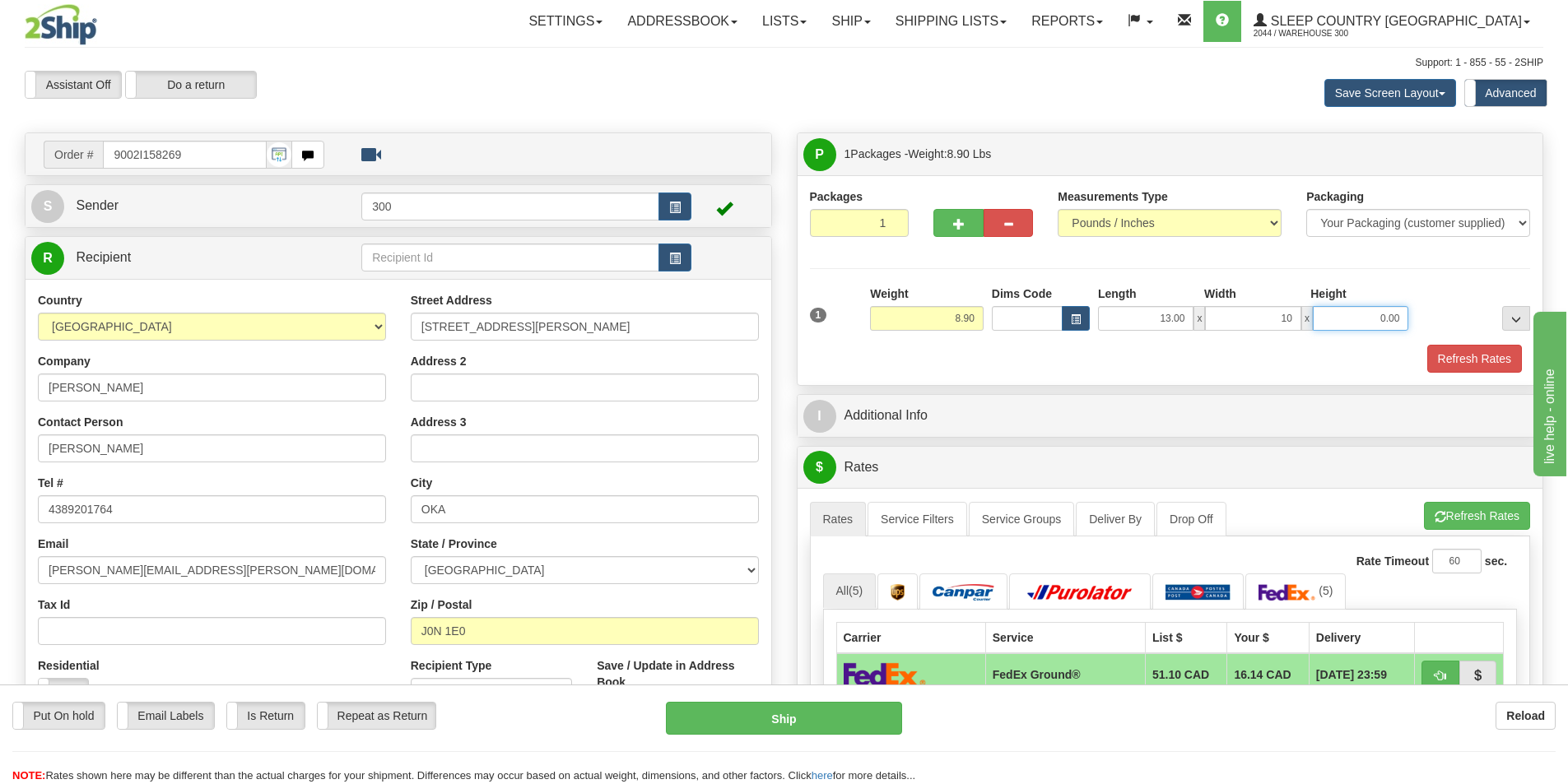
type input "10.00"
type input "6.00"
click at [1442, 357] on button "Refresh Rates" at bounding box center [1473, 359] width 95 height 28
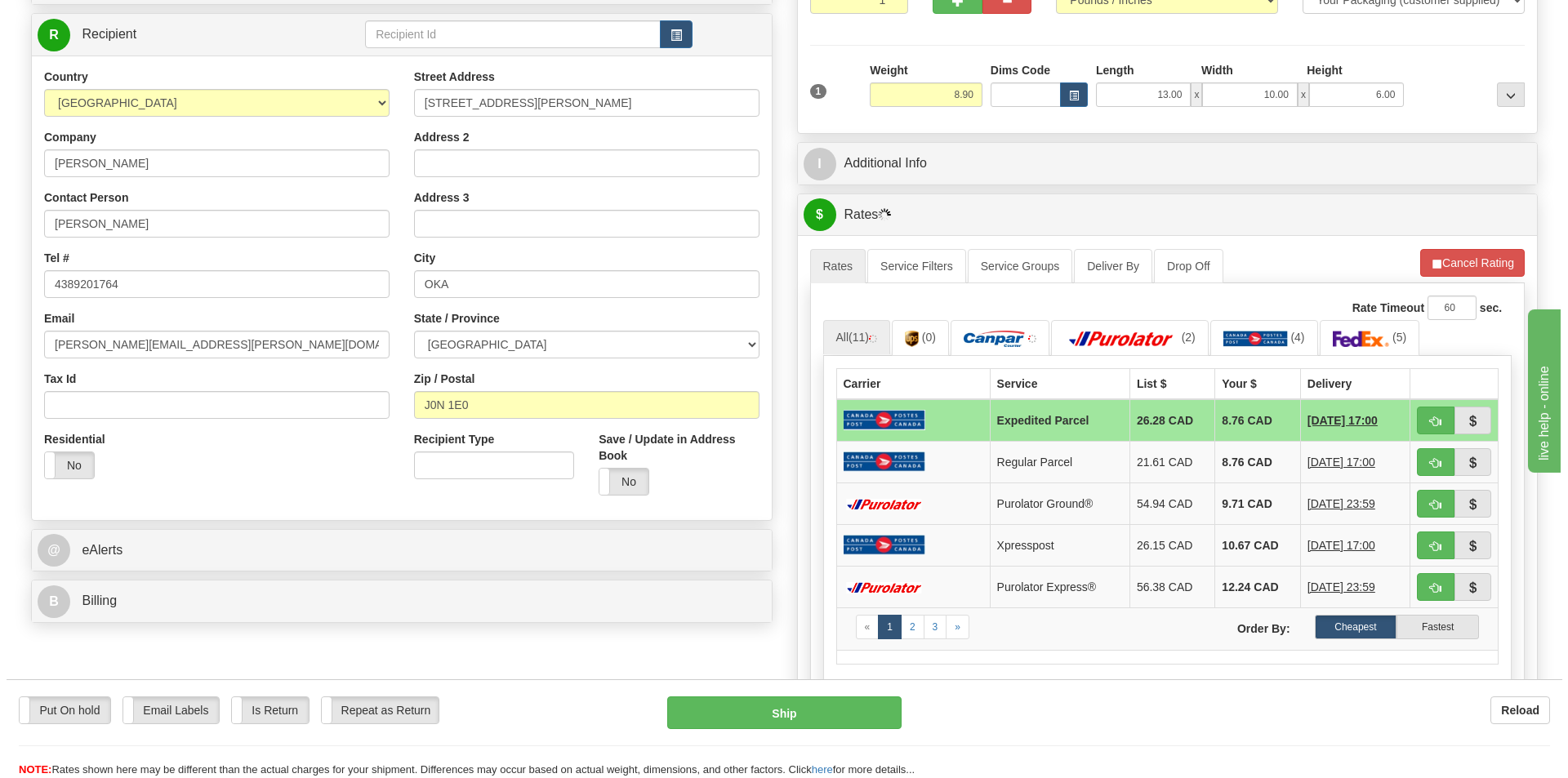
scroll to position [245, 0]
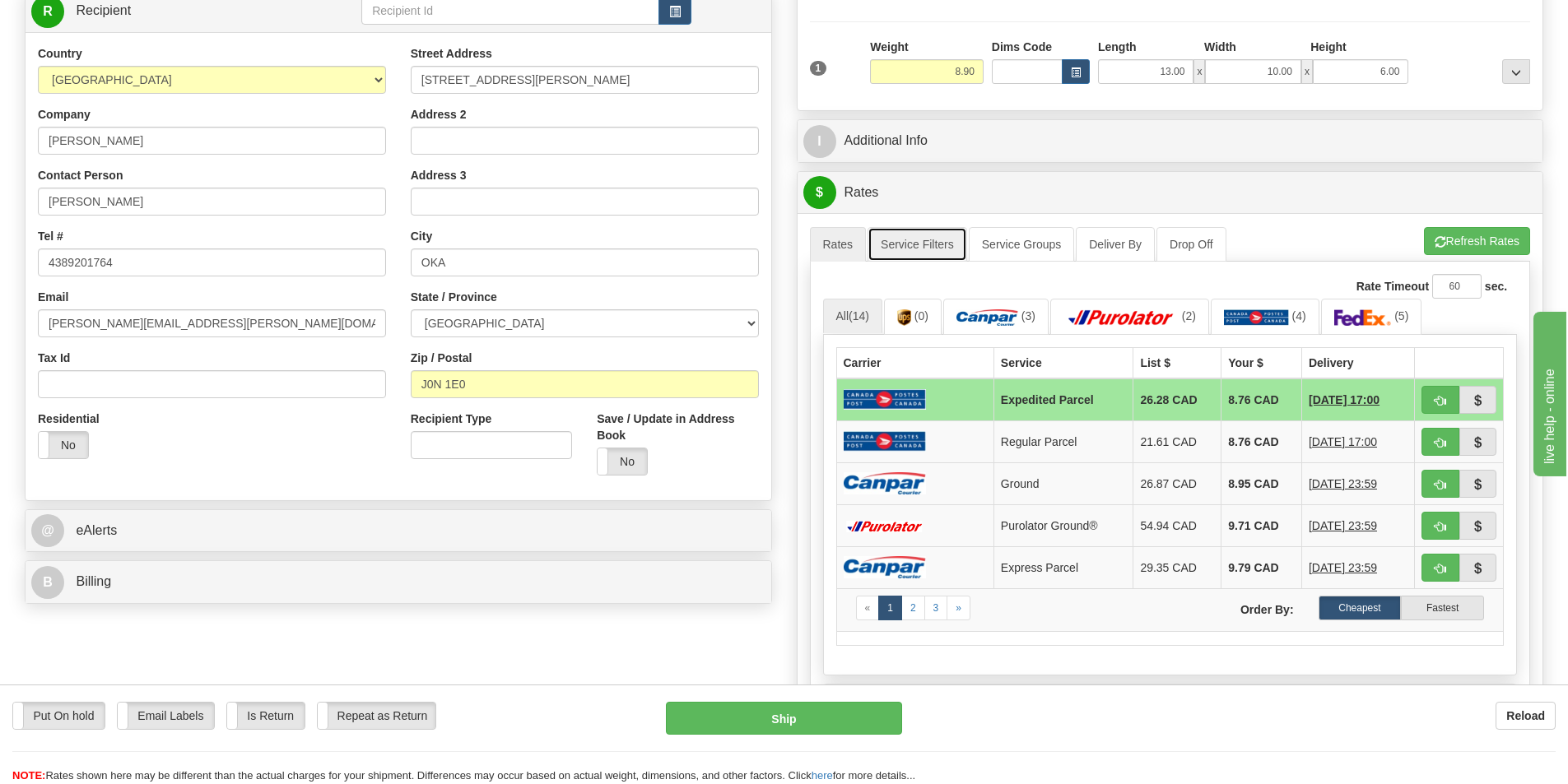
click at [933, 244] on link "Service Filters" at bounding box center [917, 244] width 99 height 34
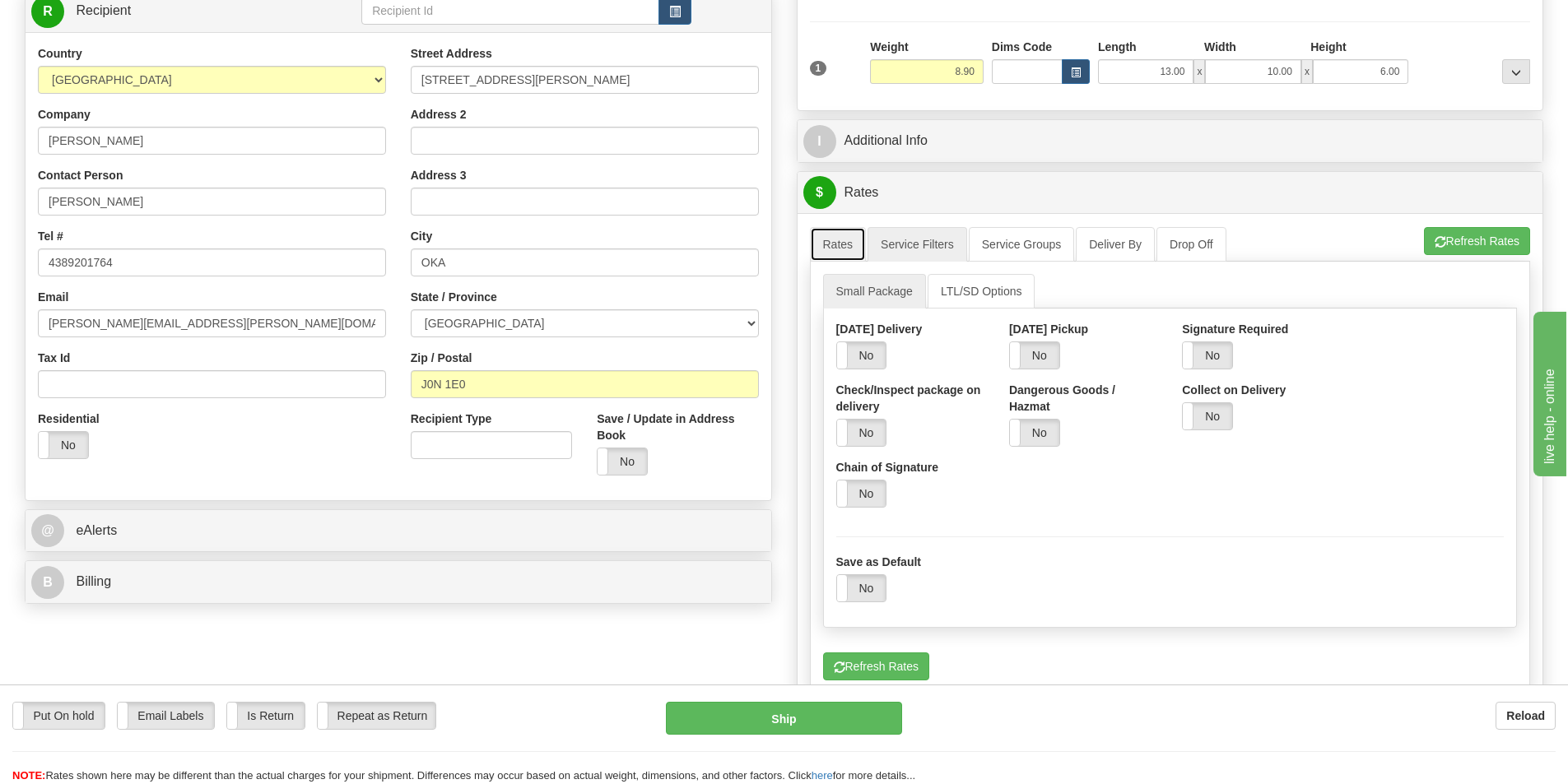
click at [847, 246] on link "Rates" at bounding box center [838, 244] width 57 height 34
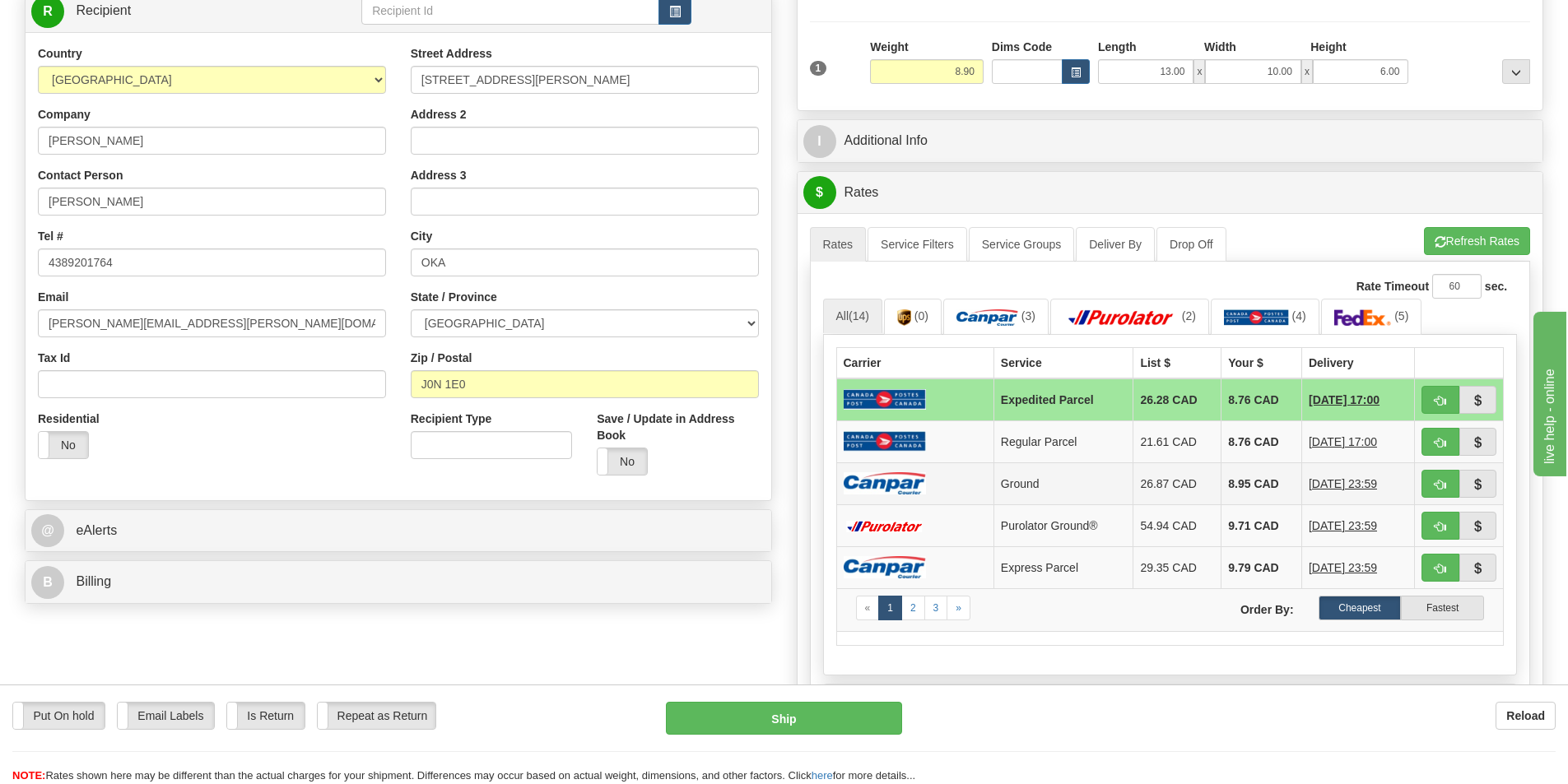
click at [920, 487] on img at bounding box center [884, 483] width 82 height 23
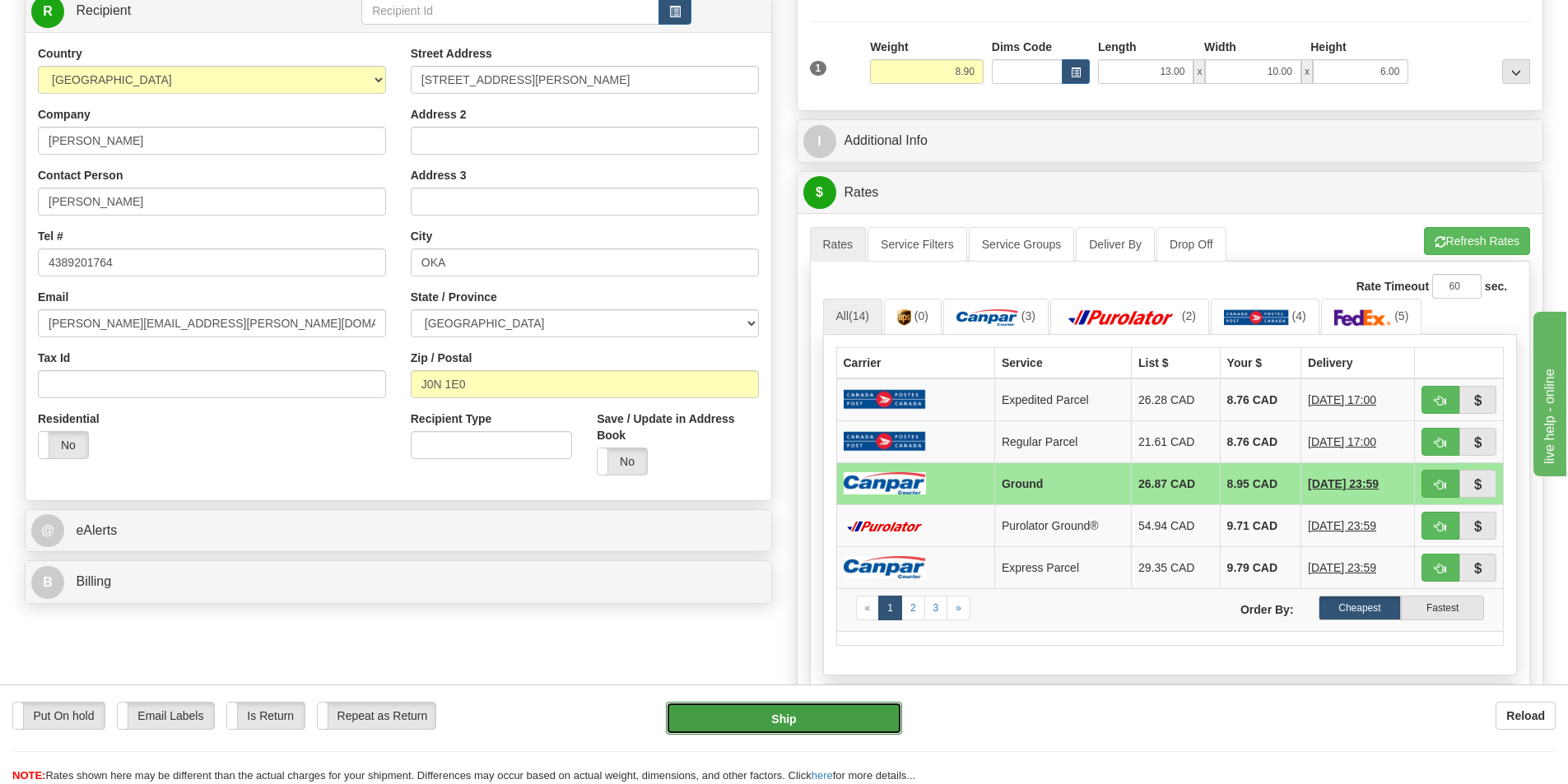
click at [806, 722] on button "Ship" at bounding box center [784, 718] width 236 height 33
type input "1"
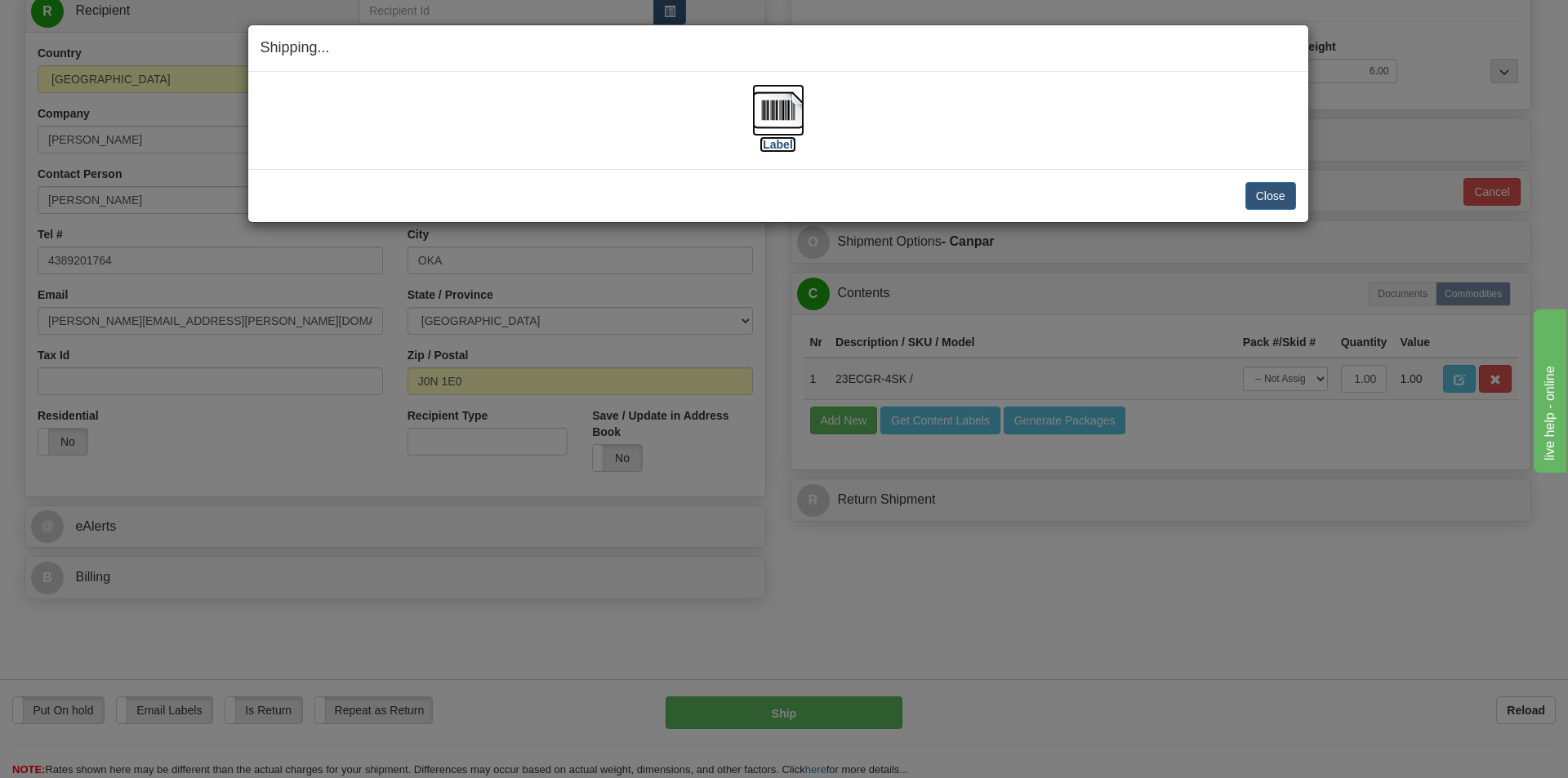
click at [795, 143] on label "[Label]" at bounding box center [778, 145] width 38 height 16
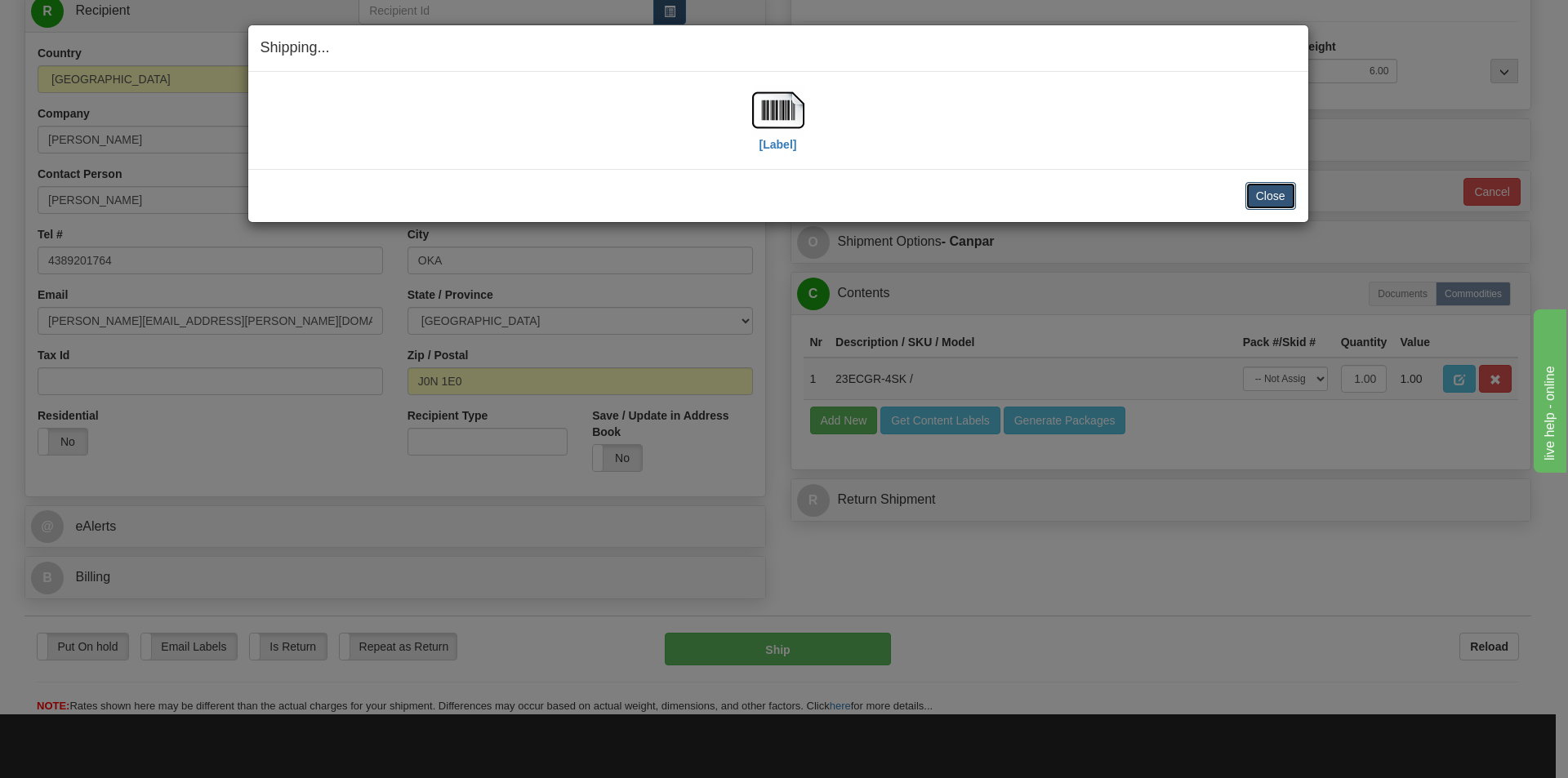
click at [1283, 202] on button "Close" at bounding box center [1271, 196] width 51 height 28
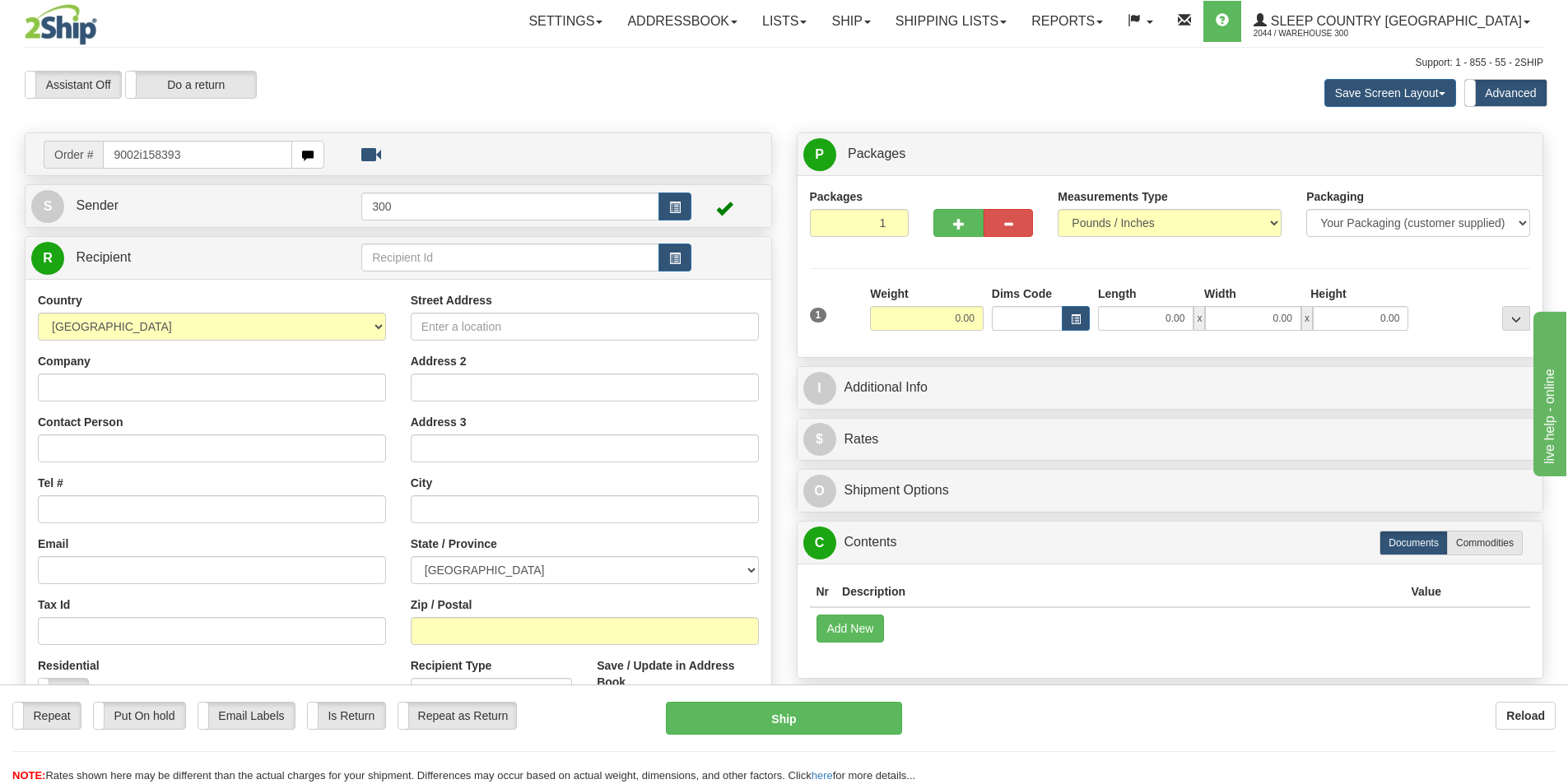
type input "9002i158393"
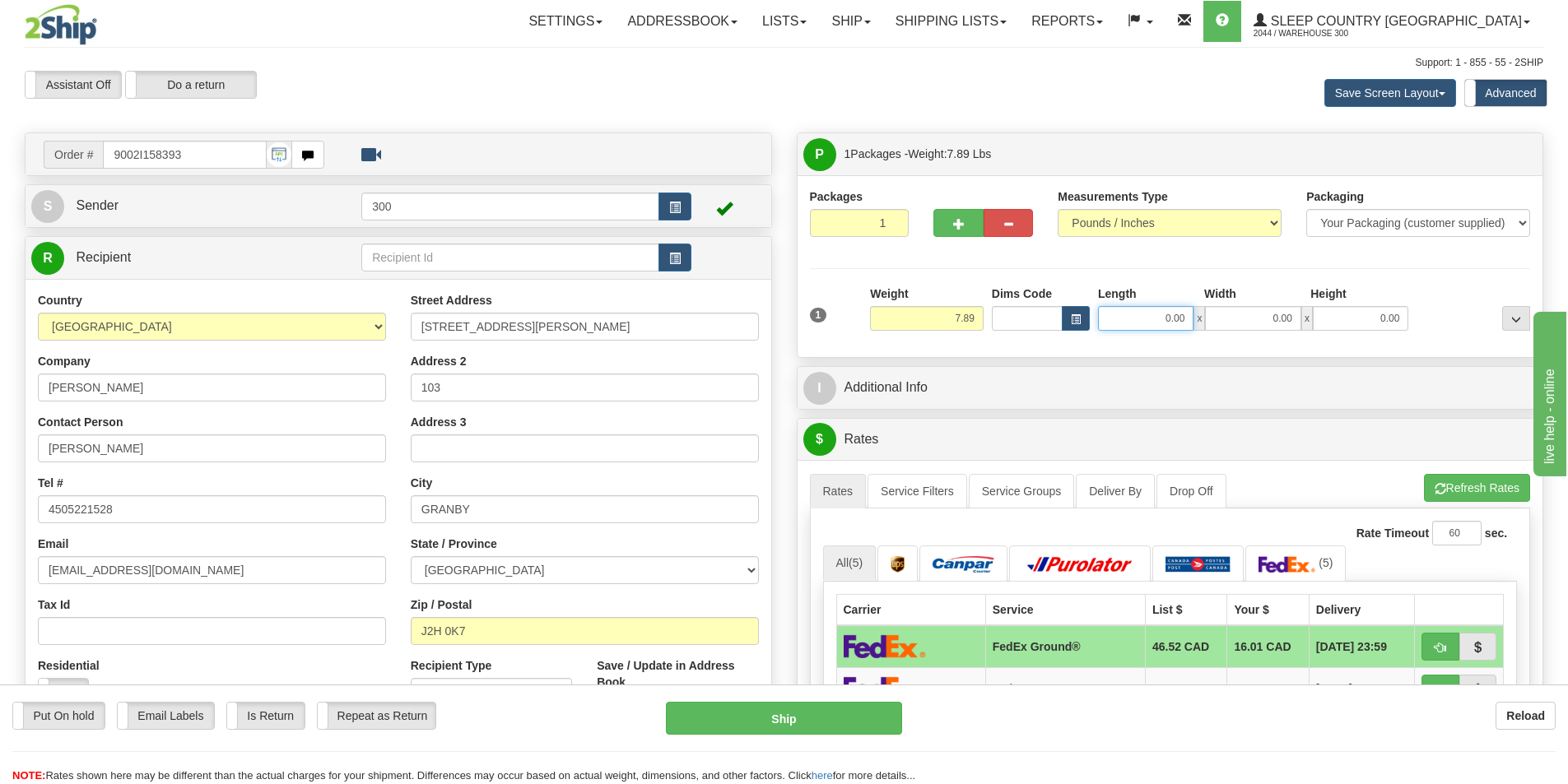
drag, startPoint x: 1171, startPoint y: 324, endPoint x: 1220, endPoint y: 326, distance: 49.0
click at [1220, 326] on div "0.00 x 0.00 x 0.00" at bounding box center [1253, 318] width 310 height 24
drag, startPoint x: 1153, startPoint y: 315, endPoint x: 1265, endPoint y: 306, distance: 112.4
click at [1265, 306] on div "0.00 x 0.00 x 0.00" at bounding box center [1253, 318] width 310 height 24
type input "12.00"
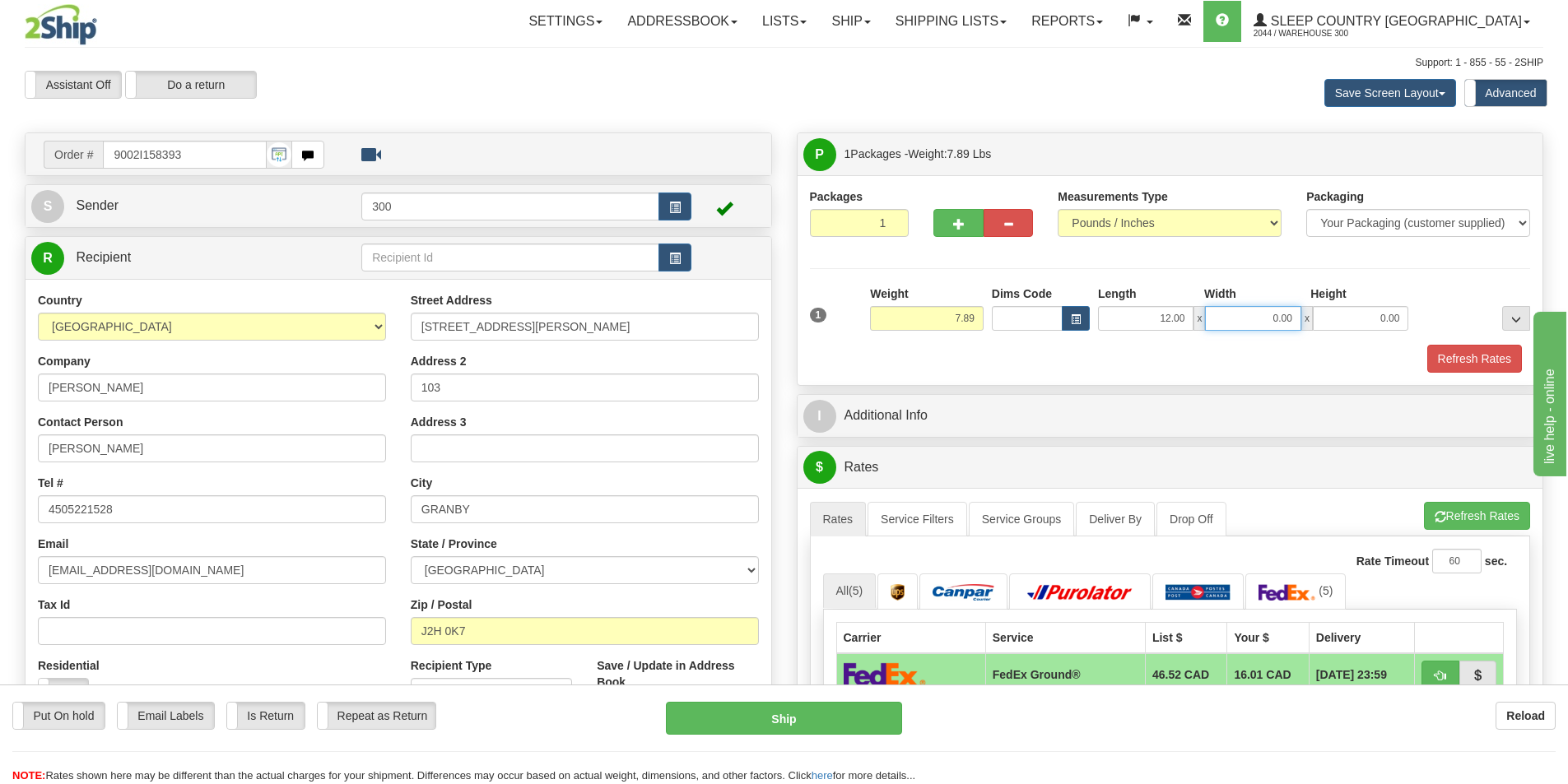
type input "8"
type input "14.00"
type input "6.00"
click at [1478, 360] on button "Refresh Rates" at bounding box center [1473, 359] width 95 height 28
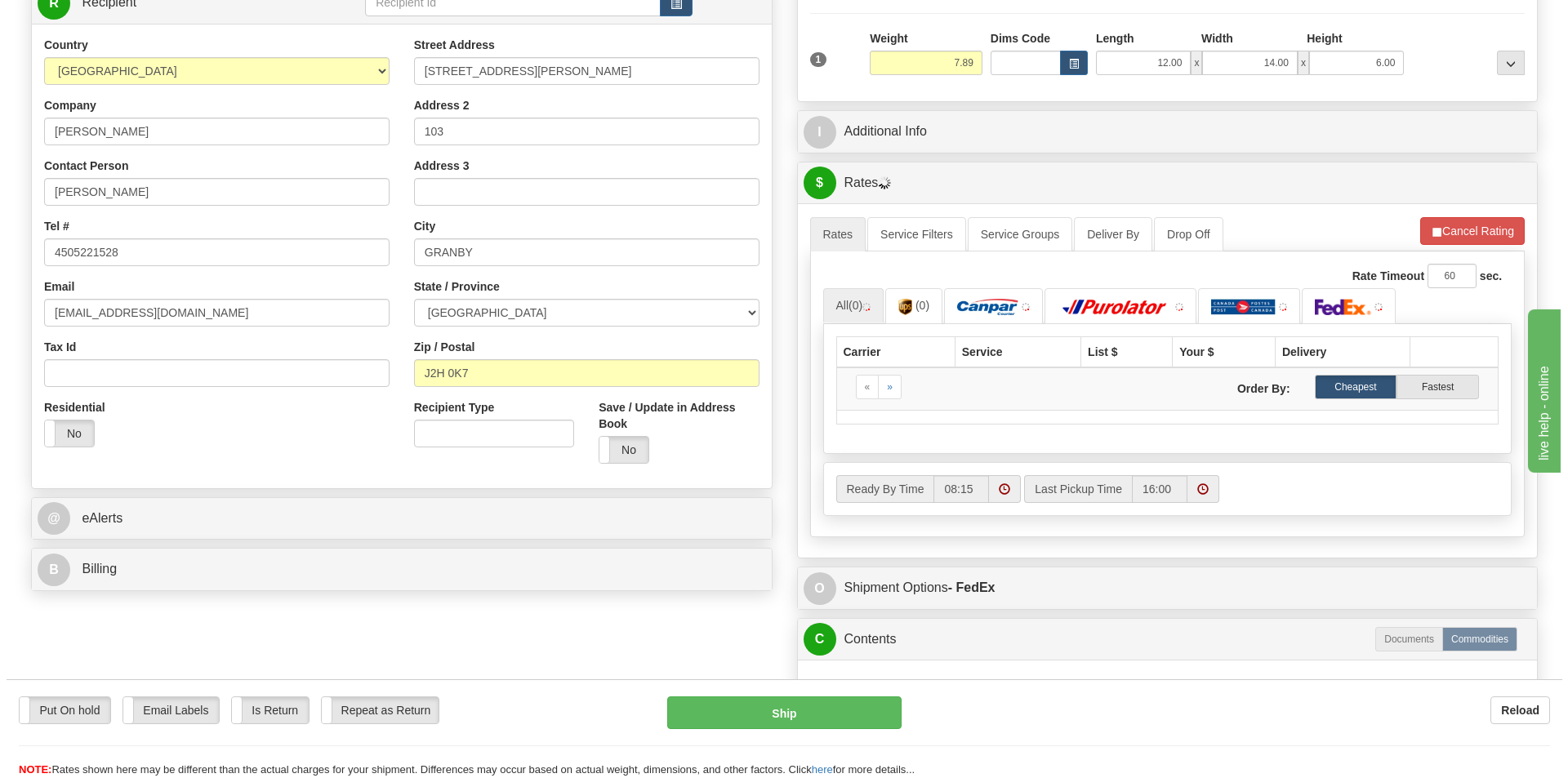
scroll to position [326, 0]
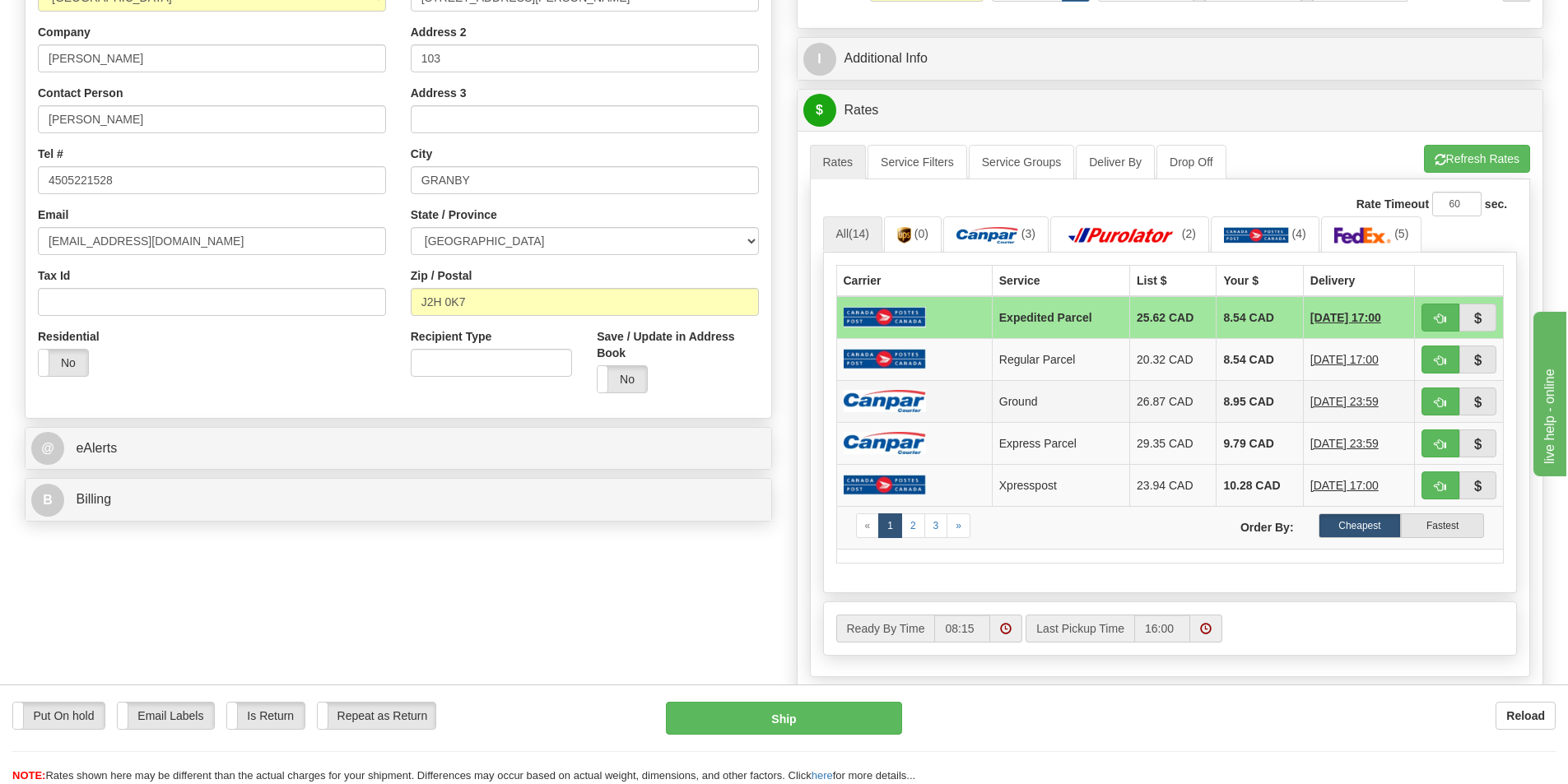
click at [933, 411] on td at bounding box center [914, 401] width 156 height 42
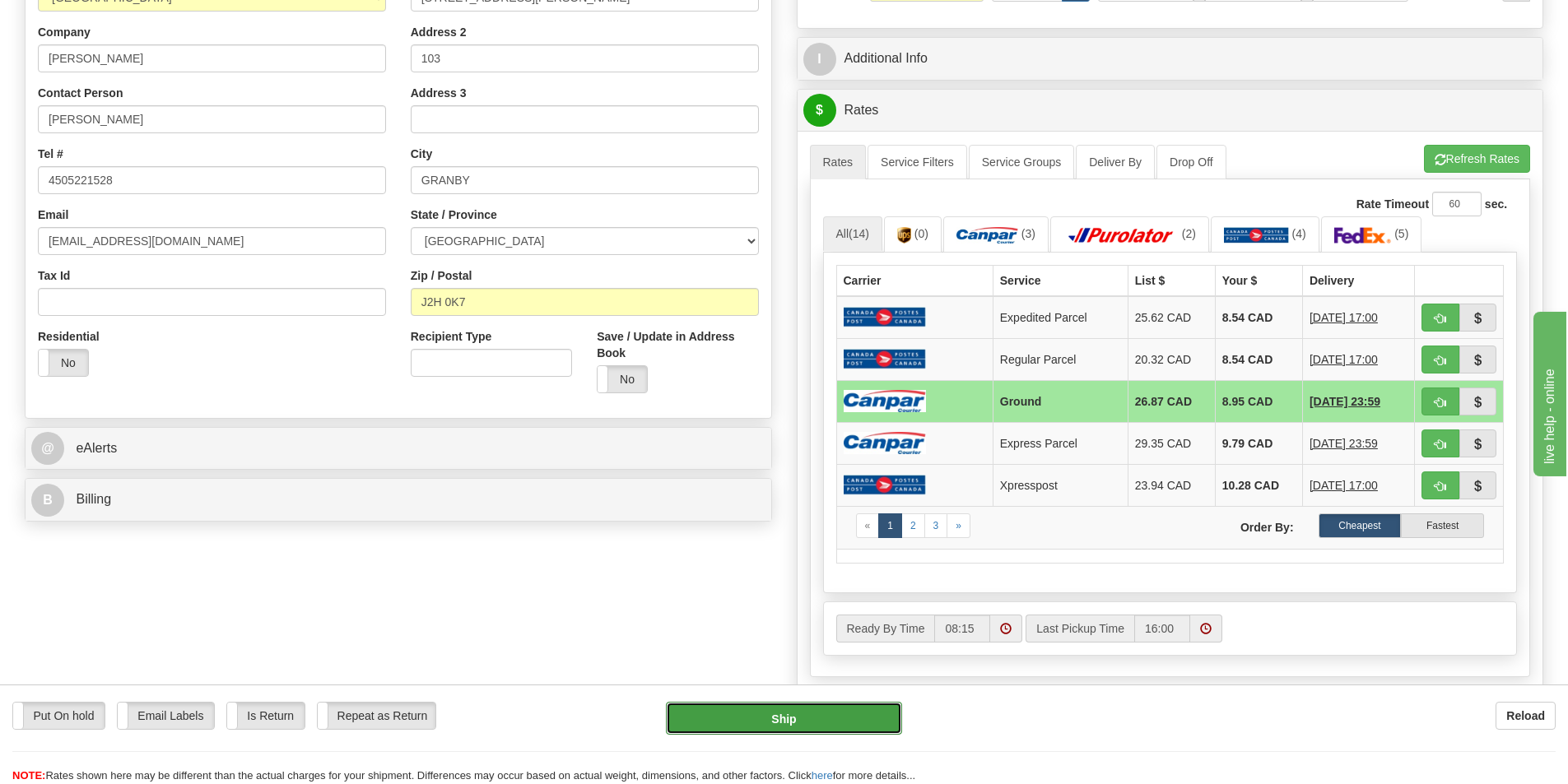
click at [843, 718] on button "Ship" at bounding box center [784, 718] width 236 height 33
type input "1"
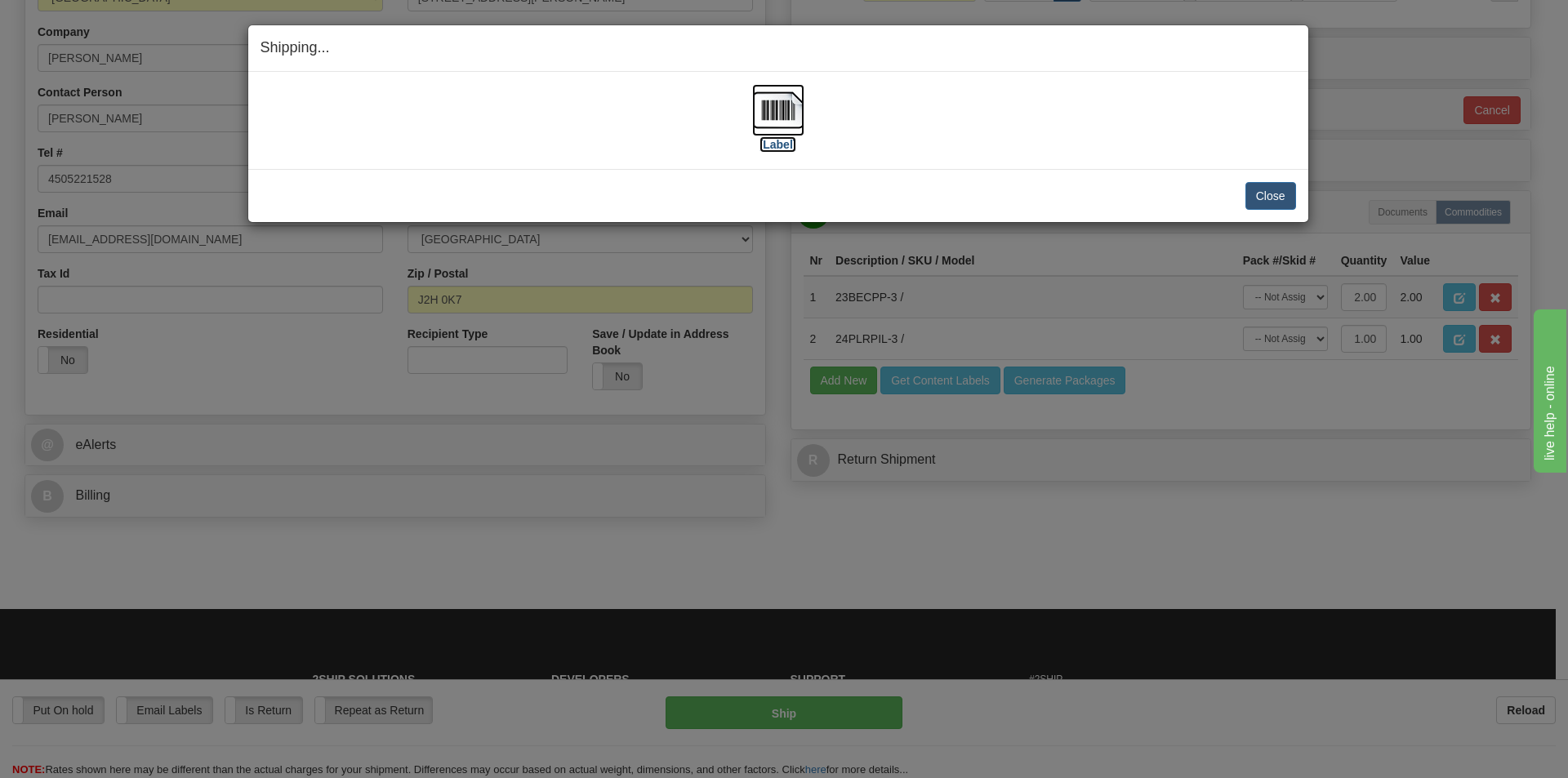
click at [784, 145] on label "[Label]" at bounding box center [778, 145] width 38 height 16
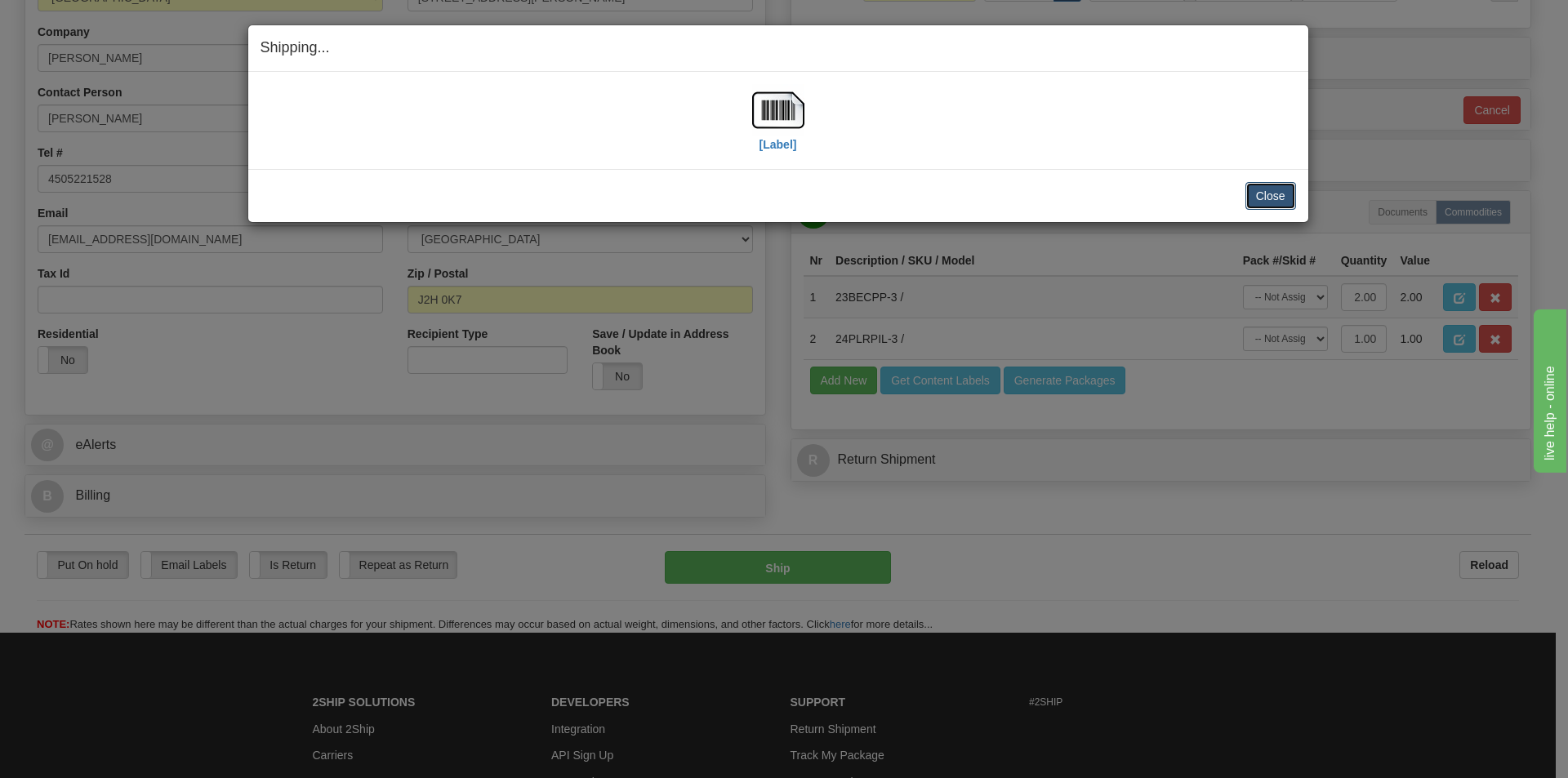
click at [1267, 190] on button "Close" at bounding box center [1271, 196] width 51 height 28
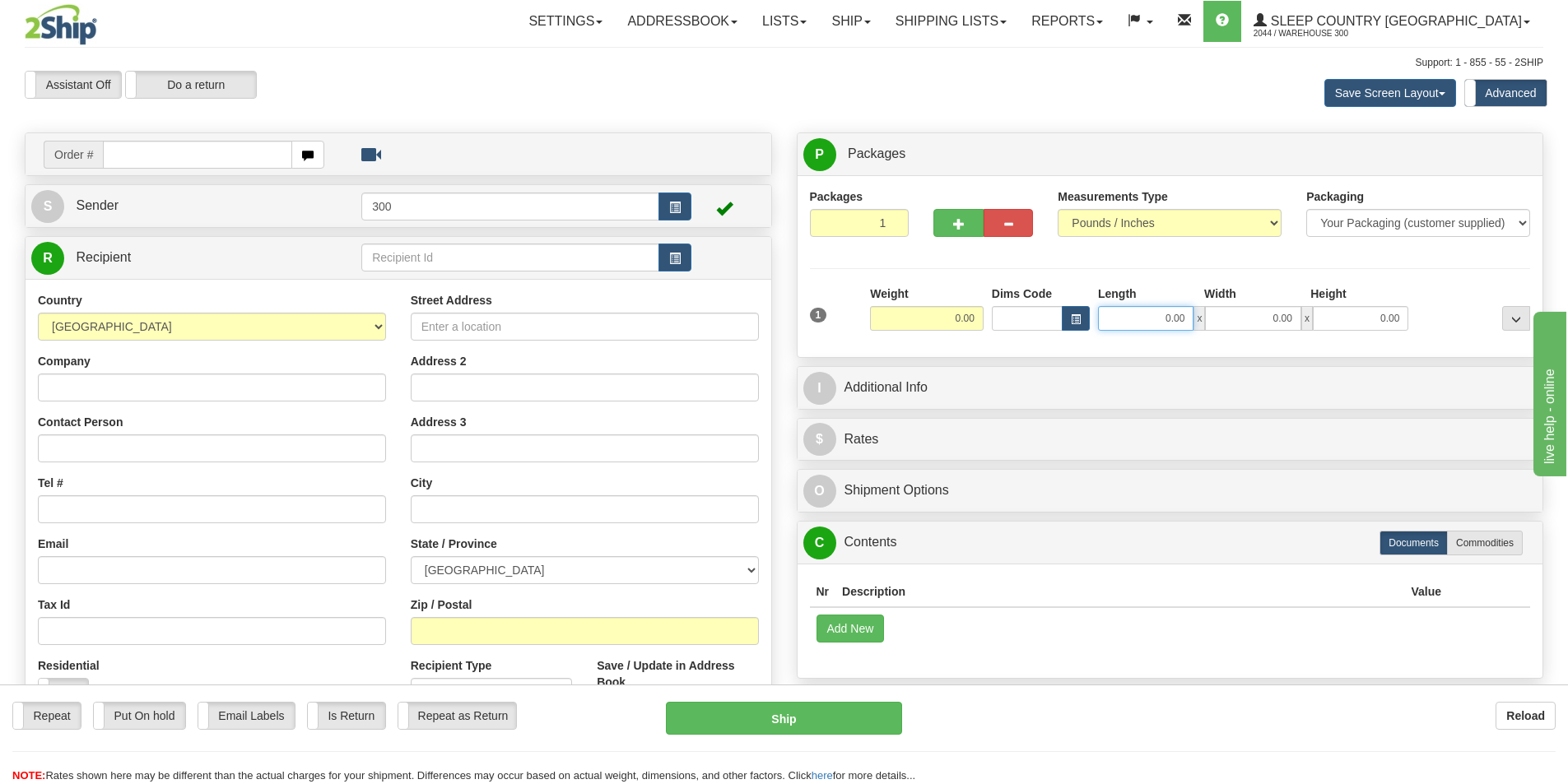
drag, startPoint x: 1141, startPoint y: 323, endPoint x: 1281, endPoint y: 323, distance: 140.0
click at [1281, 323] on div "0.00 x 0.00 x 0.00" at bounding box center [1253, 318] width 310 height 24
type input "19.50"
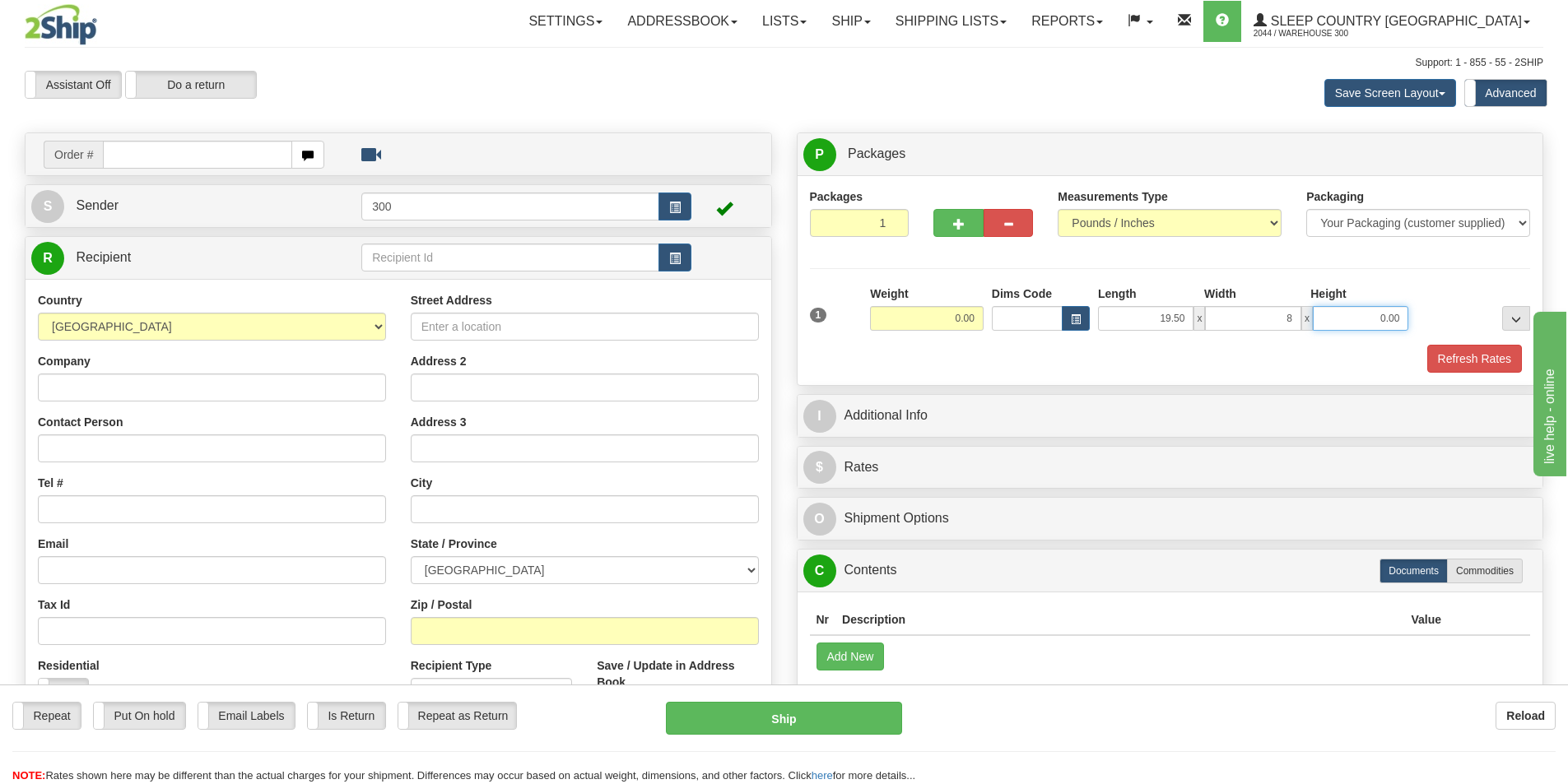
type input "8.00"
click at [232, 151] on input "text" at bounding box center [197, 154] width 189 height 28
type input "9002i157860"
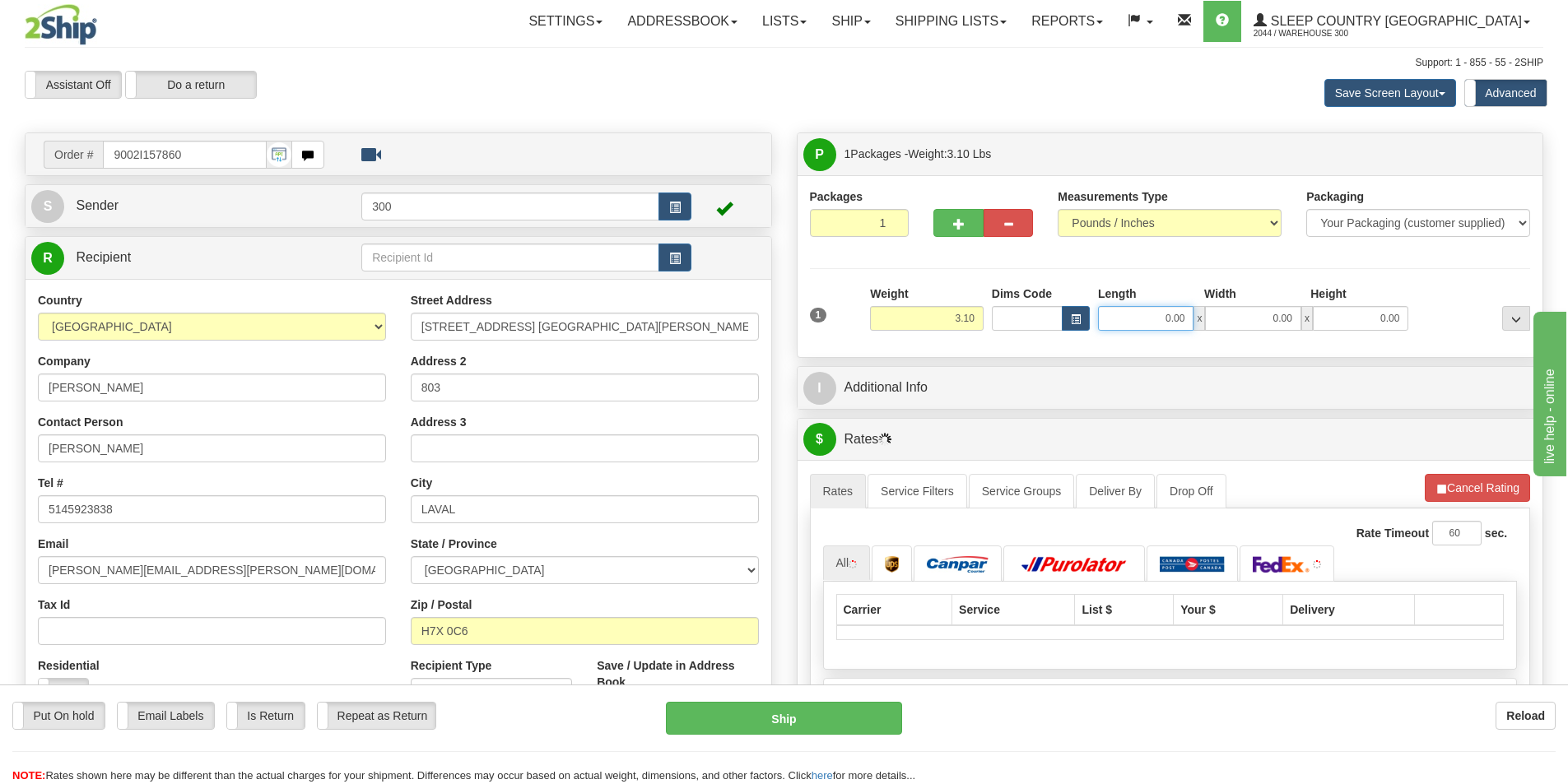
drag, startPoint x: 1131, startPoint y: 322, endPoint x: 1309, endPoint y: 317, distance: 178.1
click at [1309, 317] on div "0.00 x 0.00 x 0.00" at bounding box center [1253, 318] width 310 height 24
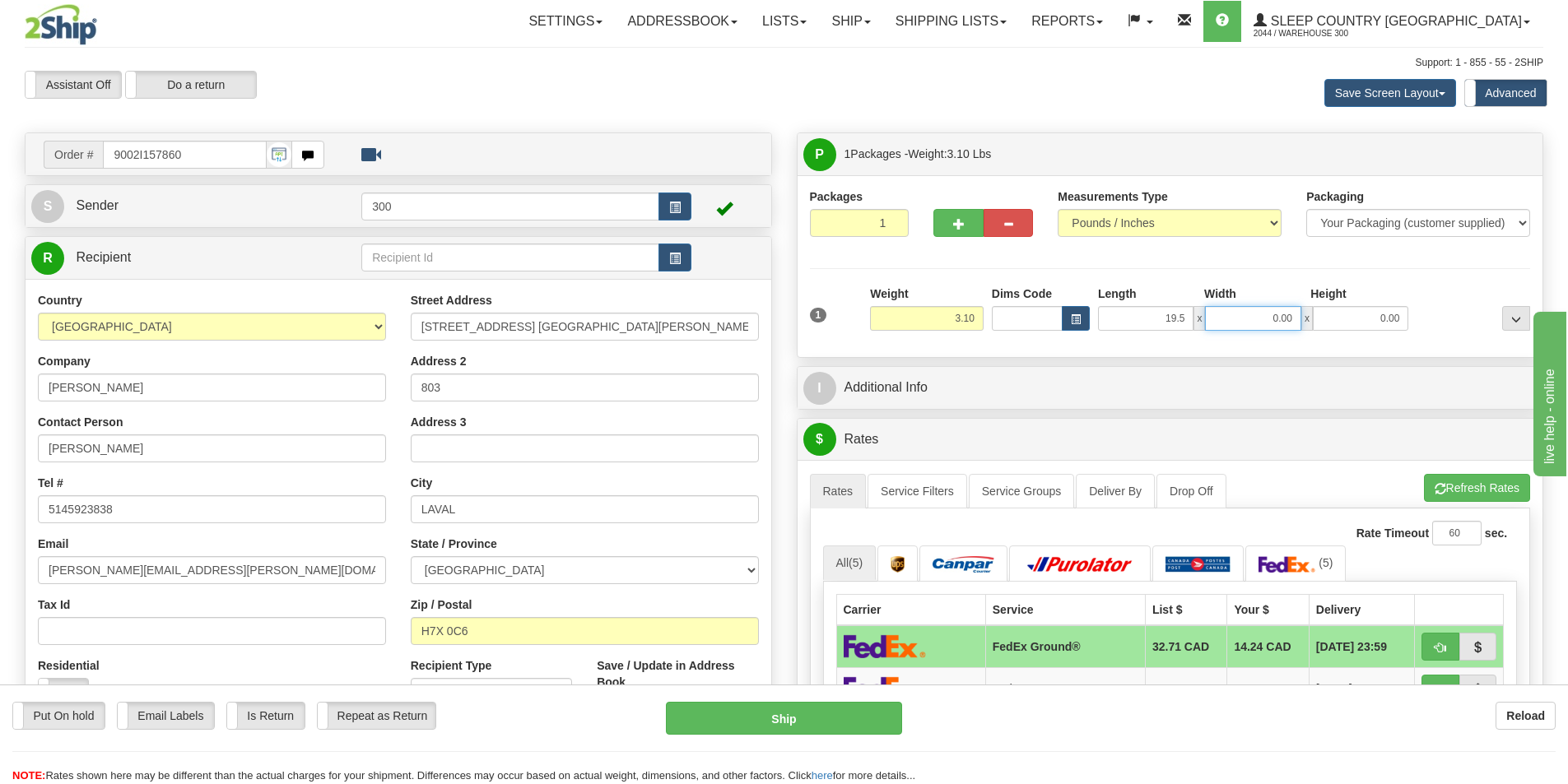
type input "19.50"
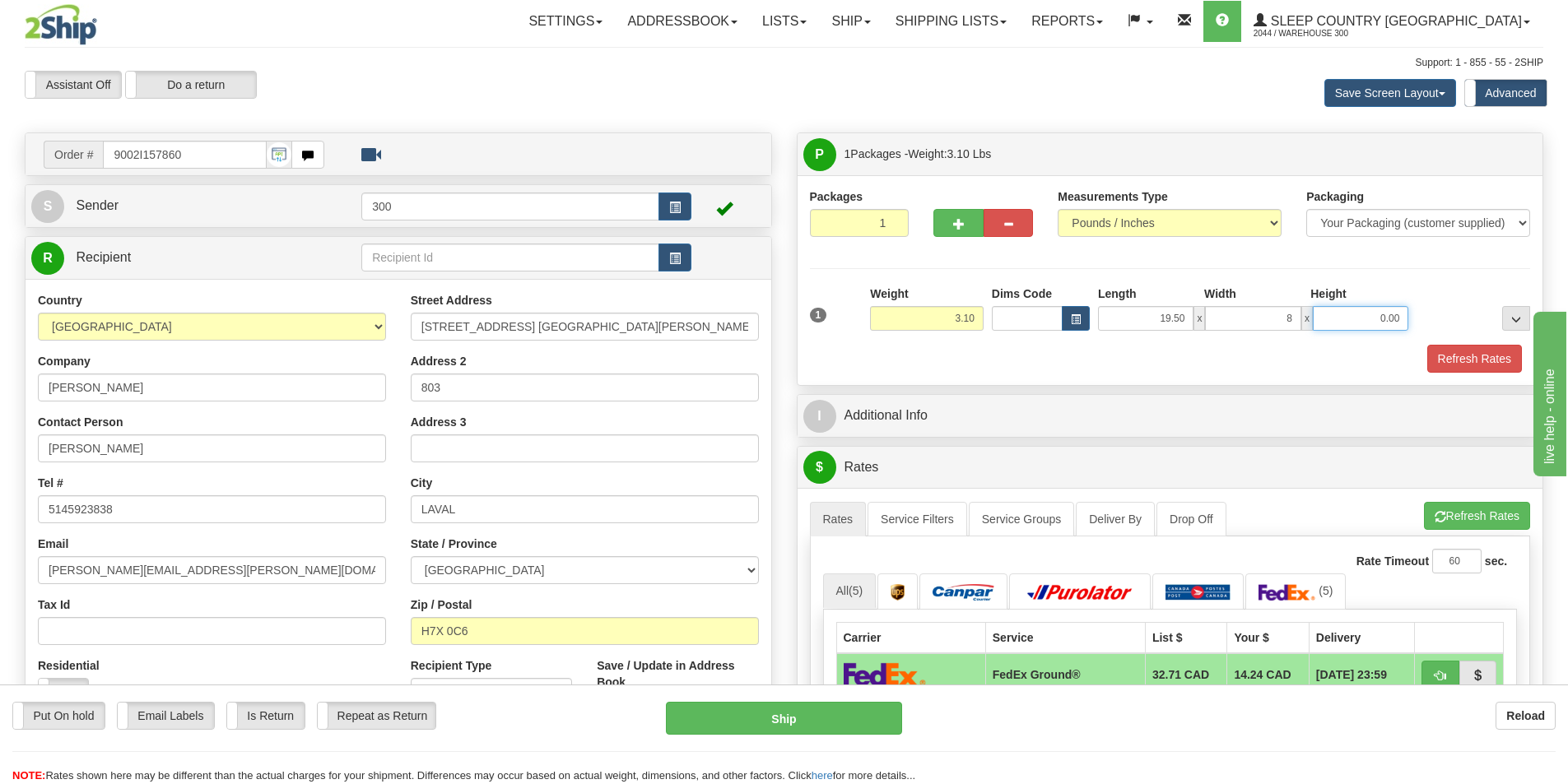
type input "8.00"
click at [1465, 347] on button "Refresh Rates" at bounding box center [1473, 359] width 95 height 28
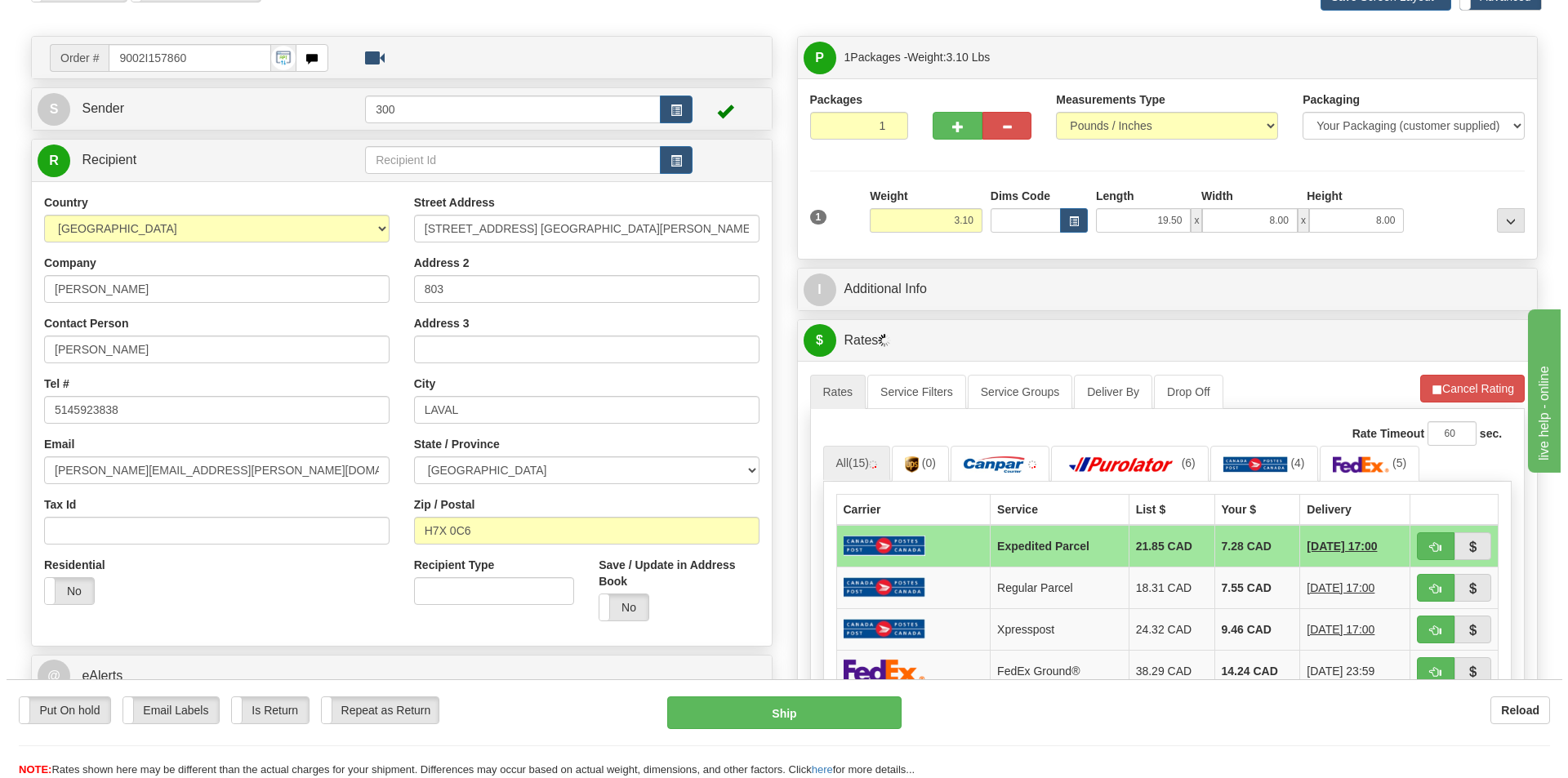
scroll to position [245, 0]
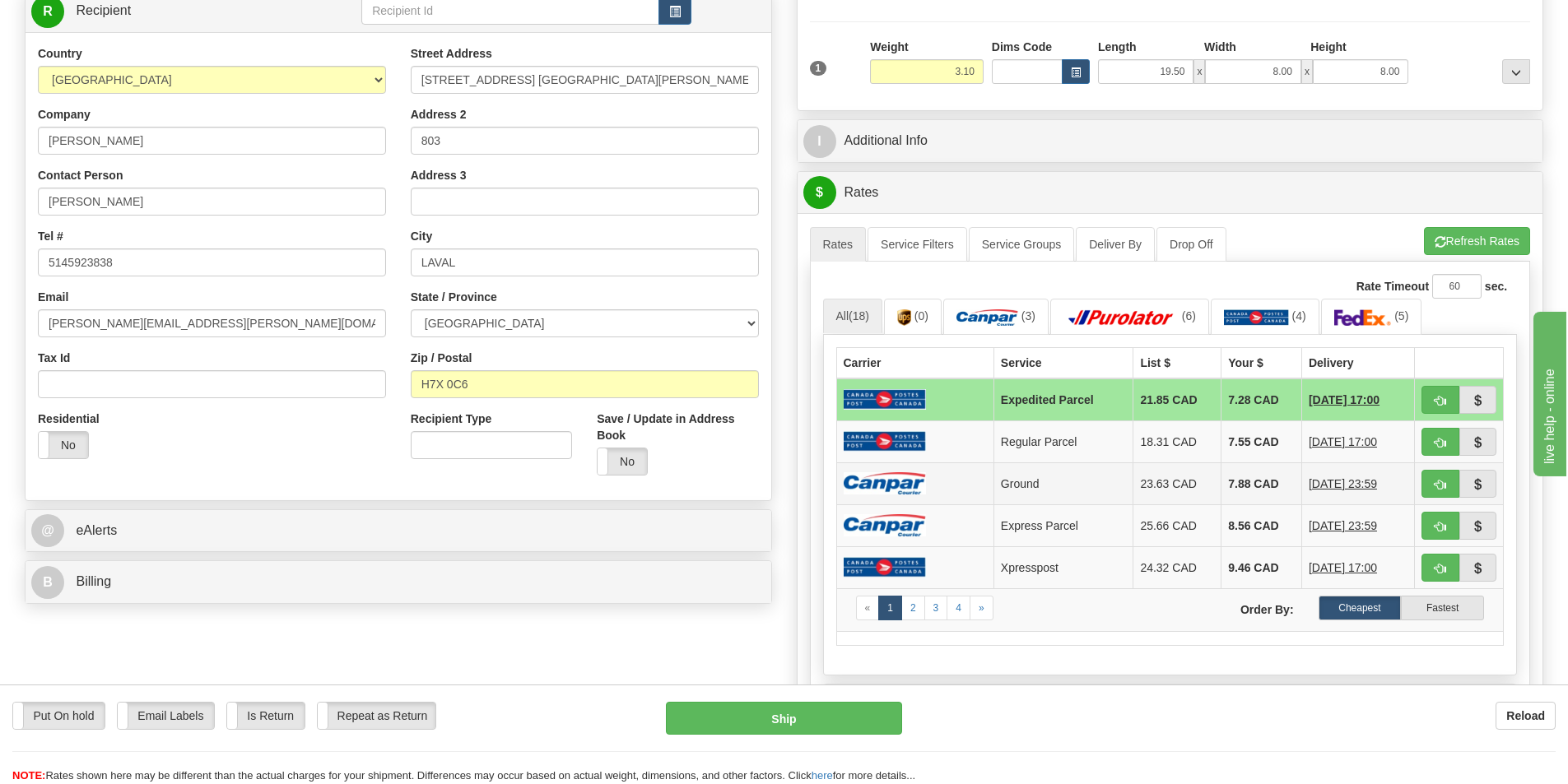
click at [962, 488] on td at bounding box center [915, 483] width 157 height 42
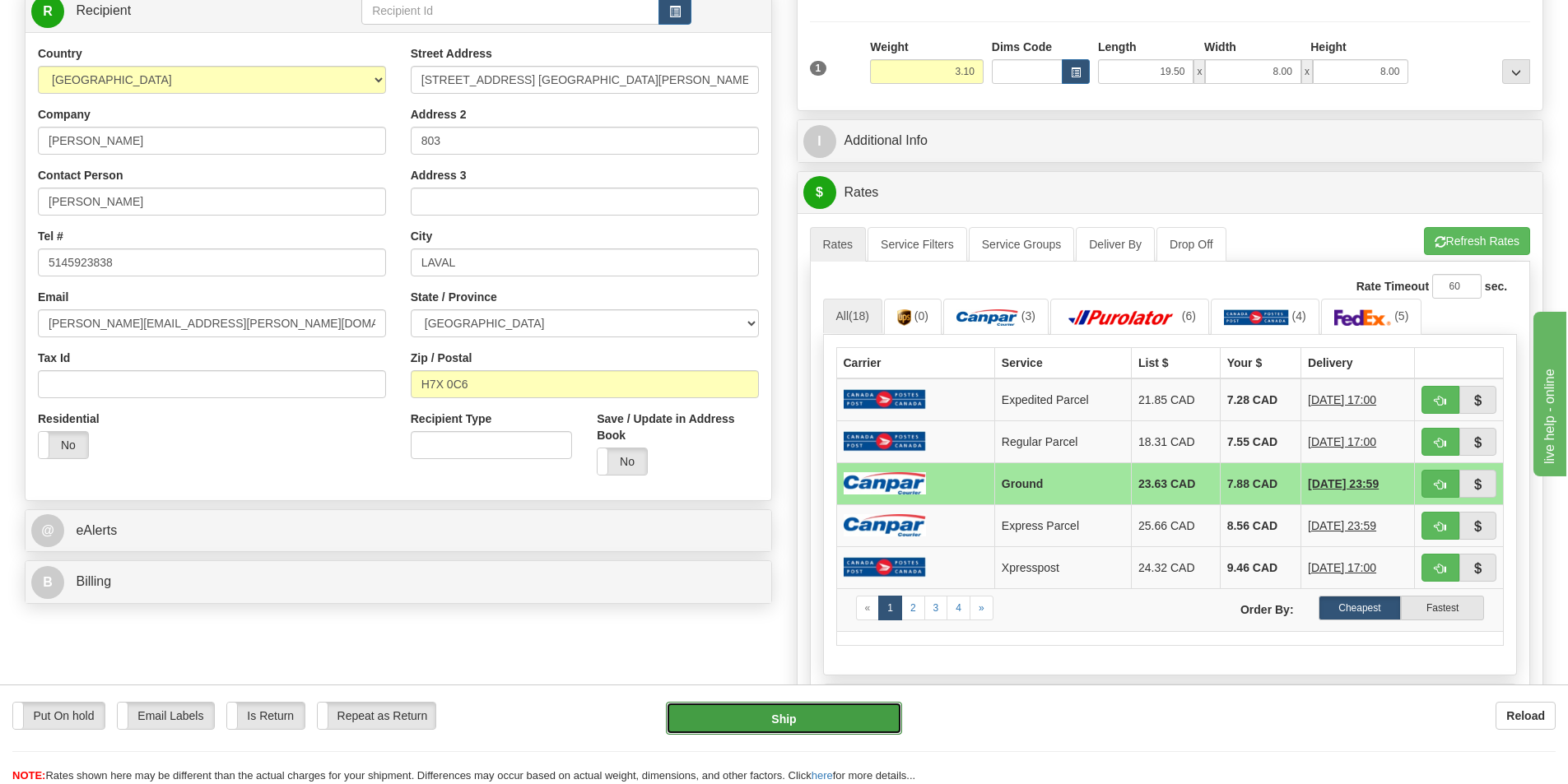
click at [834, 718] on button "Ship" at bounding box center [784, 718] width 236 height 33
type input "1"
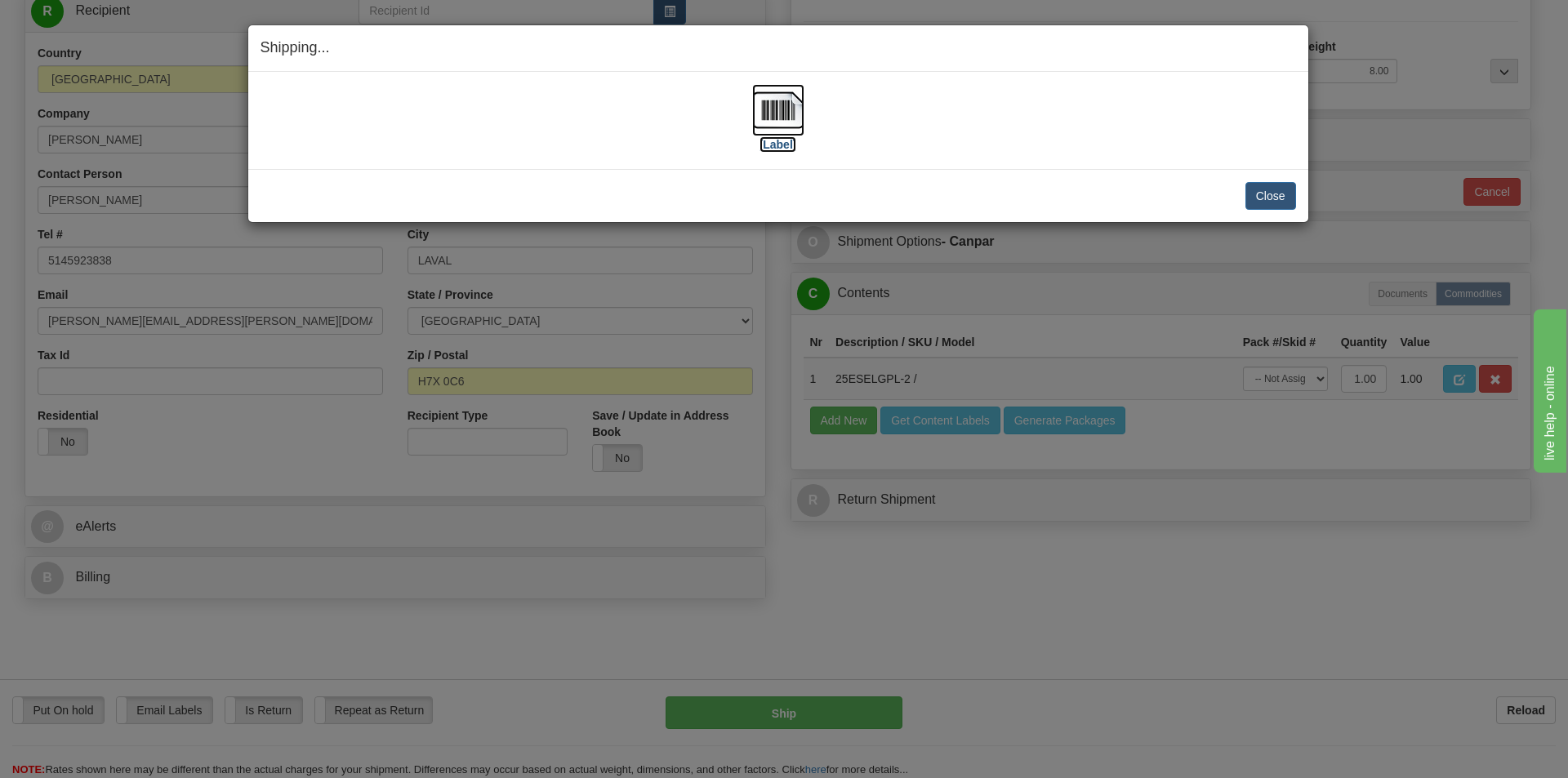
click at [768, 149] on label "[Label]" at bounding box center [778, 145] width 38 height 16
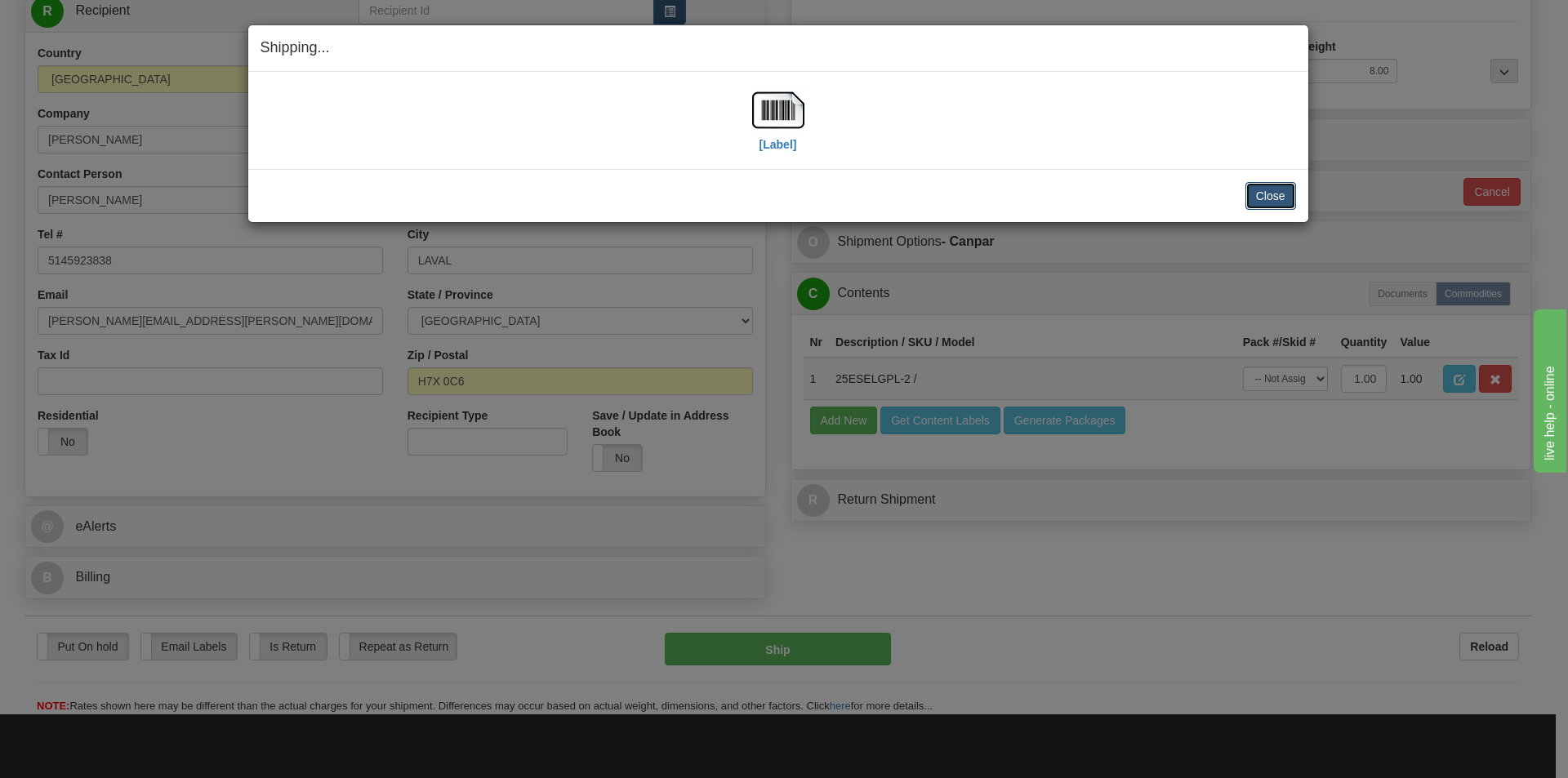
click at [1272, 195] on button "Close" at bounding box center [1271, 196] width 51 height 28
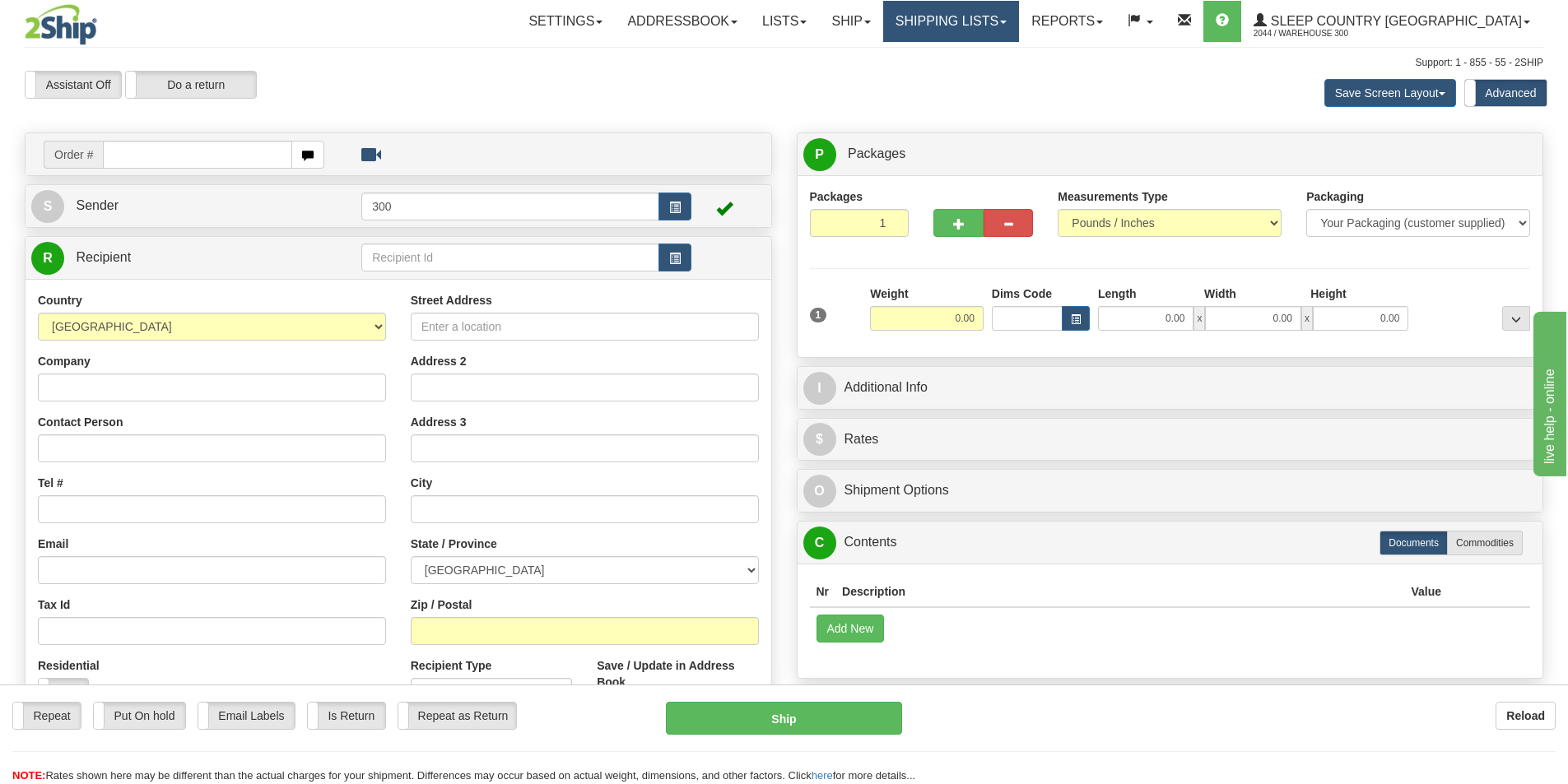
click at [1019, 19] on link "Shipping lists" at bounding box center [951, 22] width 136 height 41
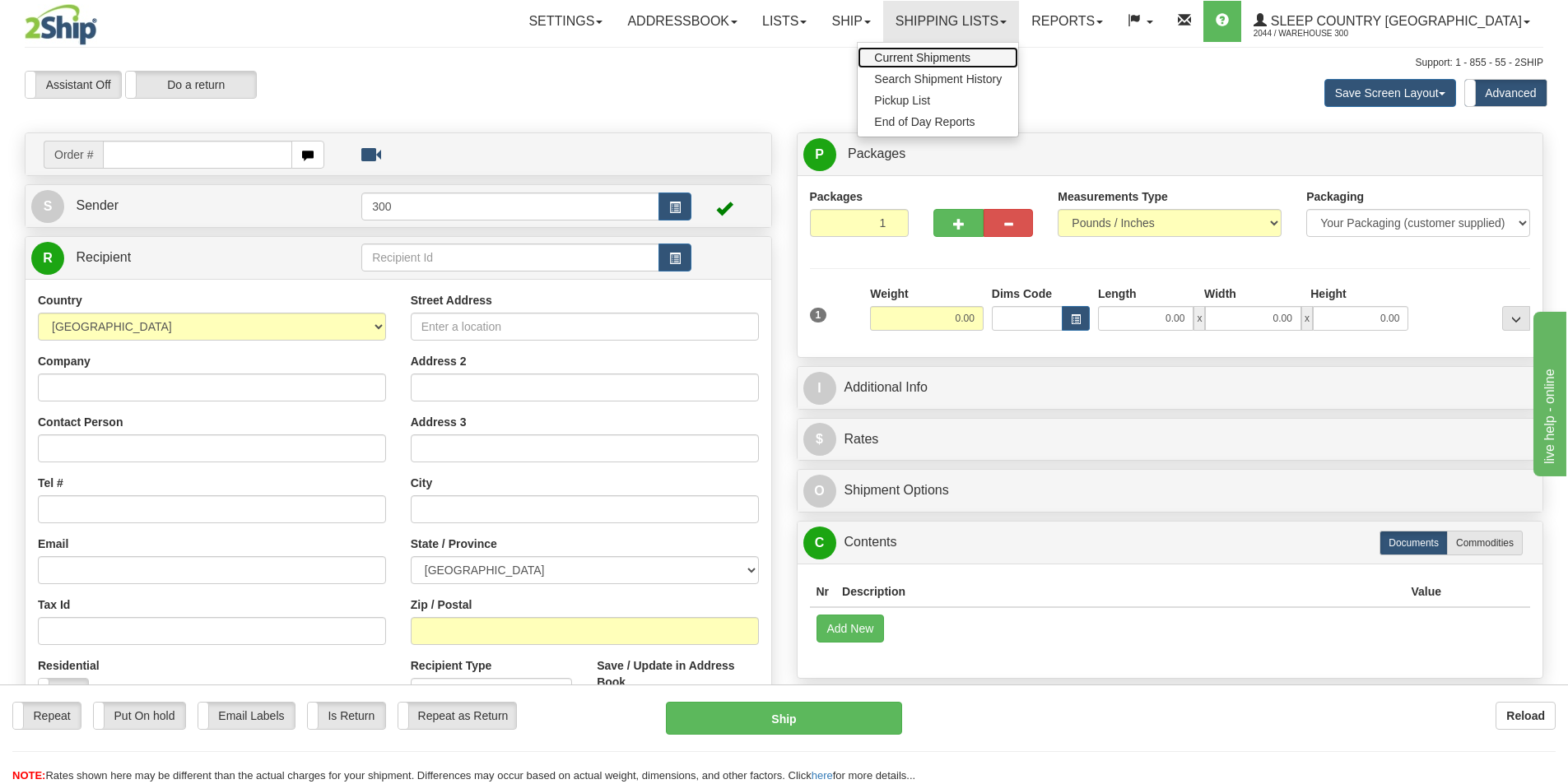
click at [971, 60] on span "Current Shipments" at bounding box center [922, 58] width 96 height 14
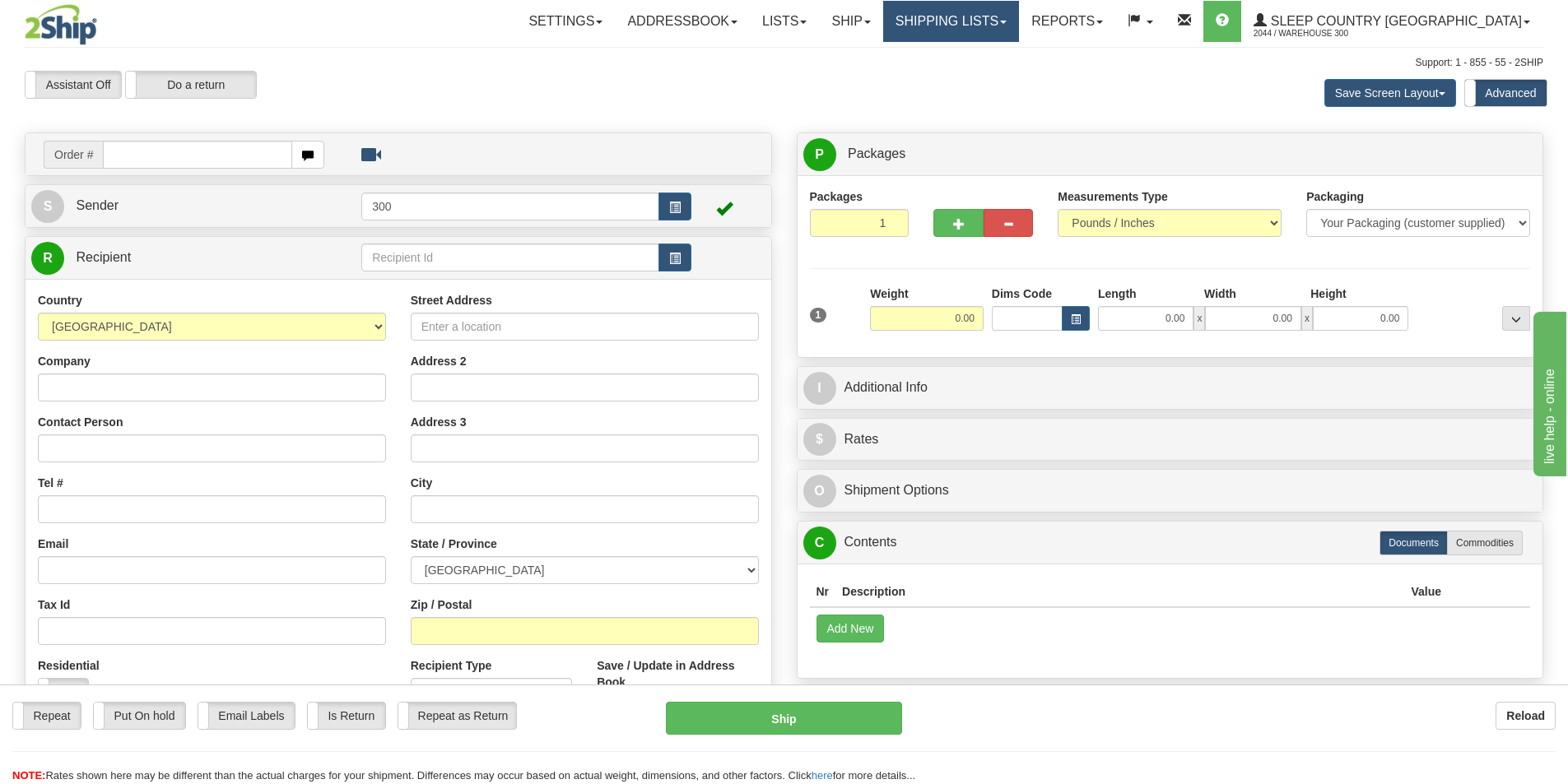
click at [1019, 24] on link "Shipping lists" at bounding box center [951, 22] width 136 height 41
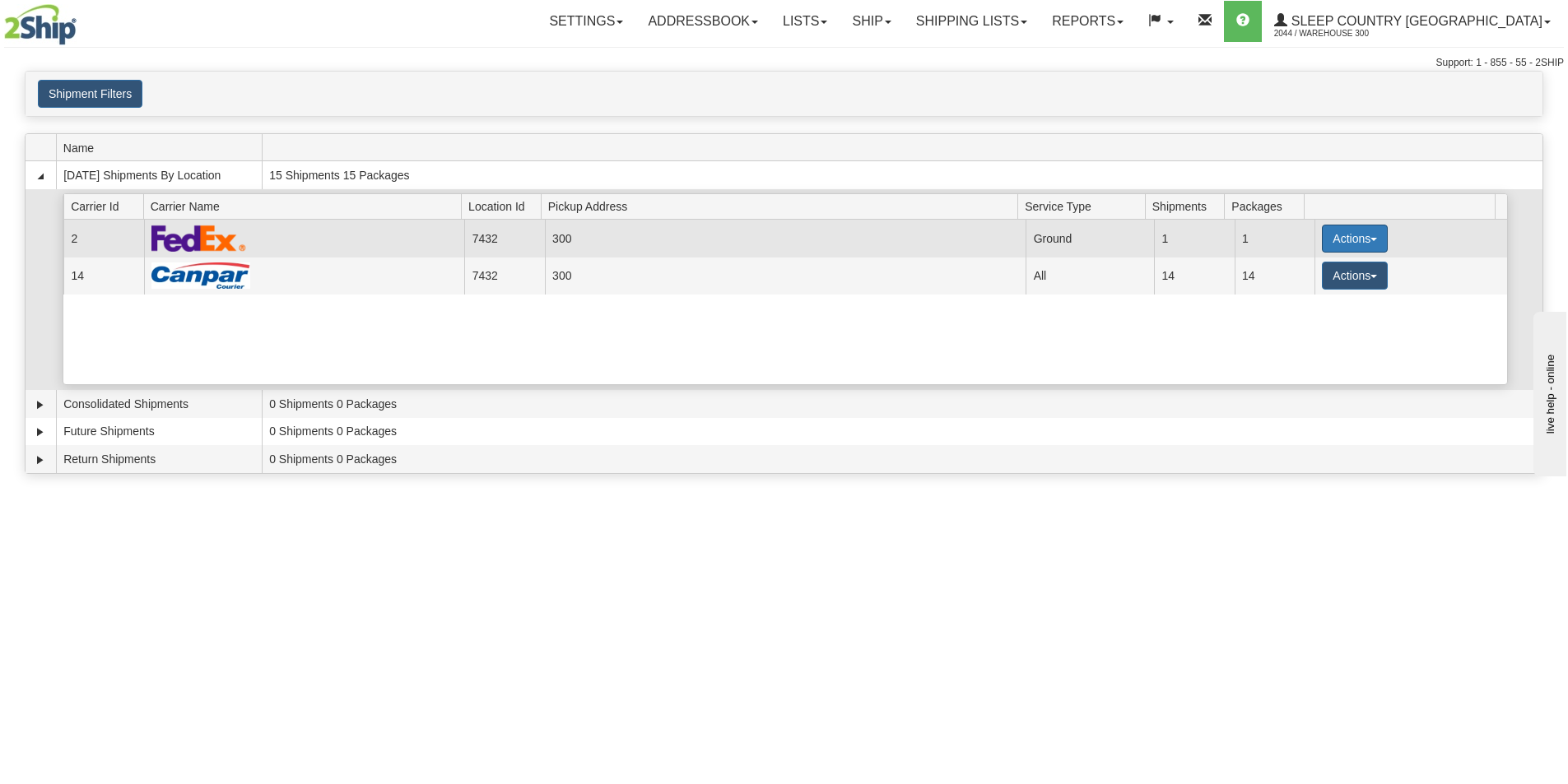
click at [1345, 233] on button "Actions" at bounding box center [1354, 238] width 66 height 28
click at [1309, 295] on span "Close" at bounding box center [1290, 290] width 38 height 12
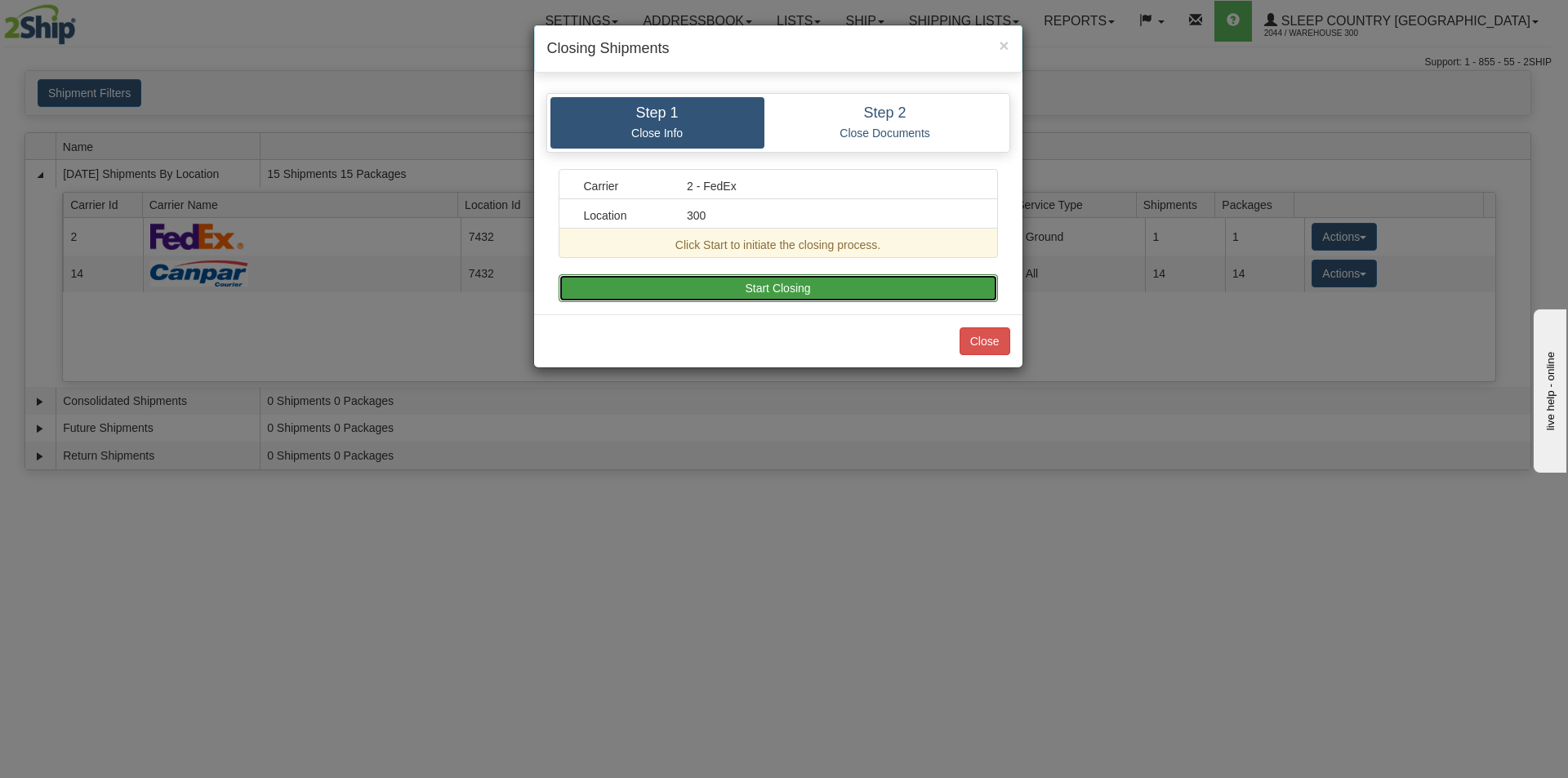
click at [748, 288] on button "Start Closing" at bounding box center [778, 288] width 439 height 28
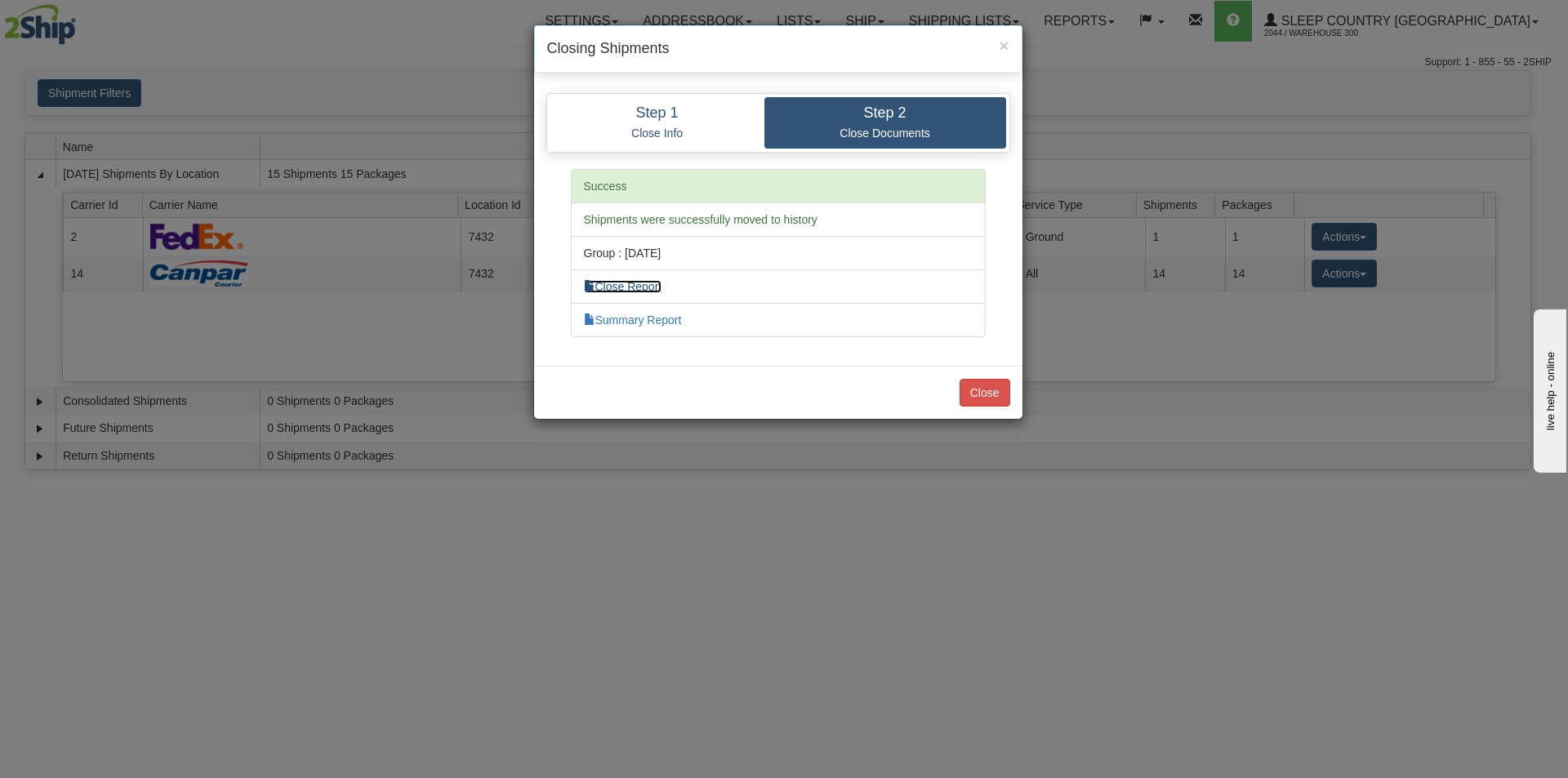
click at [642, 284] on link "Close Report" at bounding box center [623, 286] width 79 height 13
click at [660, 315] on link "Summary Report" at bounding box center [633, 320] width 98 height 13
click at [648, 318] on link "Summary Report" at bounding box center [633, 320] width 98 height 13
click at [993, 391] on button "Close" at bounding box center [985, 393] width 51 height 28
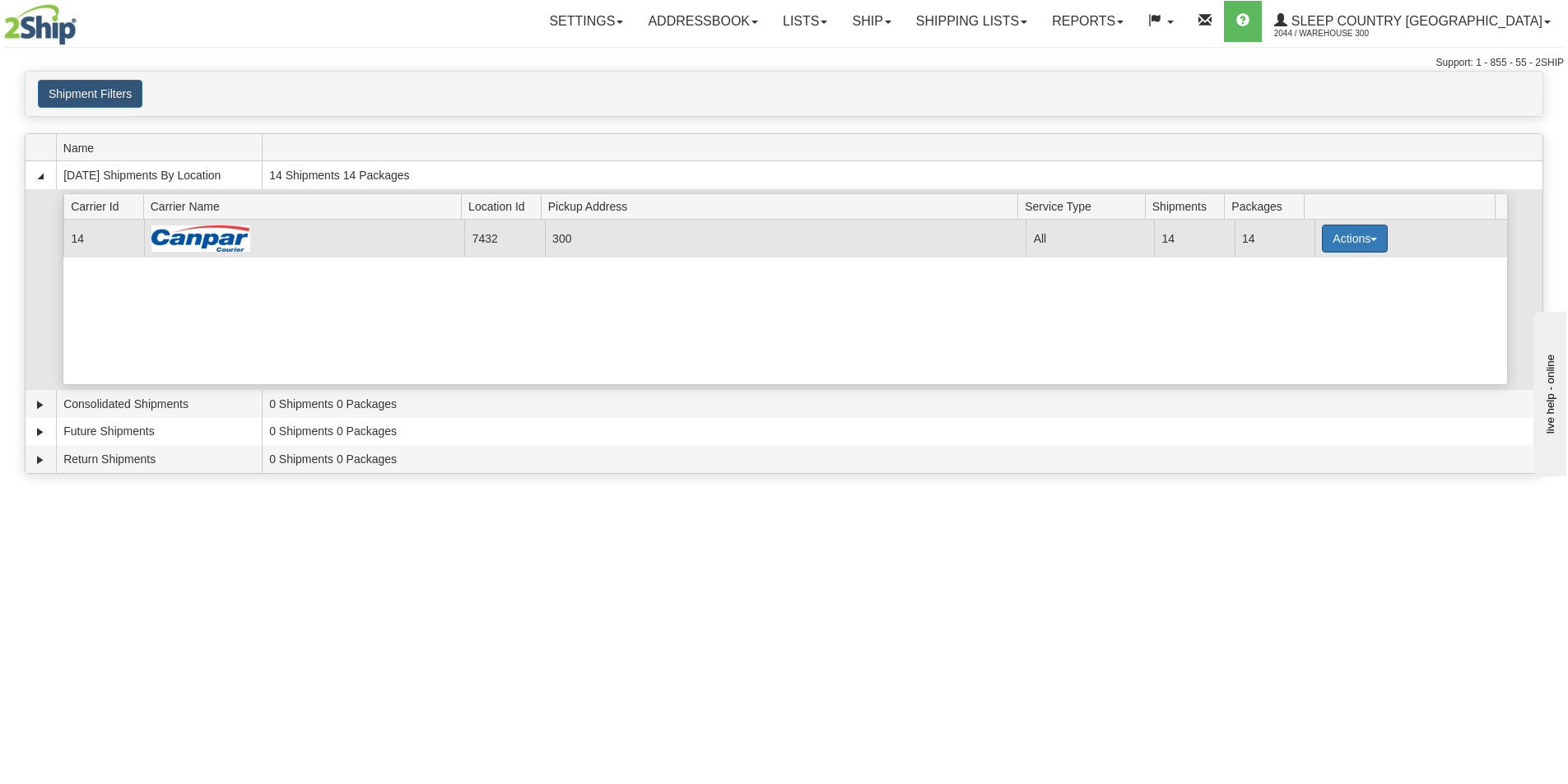
click at [1336, 234] on button "Actions" at bounding box center [1354, 238] width 66 height 28
click at [1301, 289] on span "Close" at bounding box center [1290, 290] width 38 height 12
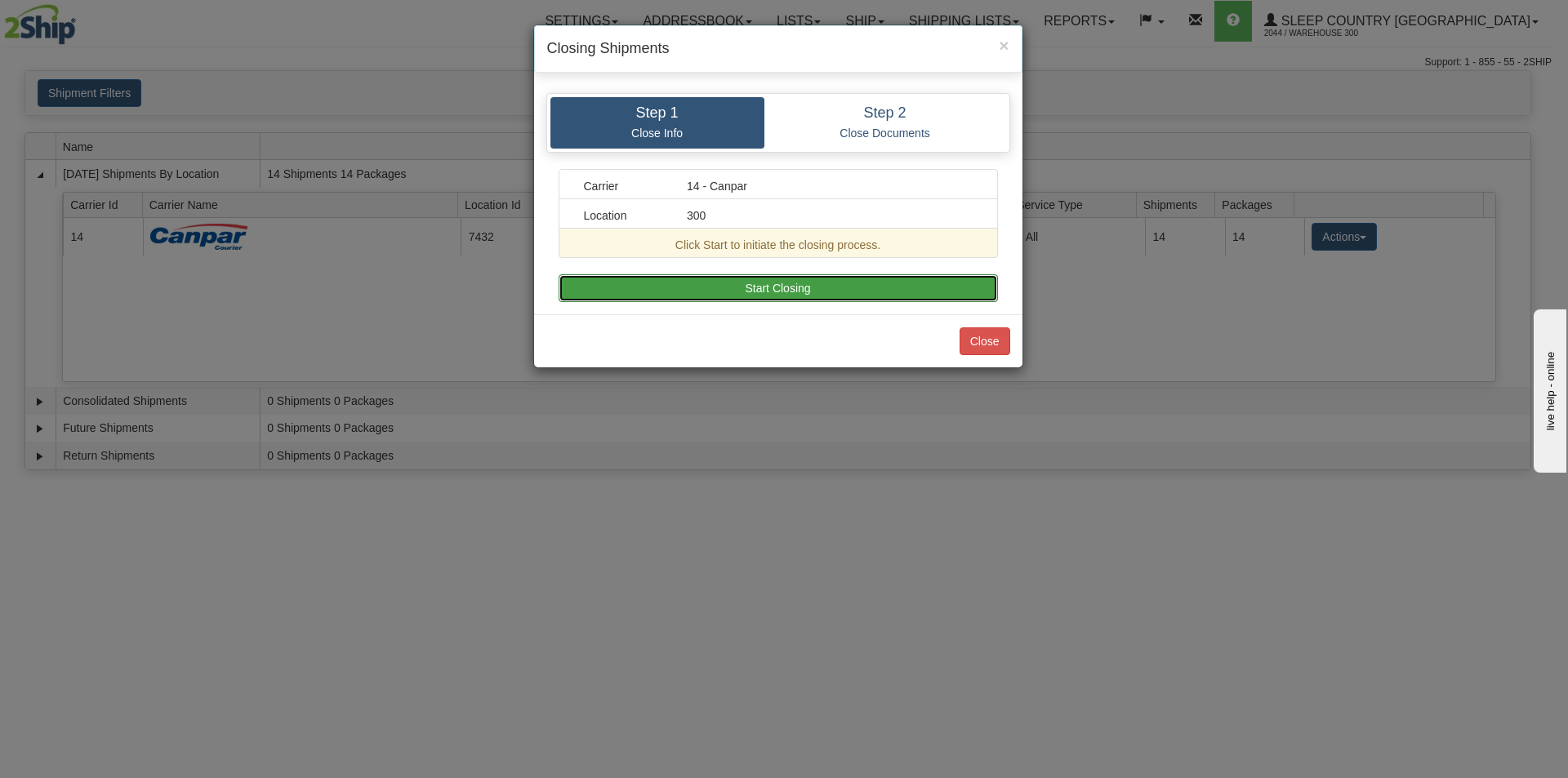
click at [749, 286] on button "Start Closing" at bounding box center [778, 288] width 439 height 28
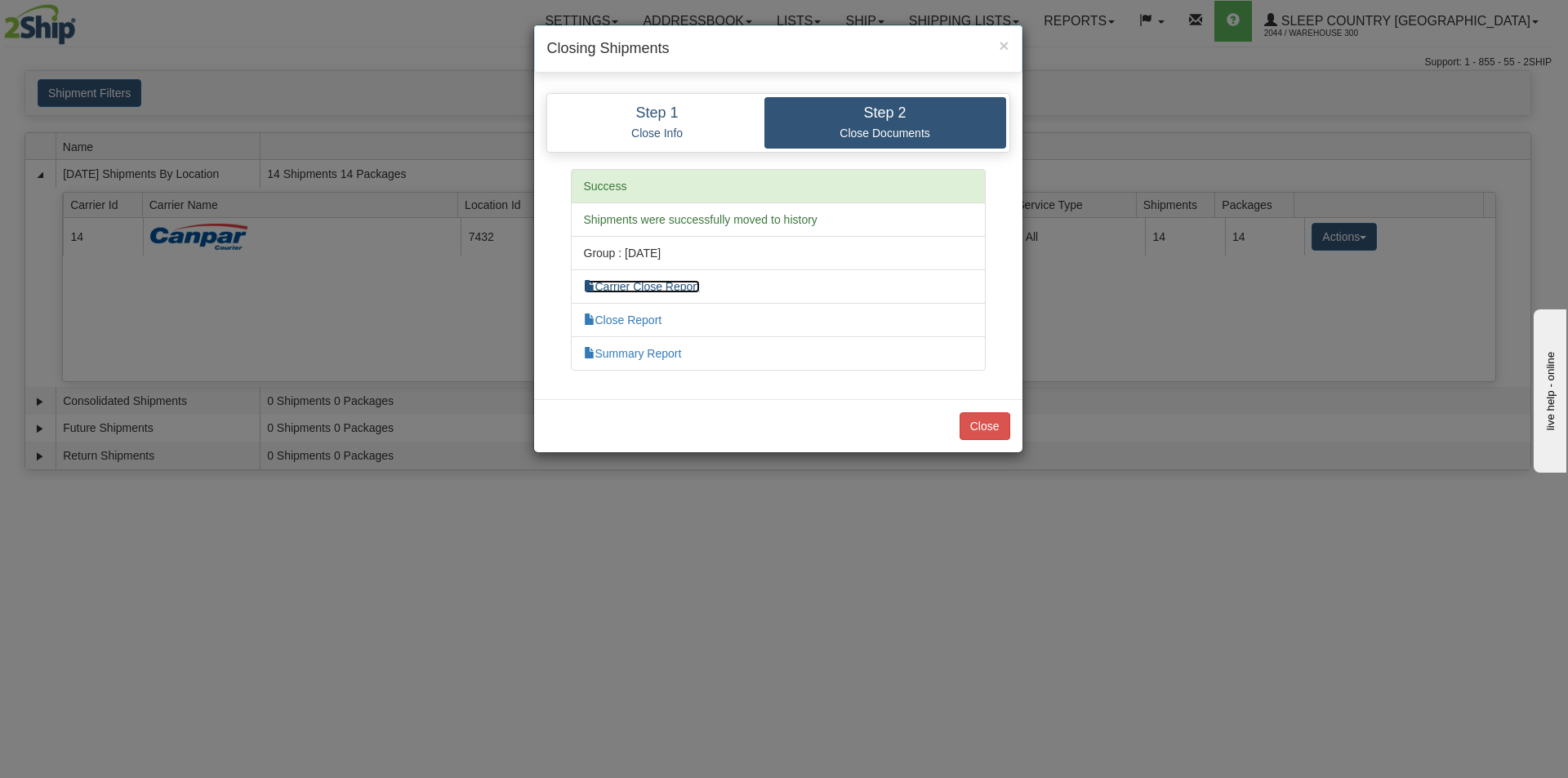
click at [676, 286] on link "Carrier Close Report" at bounding box center [642, 286] width 116 height 13
click at [641, 317] on link "Close Report" at bounding box center [623, 320] width 79 height 13
click at [674, 356] on link "Summary Report" at bounding box center [633, 353] width 98 height 13
click at [996, 422] on button "Close" at bounding box center [985, 426] width 51 height 28
